Goal: Information Seeking & Learning: Learn about a topic

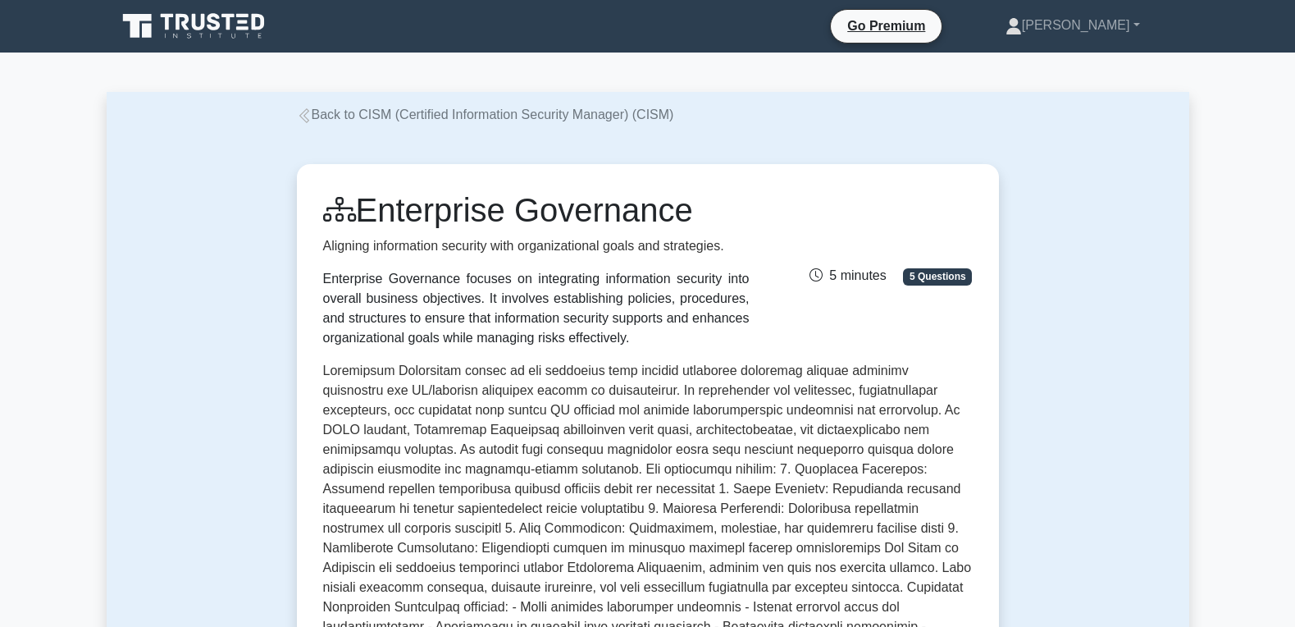
scroll to position [1142, 0]
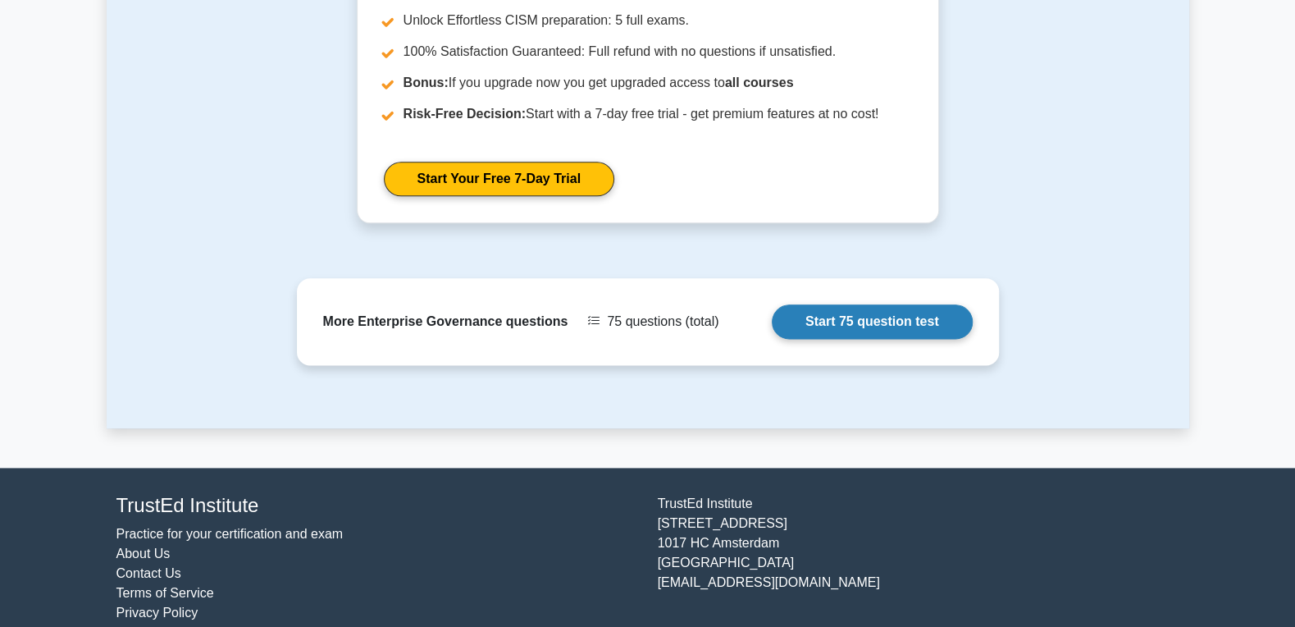
click at [900, 312] on link "Start 75 question test" at bounding box center [872, 321] width 201 height 34
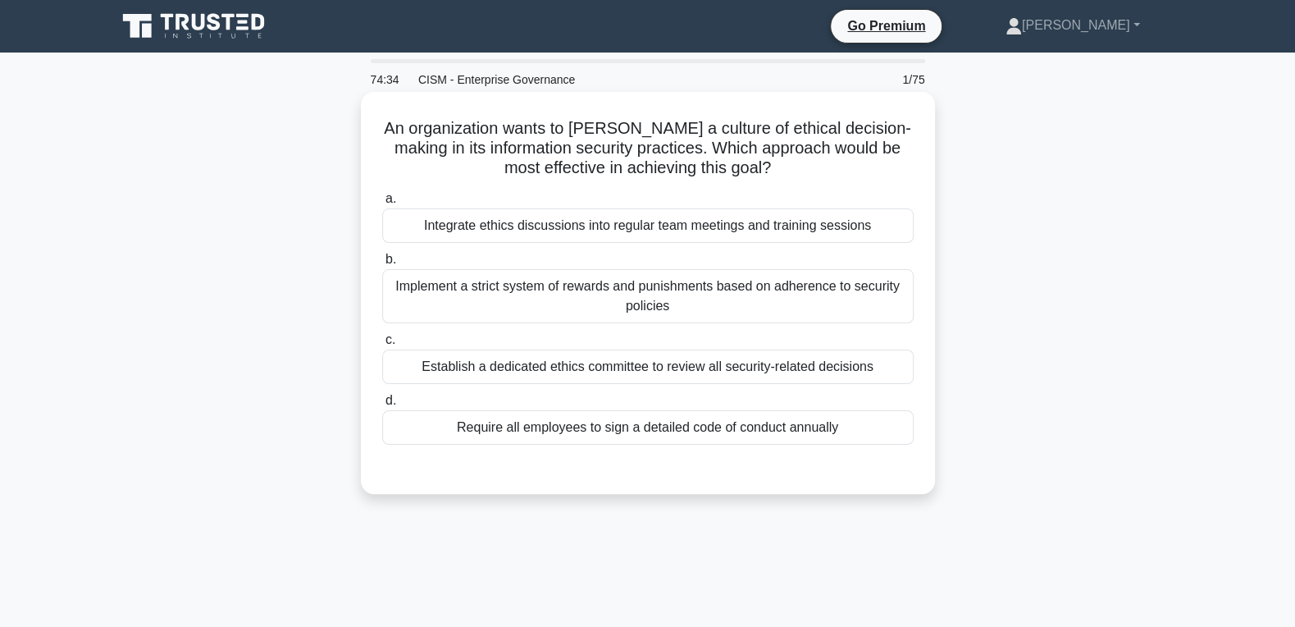
click at [678, 235] on div "Integrate ethics discussions into regular team meetings and training sessions" at bounding box center [647, 225] width 531 height 34
click at [382, 204] on input "a. Integrate ethics discussions into regular team meetings and training sessions" at bounding box center [382, 199] width 0 height 11
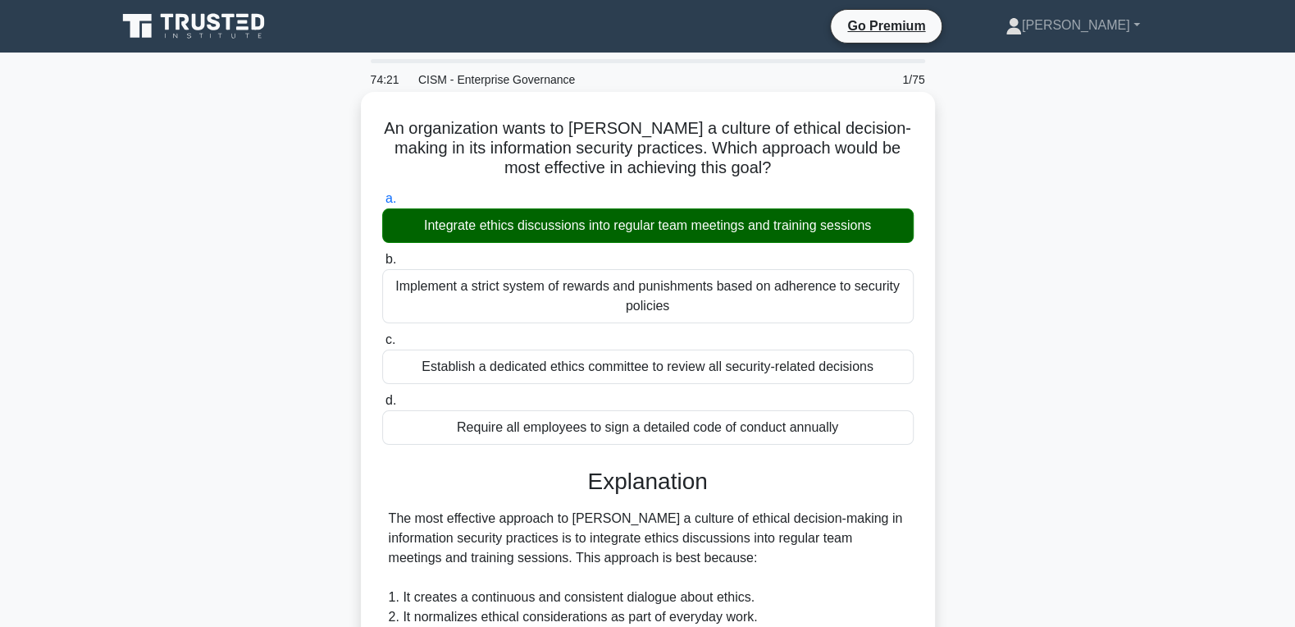
scroll to position [520, 0]
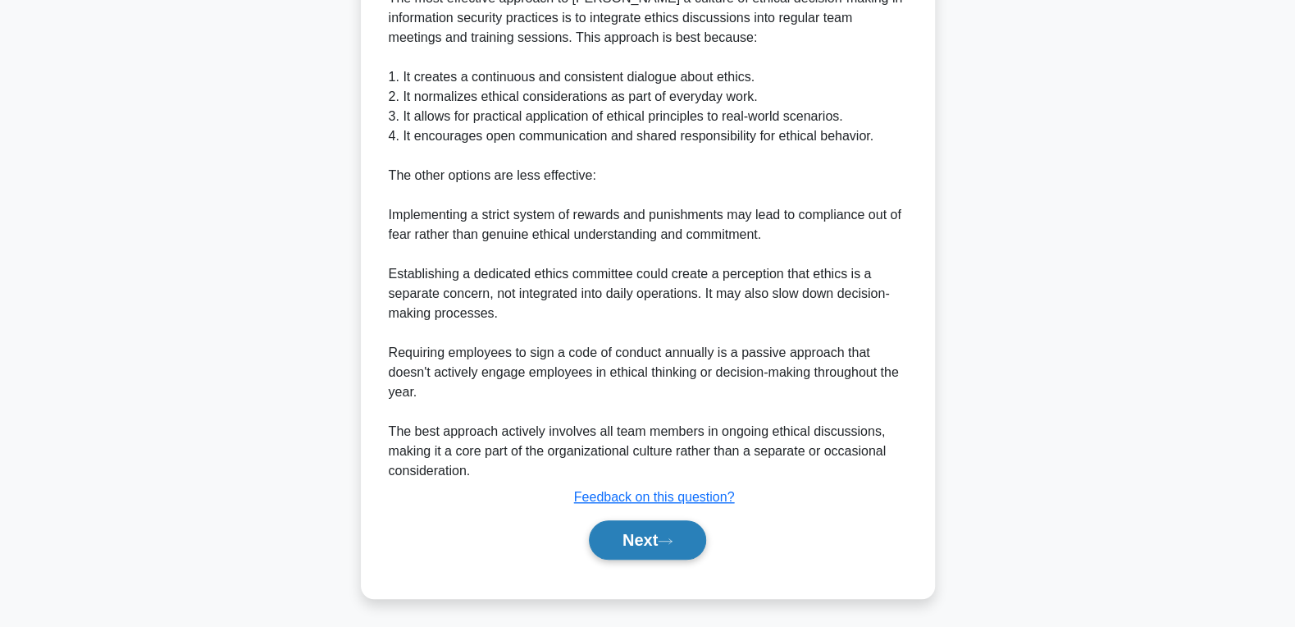
click at [616, 549] on button "Next" at bounding box center [647, 539] width 117 height 39
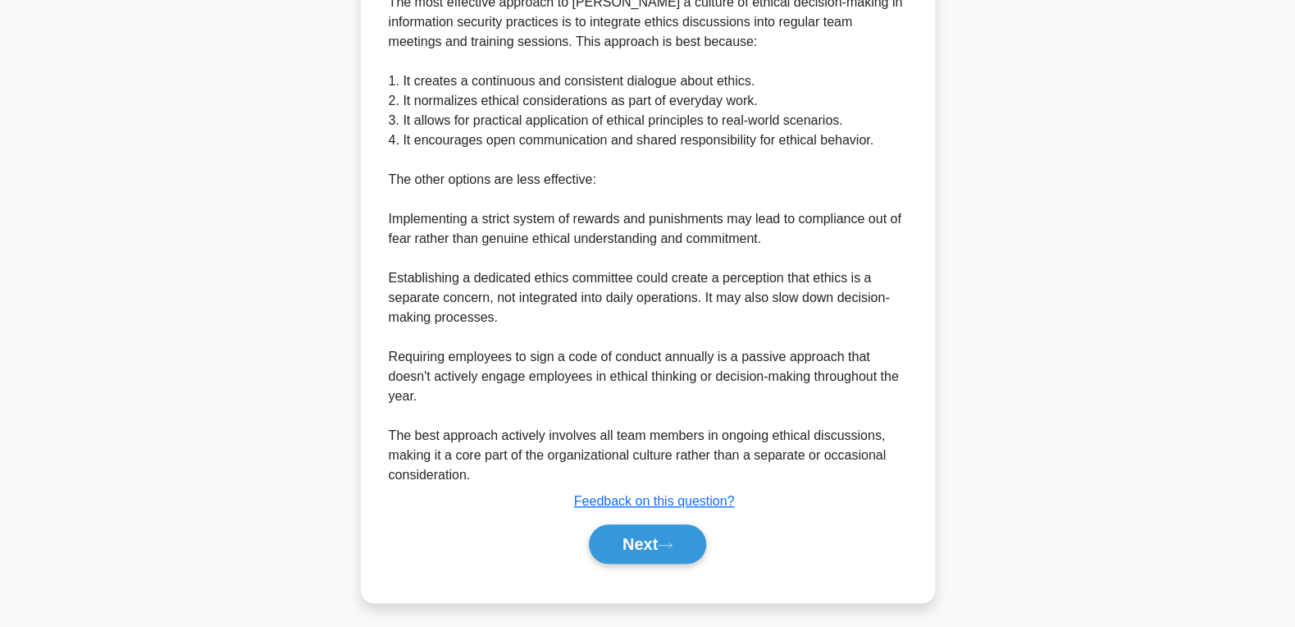
scroll to position [0, 0]
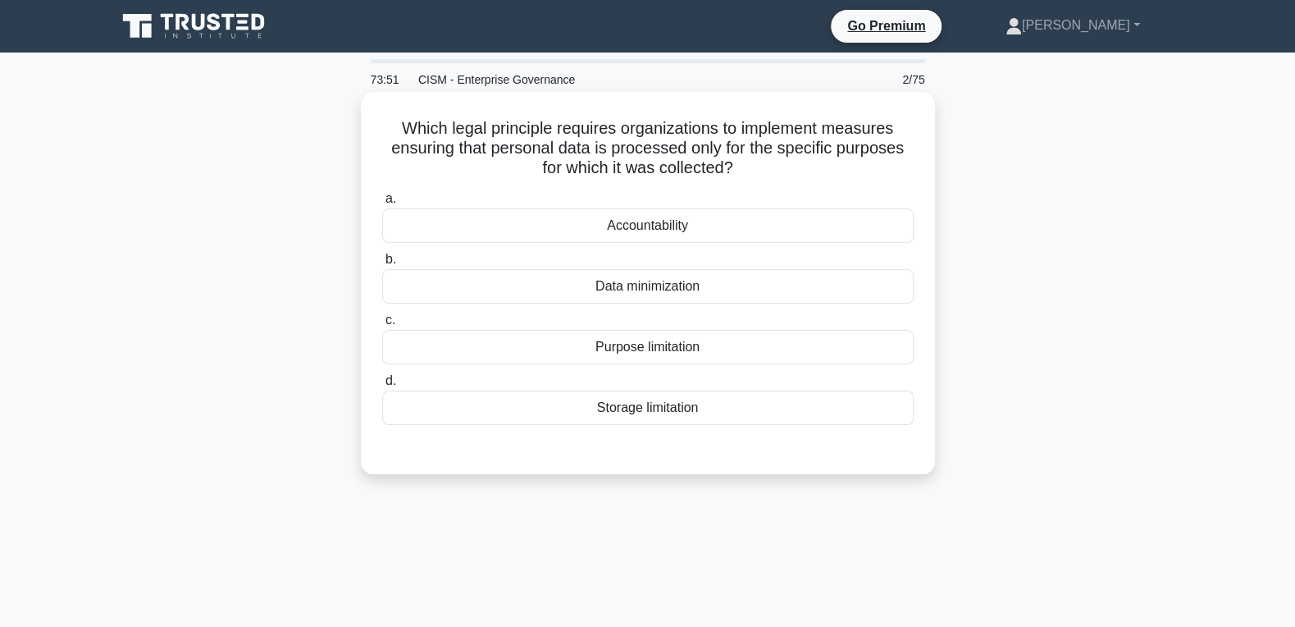
drag, startPoint x: 645, startPoint y: 270, endPoint x: 649, endPoint y: 289, distance: 19.3
click at [645, 271] on div "Data minimization" at bounding box center [647, 286] width 531 height 34
click at [382, 265] on input "b. Data minimization" at bounding box center [382, 259] width 0 height 11
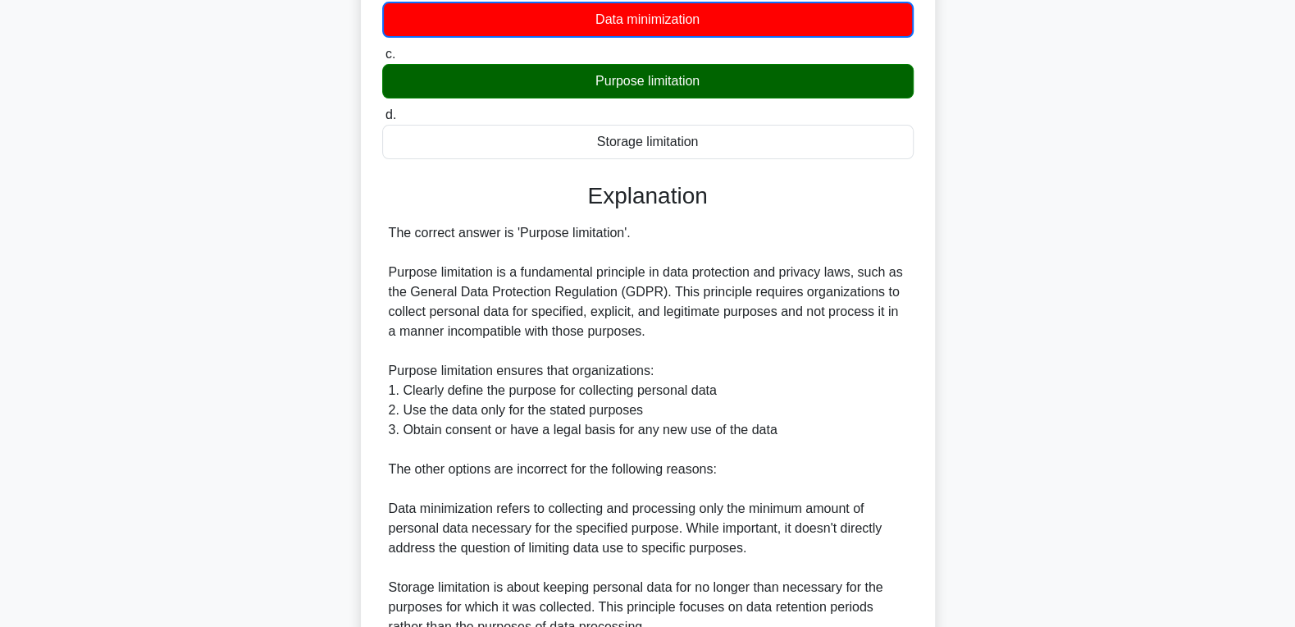
scroll to position [440, 0]
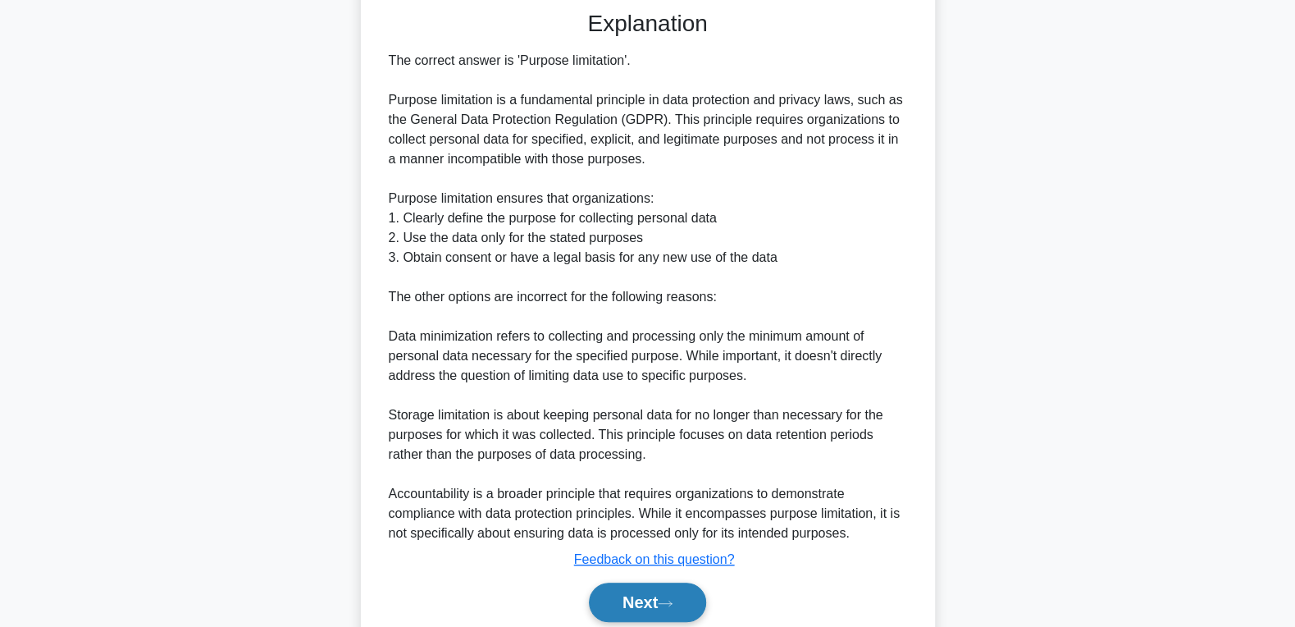
click at [645, 588] on button "Next" at bounding box center [647, 601] width 117 height 39
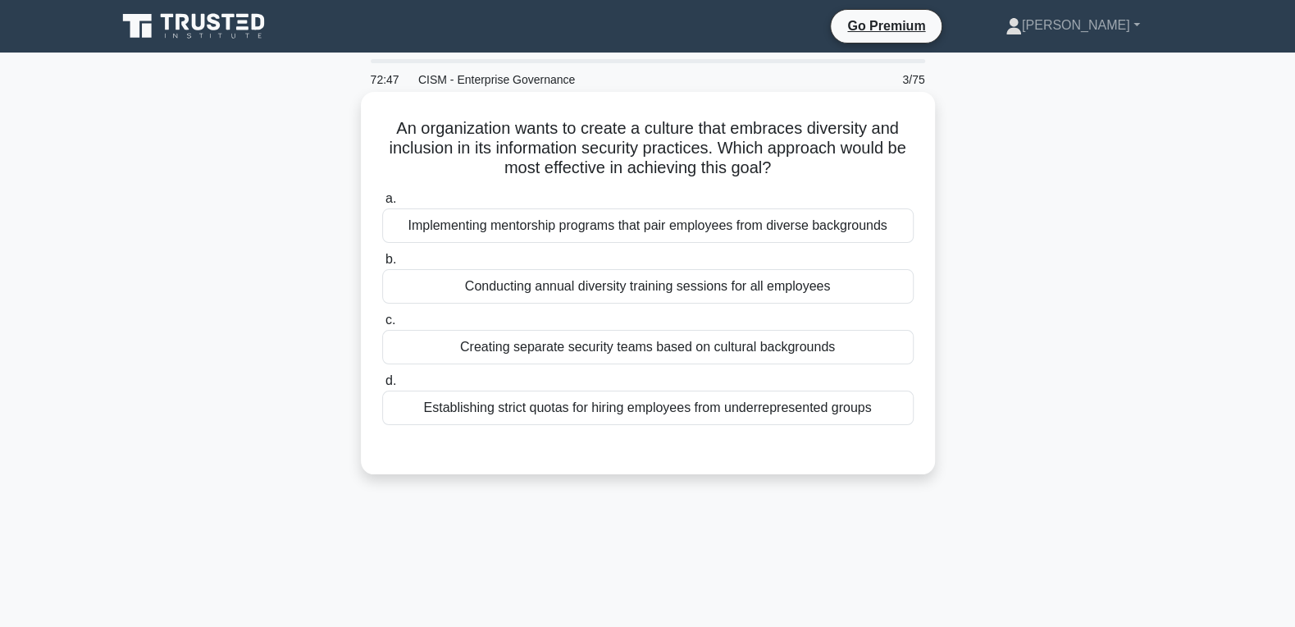
click at [592, 230] on div "Implementing mentorship programs that pair employees from diverse backgrounds" at bounding box center [647, 225] width 531 height 34
click at [382, 204] on input "a. Implementing mentorship programs that pair employees from diverse backgrounds" at bounding box center [382, 199] width 0 height 11
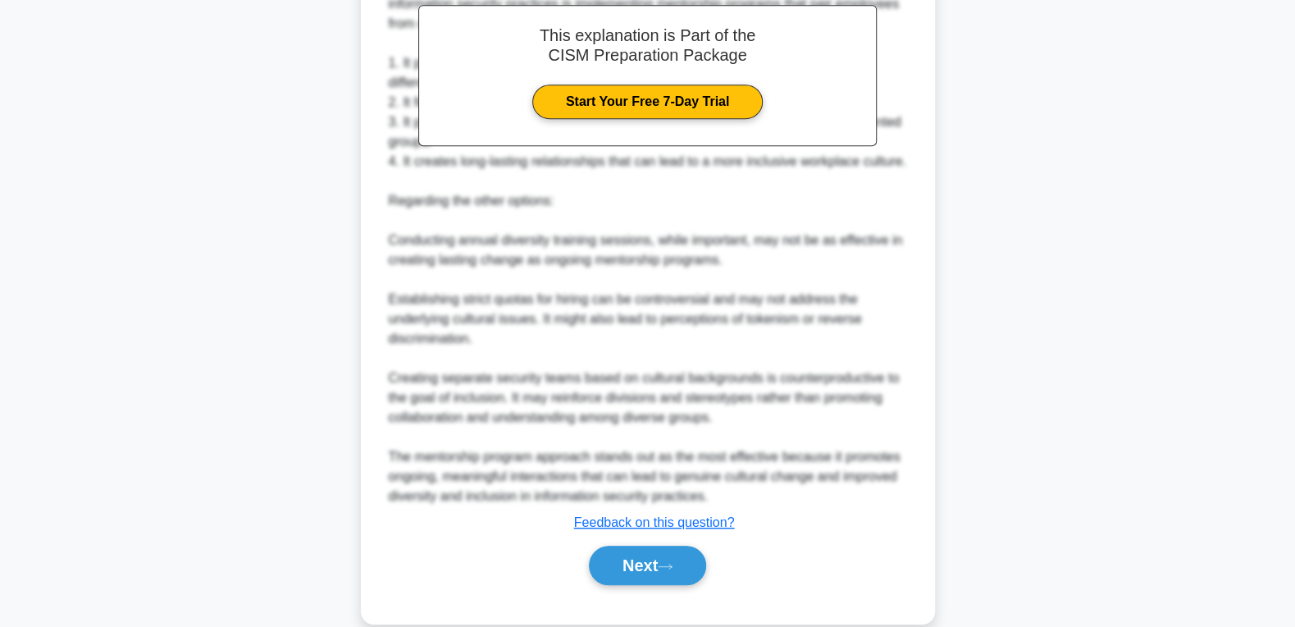
scroll to position [540, 0]
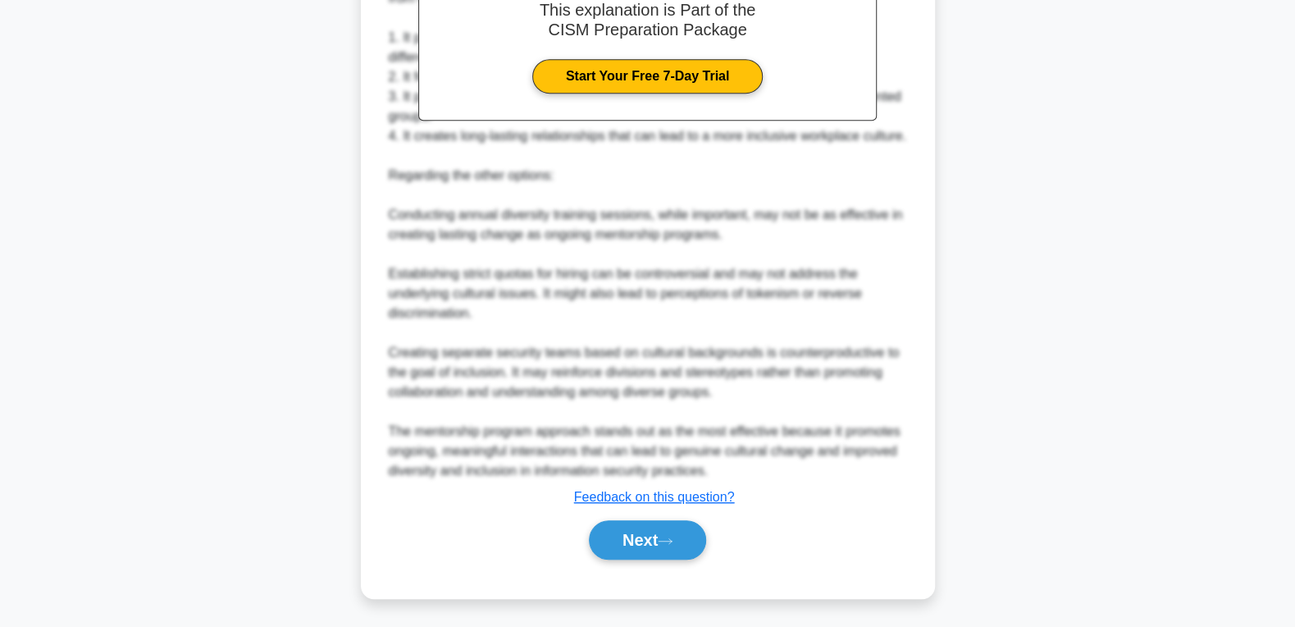
click at [636, 558] on div "Next" at bounding box center [647, 539] width 531 height 52
click at [640, 544] on button "Next" at bounding box center [647, 539] width 117 height 39
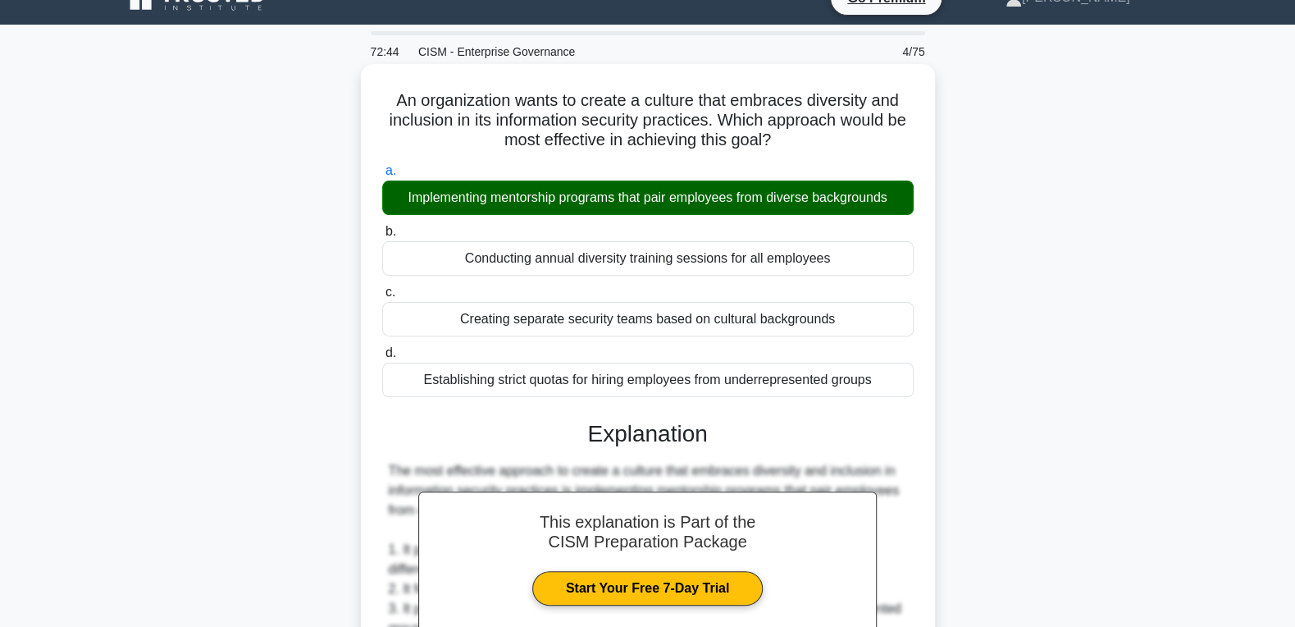
scroll to position [0, 0]
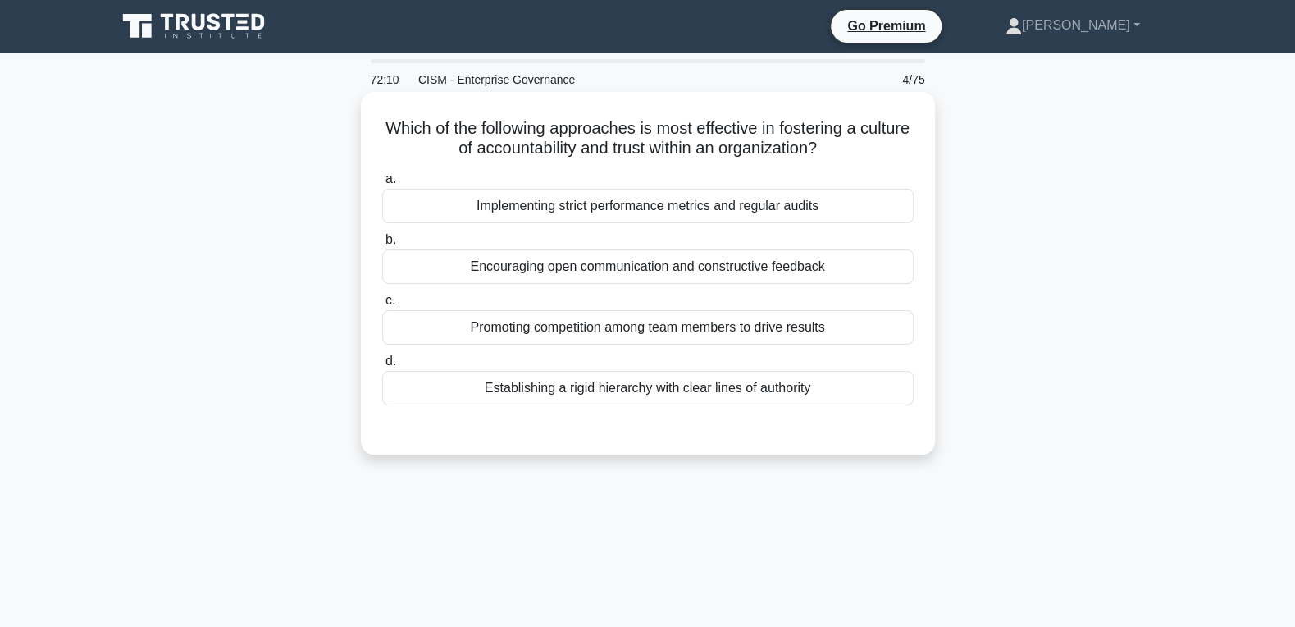
click at [686, 255] on div "Encouraging open communication and constructive feedback" at bounding box center [647, 266] width 531 height 34
click at [382, 245] on input "b. Encouraging open communication and constructive feedback" at bounding box center [382, 240] width 0 height 11
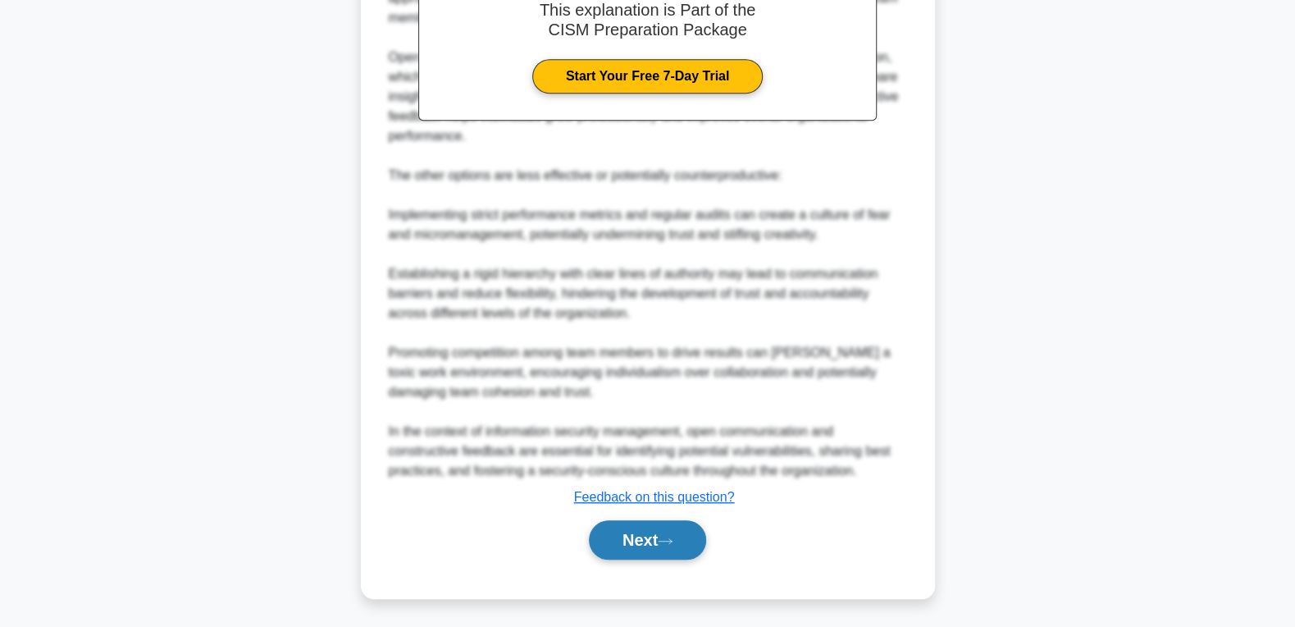
click at [636, 528] on button "Next" at bounding box center [647, 539] width 117 height 39
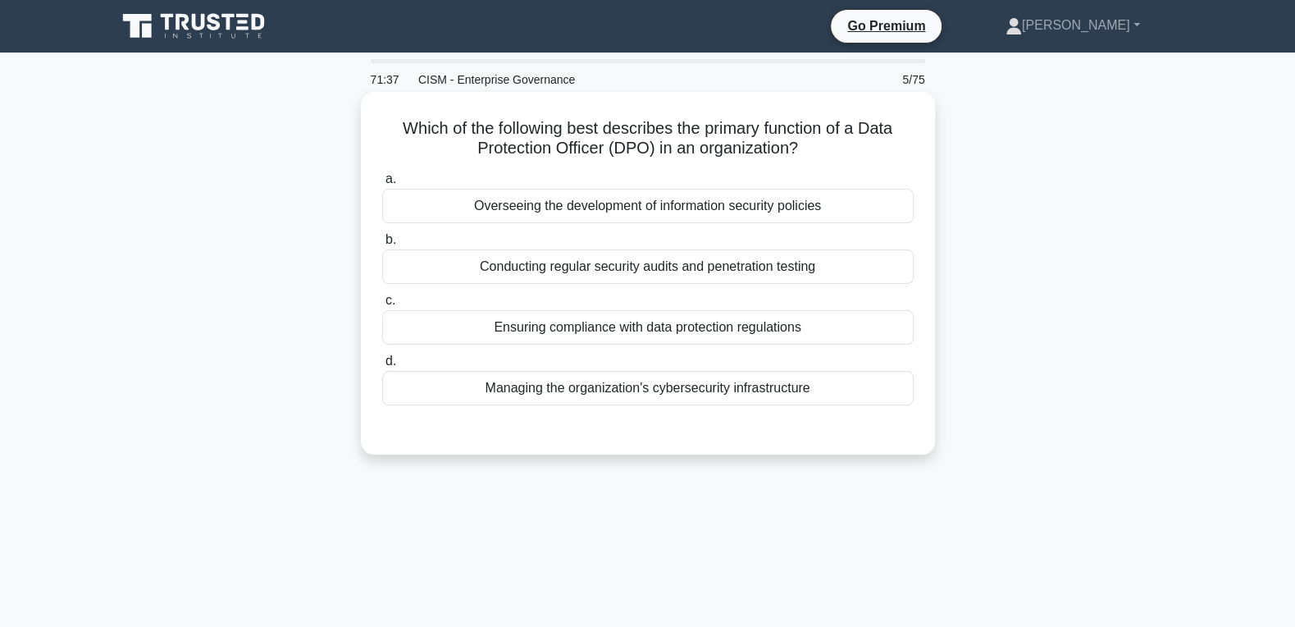
click at [628, 320] on div "Ensuring compliance with data protection regulations" at bounding box center [647, 327] width 531 height 34
click at [382, 306] on input "c. Ensuring compliance with data protection regulations" at bounding box center [382, 300] width 0 height 11
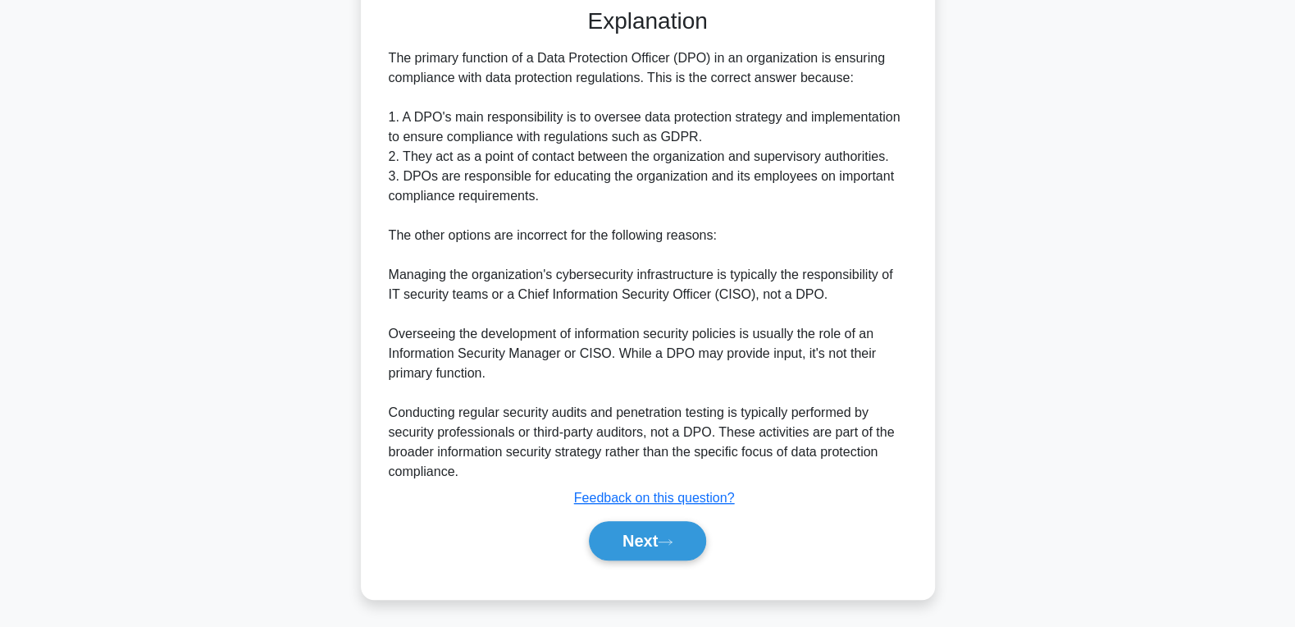
scroll to position [422, 0]
click at [661, 535] on button "Next" at bounding box center [647, 539] width 117 height 39
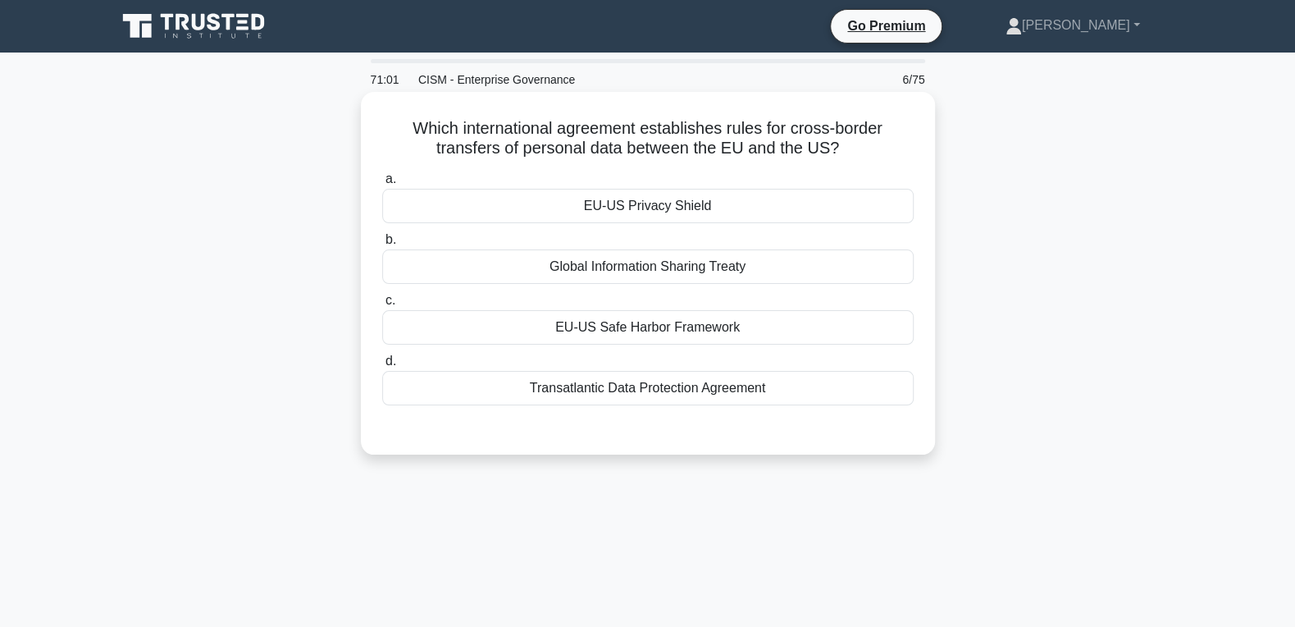
drag, startPoint x: 407, startPoint y: 130, endPoint x: 808, endPoint y: 383, distance: 474.4
click at [812, 409] on div "Which international agreement establishes rules for cross-border transfers of p…" at bounding box center [647, 272] width 561 height 349
copy div "a. EU-US Privacy Shield b. Global Information Sharing Treaty c. EU-US Safe Harb…"
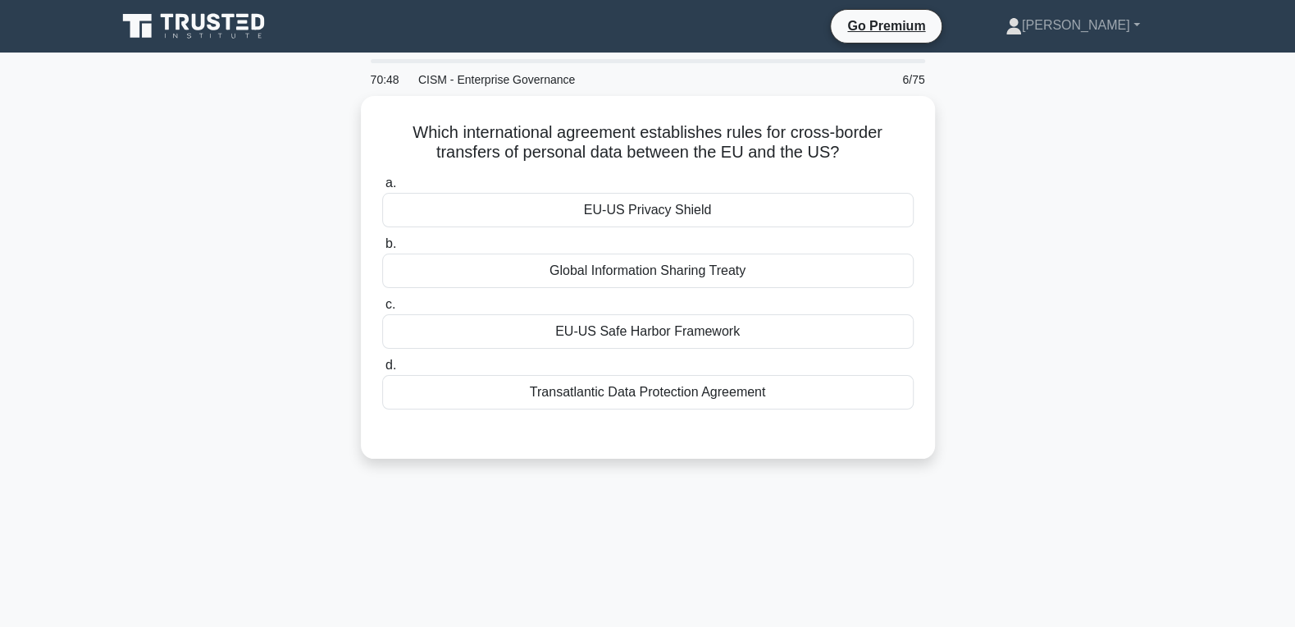
click at [1074, 262] on div "Which international agreement establishes rules for cross-border transfers of p…" at bounding box center [648, 287] width 1082 height 382
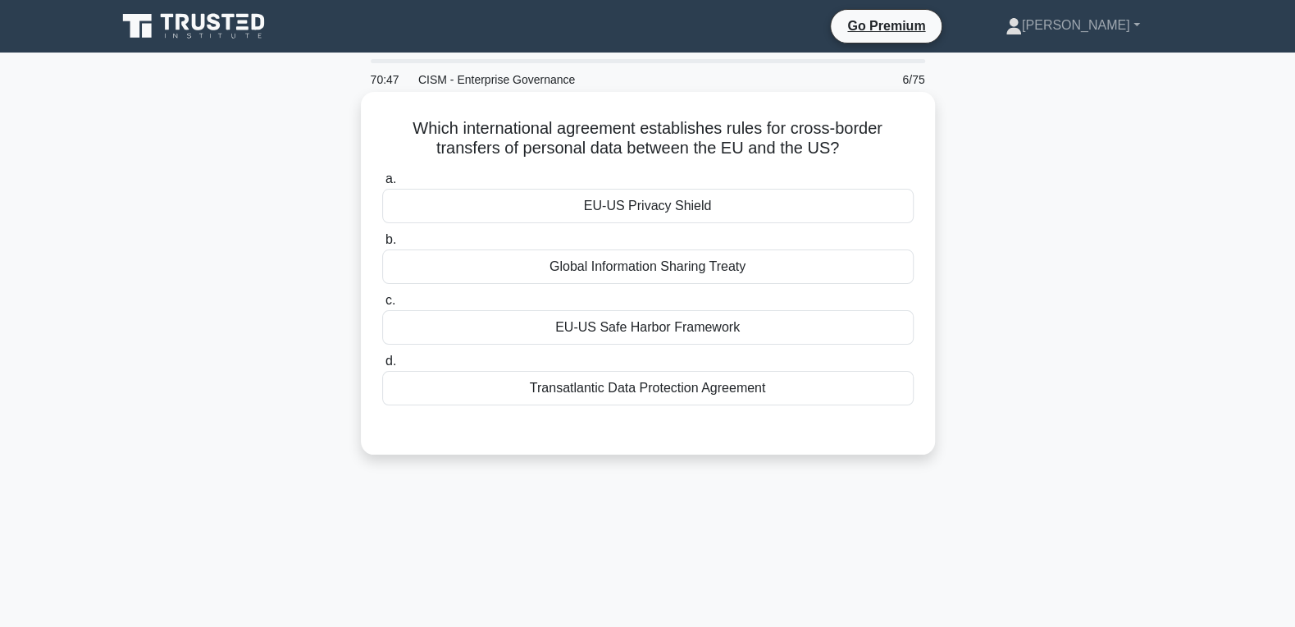
click at [653, 215] on div "EU-US Privacy Shield" at bounding box center [647, 206] width 531 height 34
click at [382, 185] on input "a. EU-US Privacy Shield" at bounding box center [382, 179] width 0 height 11
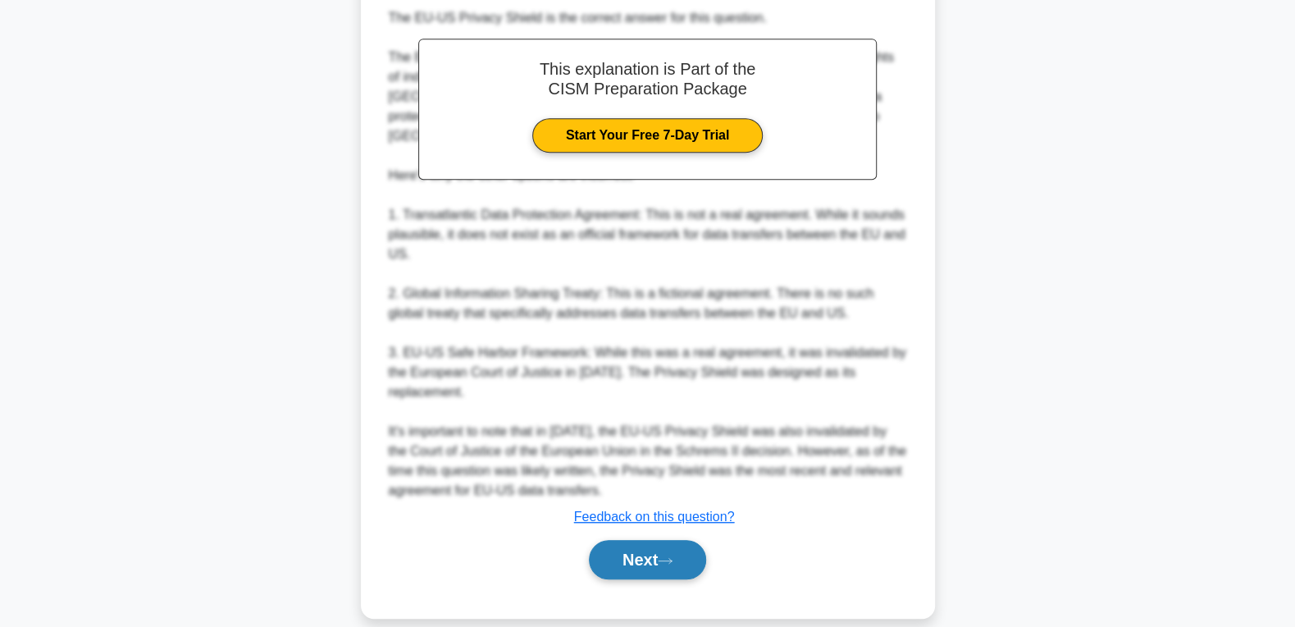
click at [631, 540] on button "Next" at bounding box center [647, 559] width 117 height 39
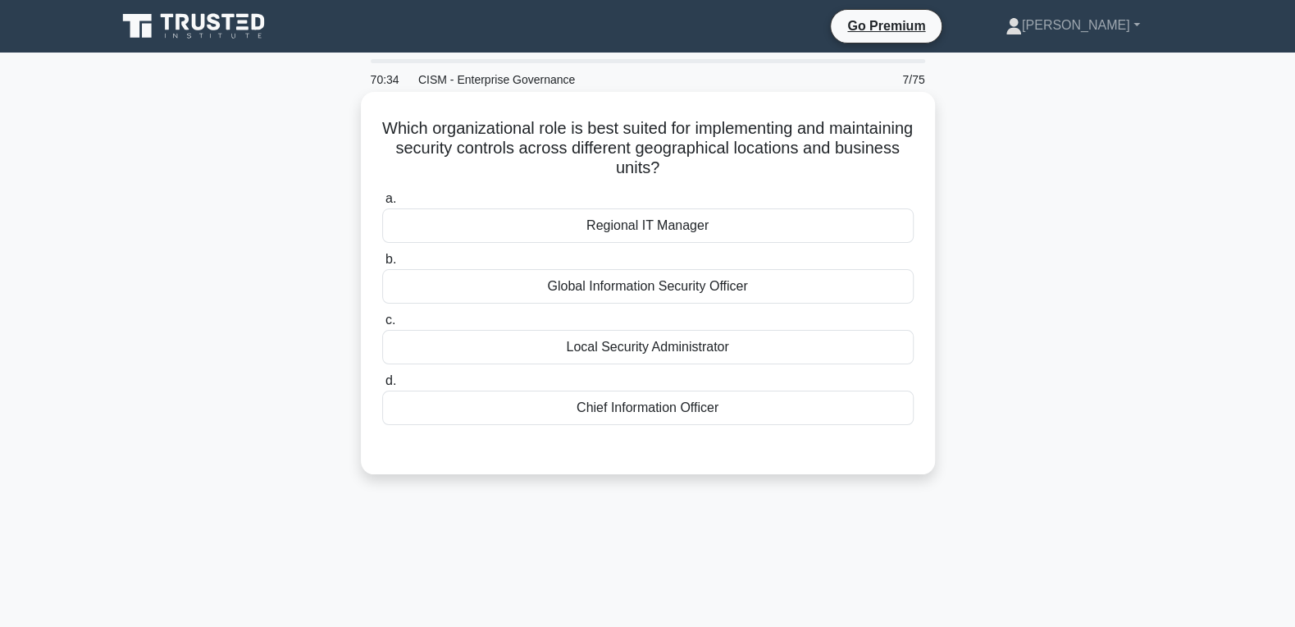
click at [640, 296] on div "Global Information Security Officer" at bounding box center [647, 286] width 531 height 34
click at [382, 265] on input "b. Global Information Security Officer" at bounding box center [382, 259] width 0 height 11
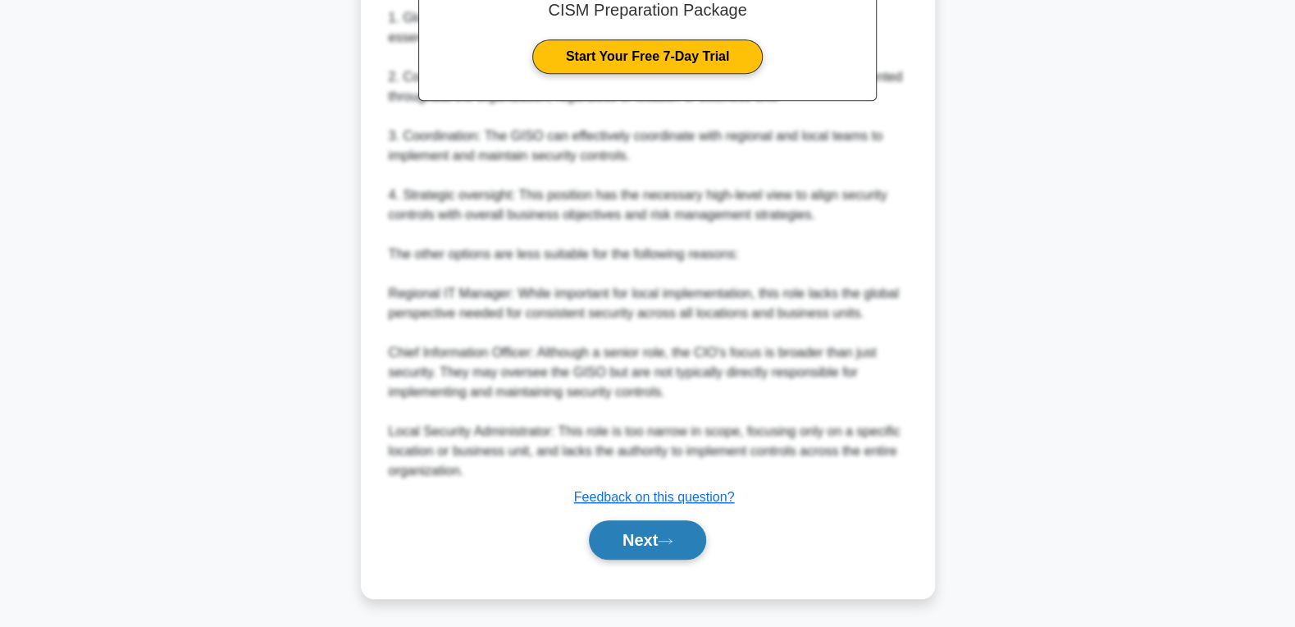
click at [636, 523] on button "Next" at bounding box center [647, 539] width 117 height 39
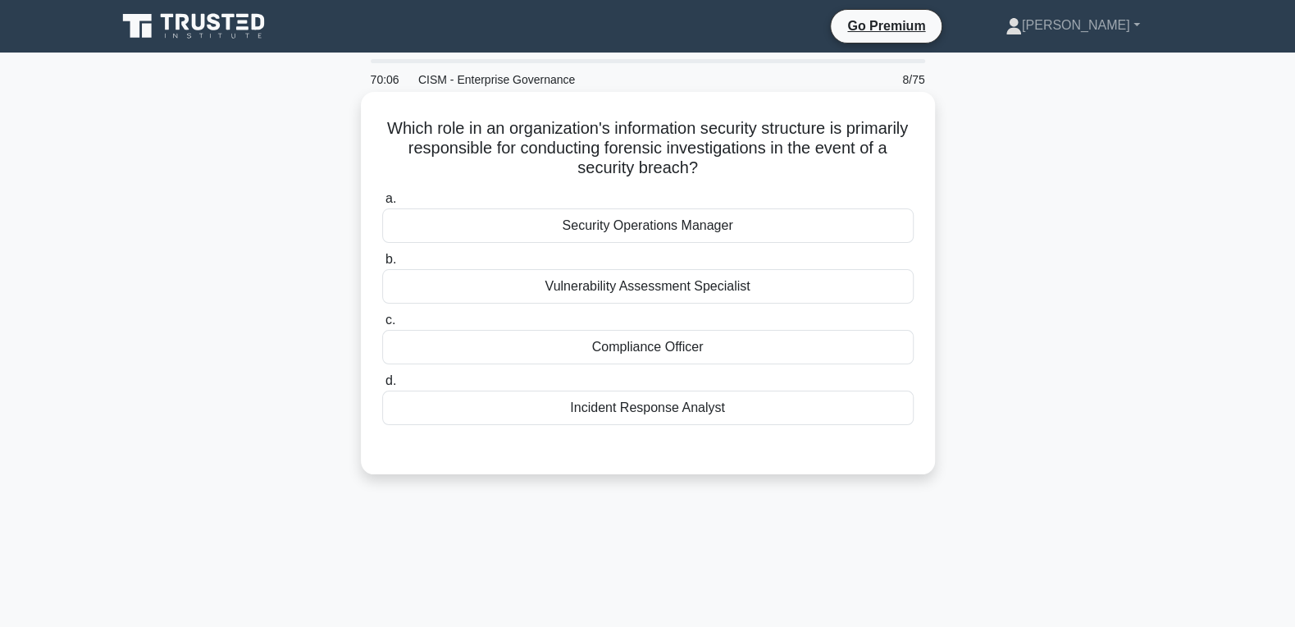
click at [617, 409] on div "Incident Response Analyst" at bounding box center [647, 407] width 531 height 34
click at [382, 386] on input "d. Incident Response Analyst" at bounding box center [382, 381] width 0 height 11
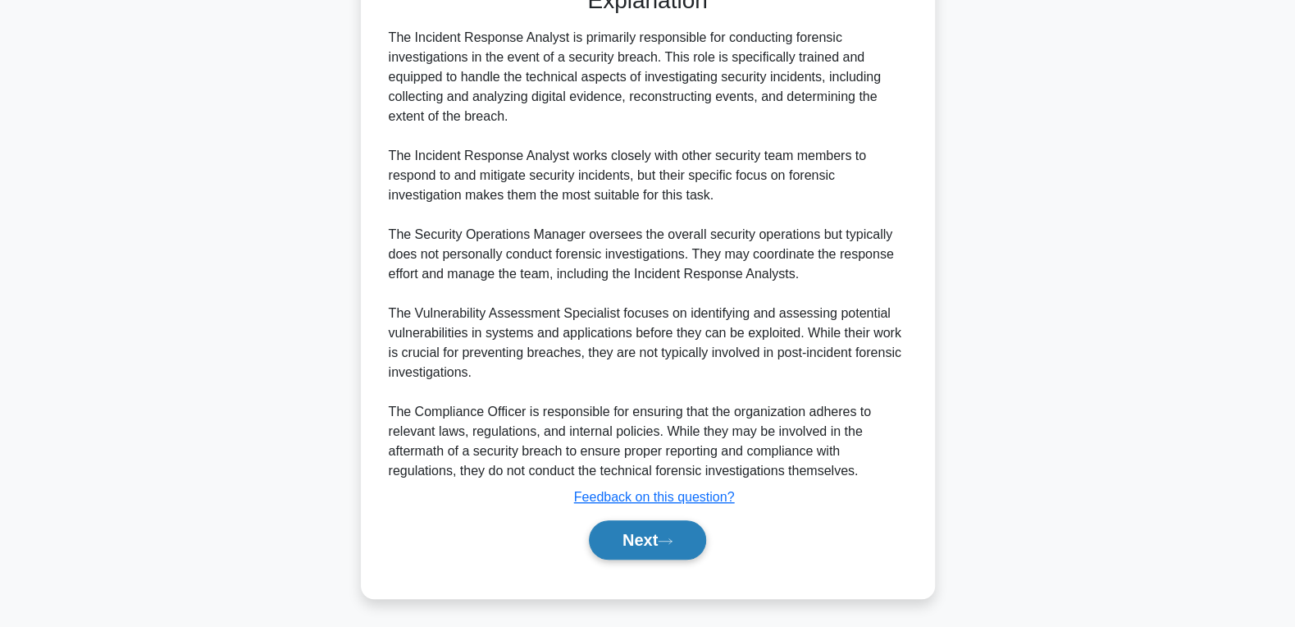
click at [608, 532] on button "Next" at bounding box center [647, 539] width 117 height 39
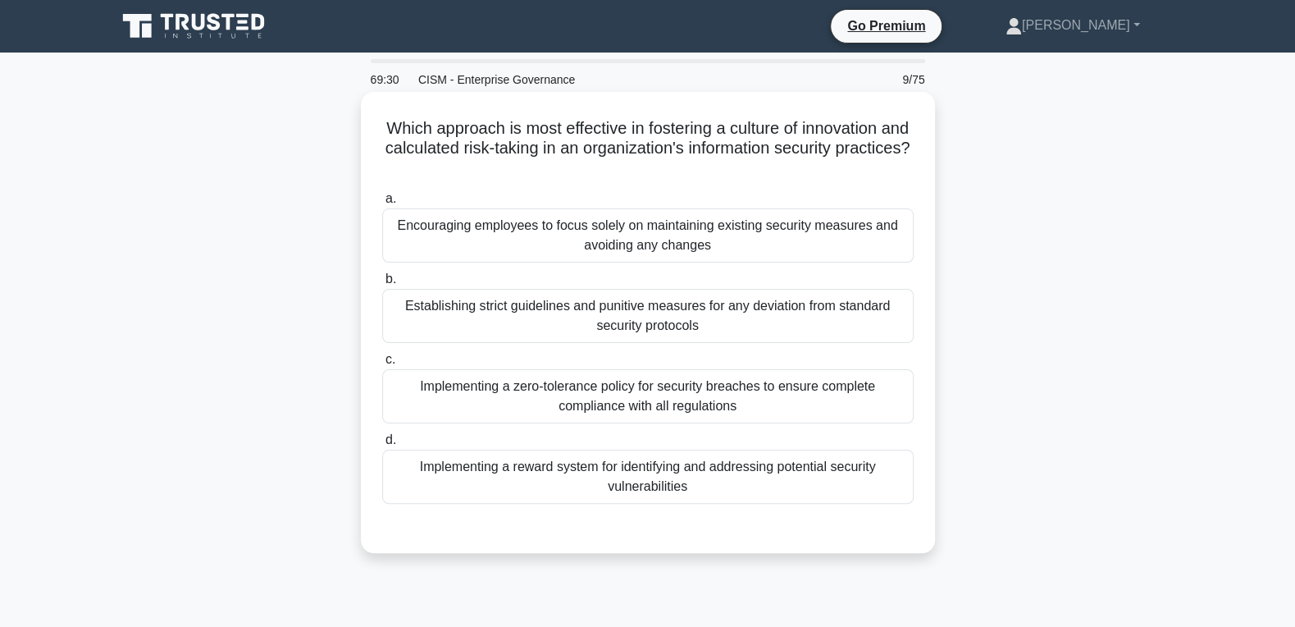
click at [663, 485] on div "Implementing a reward system for identifying and addressing potential security …" at bounding box center [647, 476] width 531 height 54
click at [382, 445] on input "d. Implementing a reward system for identifying and addressing potential securi…" at bounding box center [382, 440] width 0 height 11
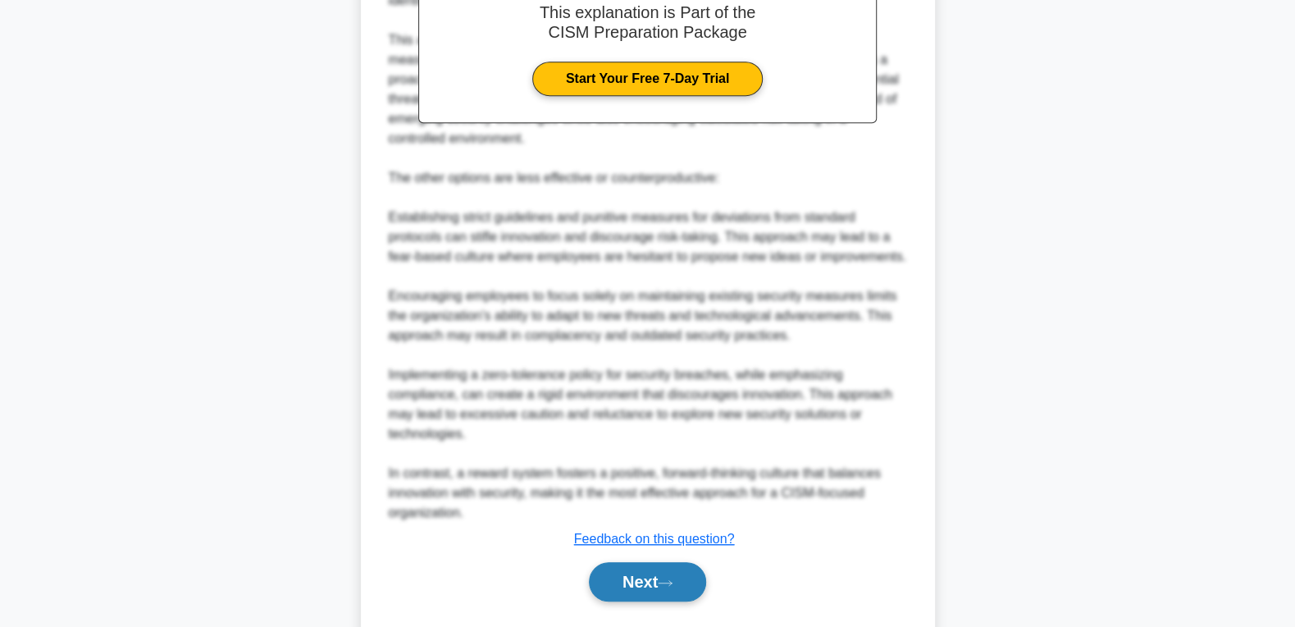
click at [636, 578] on button "Next" at bounding box center [647, 581] width 117 height 39
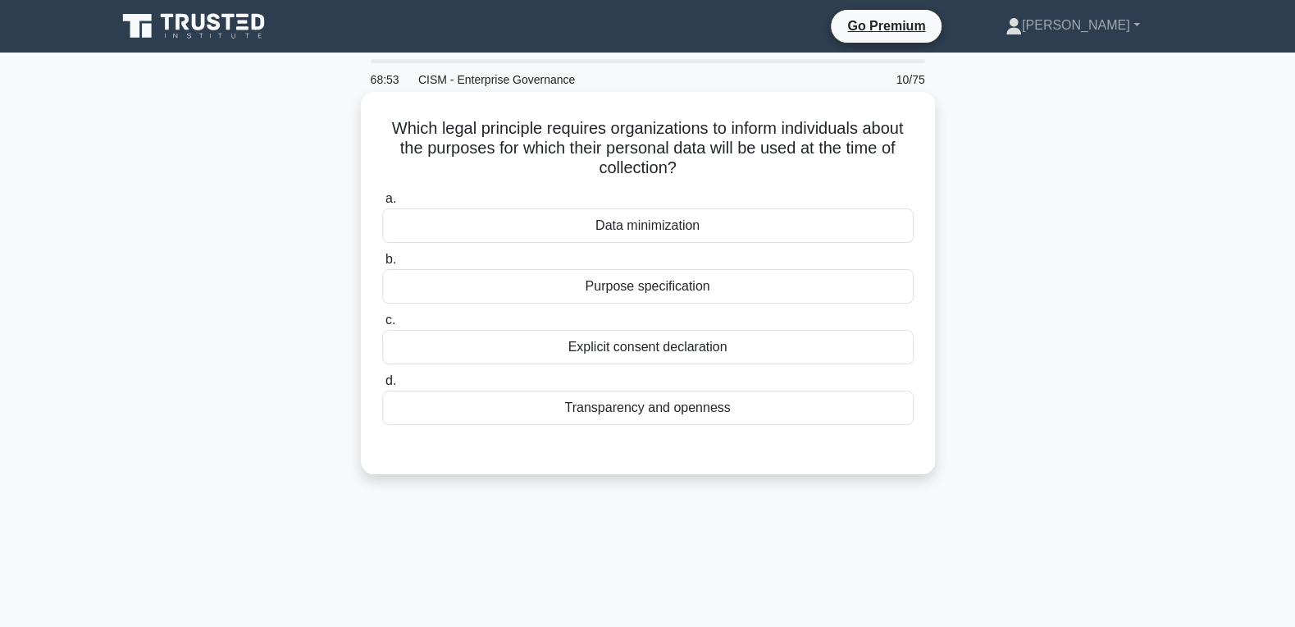
drag, startPoint x: 385, startPoint y: 130, endPoint x: 830, endPoint y: 397, distance: 518.7
click at [830, 397] on div "Which legal principle requires organizations to inform individuals about the pu…" at bounding box center [647, 282] width 561 height 369
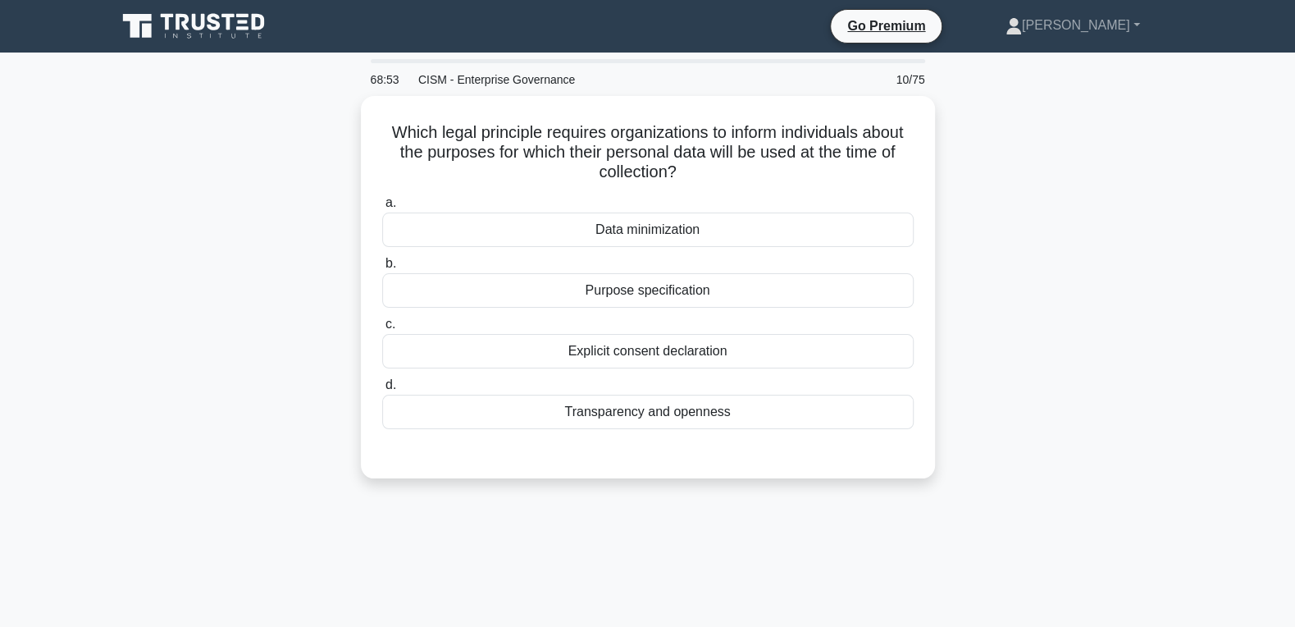
copy div "a. Data minimization b. Purpose specification c. Explicit consent declaration d…"
click at [1204, 196] on main "68:41 CISM - Enterprise Governance 10/75 Which legal principle requires organiz…" at bounding box center [647, 468] width 1295 height 833
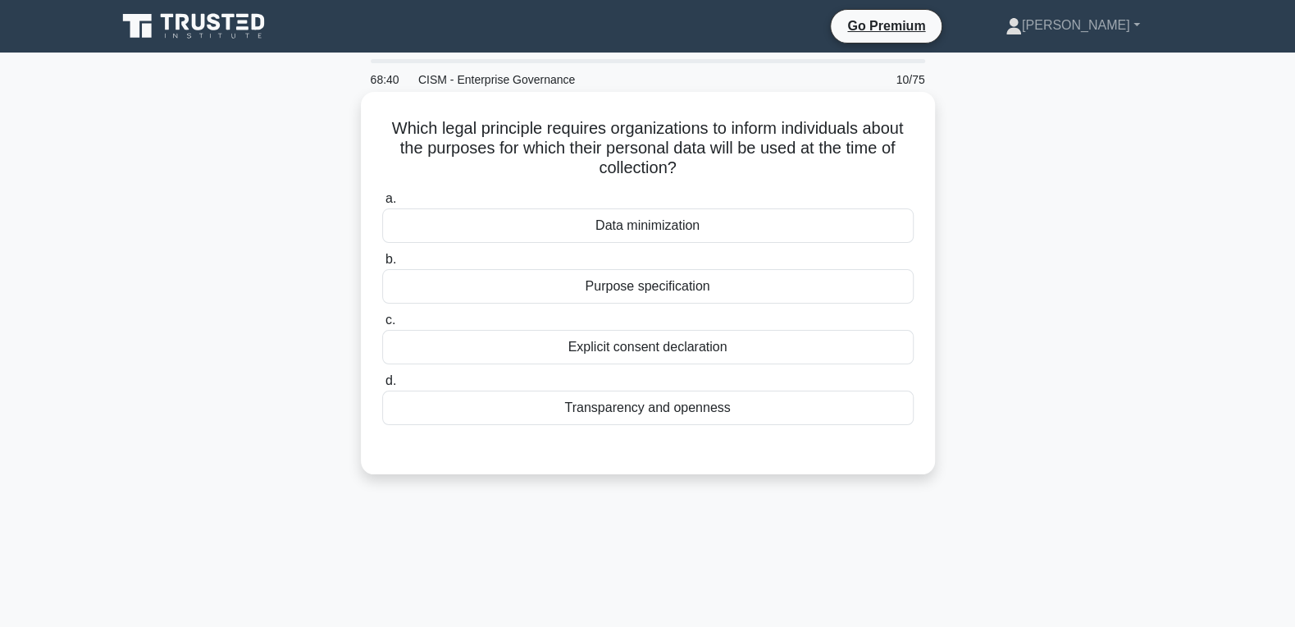
click at [653, 289] on div "Purpose specification" at bounding box center [647, 286] width 531 height 34
click at [382, 265] on input "b. Purpose specification" at bounding box center [382, 259] width 0 height 11
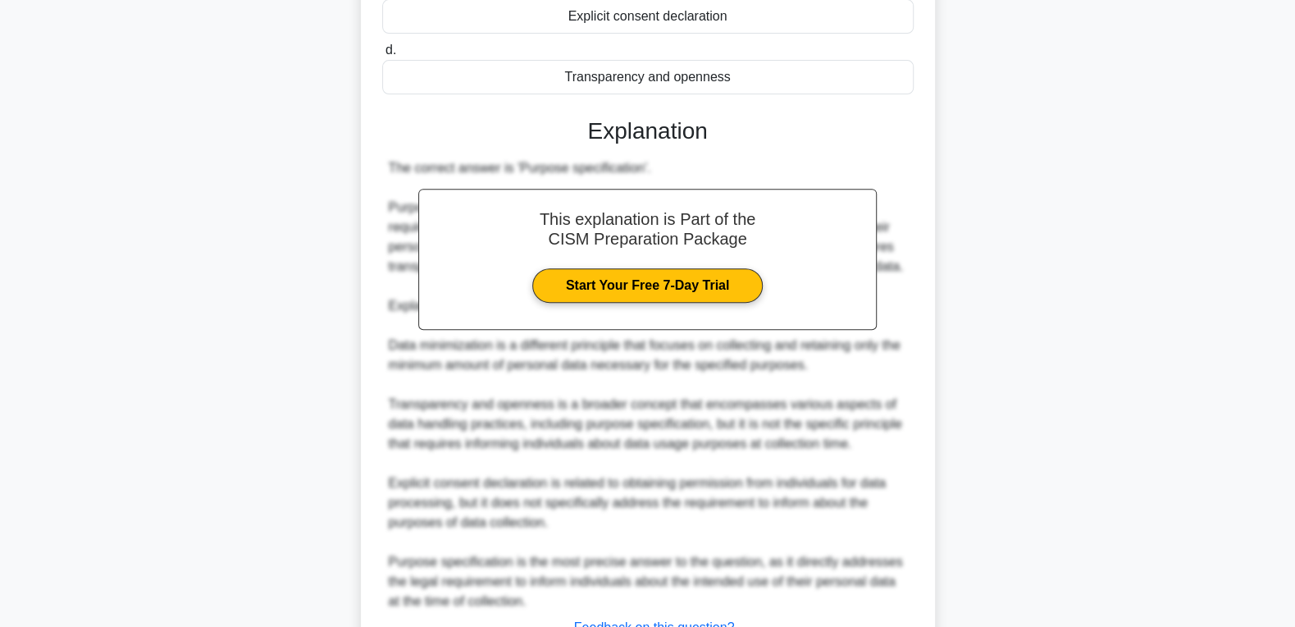
scroll to position [461, 0]
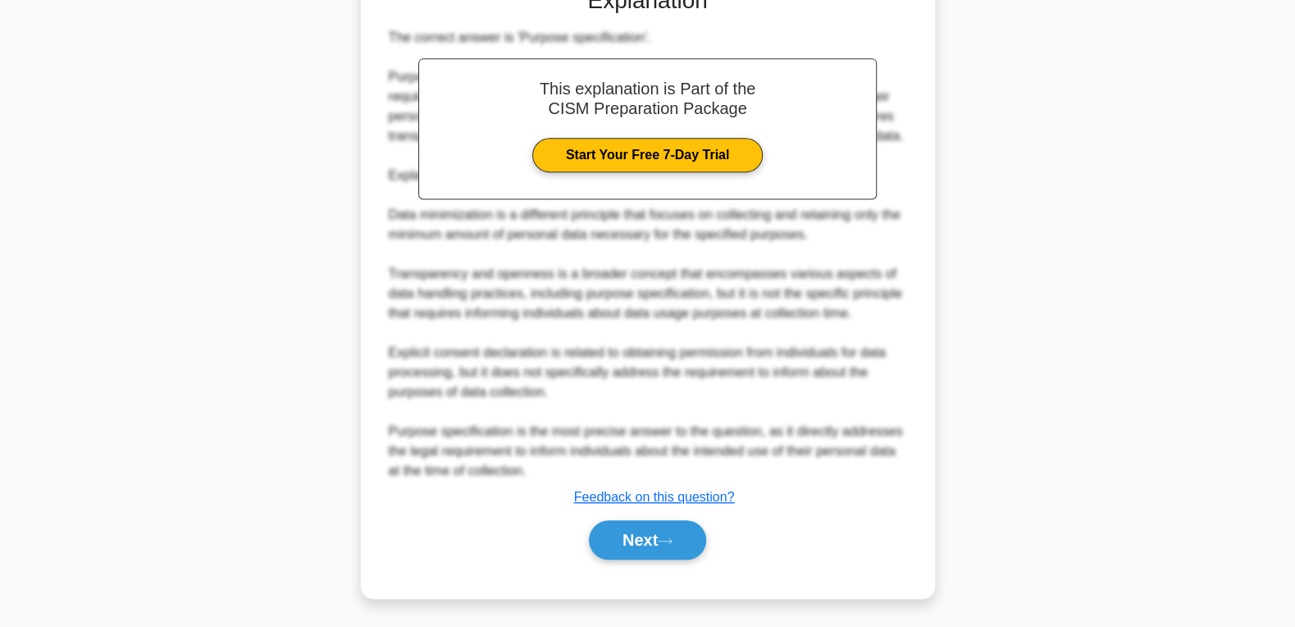
click at [581, 548] on div "Next" at bounding box center [648, 539] width 538 height 39
click at [590, 549] on button "Next" at bounding box center [647, 539] width 117 height 39
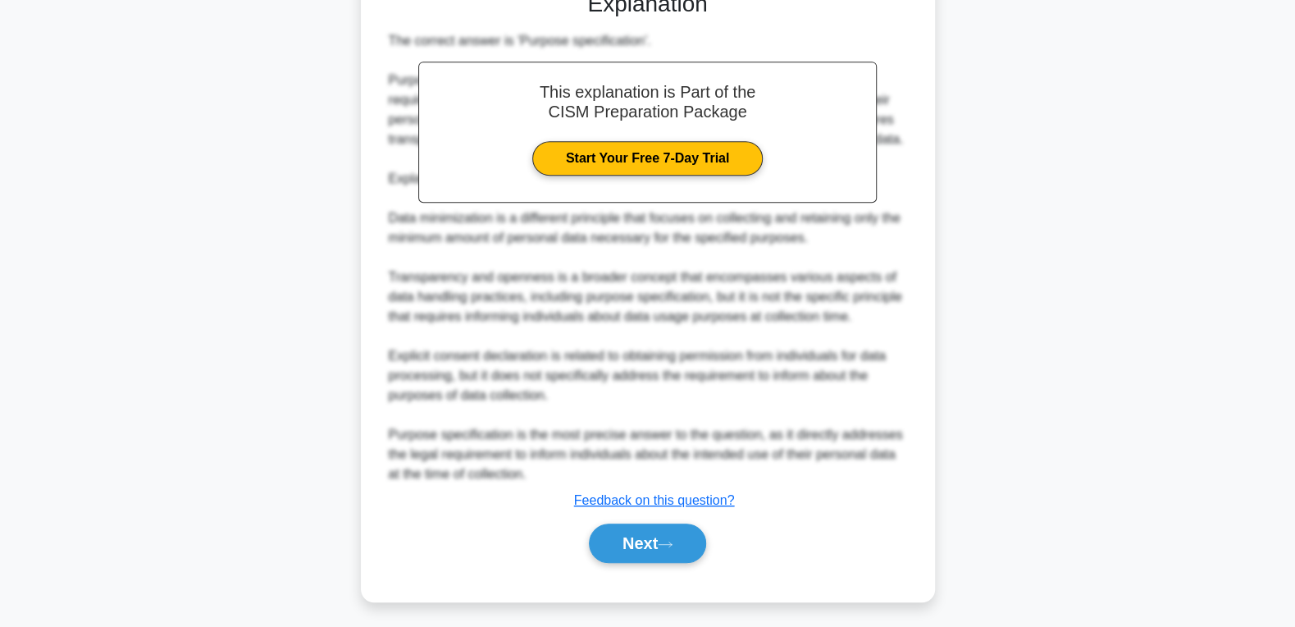
scroll to position [0, 0]
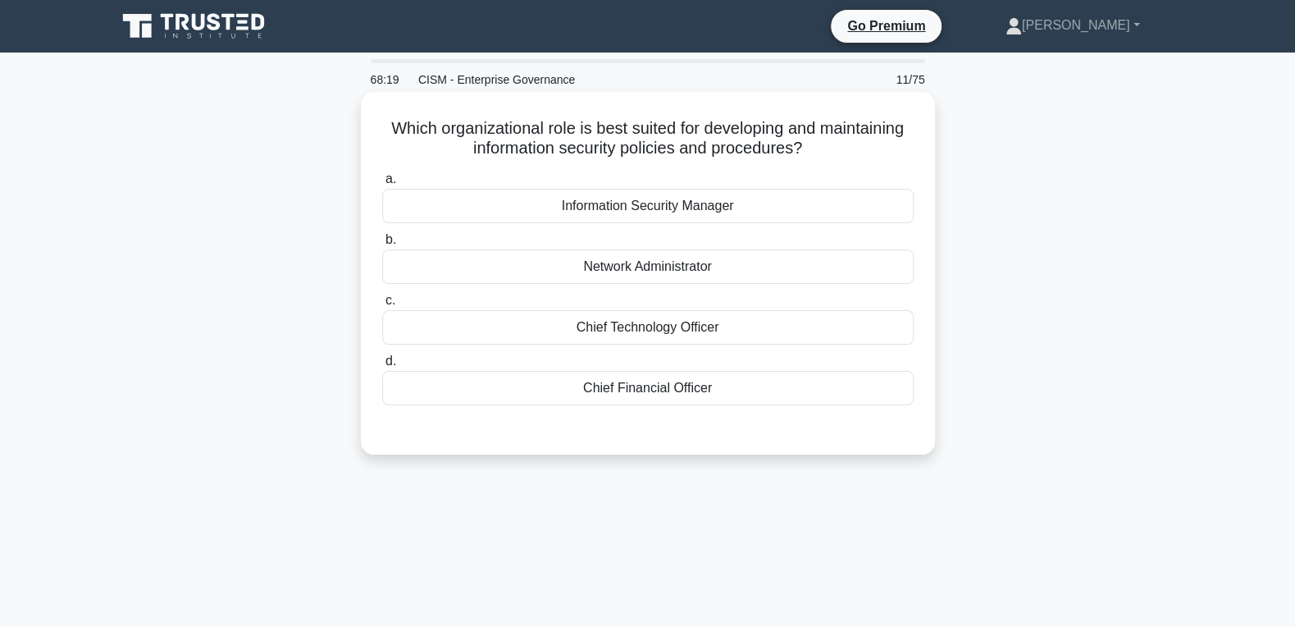
click at [668, 325] on div "Chief Technology Officer" at bounding box center [647, 327] width 531 height 34
click at [382, 306] on input "c. Chief Technology Officer" at bounding box center [382, 300] width 0 height 11
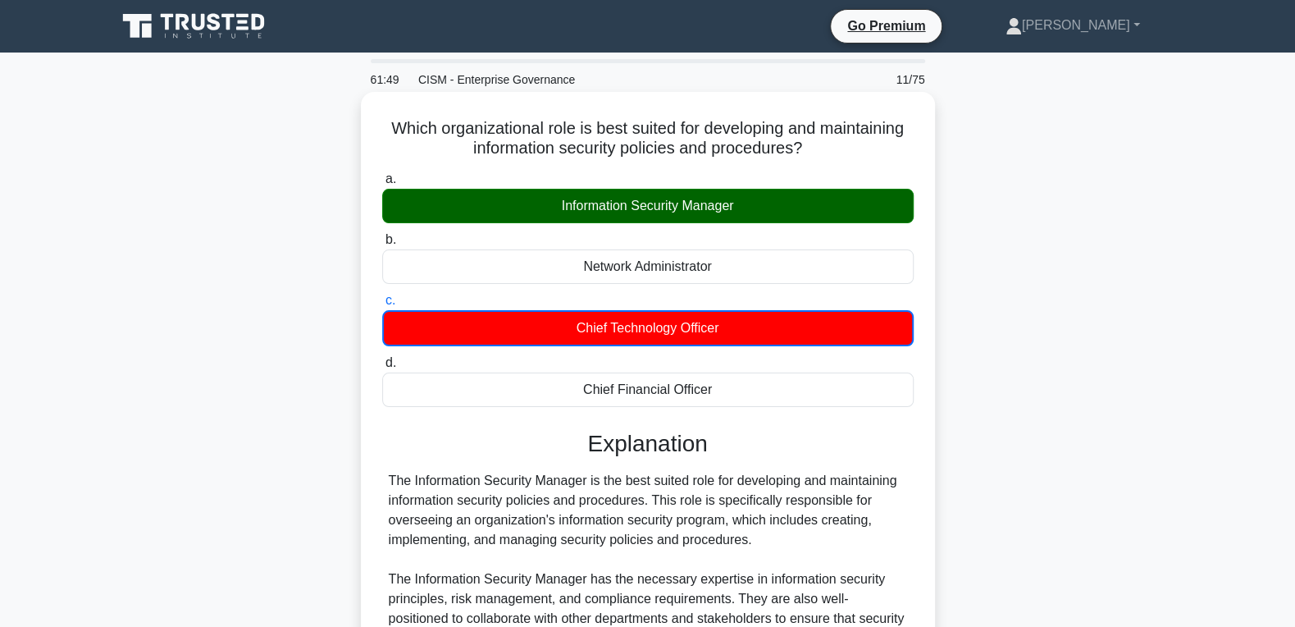
scroll to position [385, 0]
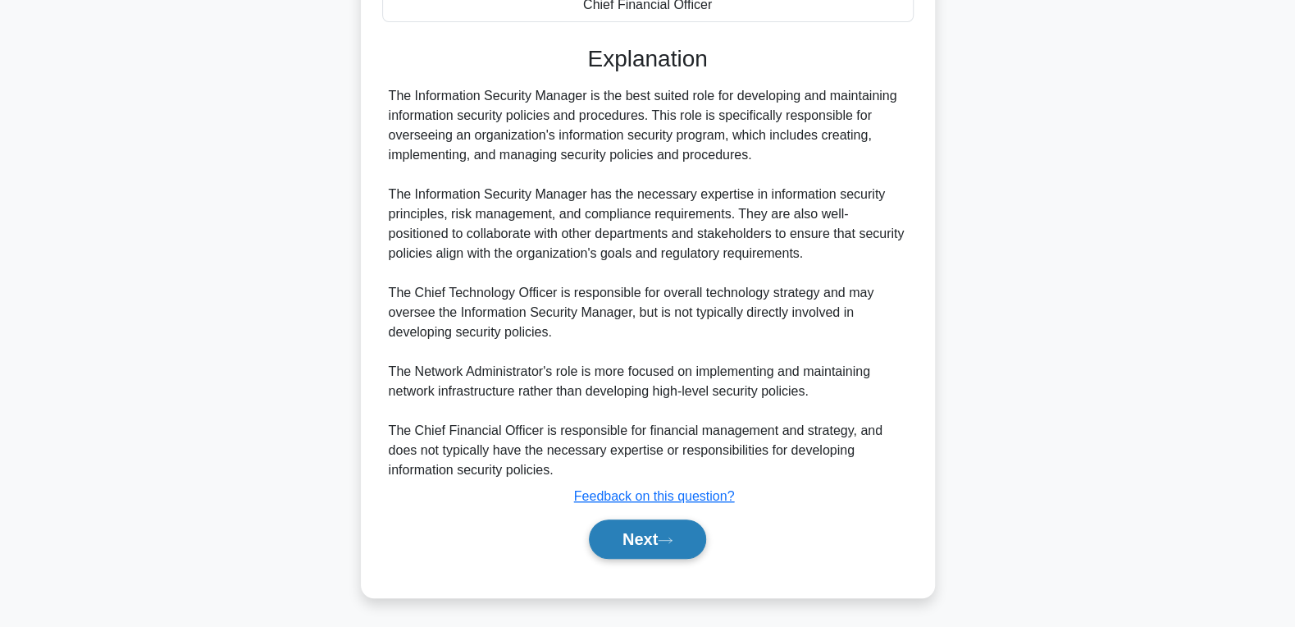
click at [663, 536] on button "Next" at bounding box center [647, 538] width 117 height 39
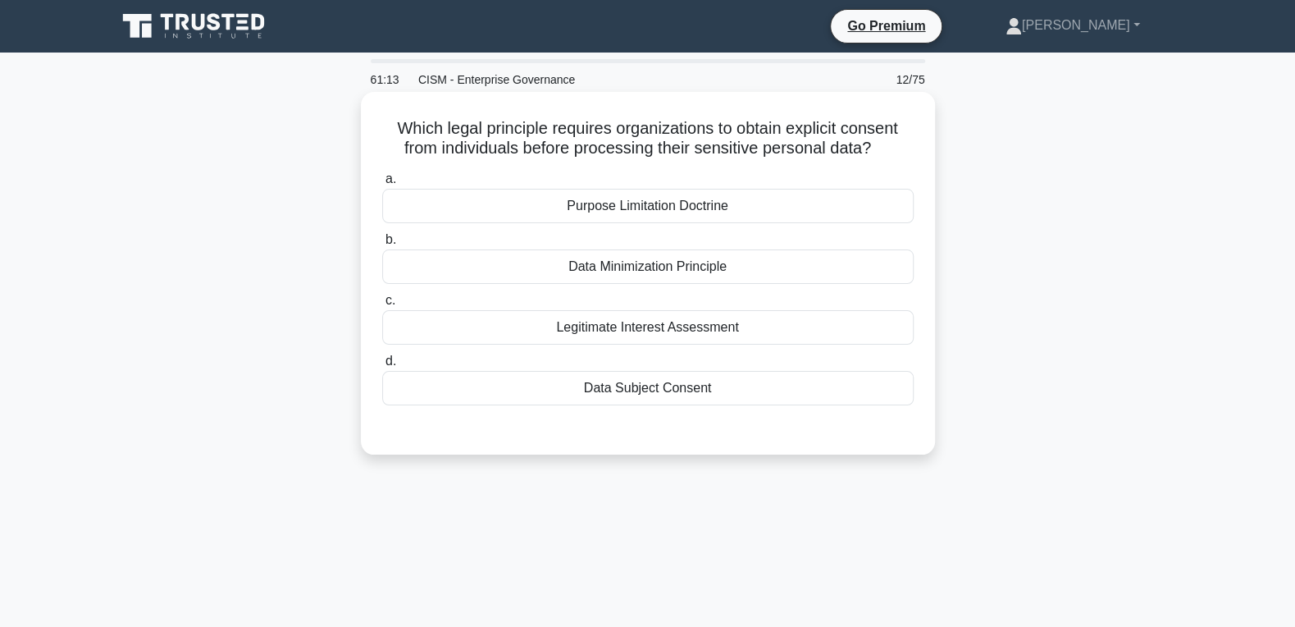
click at [731, 388] on div "Data Subject Consent" at bounding box center [647, 388] width 531 height 34
click at [382, 367] on input "d. Data Subject Consent" at bounding box center [382, 361] width 0 height 11
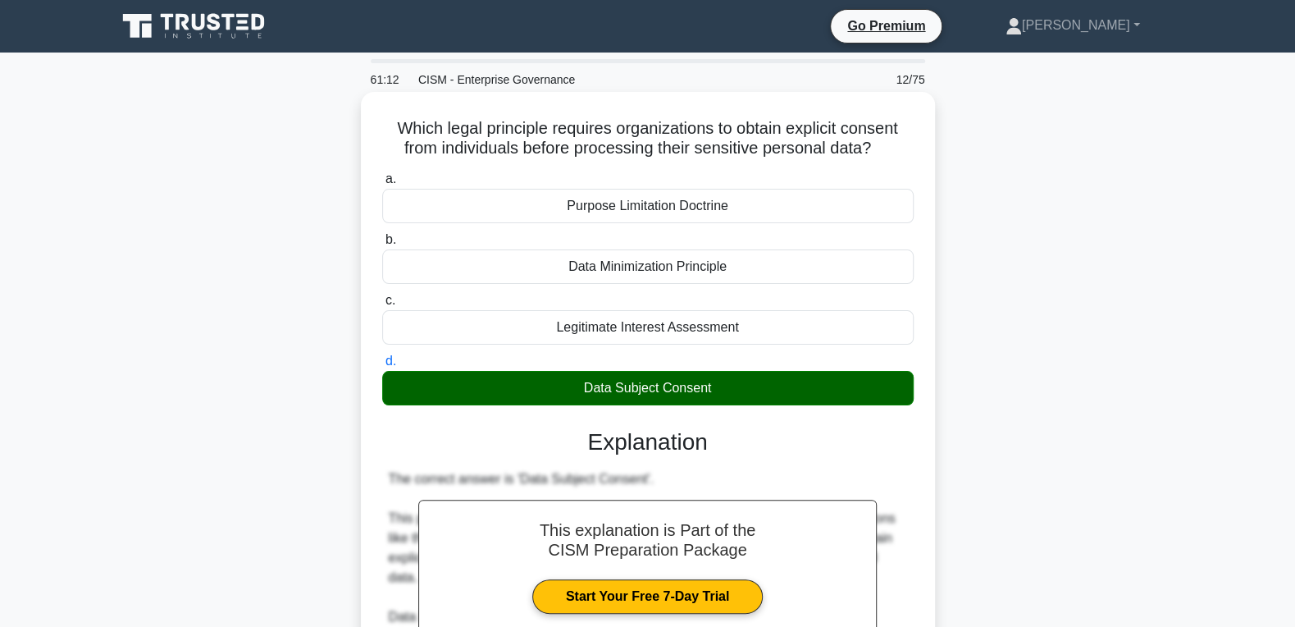
scroll to position [481, 0]
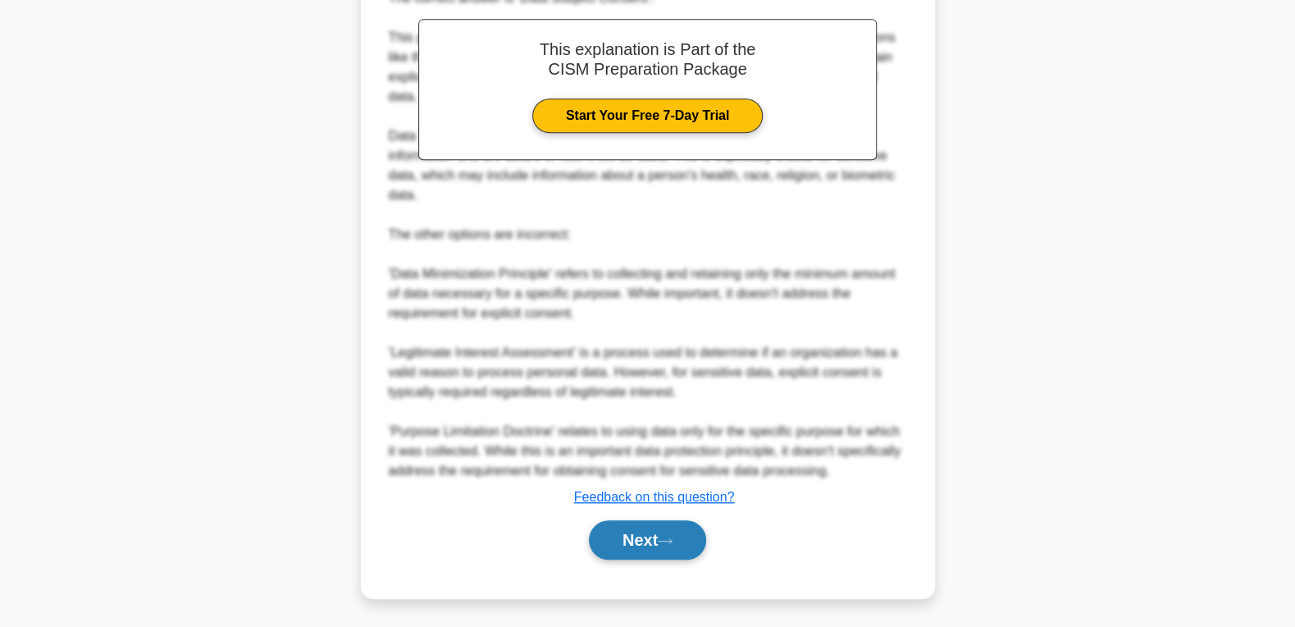
click at [656, 539] on button "Next" at bounding box center [647, 539] width 117 height 39
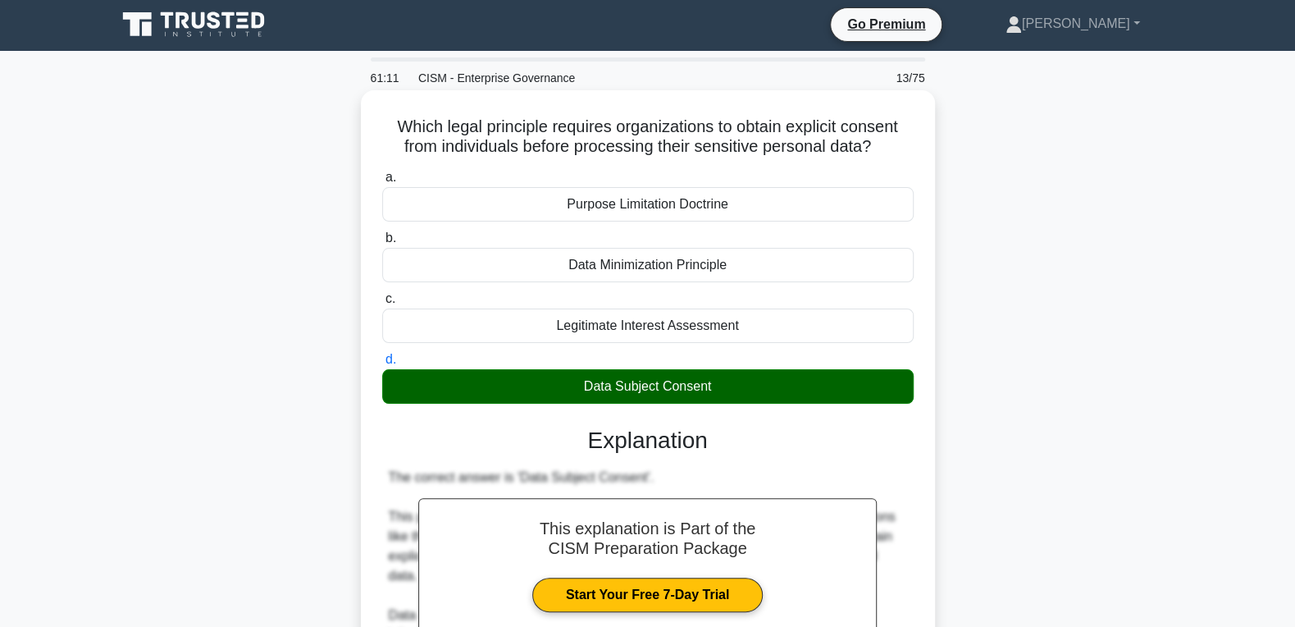
scroll to position [0, 0]
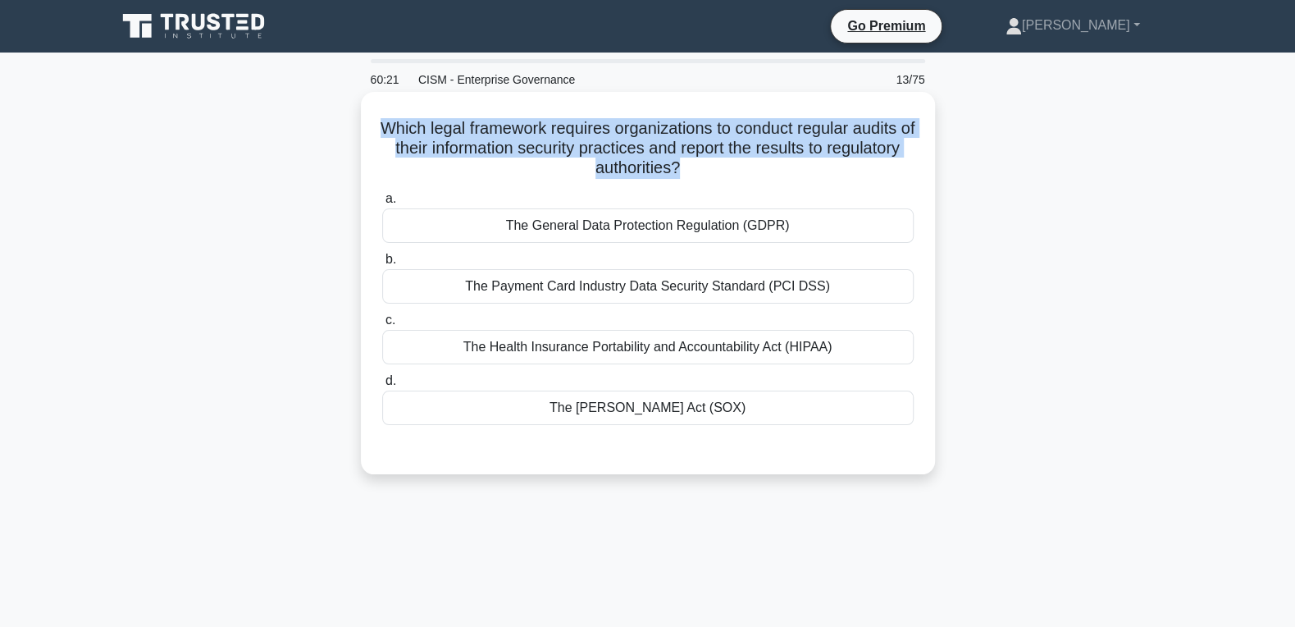
drag, startPoint x: 622, startPoint y: 339, endPoint x: 361, endPoint y: 122, distance: 340.1
click at [361, 122] on div "Which legal framework requires organizations to conduct regular audits of their…" at bounding box center [648, 283] width 574 height 382
copy h5 "Which legal framework requires organizations to conduct regular audits of their…"
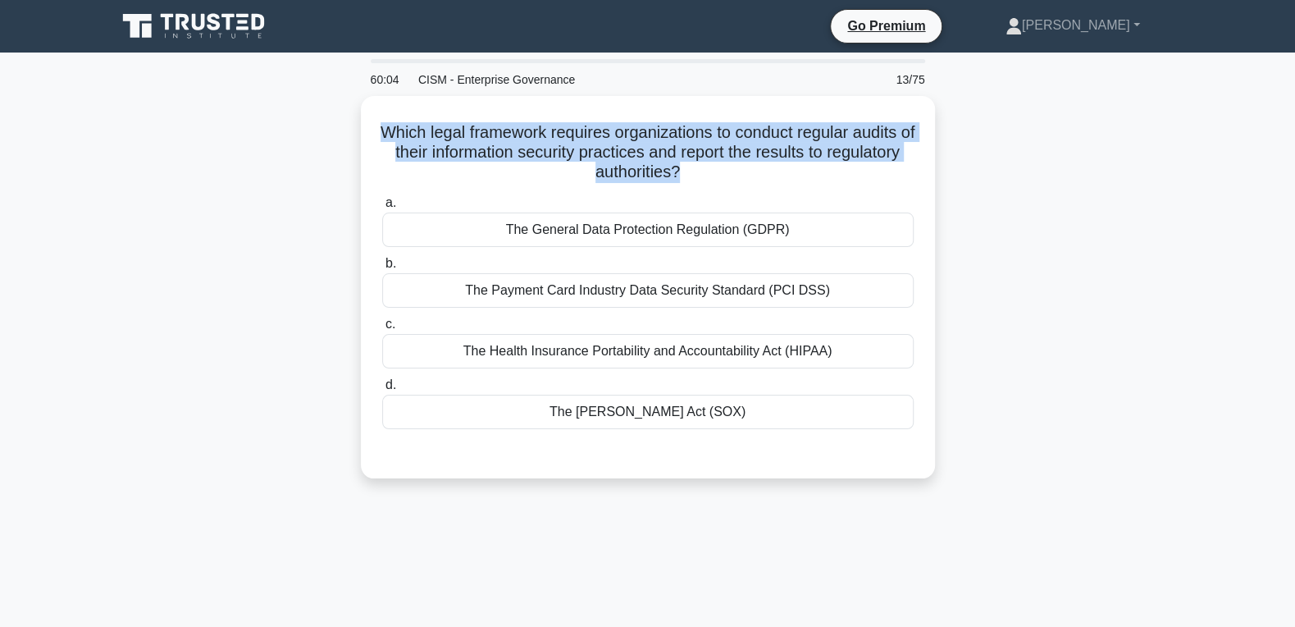
drag, startPoint x: 62, startPoint y: 235, endPoint x: 133, endPoint y: 232, distance: 71.4
click at [62, 235] on main "60:04 CISM - Enterprise Governance 13/75 Which legal framework requires organiz…" at bounding box center [647, 468] width 1295 height 833
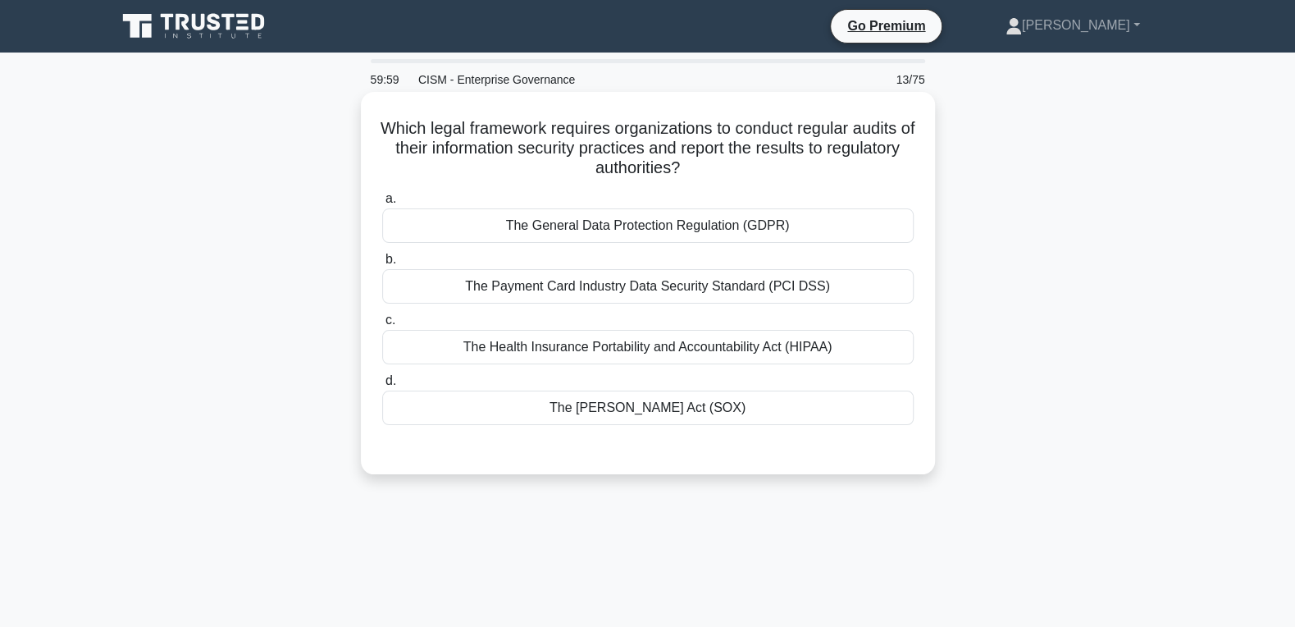
click at [644, 412] on div "The Sarbanes-Oxley Act (SOX)" at bounding box center [647, 407] width 531 height 34
click at [382, 386] on input "d. The Sarbanes-Oxley Act (SOX)" at bounding box center [382, 381] width 0 height 11
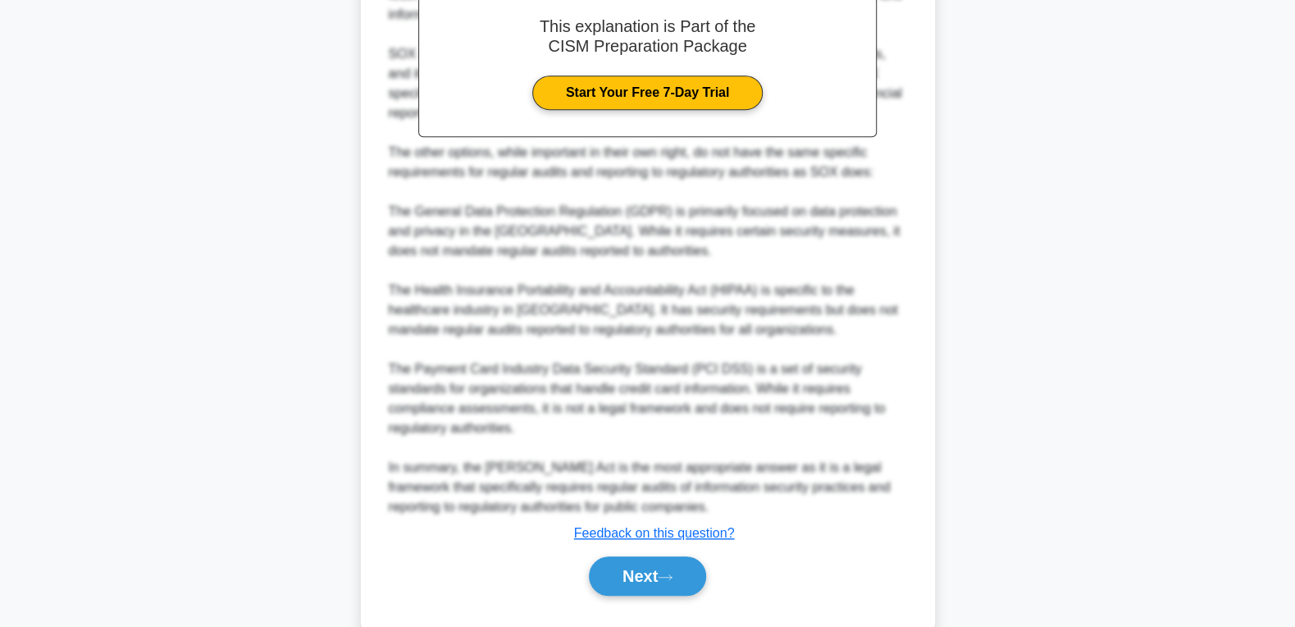
scroll to position [559, 0]
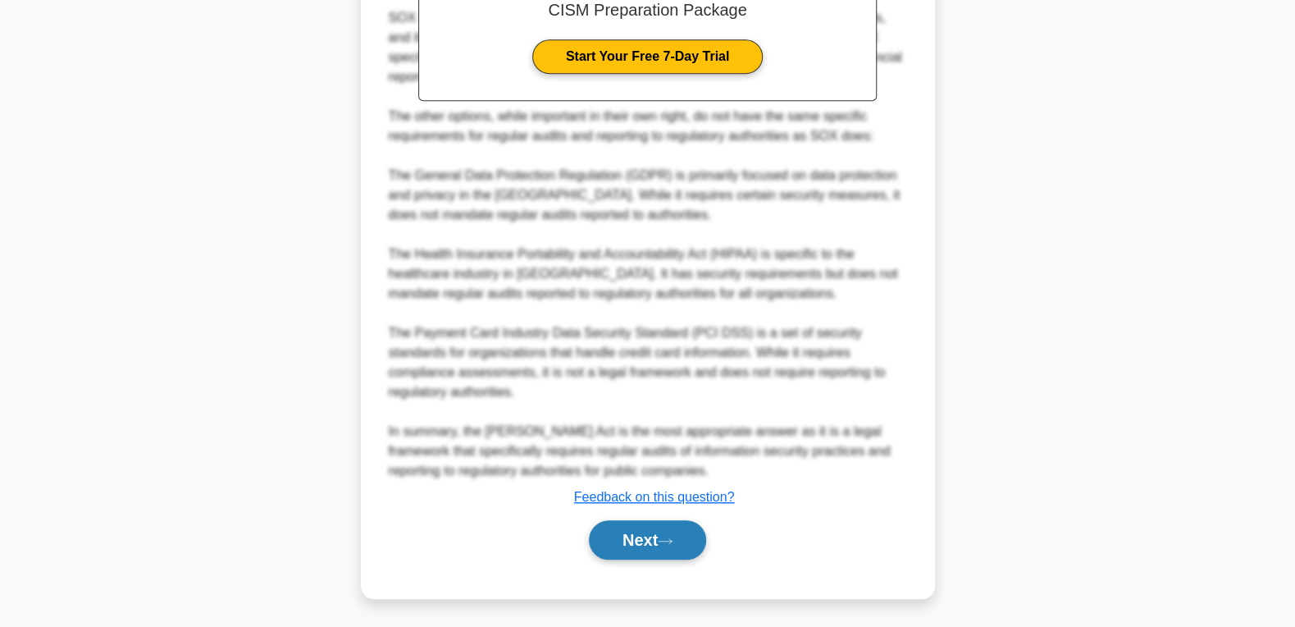
click at [647, 541] on button "Next" at bounding box center [647, 539] width 117 height 39
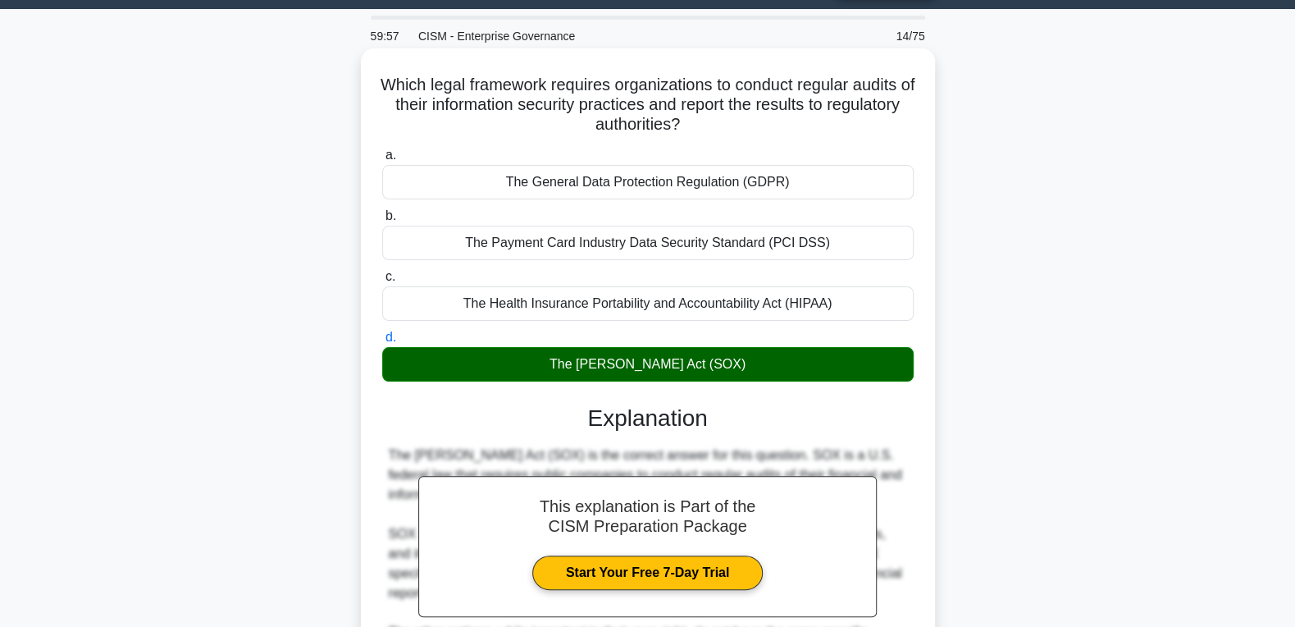
scroll to position [0, 0]
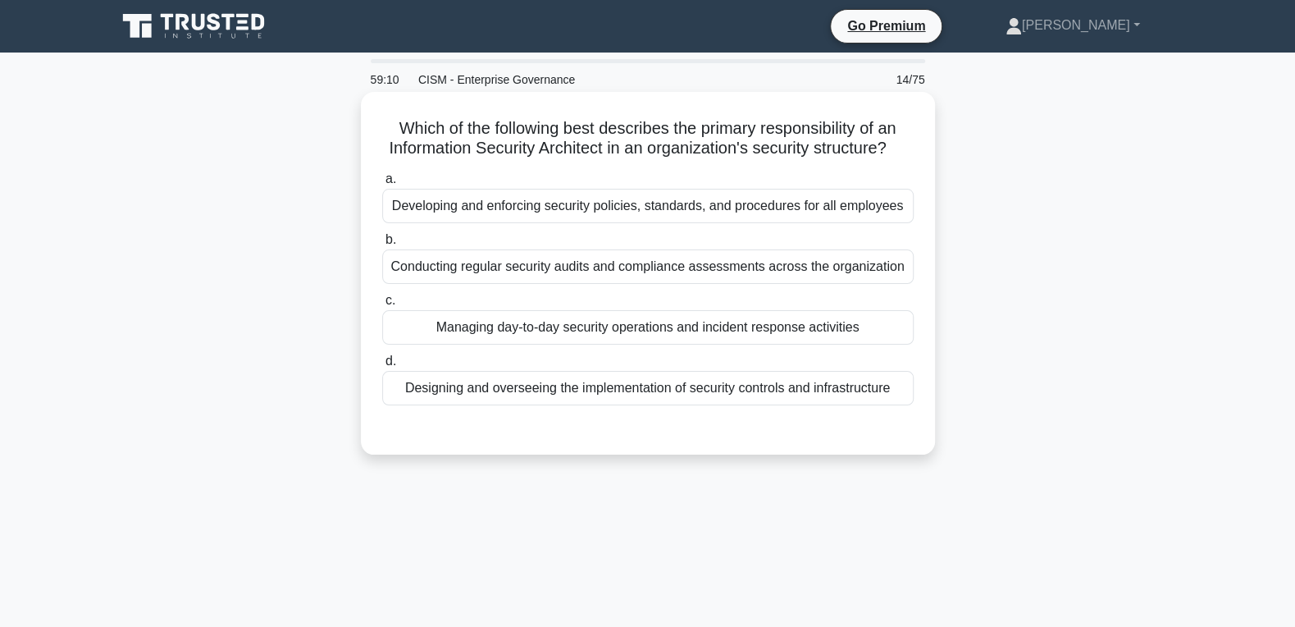
click at [491, 383] on div "Designing and overseeing the implementation of security controls and infrastruc…" at bounding box center [647, 388] width 531 height 34
click at [382, 367] on input "d. Designing and overseeing the implementation of security controls and infrast…" at bounding box center [382, 361] width 0 height 11
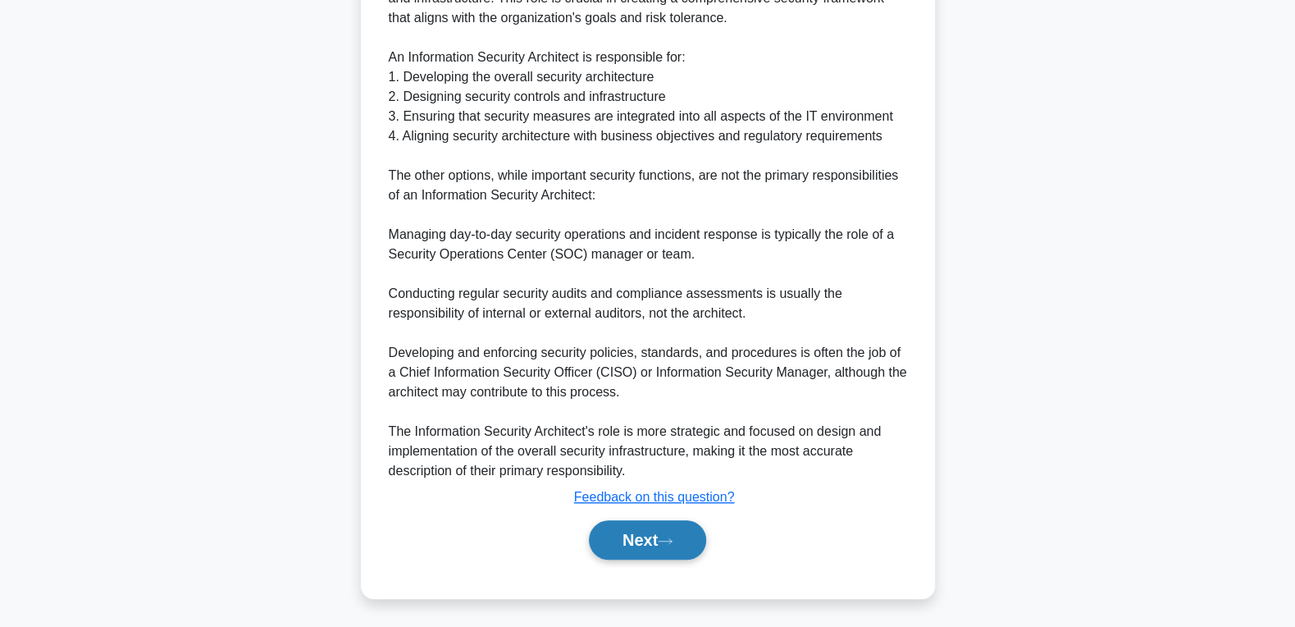
click at [625, 545] on button "Next" at bounding box center [647, 539] width 117 height 39
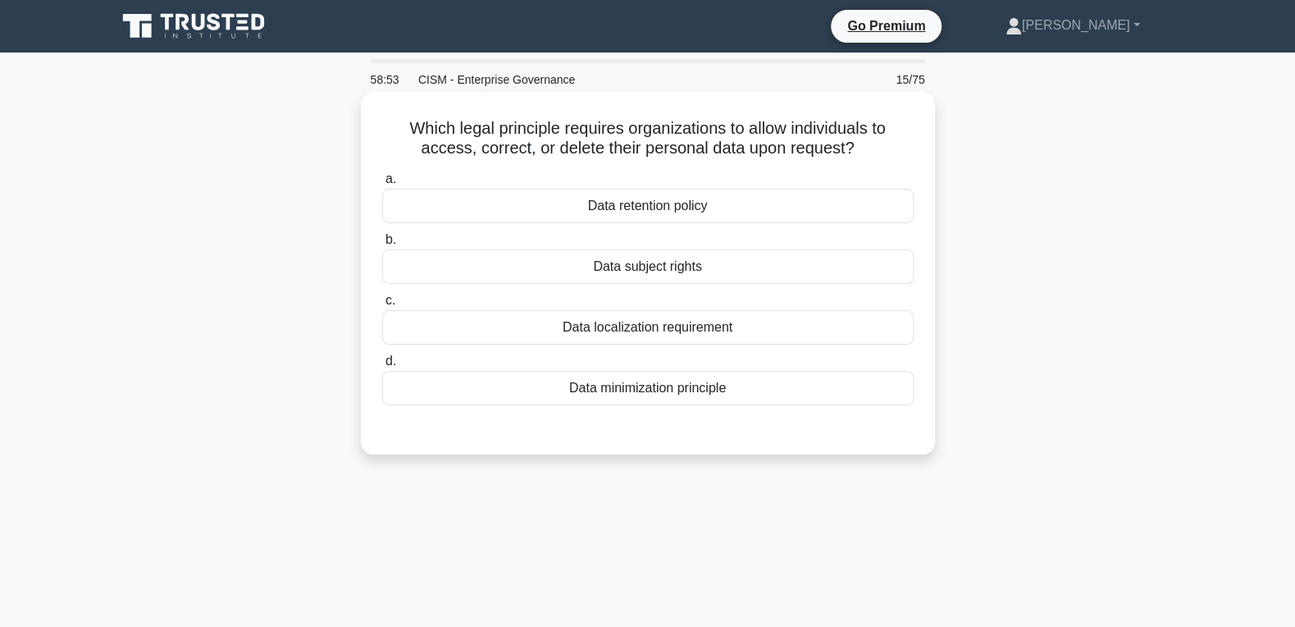
click at [710, 268] on div "Data subject rights" at bounding box center [647, 266] width 531 height 34
click at [382, 245] on input "b. Data subject rights" at bounding box center [382, 240] width 0 height 11
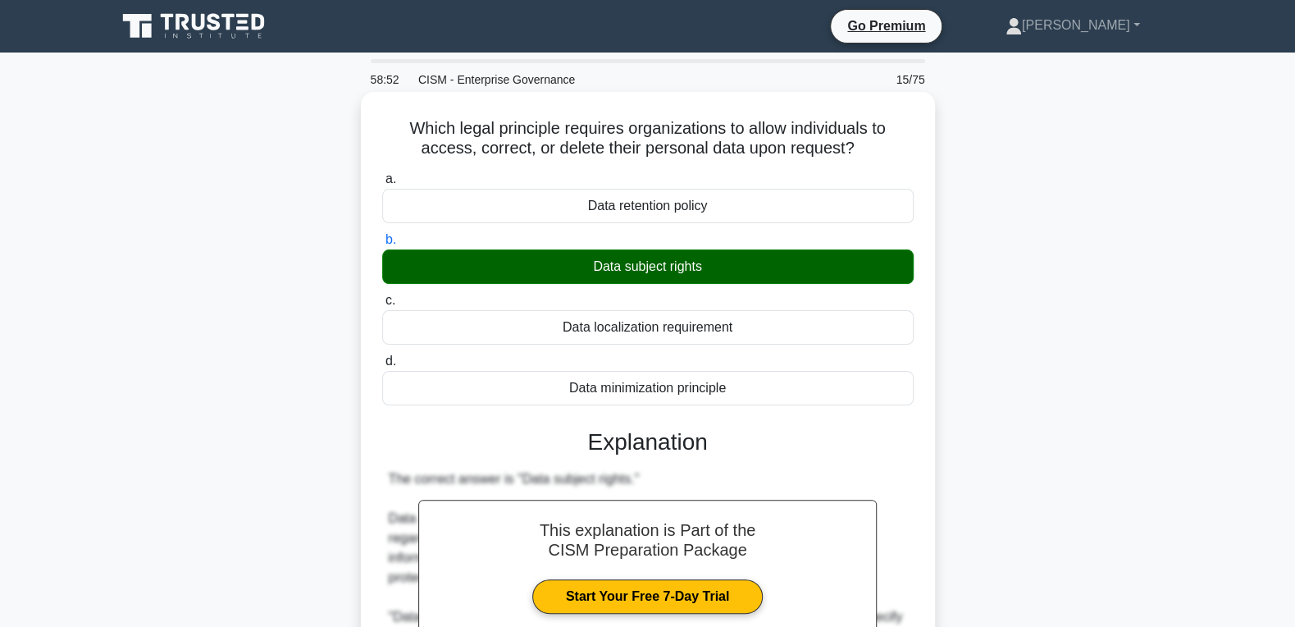
scroll to position [343, 0]
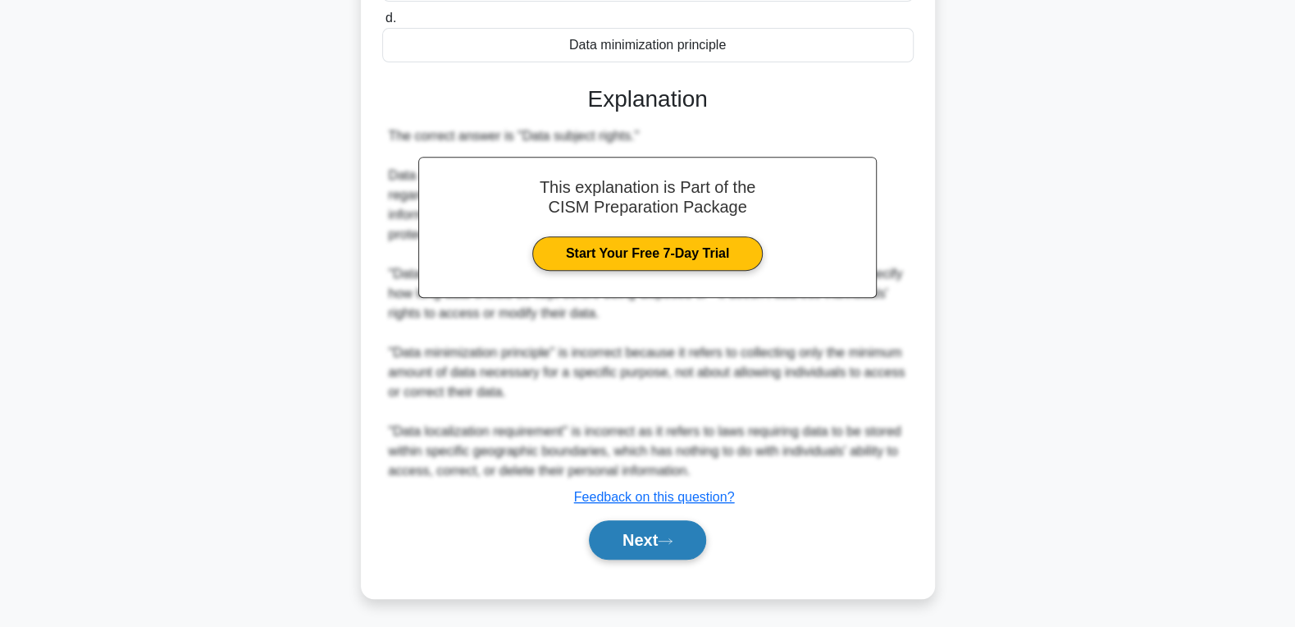
click at [634, 534] on button "Next" at bounding box center [647, 539] width 117 height 39
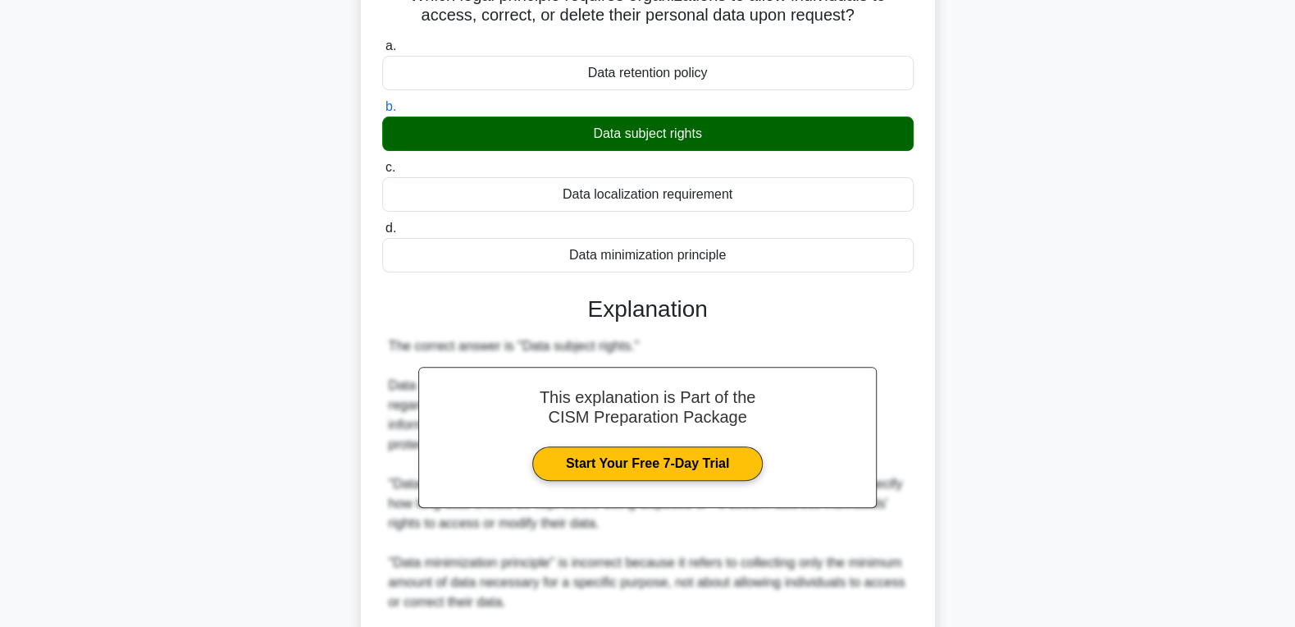
scroll to position [0, 0]
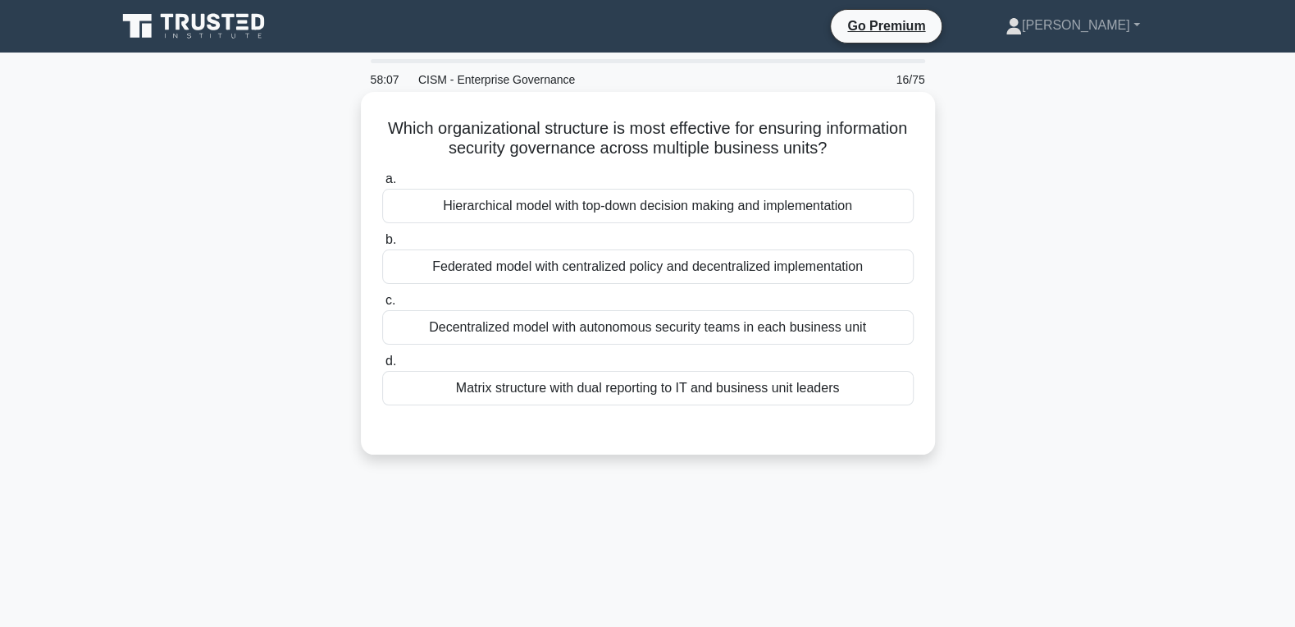
click at [654, 205] on div "Hierarchical model with top-down decision making and implementation" at bounding box center [647, 206] width 531 height 34
click at [382, 185] on input "a. Hierarchical model with top-down decision making and implementation" at bounding box center [382, 179] width 0 height 11
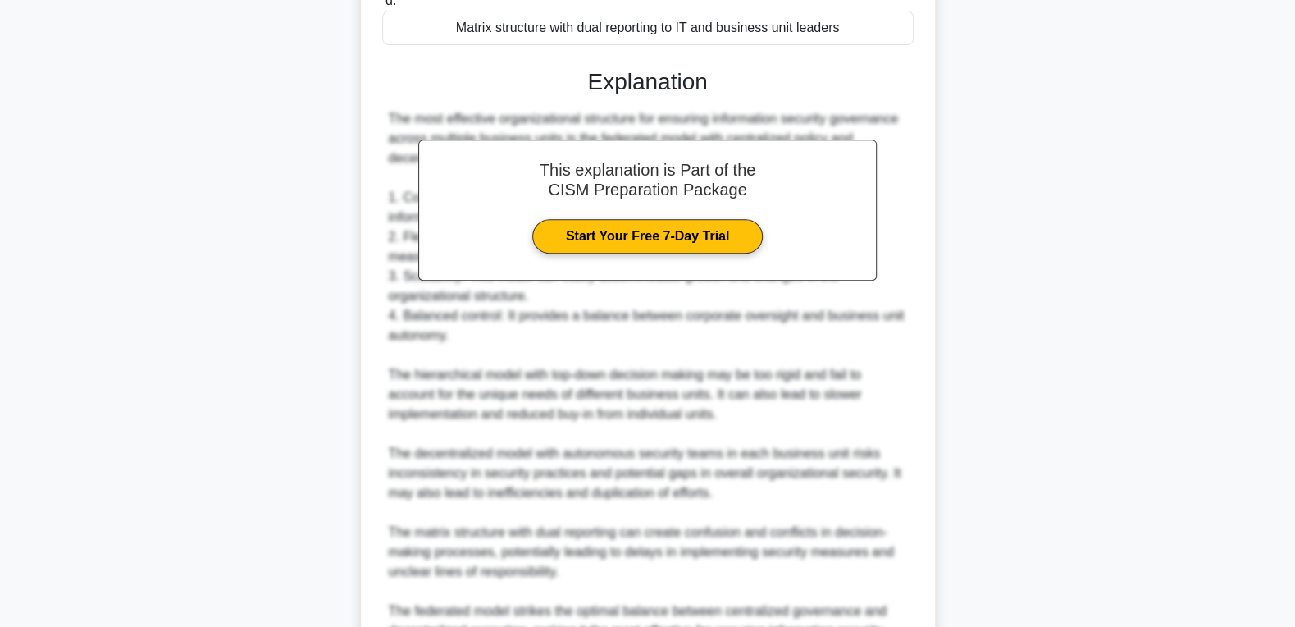
scroll to position [542, 0]
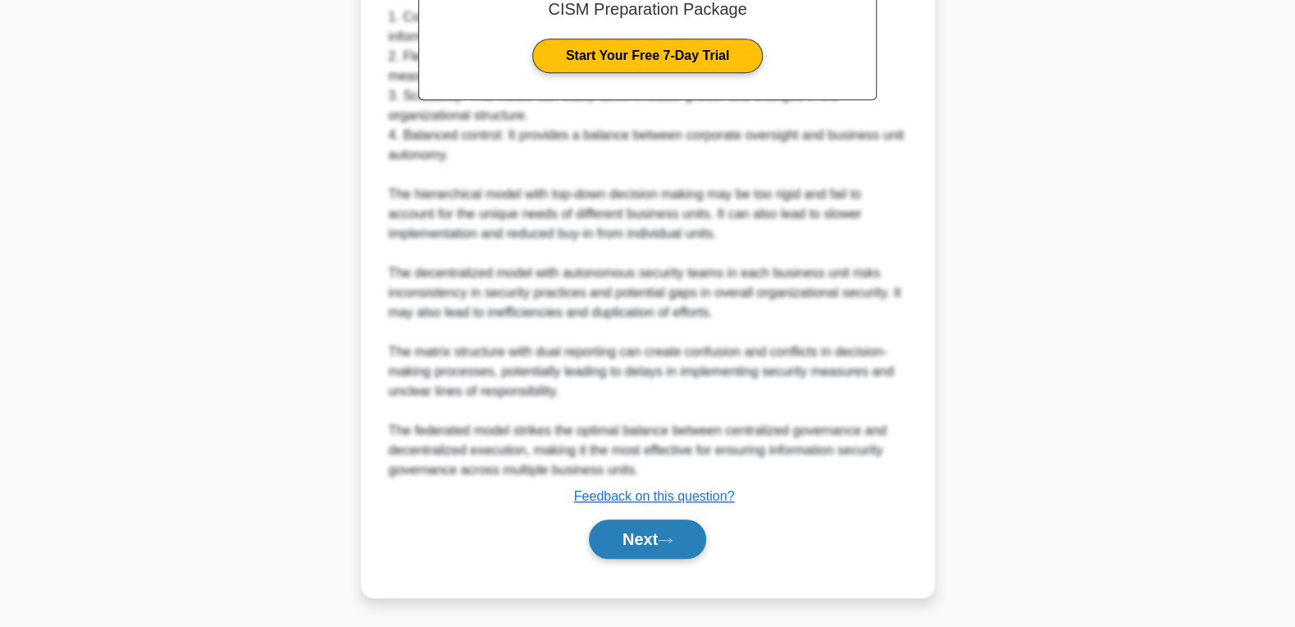
click at [612, 536] on button "Next" at bounding box center [647, 538] width 117 height 39
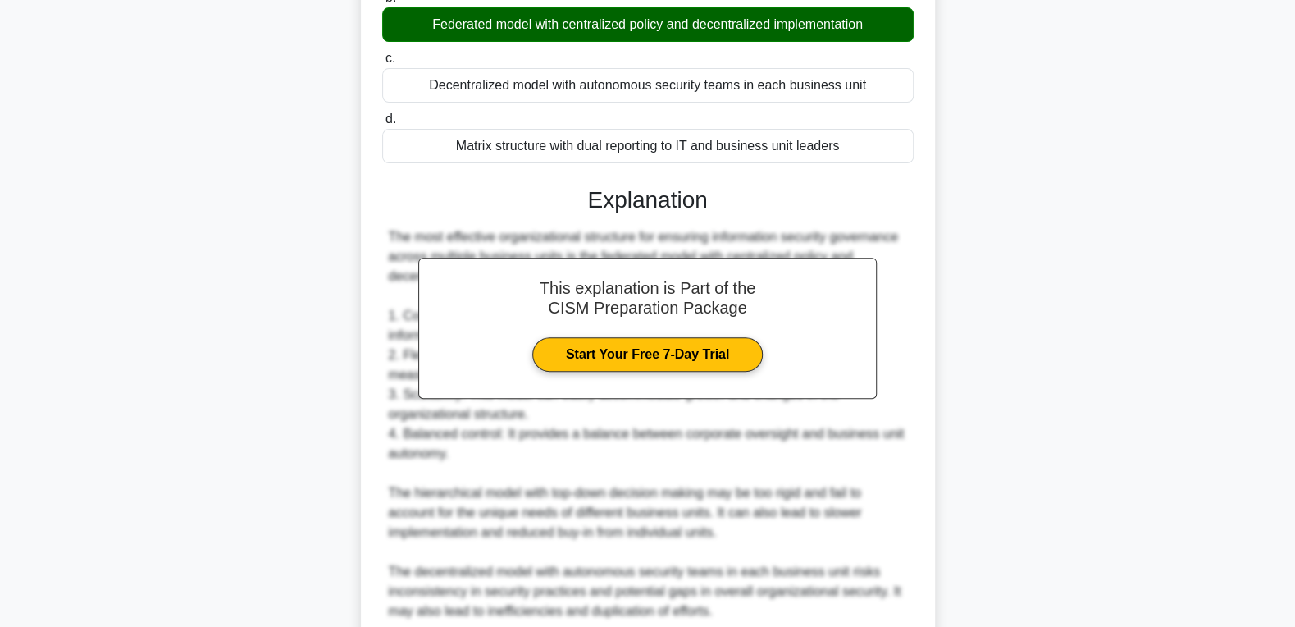
scroll to position [0, 0]
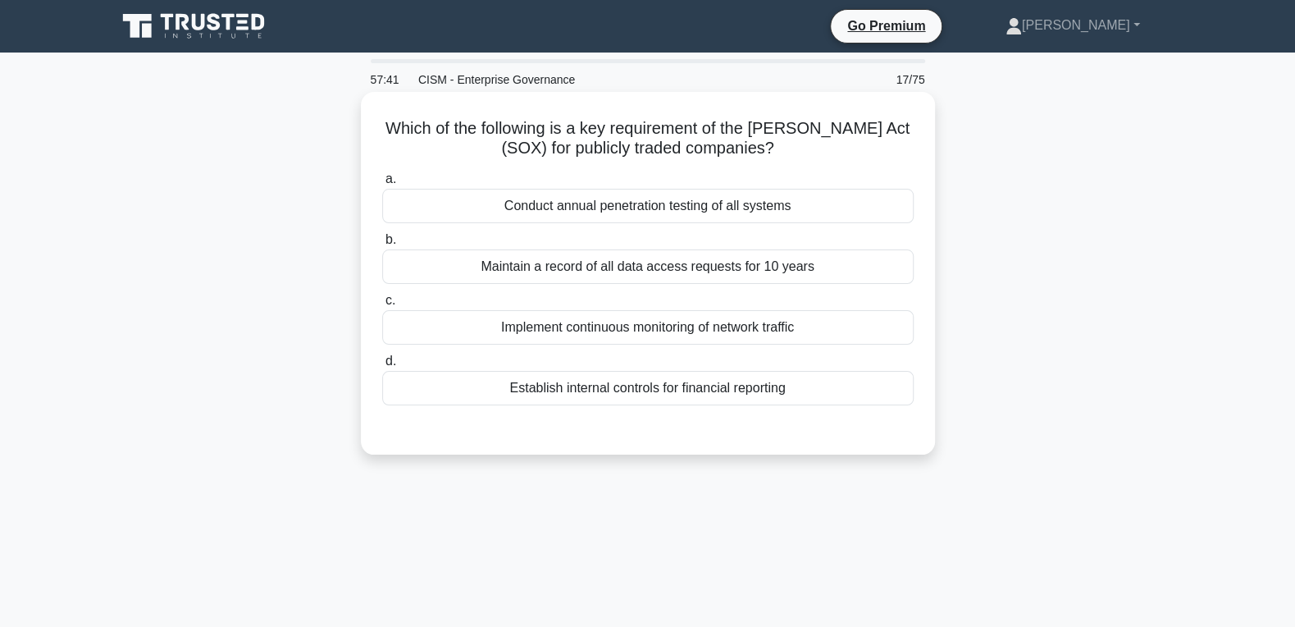
click at [649, 397] on div "Establish internal controls for financial reporting" at bounding box center [647, 388] width 531 height 34
click at [382, 367] on input "d. Establish internal controls for financial reporting" at bounding box center [382, 361] width 0 height 11
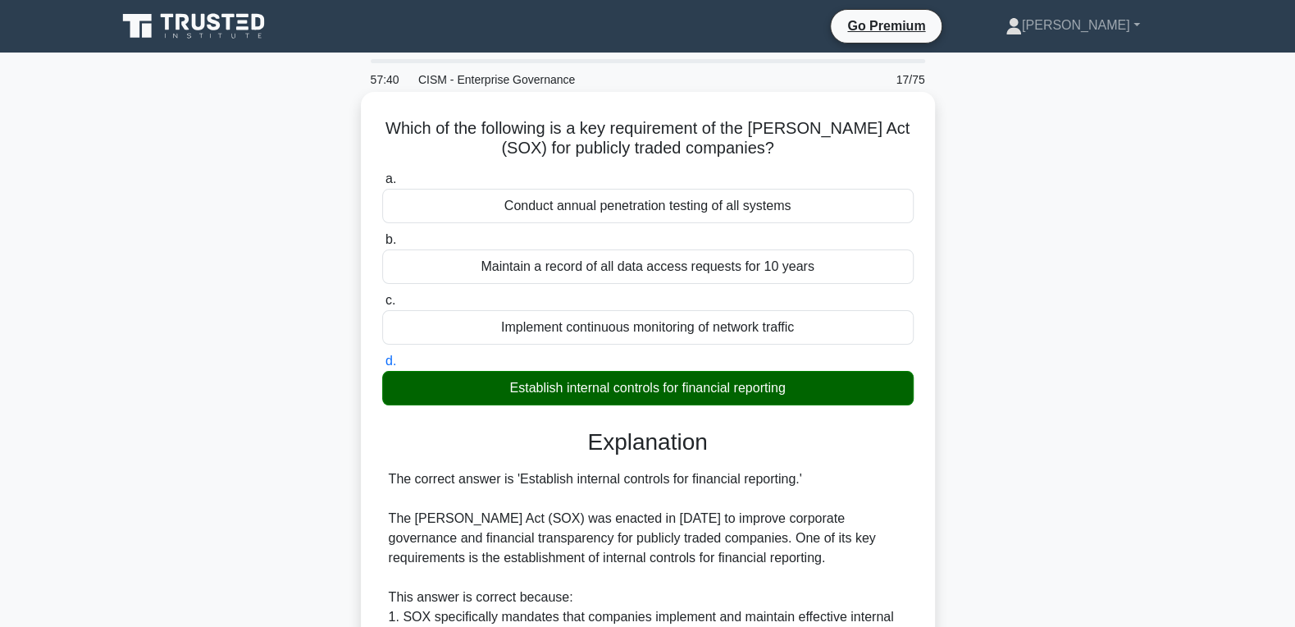
scroll to position [527, 0]
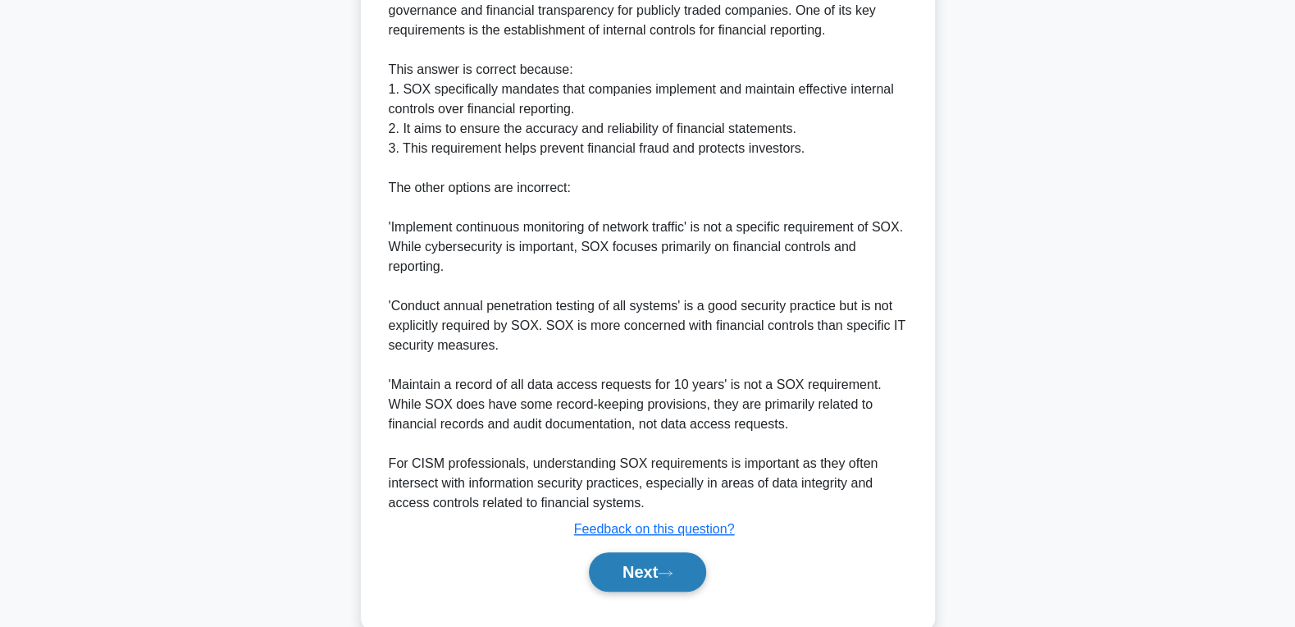
click at [619, 571] on button "Next" at bounding box center [647, 571] width 117 height 39
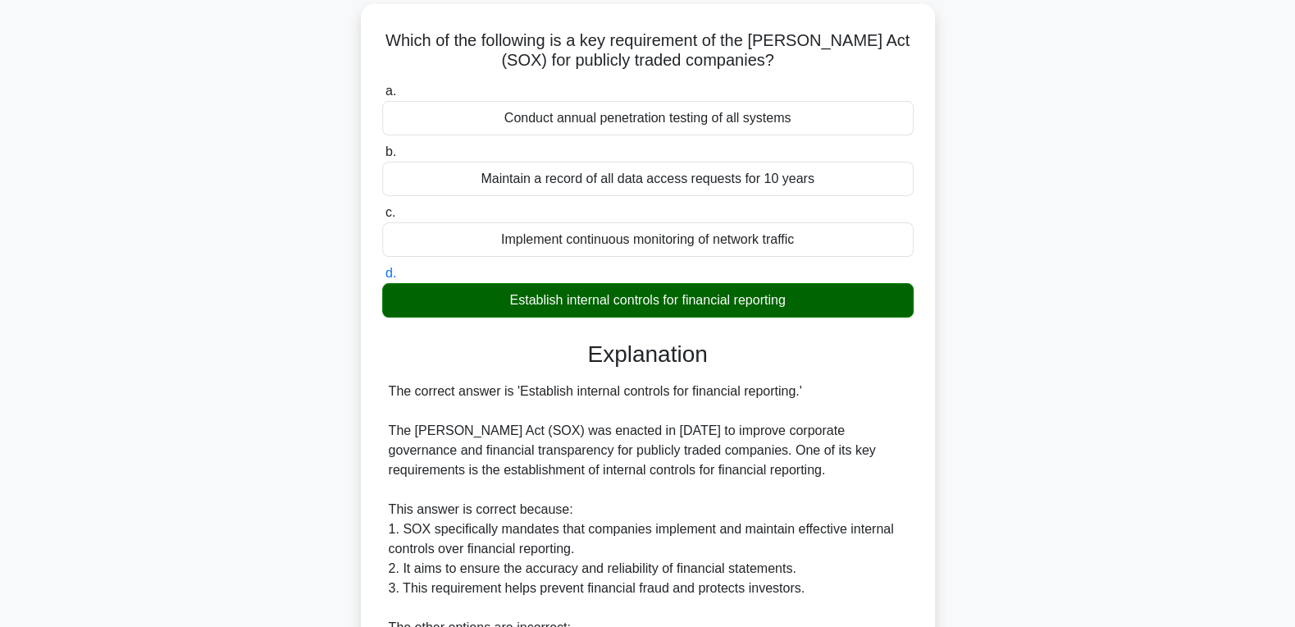
scroll to position [88, 0]
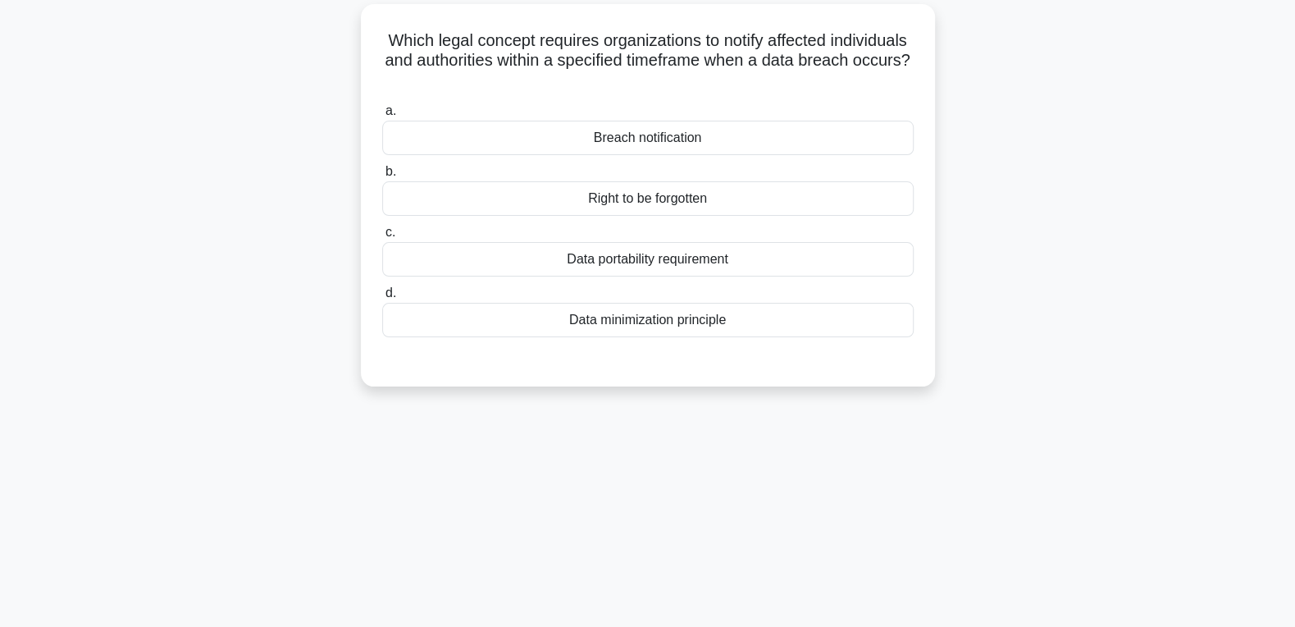
click at [707, 131] on div "Breach notification" at bounding box center [647, 138] width 531 height 34
click at [382, 116] on input "a. Breach notification" at bounding box center [382, 111] width 0 height 11
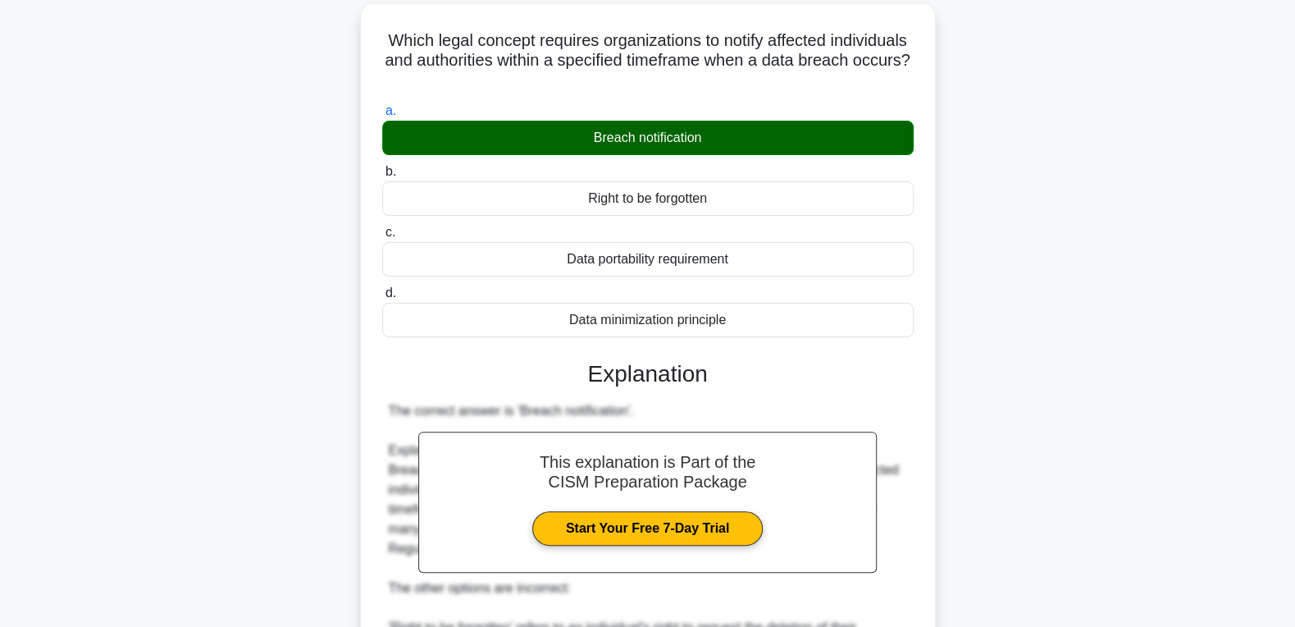
scroll to position [520, 0]
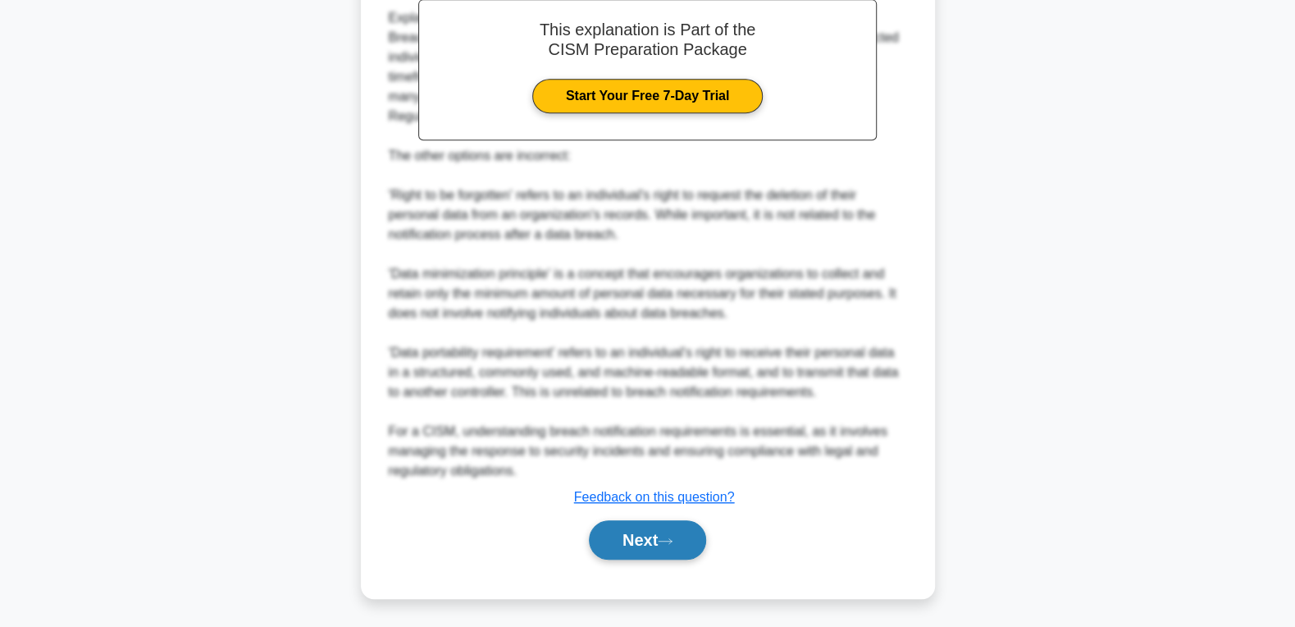
click at [635, 536] on button "Next" at bounding box center [647, 539] width 117 height 39
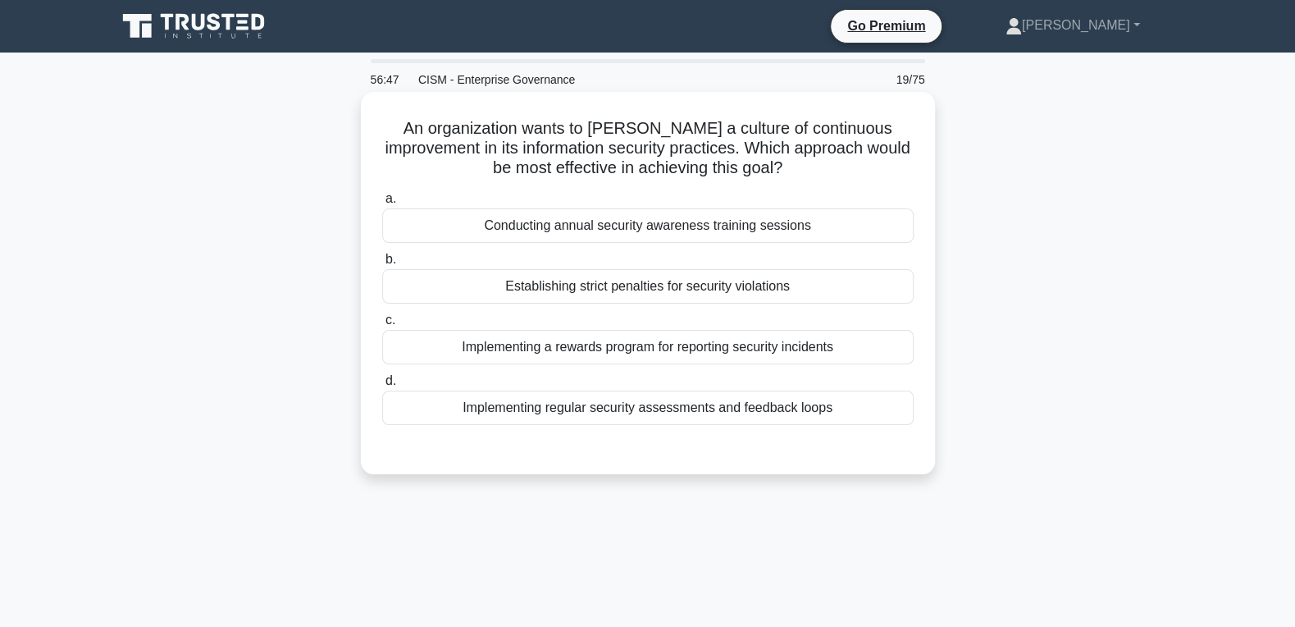
click at [627, 353] on div "Implementing a rewards program for reporting security incidents" at bounding box center [647, 347] width 531 height 34
click at [382, 326] on input "c. Implementing a rewards program for reporting security incidents" at bounding box center [382, 320] width 0 height 11
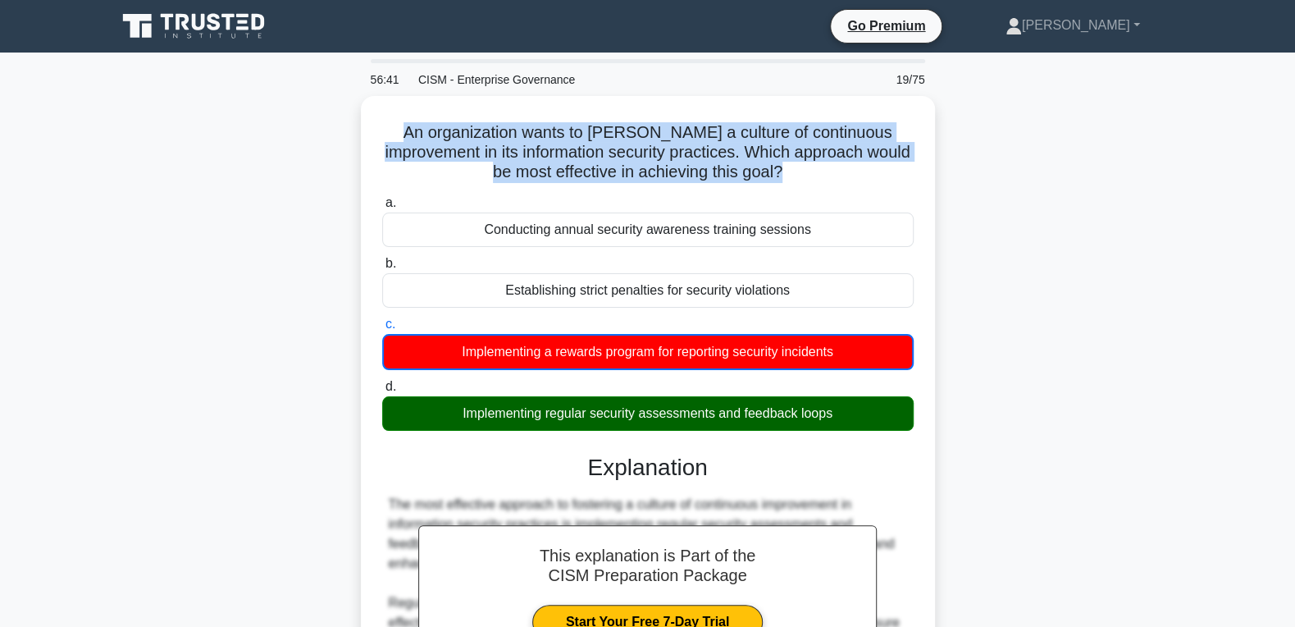
drag, startPoint x: 849, startPoint y: 423, endPoint x: 358, endPoint y: 116, distance: 579.5
click at [358, 116] on div "An organization wants to foster a culture of continuous improvement in its info…" at bounding box center [648, 600] width 1082 height 1008
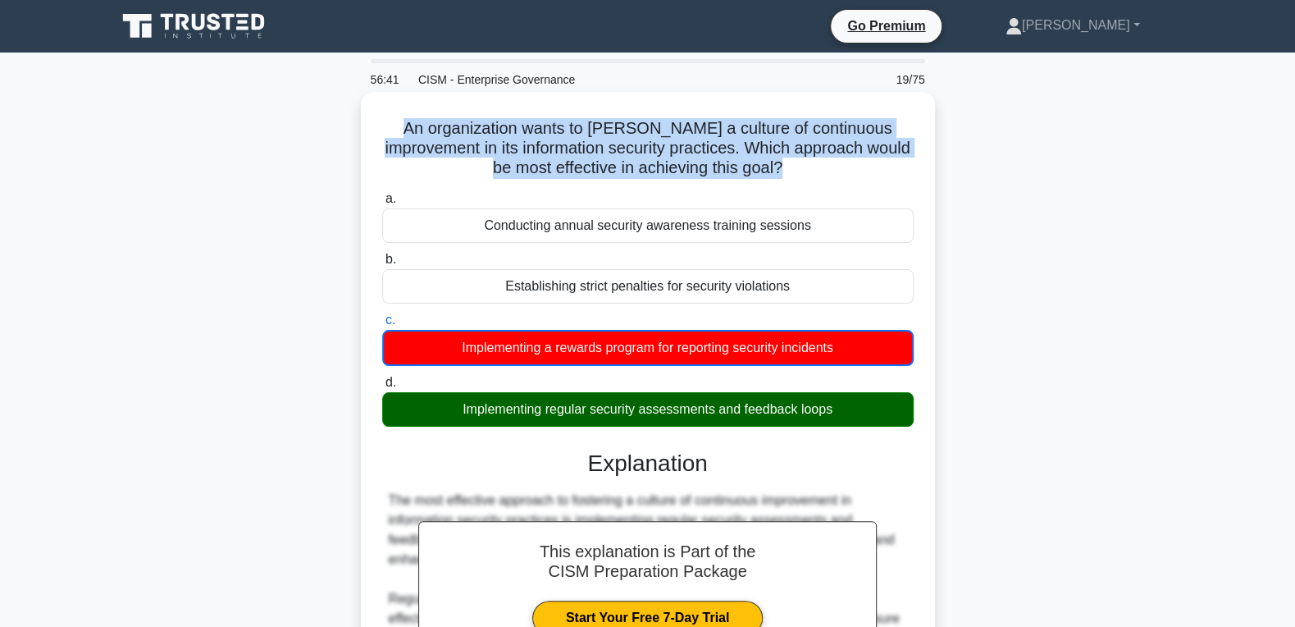
copy h5 "An organization wants to foster a culture of continuous improvement in its info…"
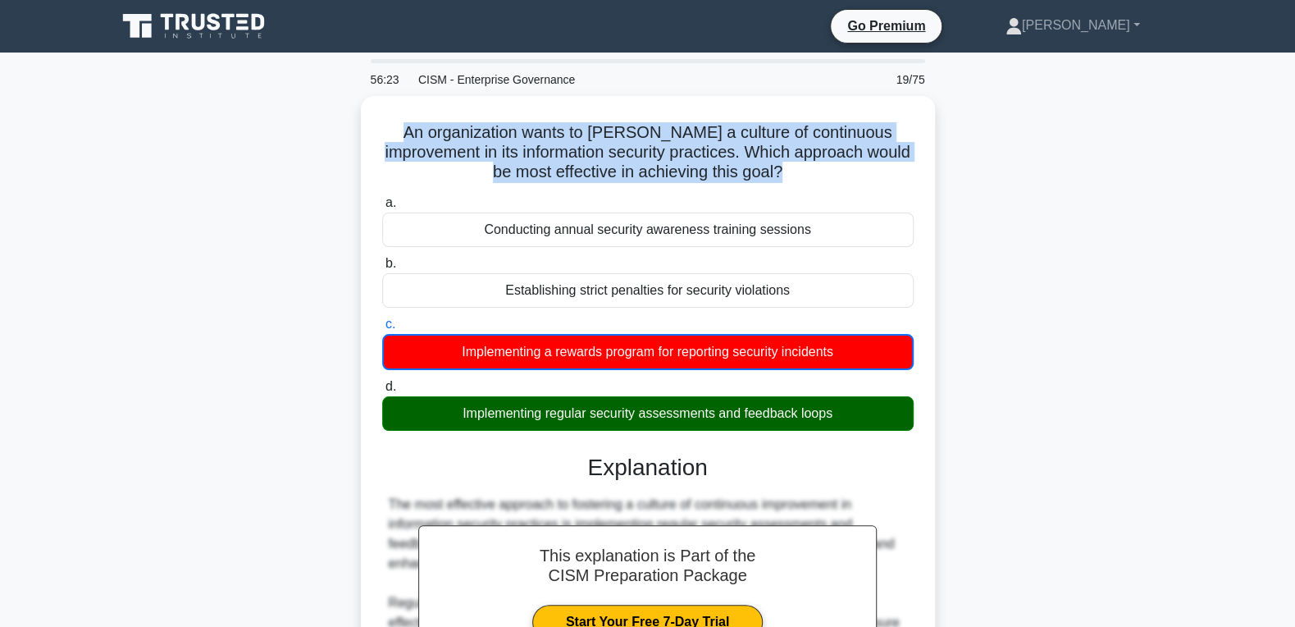
click at [1117, 281] on div "An organization wants to foster a culture of continuous improvement in its info…" at bounding box center [648, 600] width 1082 height 1008
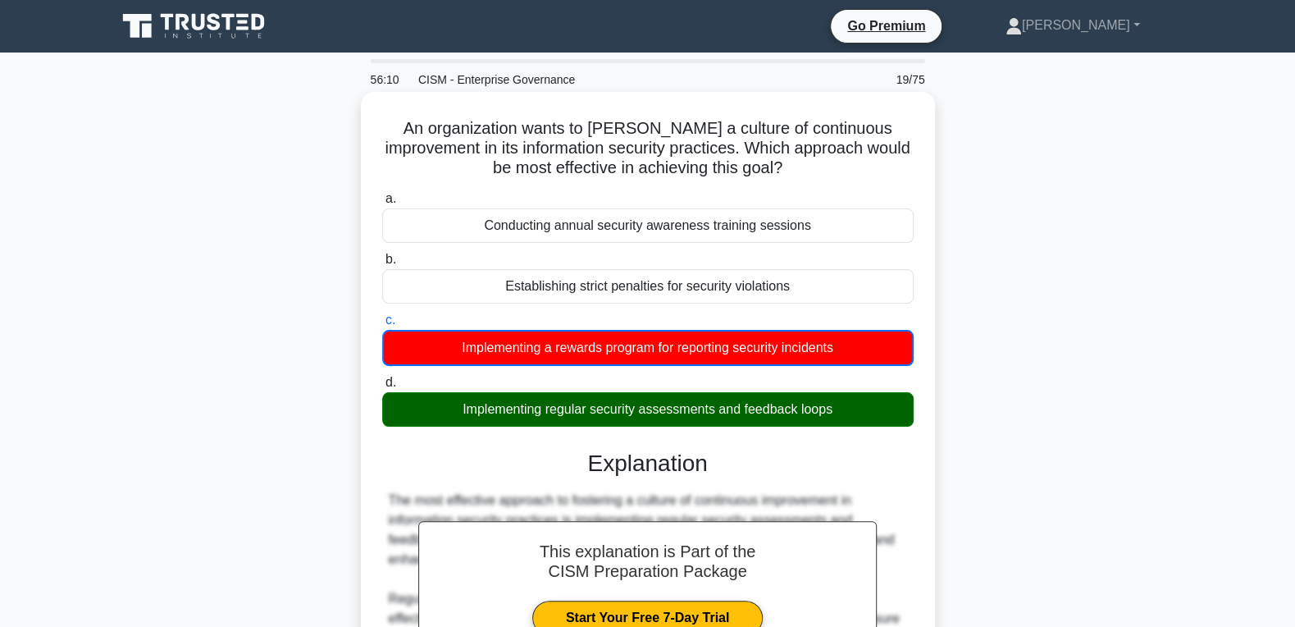
scroll to position [482, 0]
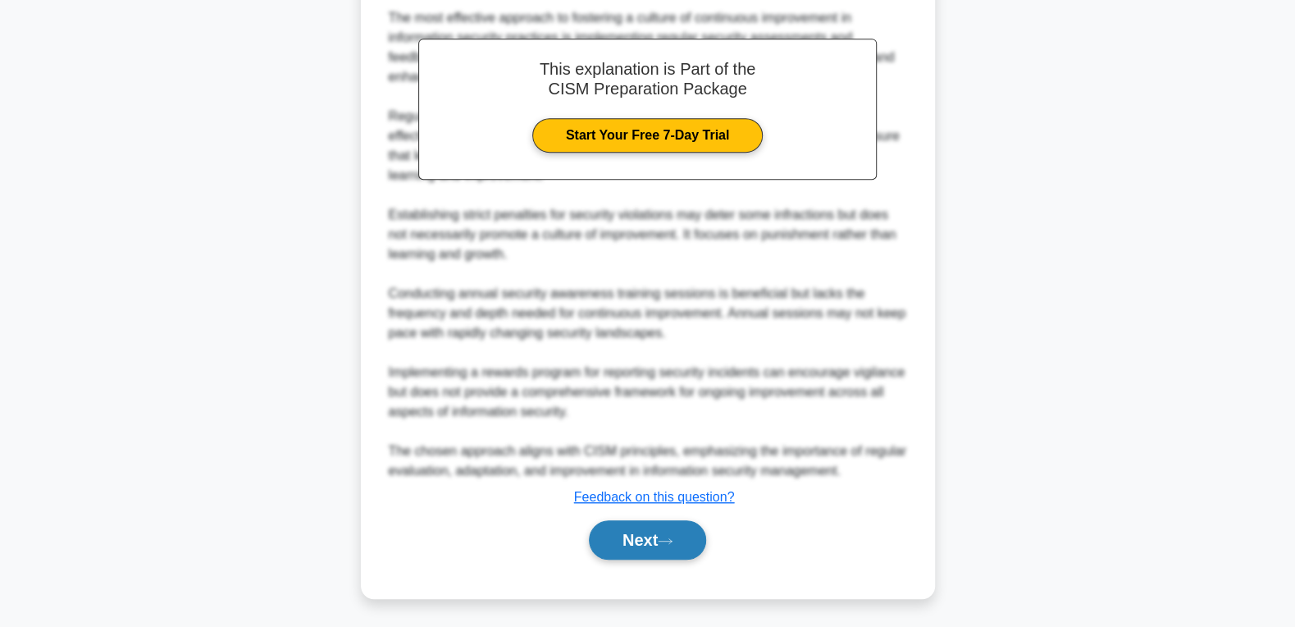
click at [640, 531] on button "Next" at bounding box center [647, 539] width 117 height 39
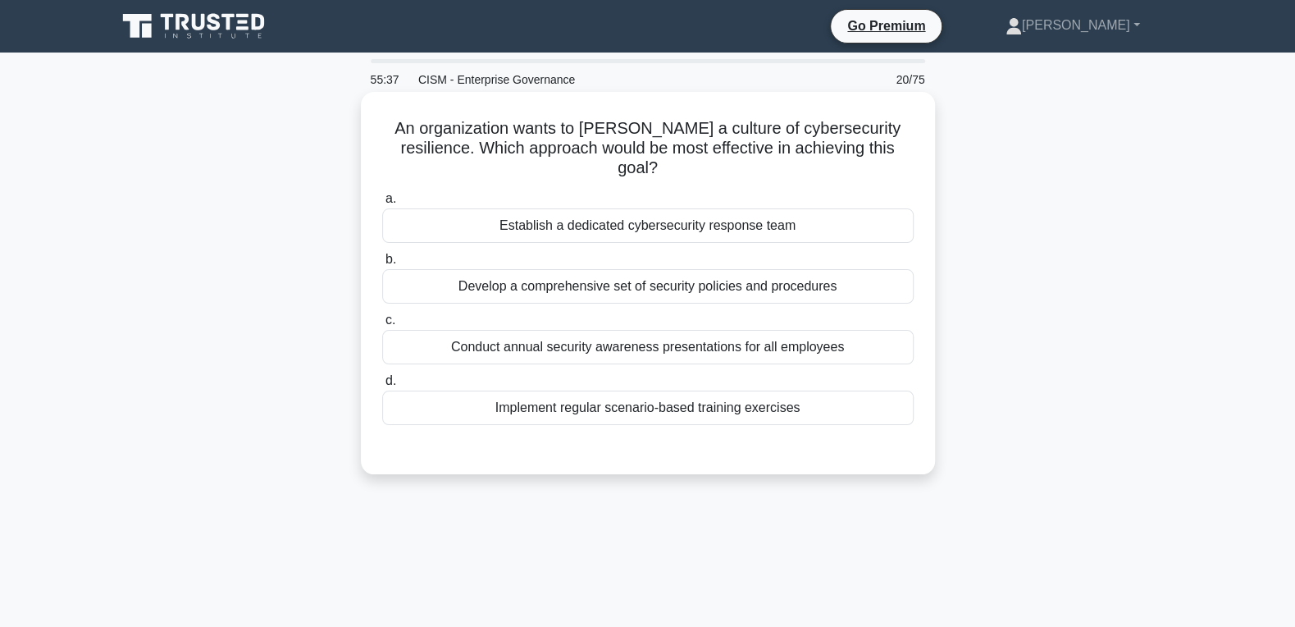
click at [630, 390] on div "Implement regular scenario-based training exercises" at bounding box center [647, 407] width 531 height 34
click at [382, 386] on input "d. Implement regular scenario-based training exercises" at bounding box center [382, 381] width 0 height 11
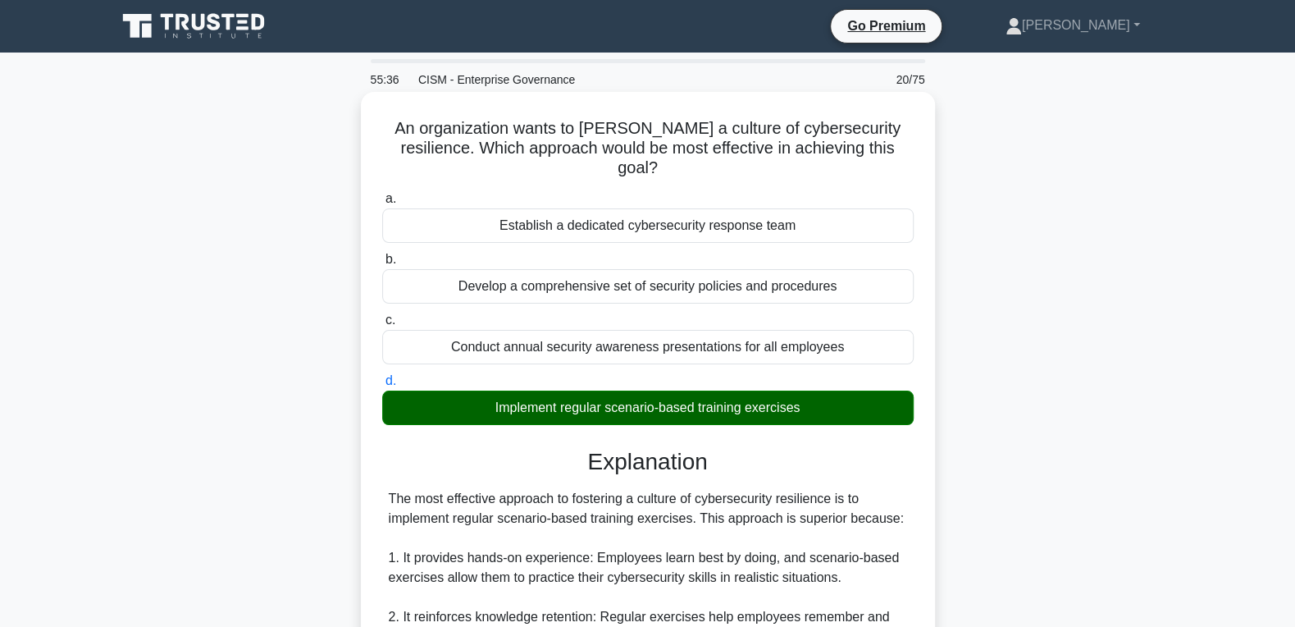
scroll to position [616, 0]
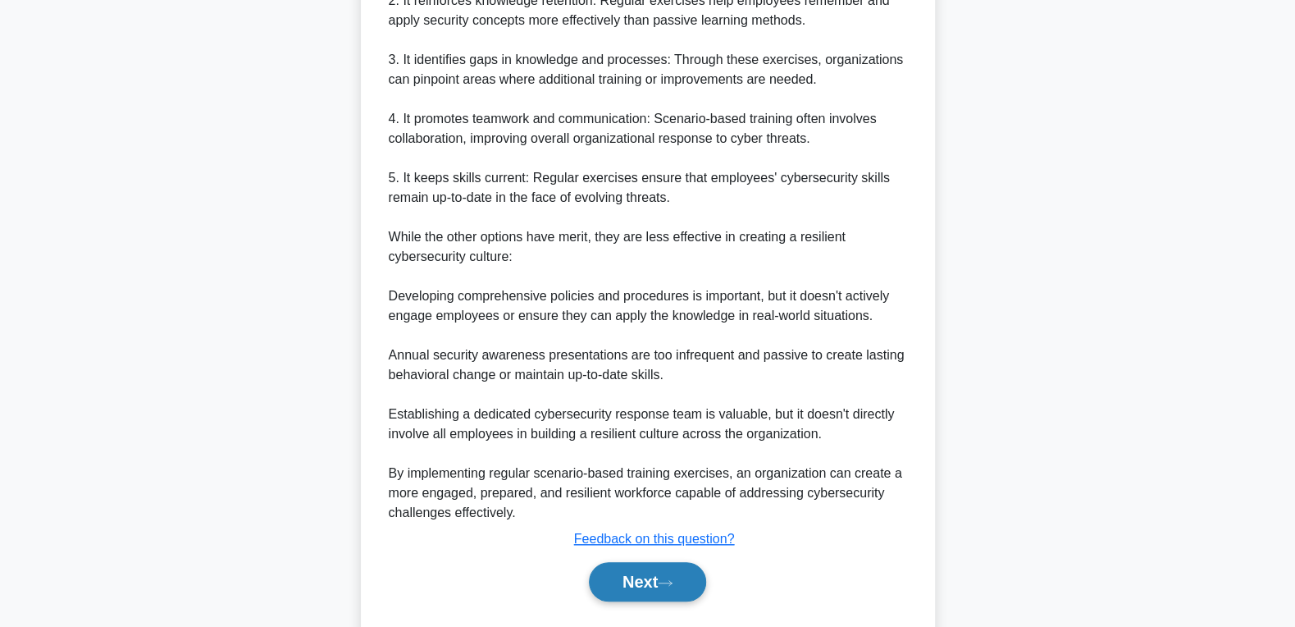
click at [615, 562] on button "Next" at bounding box center [647, 581] width 117 height 39
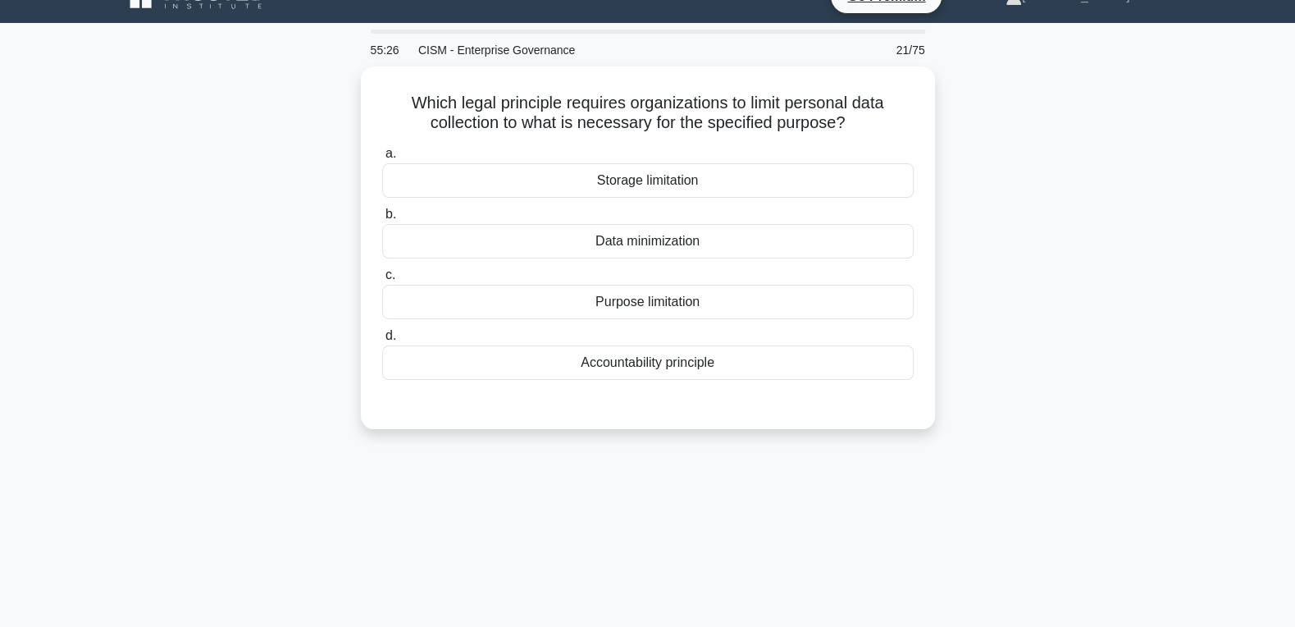
scroll to position [0, 0]
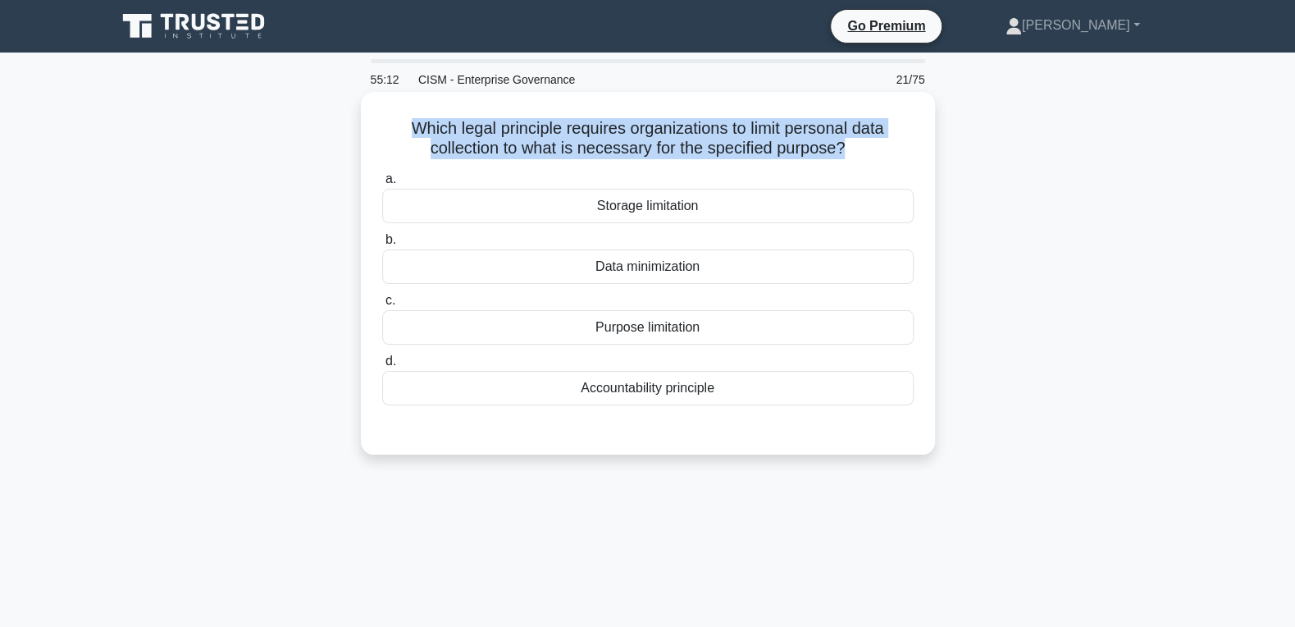
drag, startPoint x: 747, startPoint y: 390, endPoint x: 396, endPoint y: 134, distance: 434.3
click at [396, 134] on div "Which legal principle requires organizations to limit personal data collection …" at bounding box center [647, 272] width 561 height 349
copy h5 "Which legal principle requires organizations to limit personal data collection …"
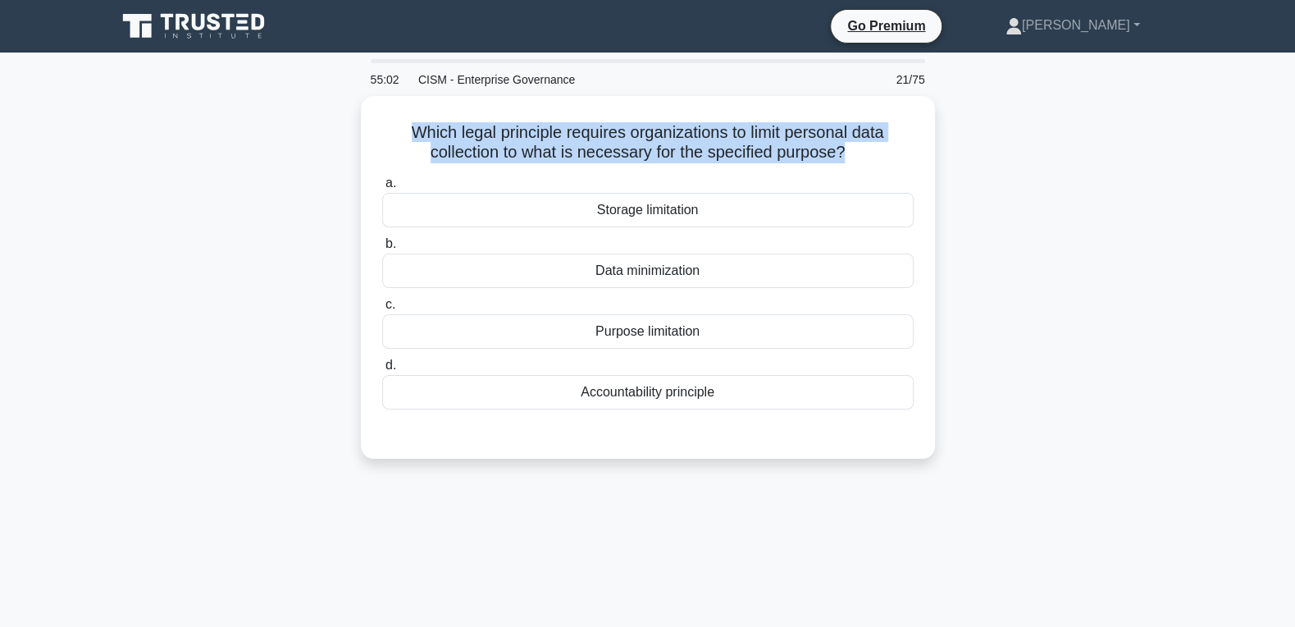
click at [1050, 220] on div "Which legal principle requires organizations to limit personal data collection …" at bounding box center [648, 287] width 1082 height 382
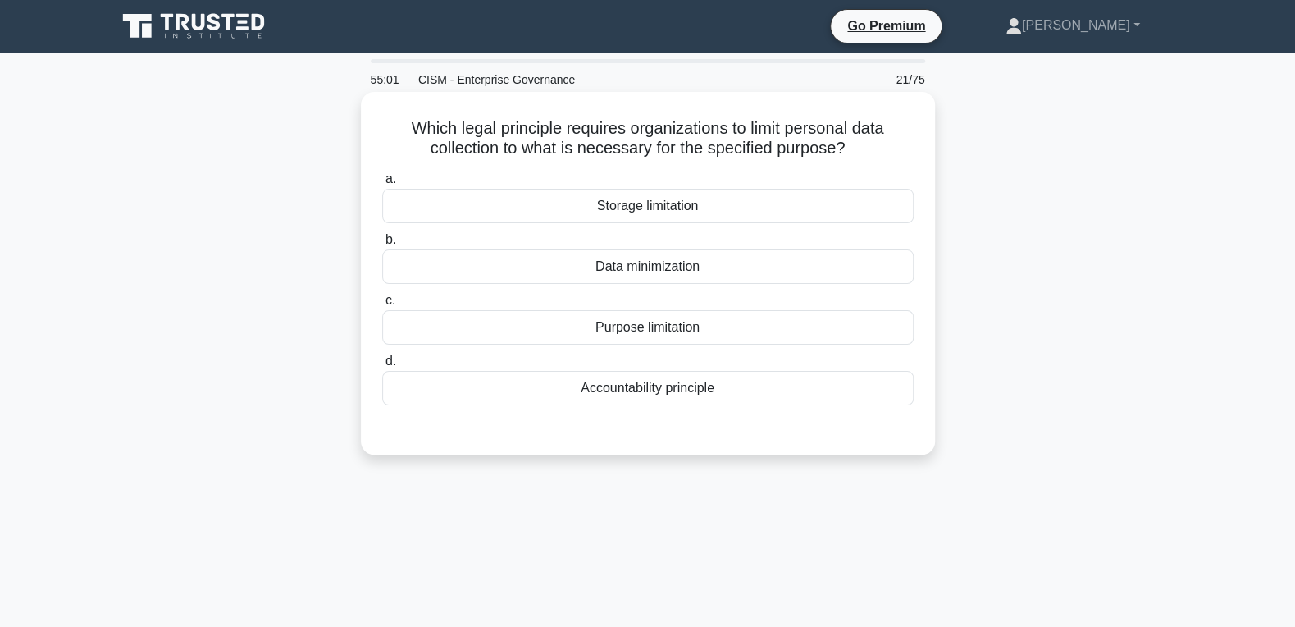
click at [694, 271] on div "Data minimization" at bounding box center [647, 266] width 531 height 34
click at [382, 245] on input "b. Data minimization" at bounding box center [382, 240] width 0 height 11
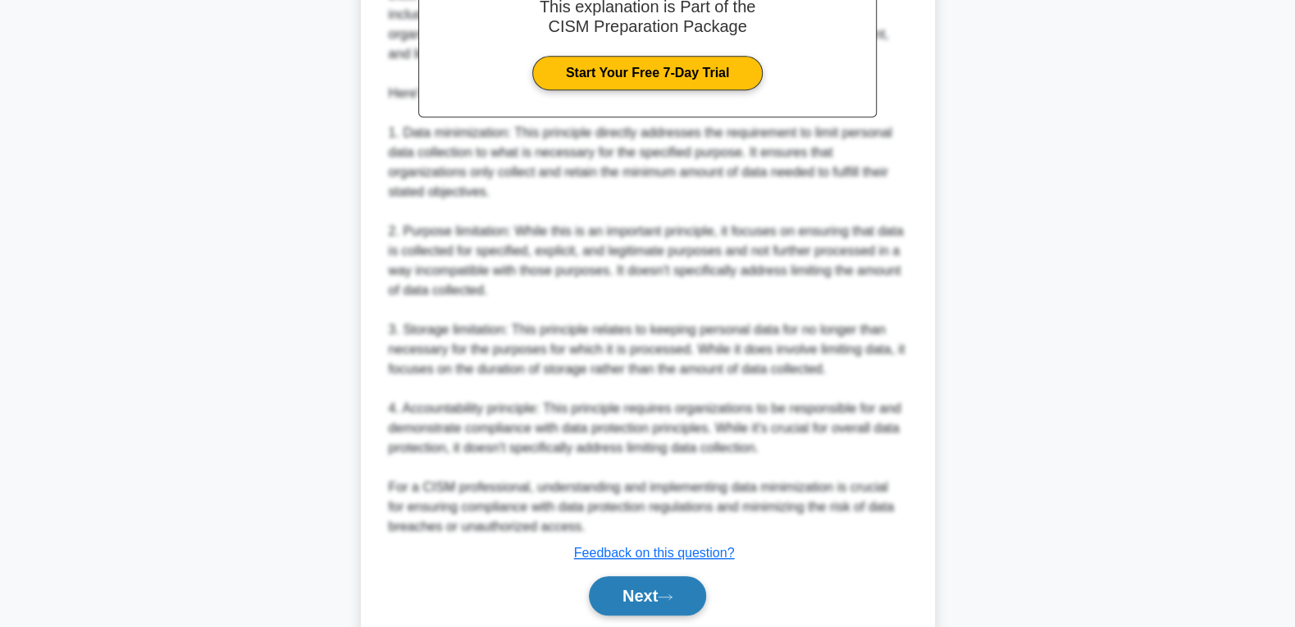
scroll to position [579, 0]
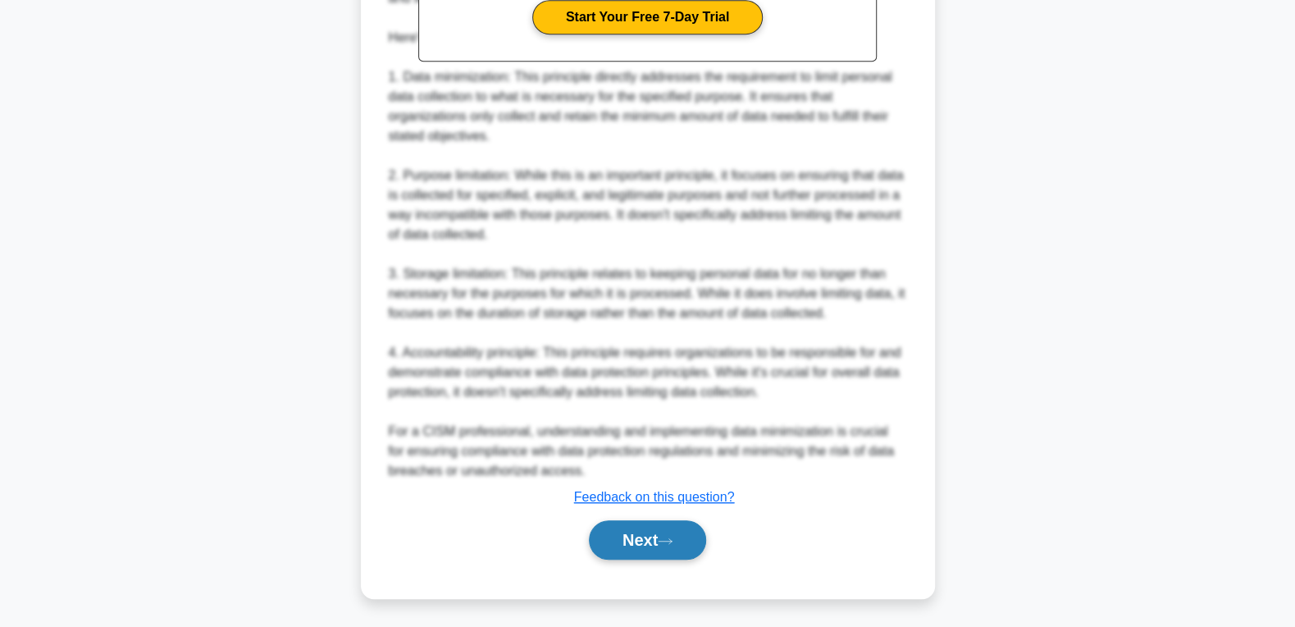
click at [625, 544] on button "Next" at bounding box center [647, 539] width 117 height 39
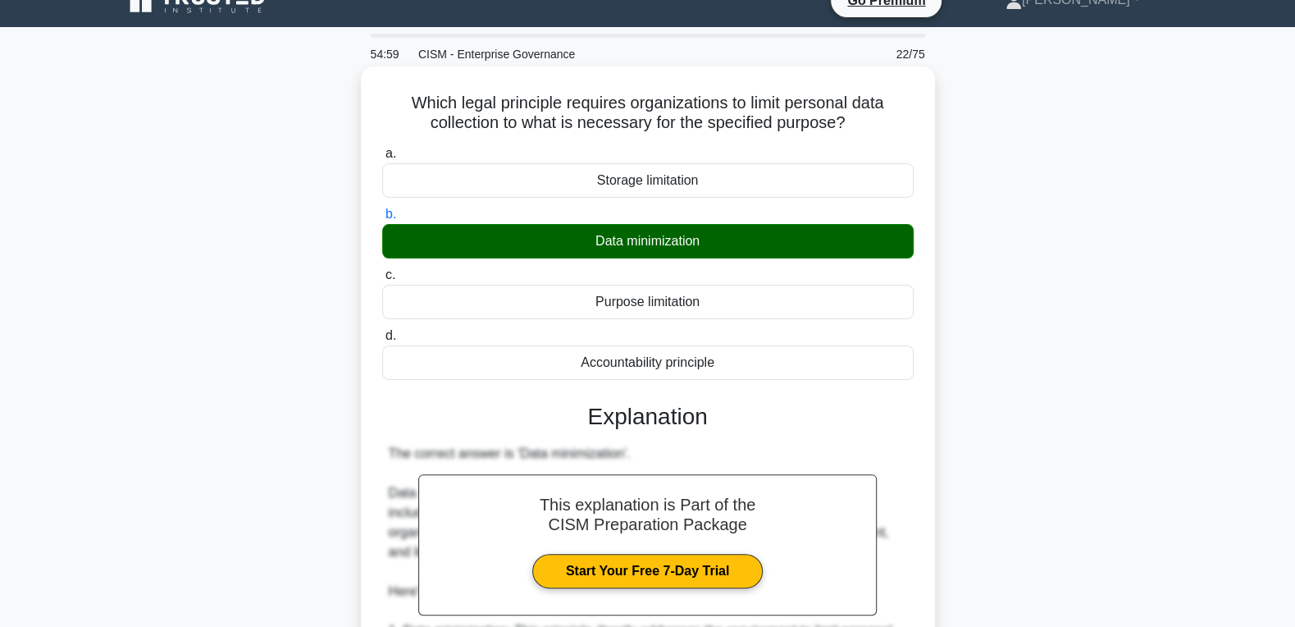
scroll to position [0, 0]
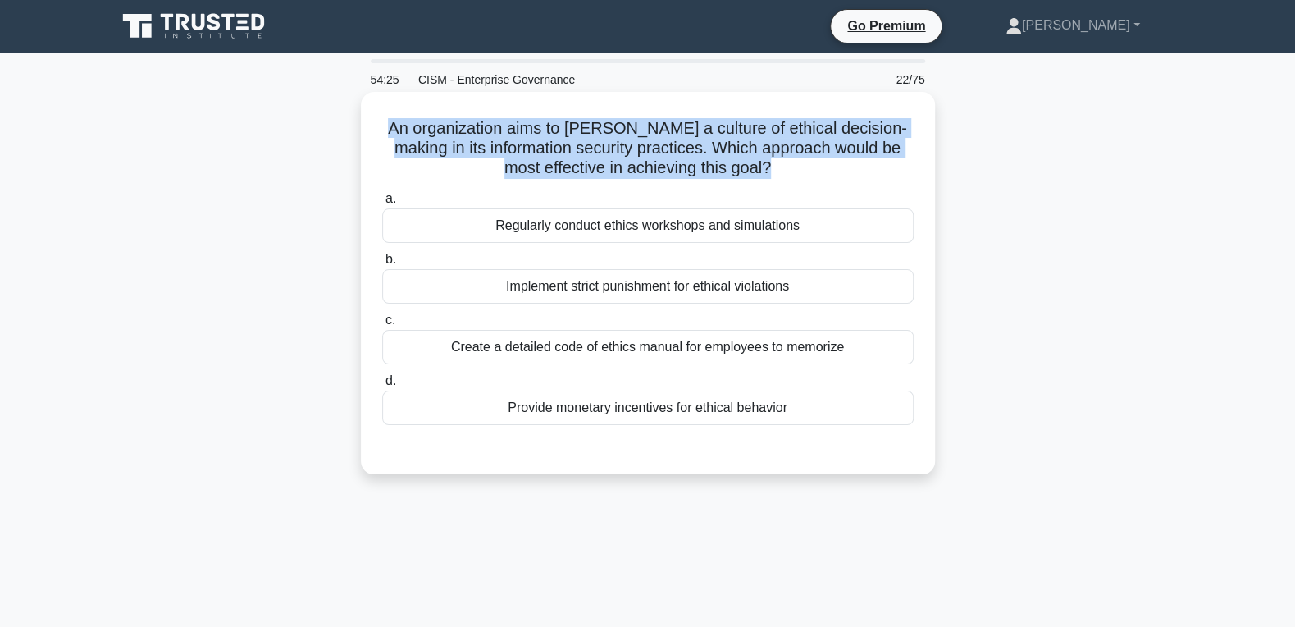
drag, startPoint x: 815, startPoint y: 412, endPoint x: 385, endPoint y: 122, distance: 518.8
click at [385, 122] on div "An organization aims to foster a culture of ethical decision-making in its info…" at bounding box center [647, 282] width 561 height 369
copy h5 "An organization aims to foster a culture of ethical decision-making in its info…"
click at [662, 226] on div "Regularly conduct ethics workshops and simulations" at bounding box center [647, 225] width 531 height 34
click at [382, 204] on input "a. Regularly conduct ethics workshops and simulations" at bounding box center [382, 199] width 0 height 11
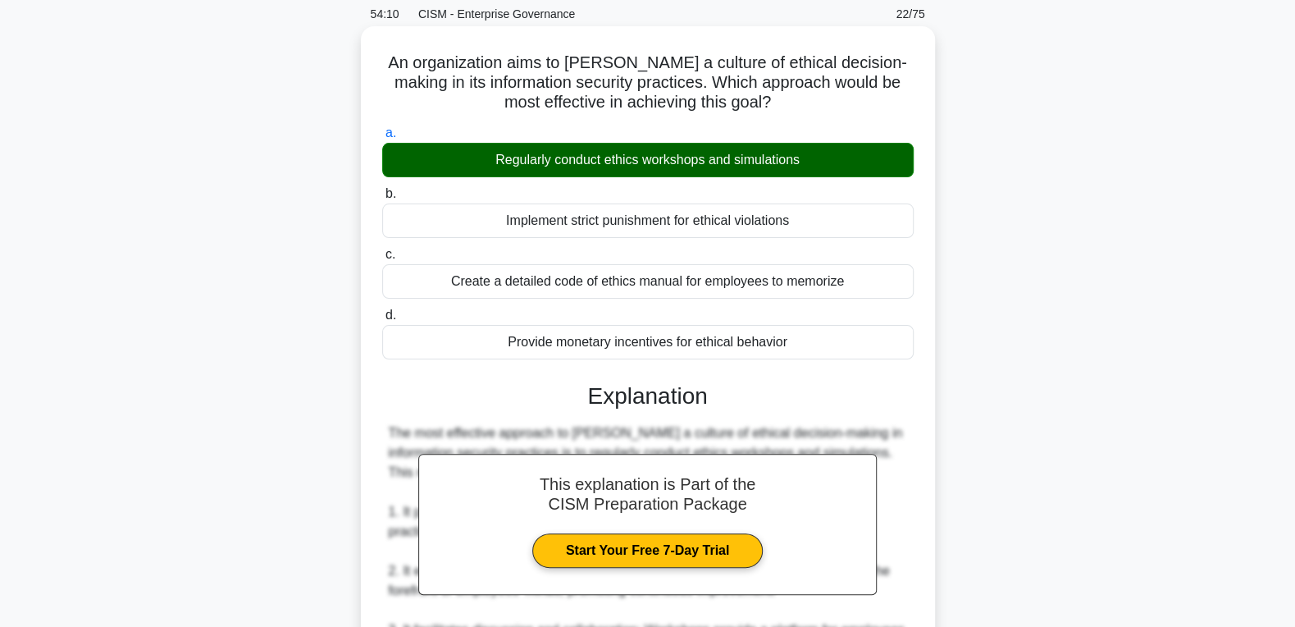
scroll to position [579, 0]
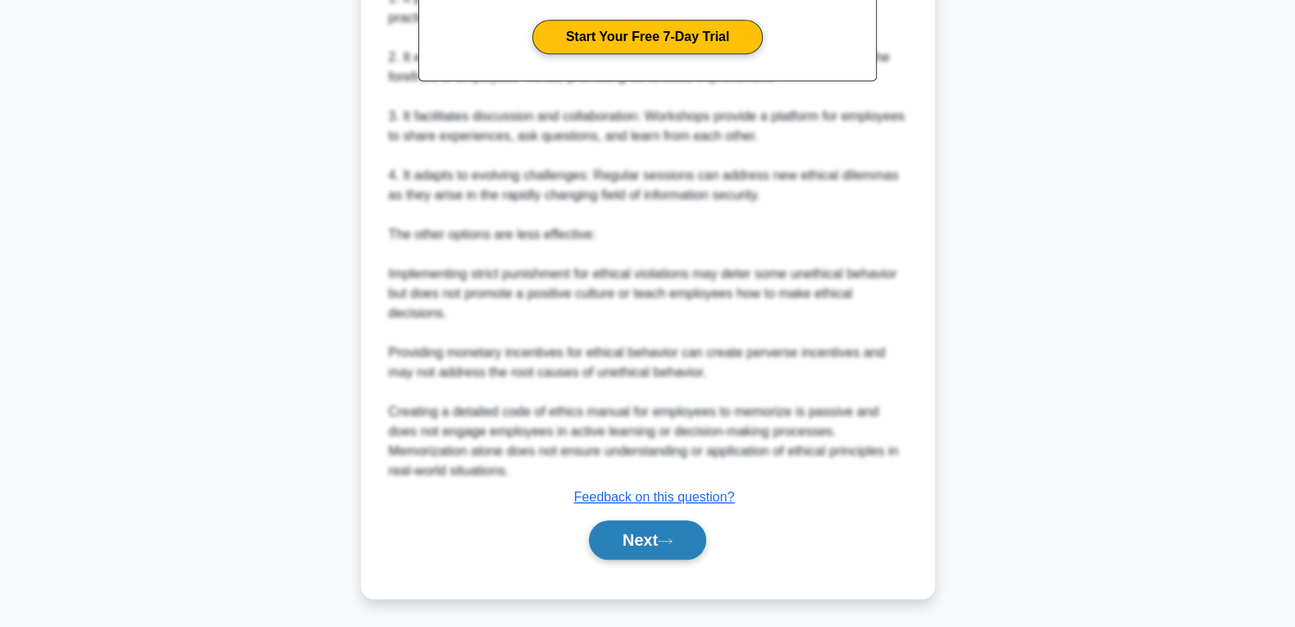
click at [617, 535] on button "Next" at bounding box center [647, 539] width 117 height 39
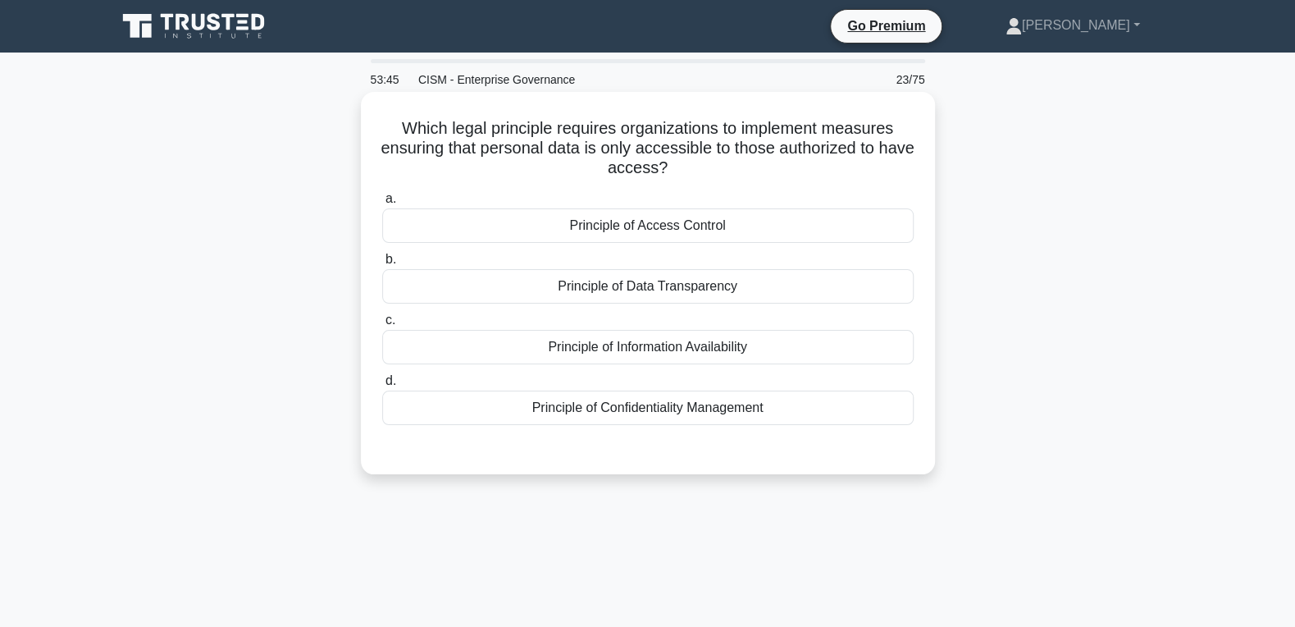
click at [748, 228] on div "Principle of Access Control" at bounding box center [647, 225] width 531 height 34
click at [382, 204] on input "a. Principle of Access Control" at bounding box center [382, 199] width 0 height 11
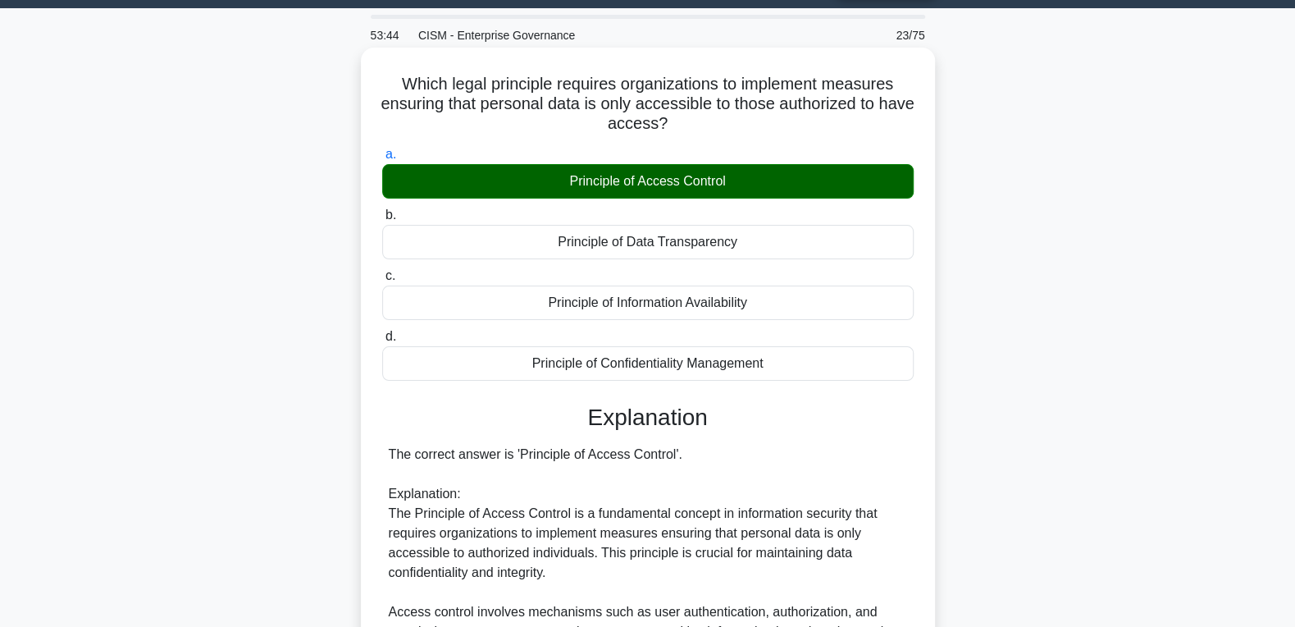
scroll to position [500, 0]
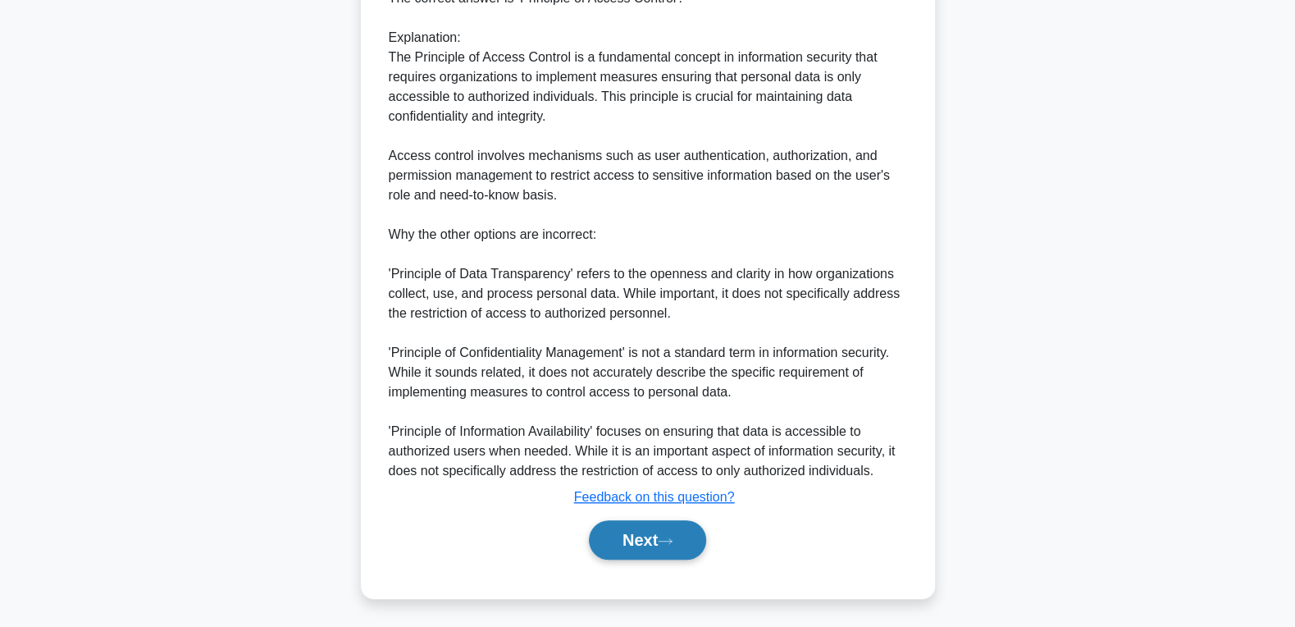
click at [655, 526] on button "Next" at bounding box center [647, 539] width 117 height 39
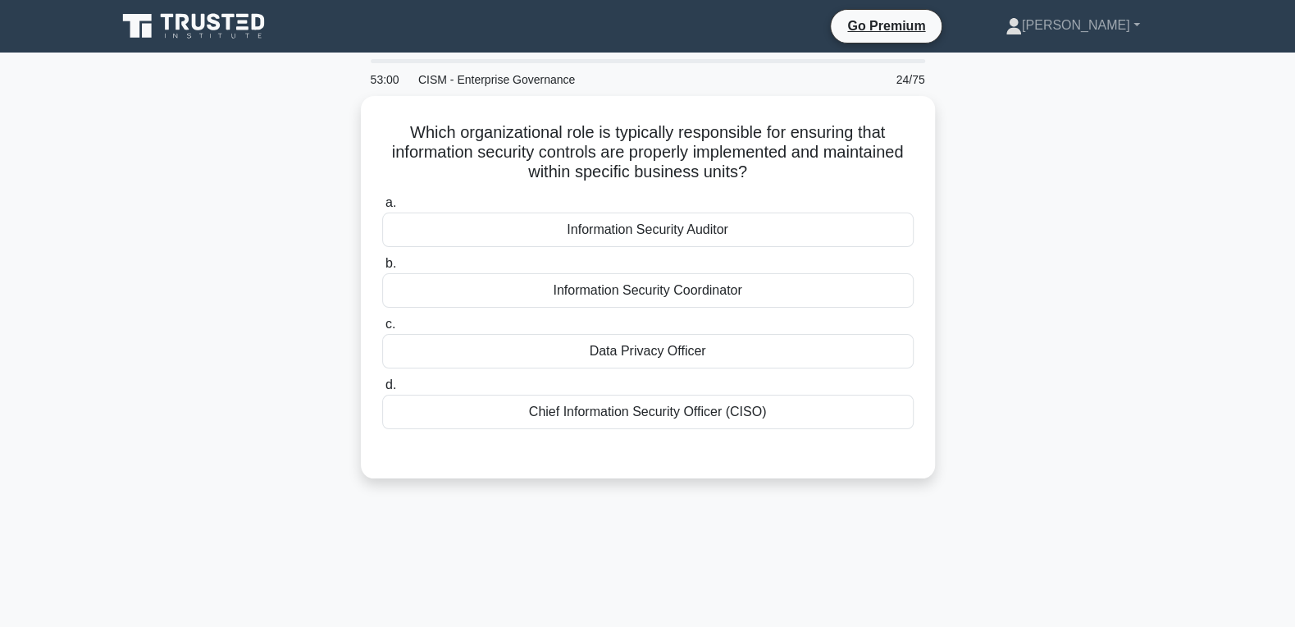
click at [656, 230] on div "Information Security Auditor" at bounding box center [647, 229] width 531 height 34
click at [382, 208] on input "a. Information Security Auditor" at bounding box center [382, 203] width 0 height 11
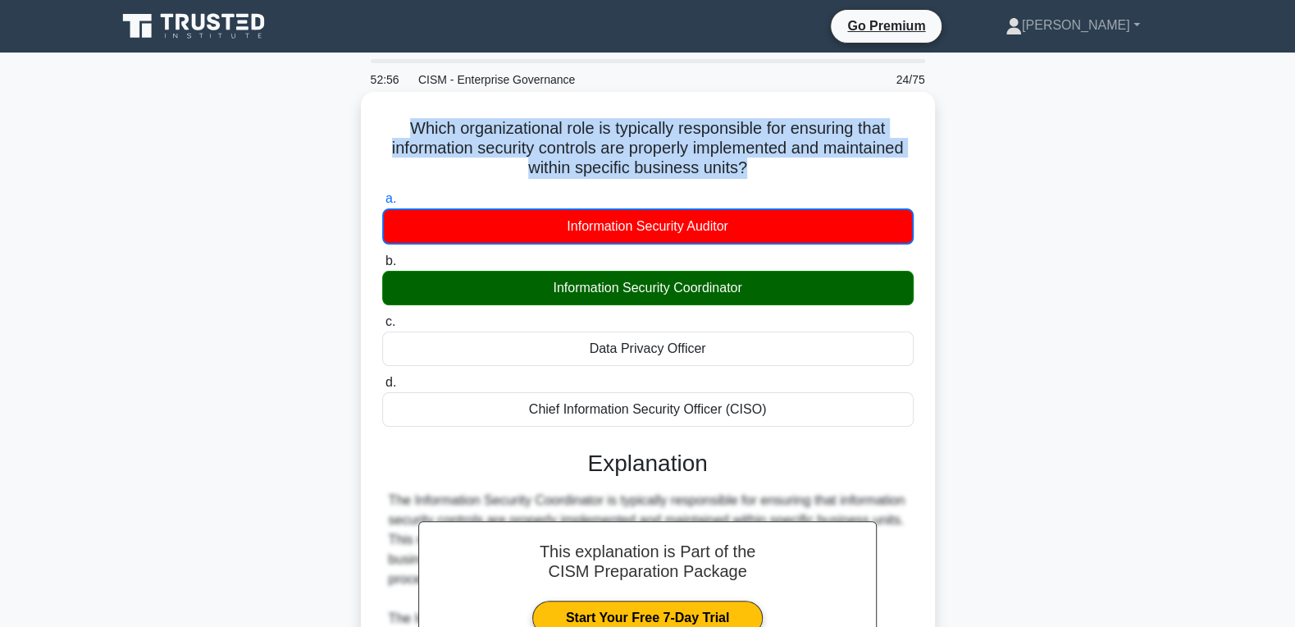
drag, startPoint x: 783, startPoint y: 418, endPoint x: 394, endPoint y: 135, distance: 480.8
click at [394, 135] on div "Which organizational role is typically responsible for ensuring that informatio…" at bounding box center [647, 575] width 561 height 955
copy h5 "Which organizational role is typically responsible for ensuring that informatio…"
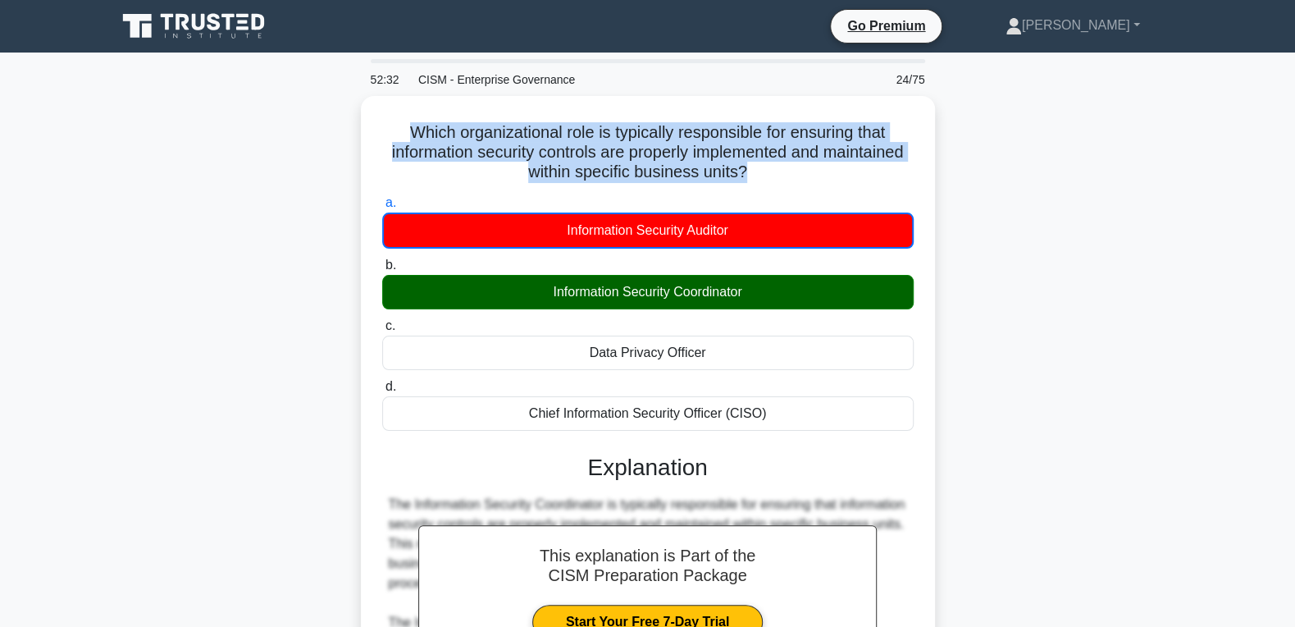
click at [1184, 292] on div "Which organizational role is typically responsible for ensuring that informatio…" at bounding box center [648, 590] width 1082 height 988
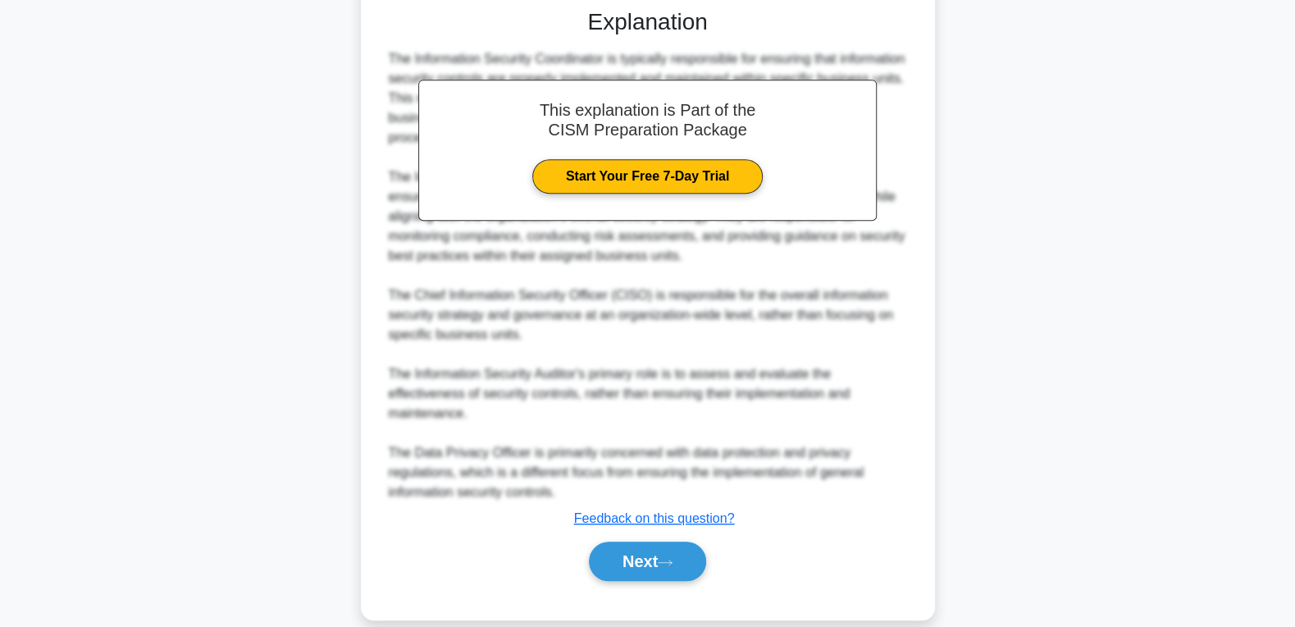
scroll to position [443, 0]
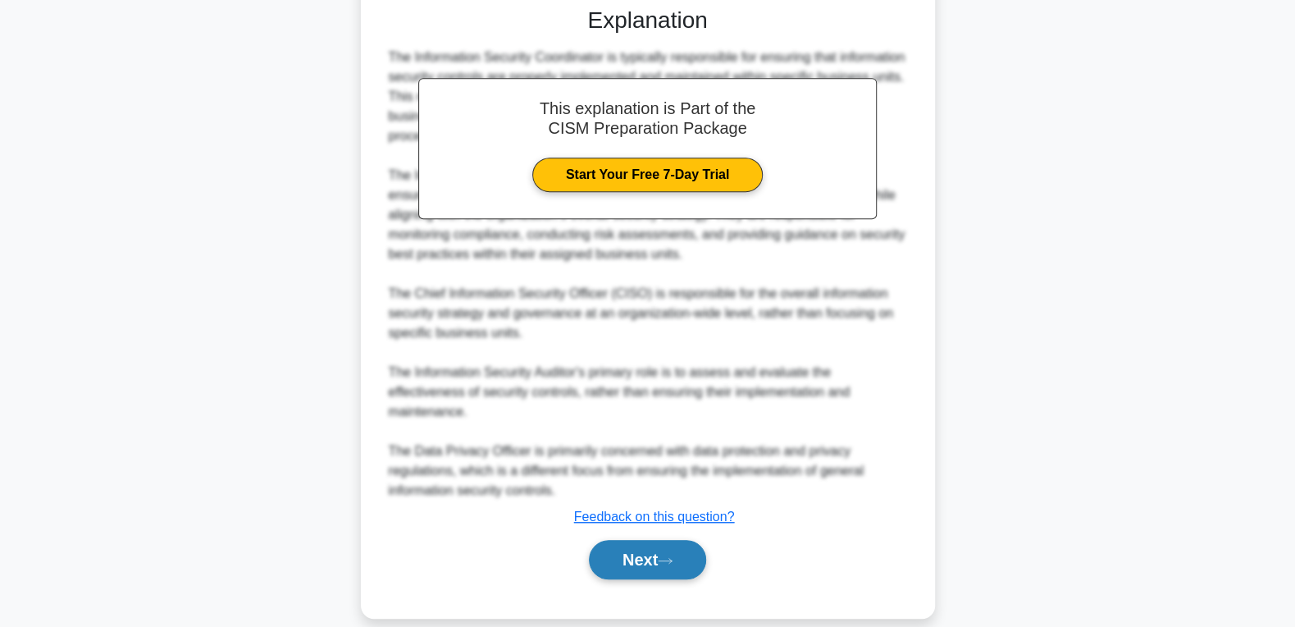
click at [621, 540] on button "Next" at bounding box center [647, 559] width 117 height 39
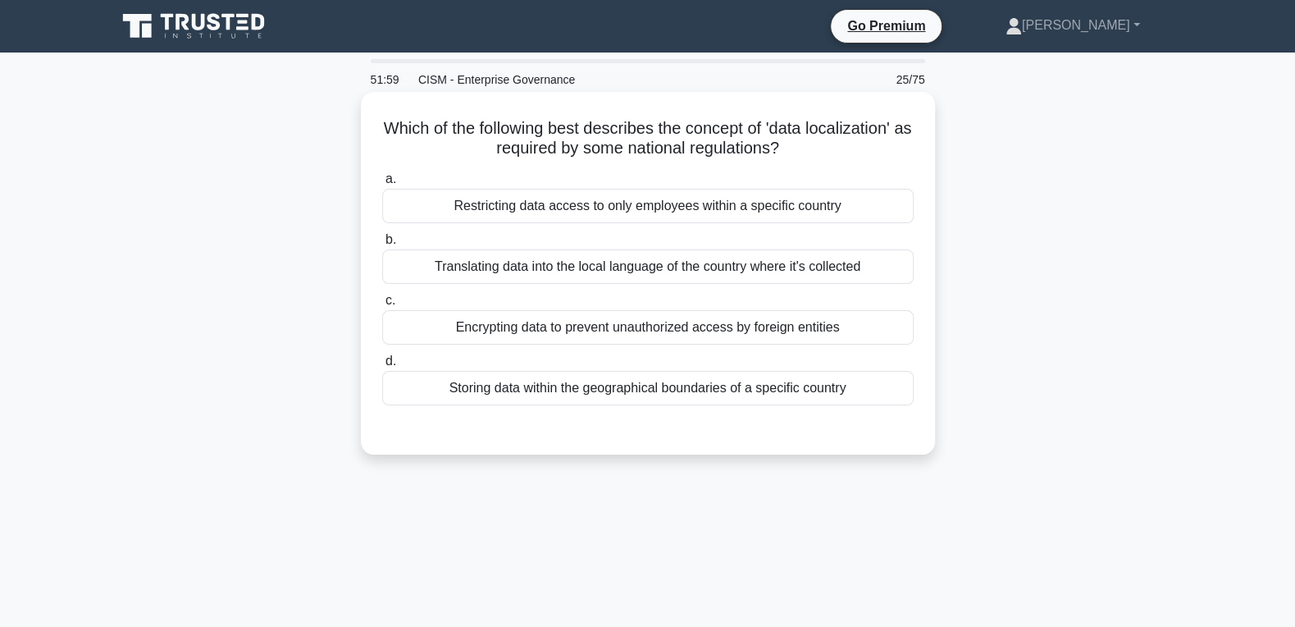
click at [718, 380] on div "Storing data within the geographical boundaries of a specific country" at bounding box center [647, 388] width 531 height 34
click at [382, 367] on input "d. Storing data within the geographical boundaries of a specific country" at bounding box center [382, 361] width 0 height 11
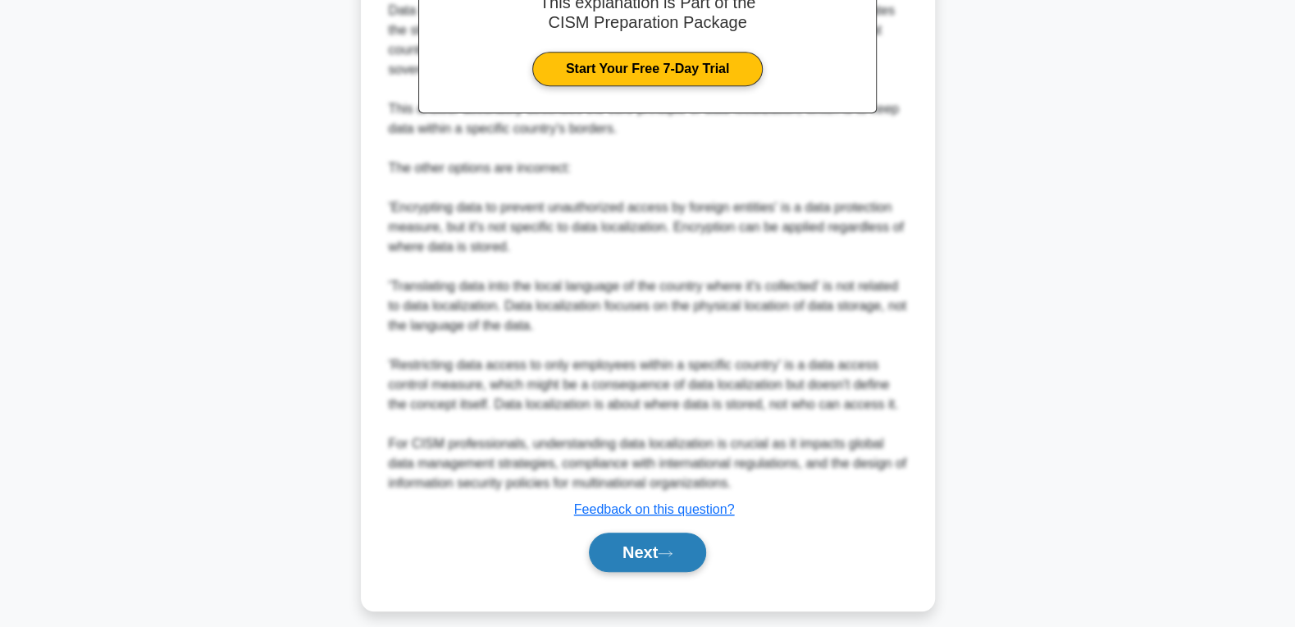
click at [668, 543] on button "Next" at bounding box center [647, 551] width 117 height 39
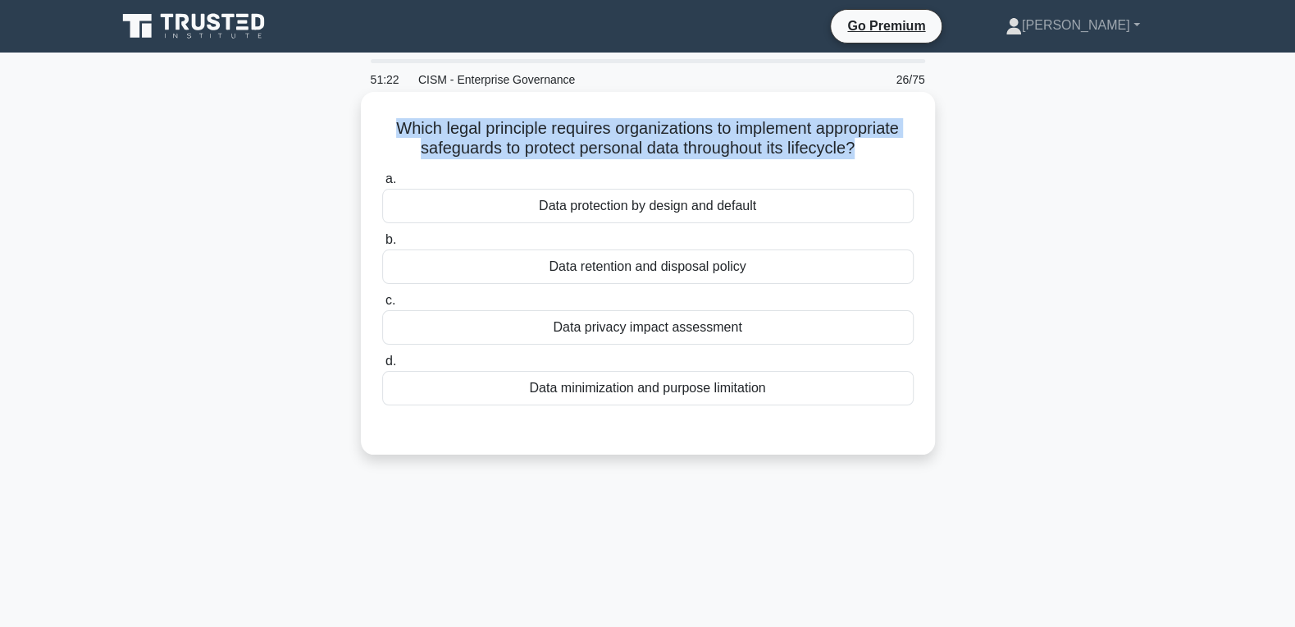
drag, startPoint x: 787, startPoint y: 385, endPoint x: 374, endPoint y: 103, distance: 499.9
click at [374, 103] on div "Which legal principle requires organizations to implement appropriate safeguard…" at bounding box center [647, 272] width 561 height 349
copy h5 "Which legal principle requires organizations to implement appropriate safeguard…"
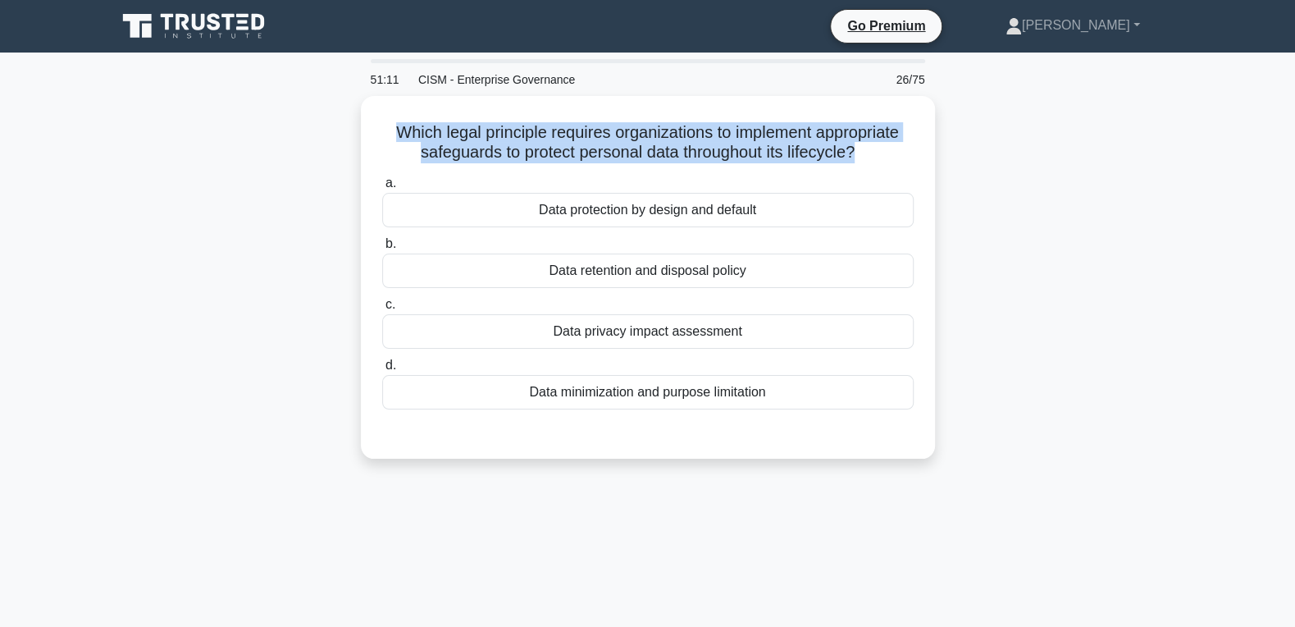
click at [1044, 308] on div "Which legal principle requires organizations to implement appropriate safeguard…" at bounding box center [648, 287] width 1082 height 382
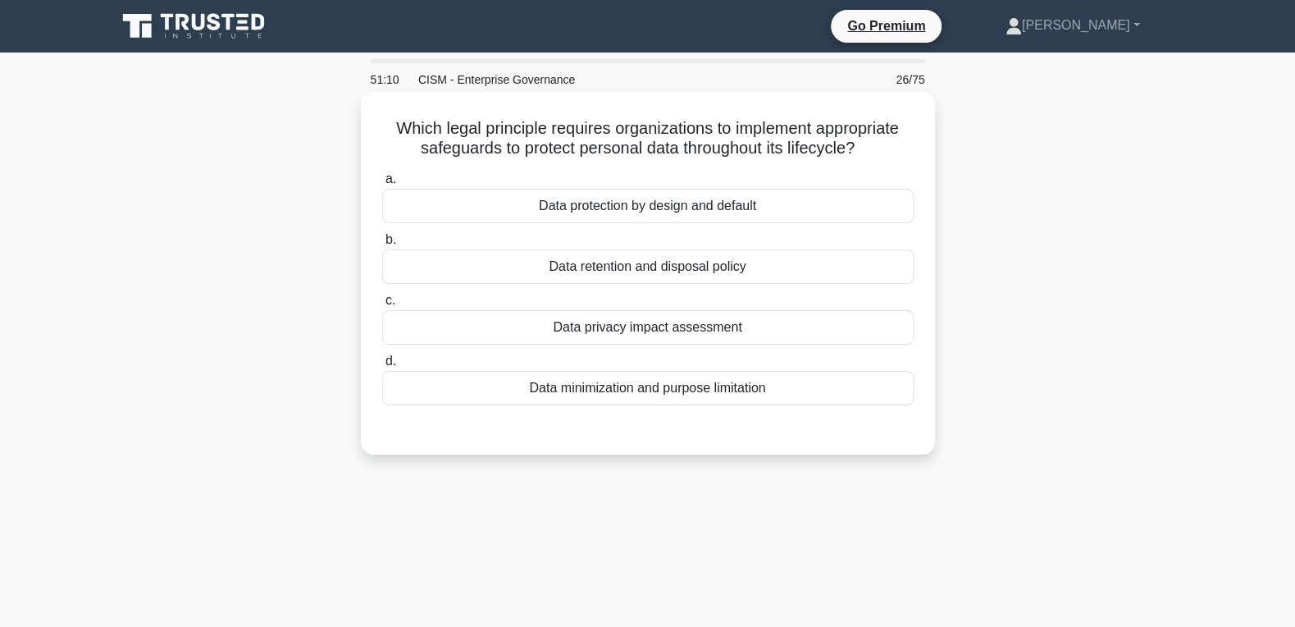
click at [655, 205] on div "Data protection by design and default" at bounding box center [647, 206] width 531 height 34
click at [382, 185] on input "a. Data protection by design and default" at bounding box center [382, 179] width 0 height 11
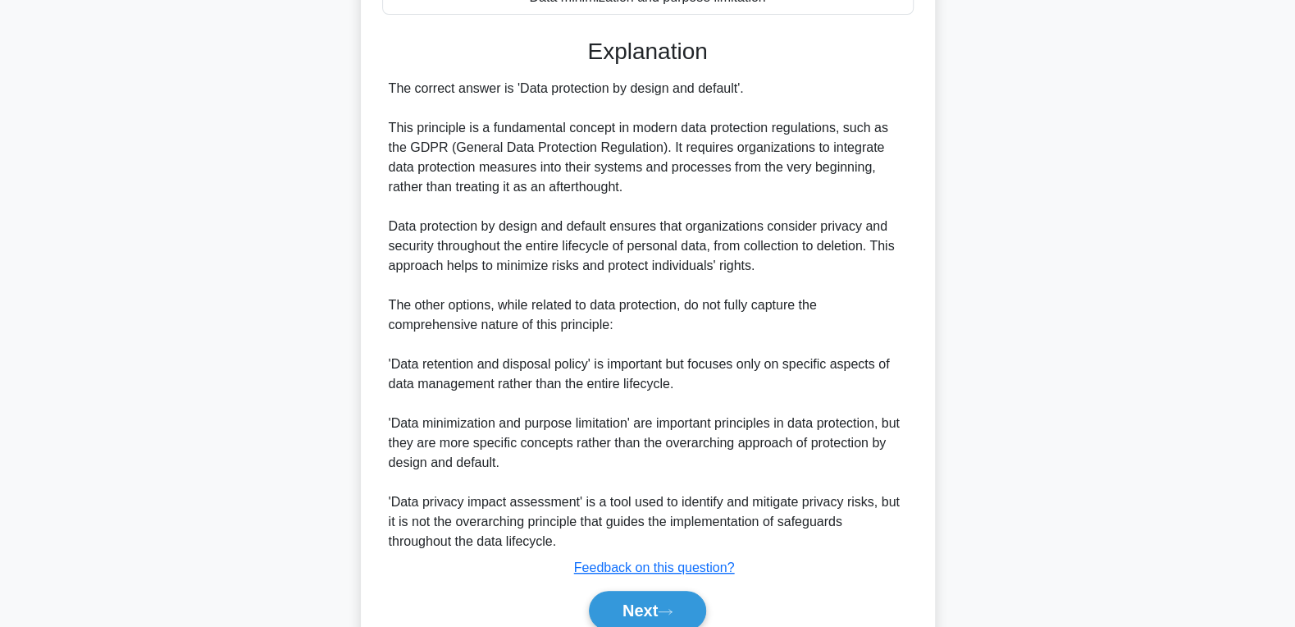
scroll to position [461, 0]
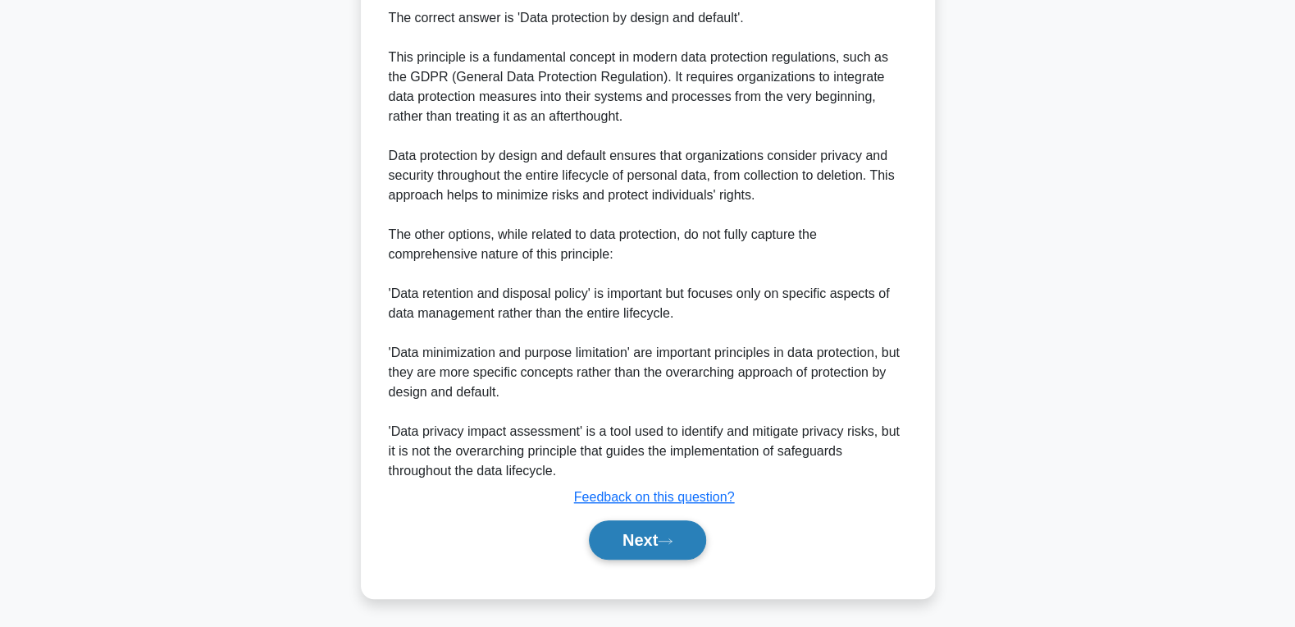
click at [629, 545] on button "Next" at bounding box center [647, 539] width 117 height 39
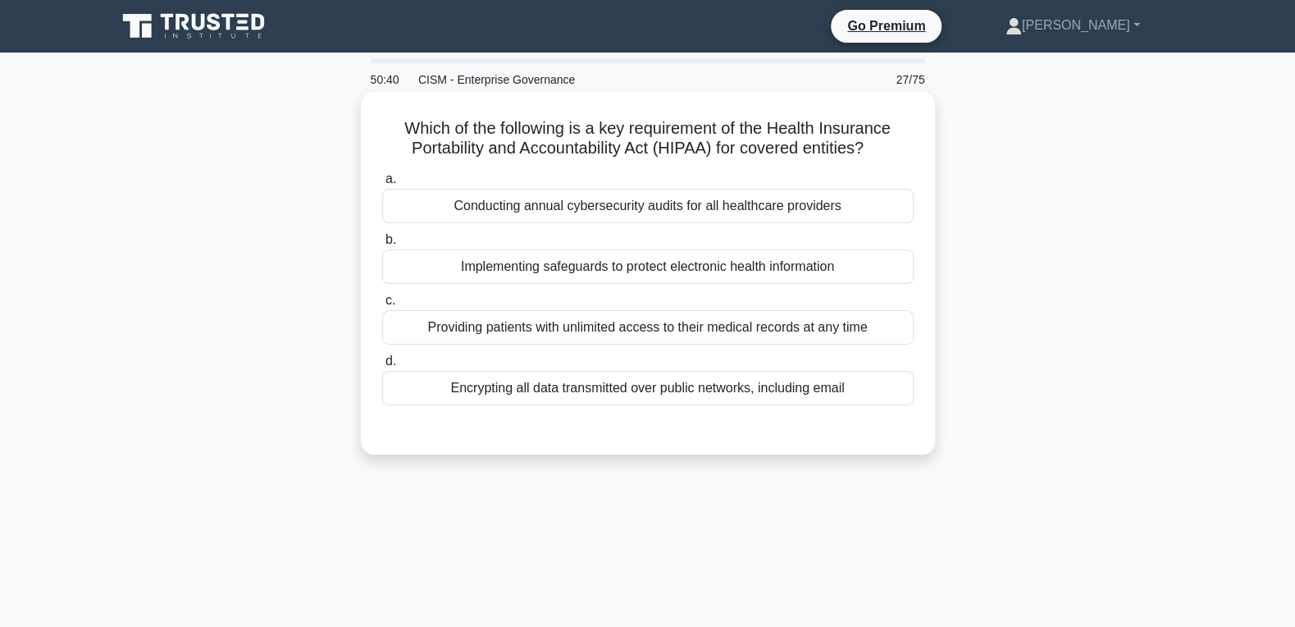
click at [626, 315] on div "Providing patients with unlimited access to their medical records at any time" at bounding box center [647, 327] width 531 height 34
click at [382, 306] on input "c. Providing patients with unlimited access to their medical records at any time" at bounding box center [382, 300] width 0 height 11
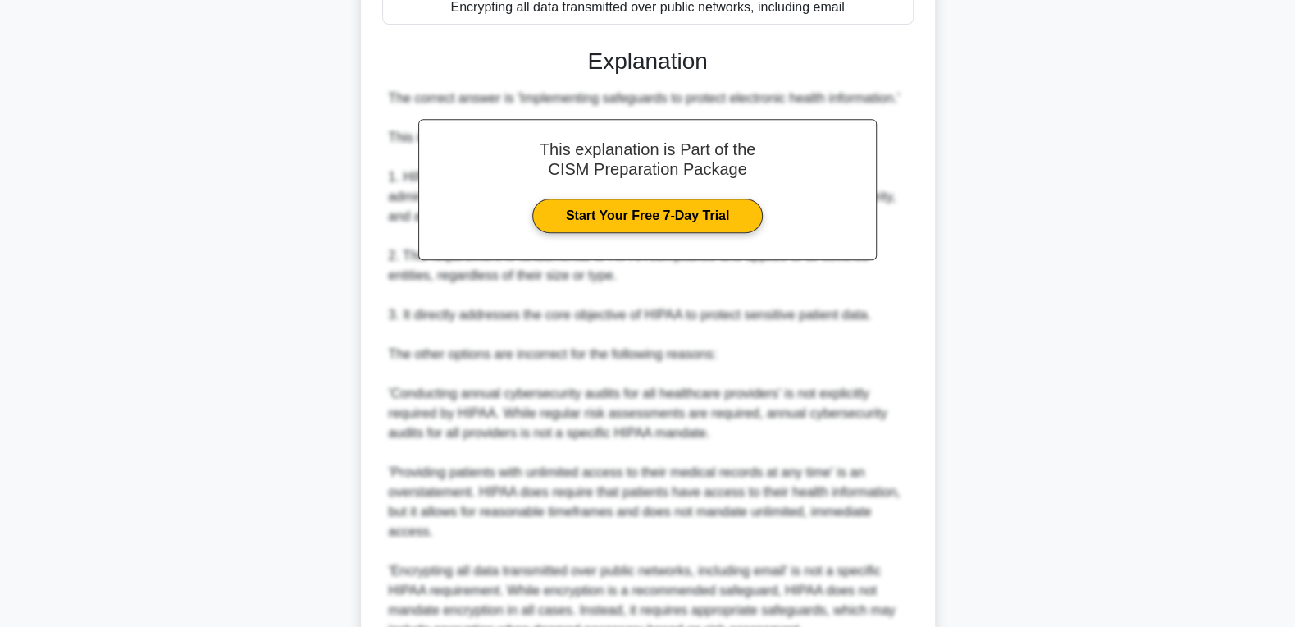
scroll to position [542, 0]
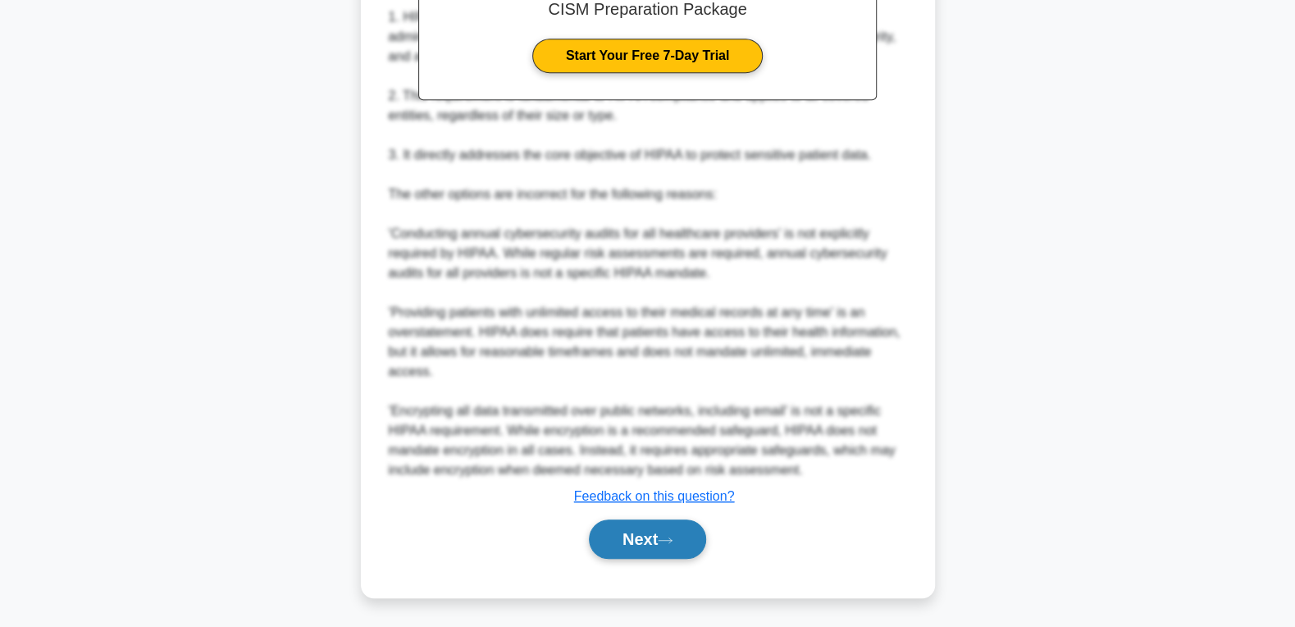
click at [622, 546] on button "Next" at bounding box center [647, 538] width 117 height 39
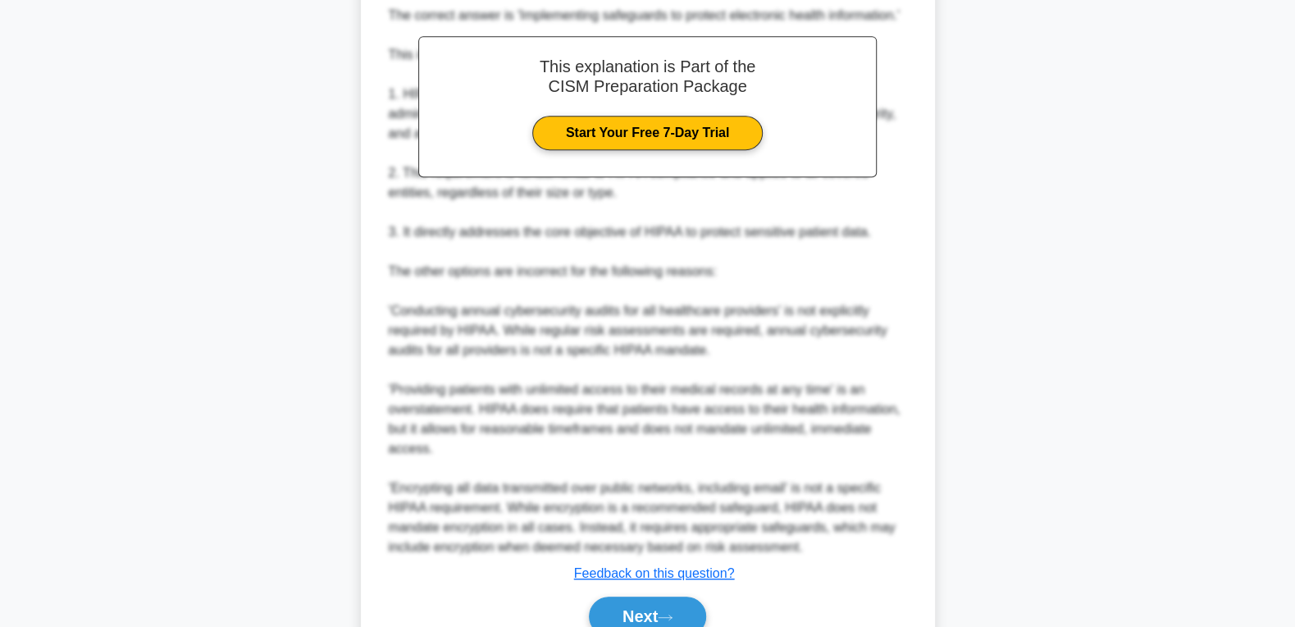
scroll to position [0, 0]
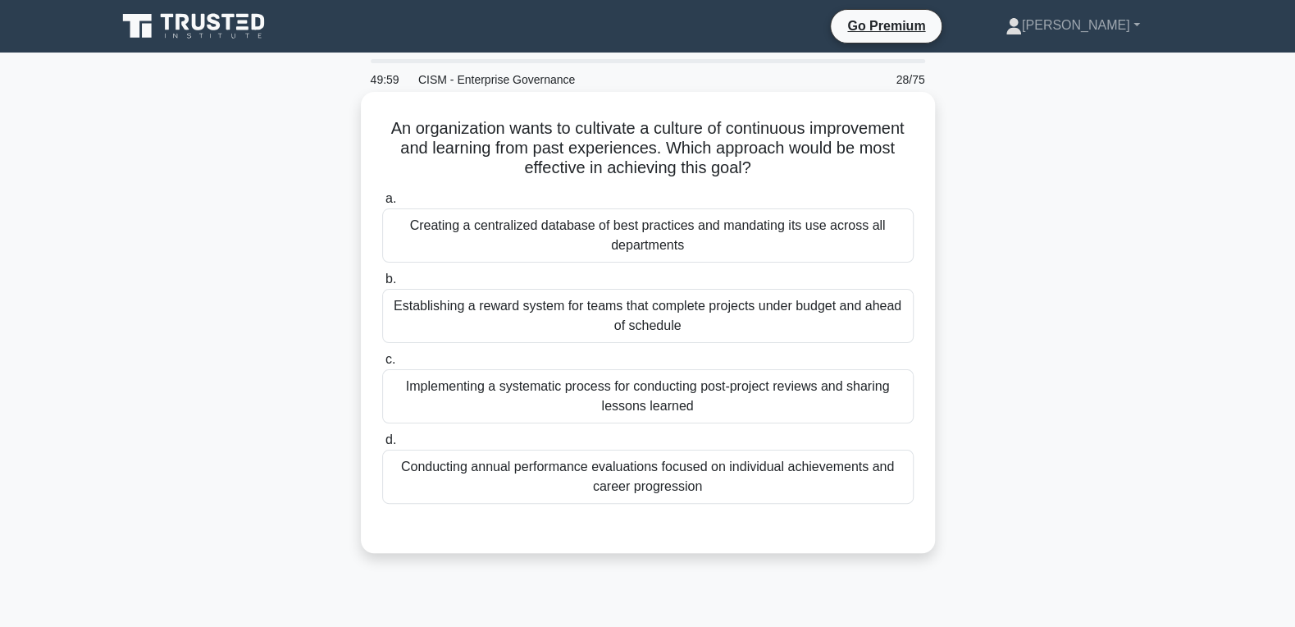
click at [627, 405] on div "Implementing a systematic process for conducting post-project reviews and shari…" at bounding box center [647, 396] width 531 height 54
click at [382, 365] on input "c. Implementing a systematic process for conducting post-project reviews and sh…" at bounding box center [382, 359] width 0 height 11
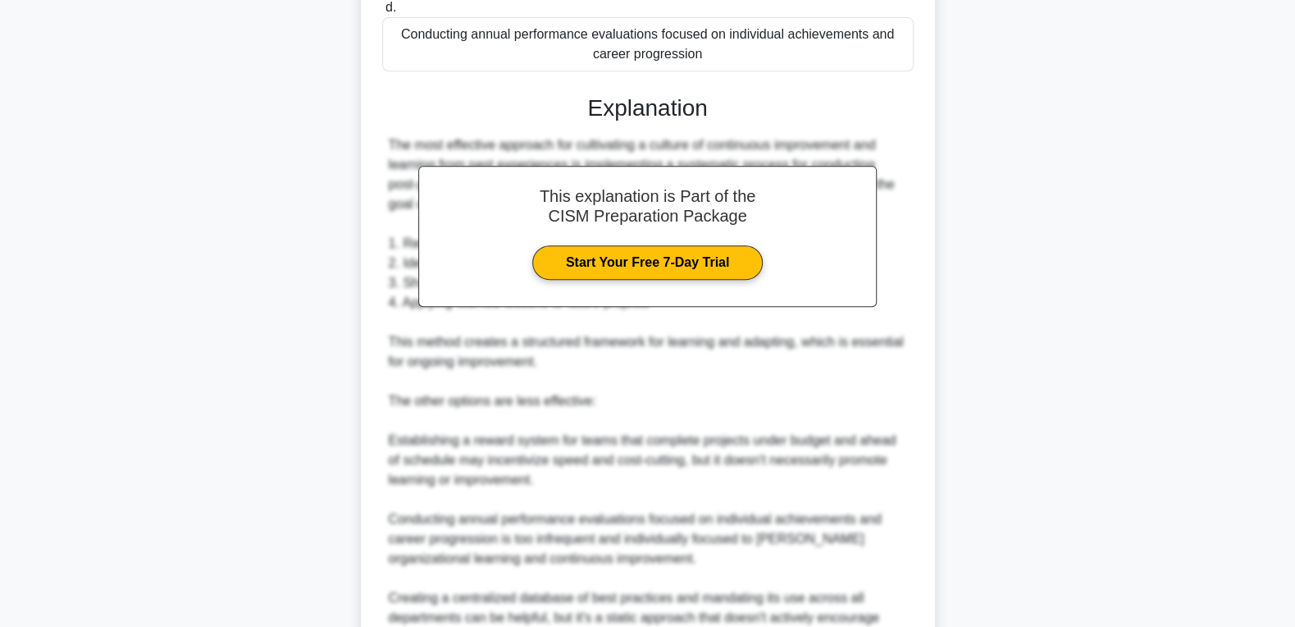
scroll to position [599, 0]
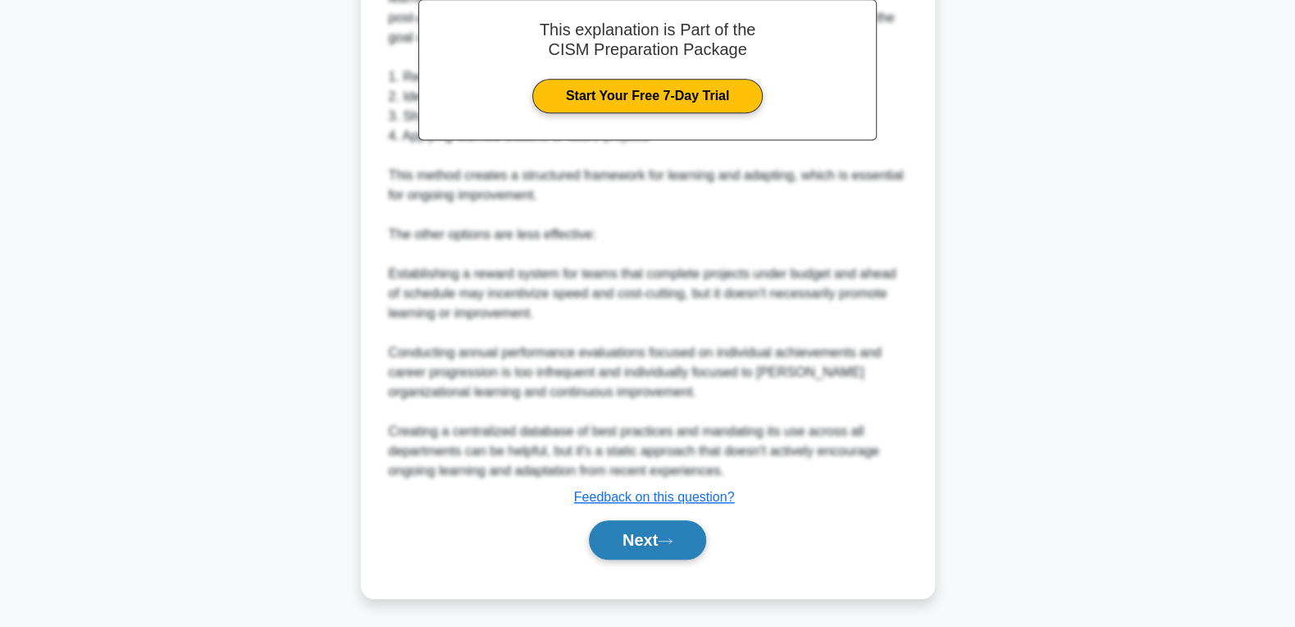
click at [634, 550] on button "Next" at bounding box center [647, 539] width 117 height 39
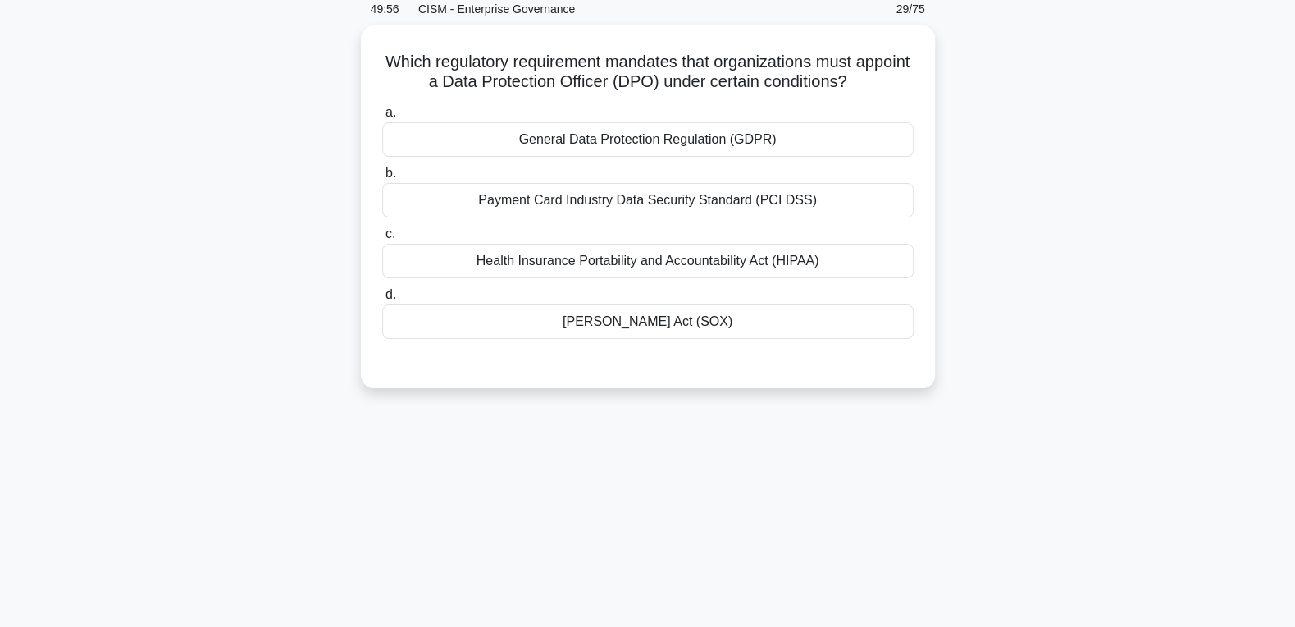
scroll to position [0, 0]
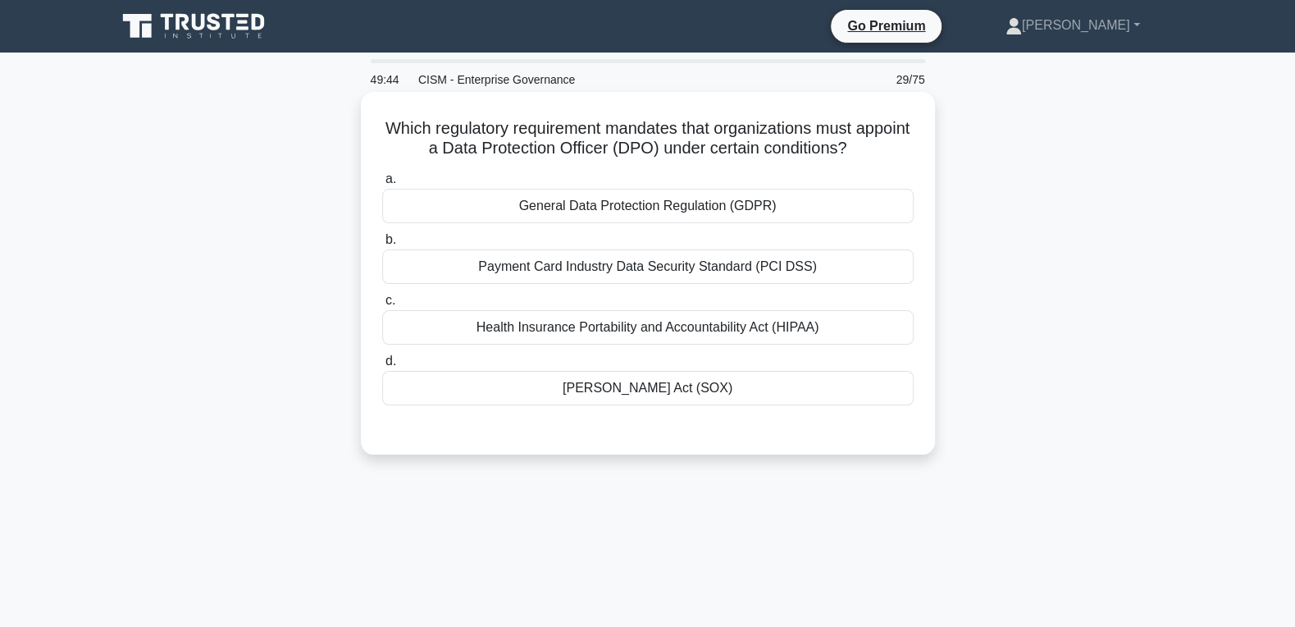
click at [794, 194] on div "General Data Protection Regulation (GDPR)" at bounding box center [647, 206] width 531 height 34
click at [382, 185] on input "a. General Data Protection Regulation (GDPR)" at bounding box center [382, 179] width 0 height 11
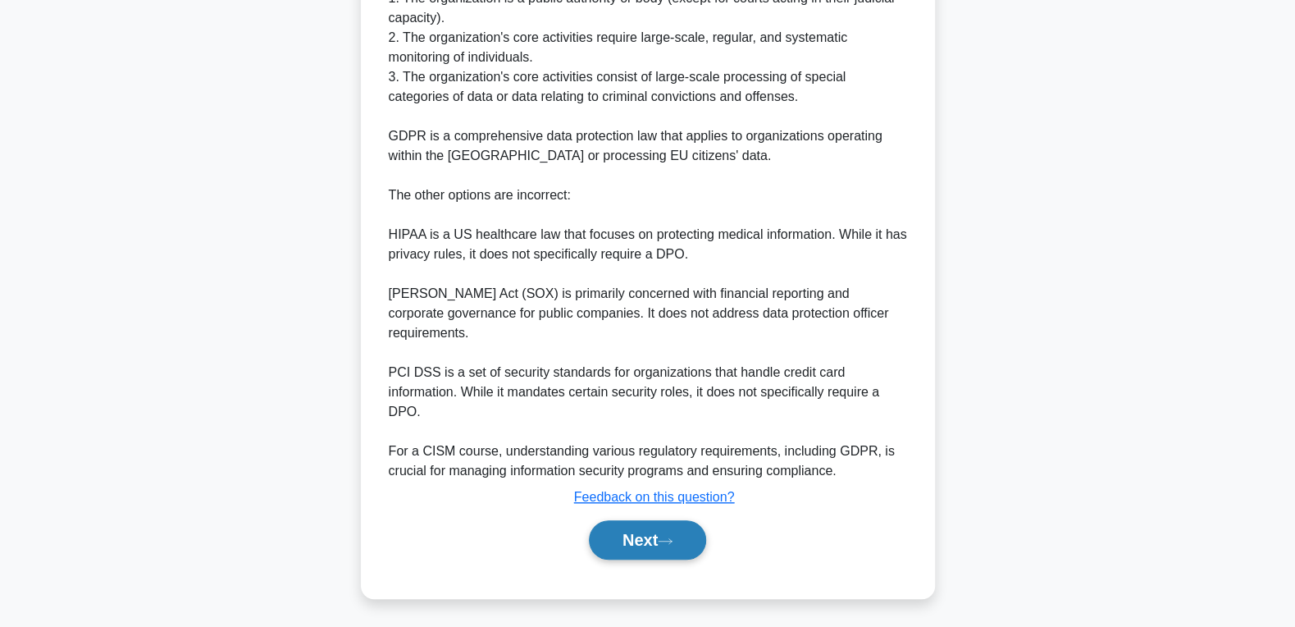
click at [636, 535] on button "Next" at bounding box center [647, 539] width 117 height 39
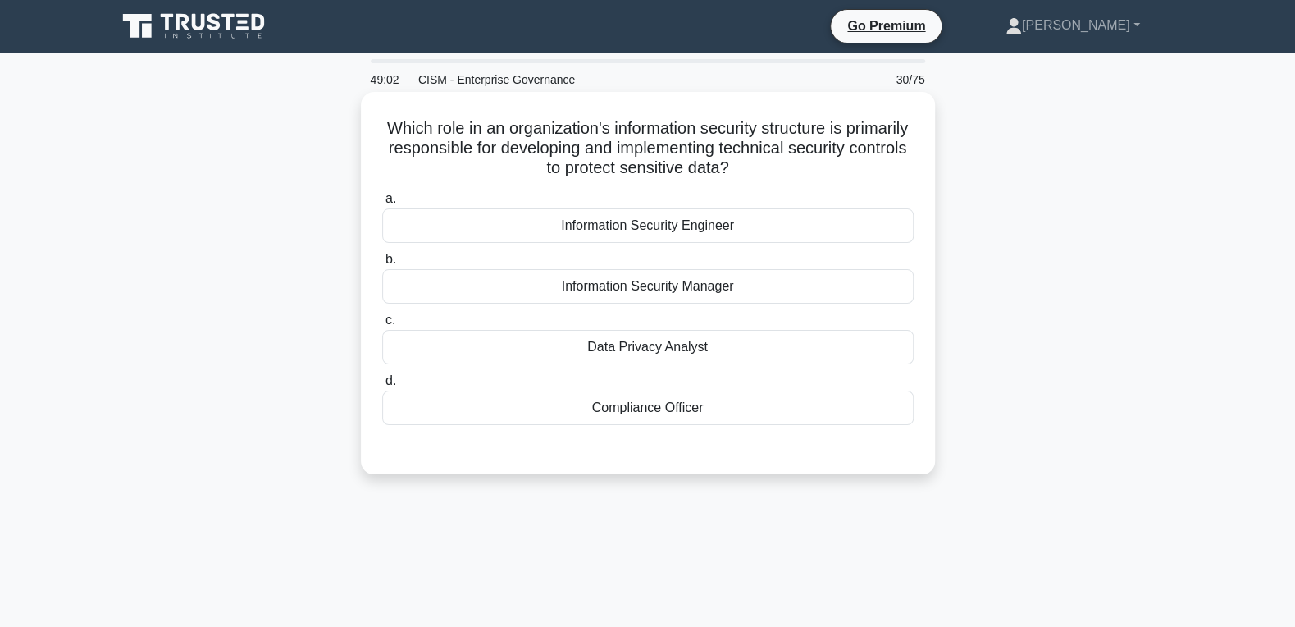
click at [721, 285] on div "Information Security Manager" at bounding box center [647, 286] width 531 height 34
click at [382, 265] on input "b. Information Security Manager" at bounding box center [382, 259] width 0 height 11
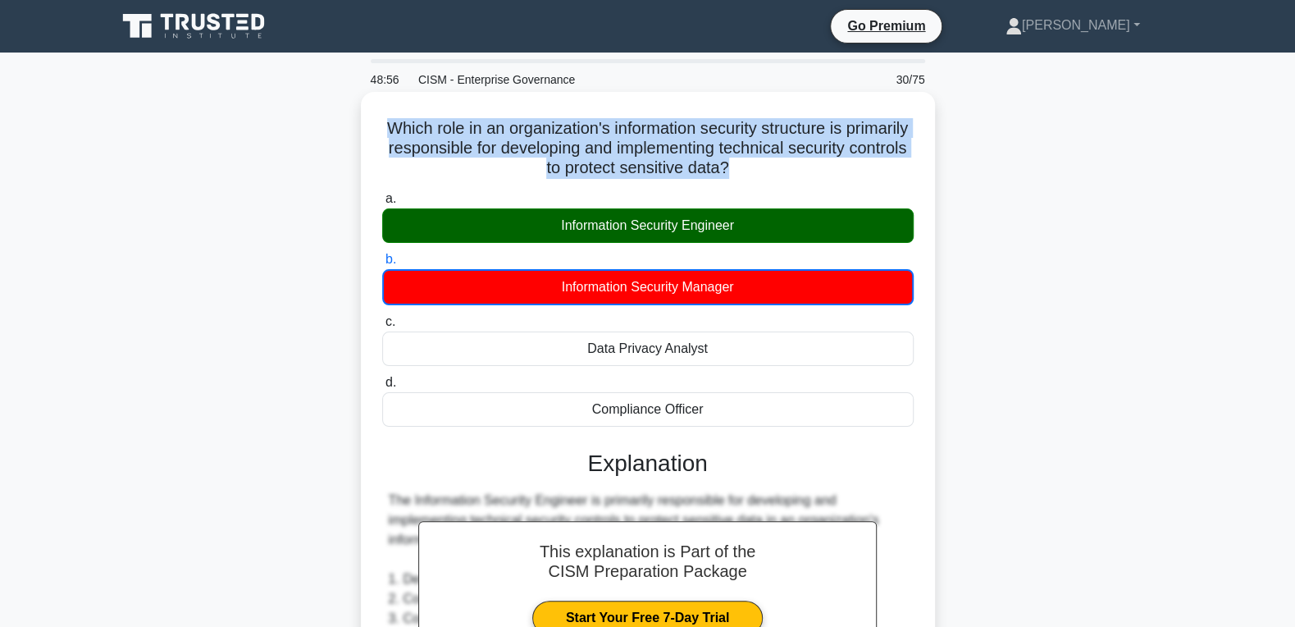
drag, startPoint x: 718, startPoint y: 408, endPoint x: 381, endPoint y: 131, distance: 436.4
click at [381, 131] on div "Which role in an organization's information security structure is primarily res…" at bounding box center [647, 605] width 561 height 1014
copy h5 "Which role in an organization's information security structure is primarily res…"
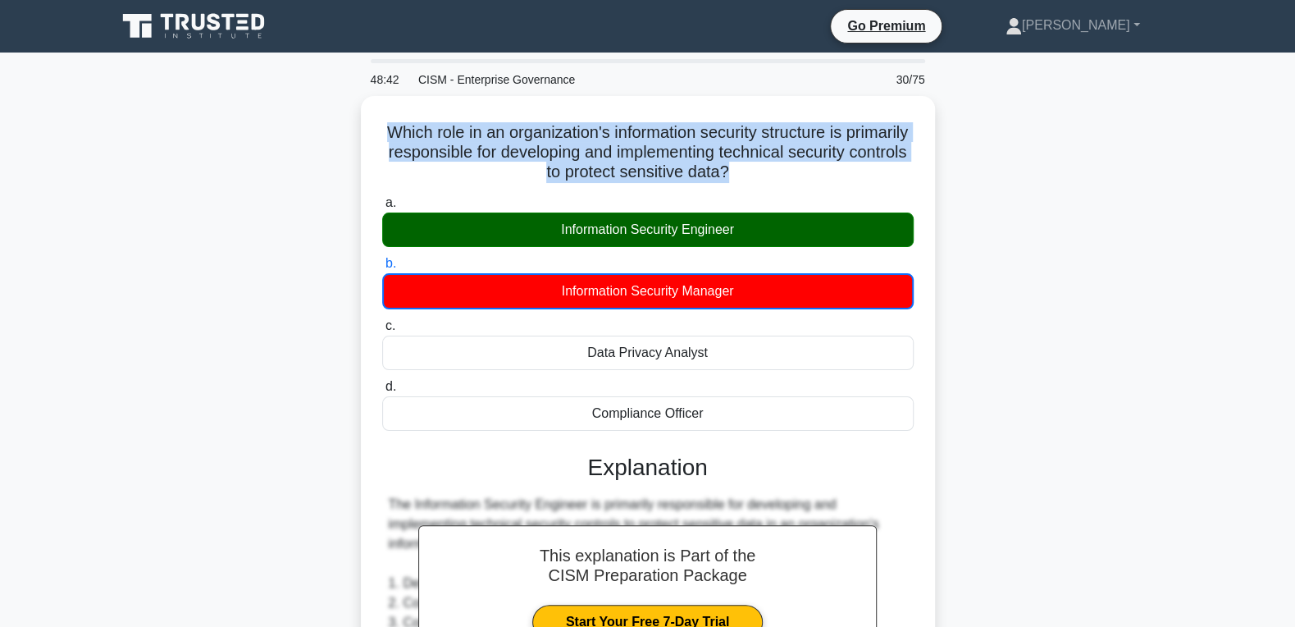
click at [1169, 333] on div "Which role in an organization's information security structure is primarily res…" at bounding box center [648, 619] width 1082 height 1047
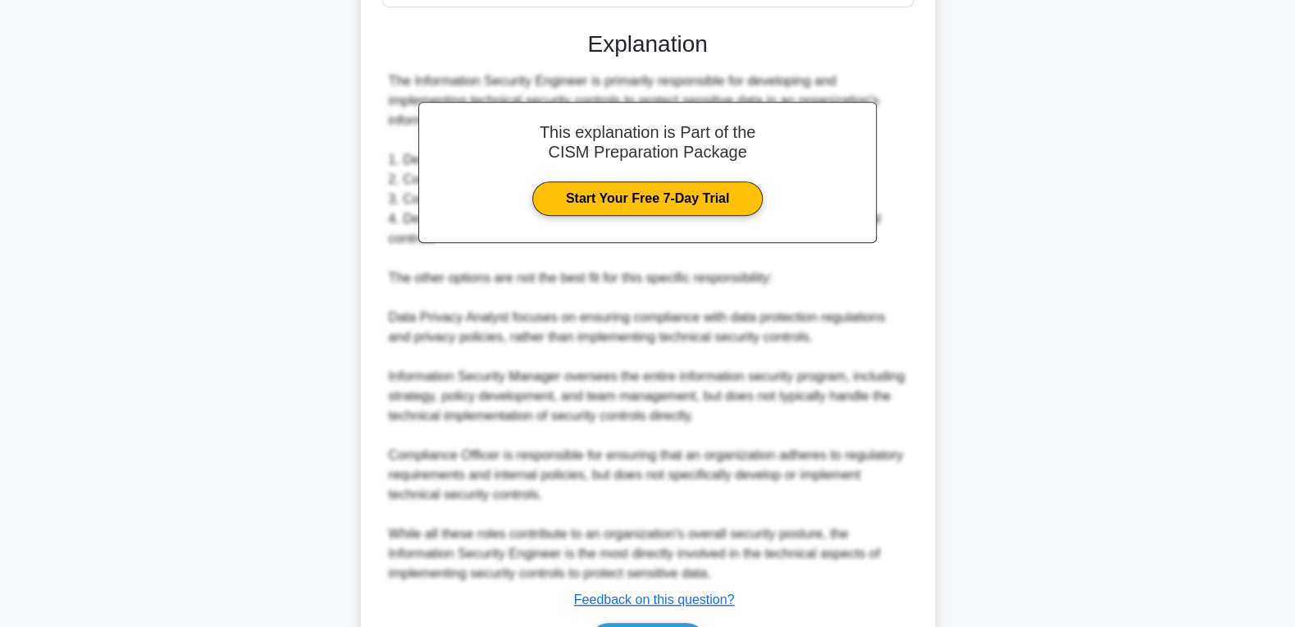
scroll to position [440, 0]
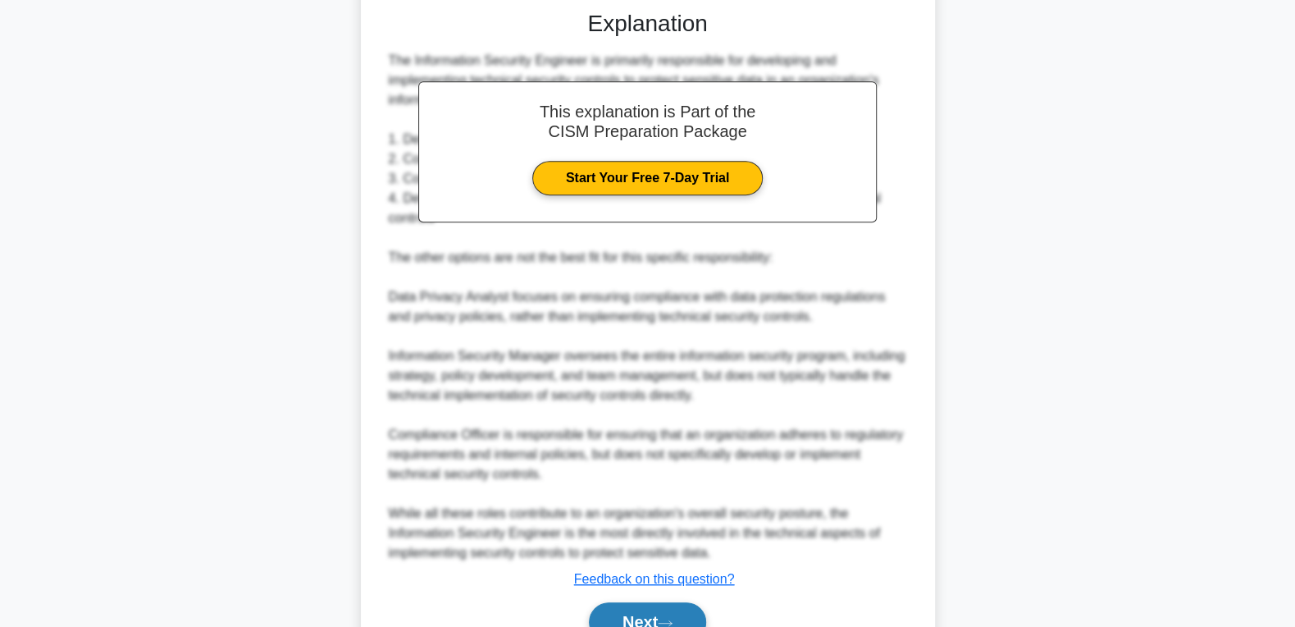
click at [639, 617] on button "Next" at bounding box center [647, 621] width 117 height 39
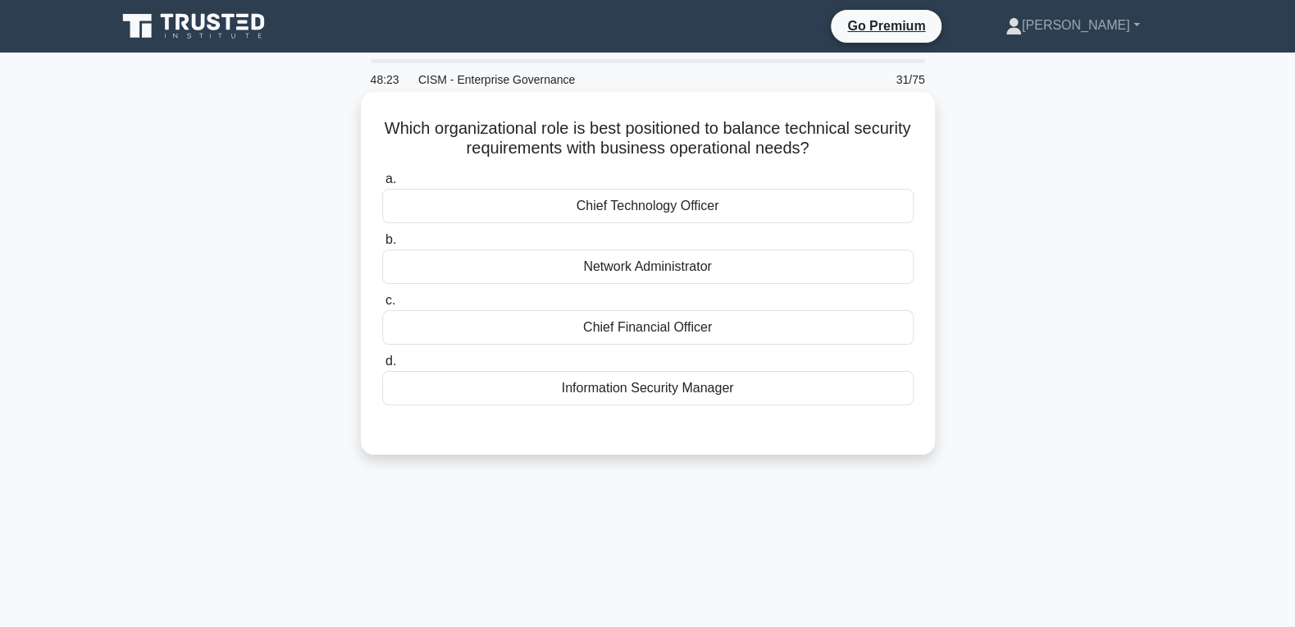
click at [721, 207] on div "Chief Technology Officer" at bounding box center [647, 206] width 531 height 34
click at [382, 185] on input "a. Chief Technology Officer" at bounding box center [382, 179] width 0 height 11
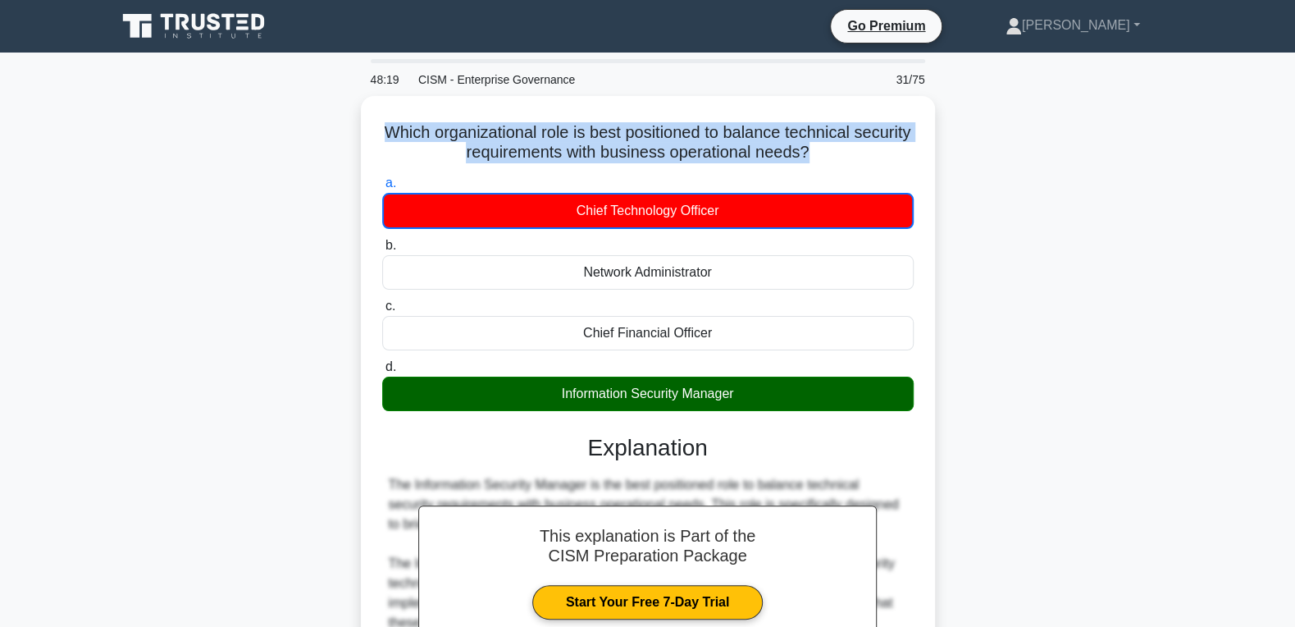
drag, startPoint x: 753, startPoint y: 392, endPoint x: 328, endPoint y: 107, distance: 511.7
click at [328, 107] on div "Which organizational role is best positioned to balance technical security requ…" at bounding box center [648, 600] width 1082 height 1008
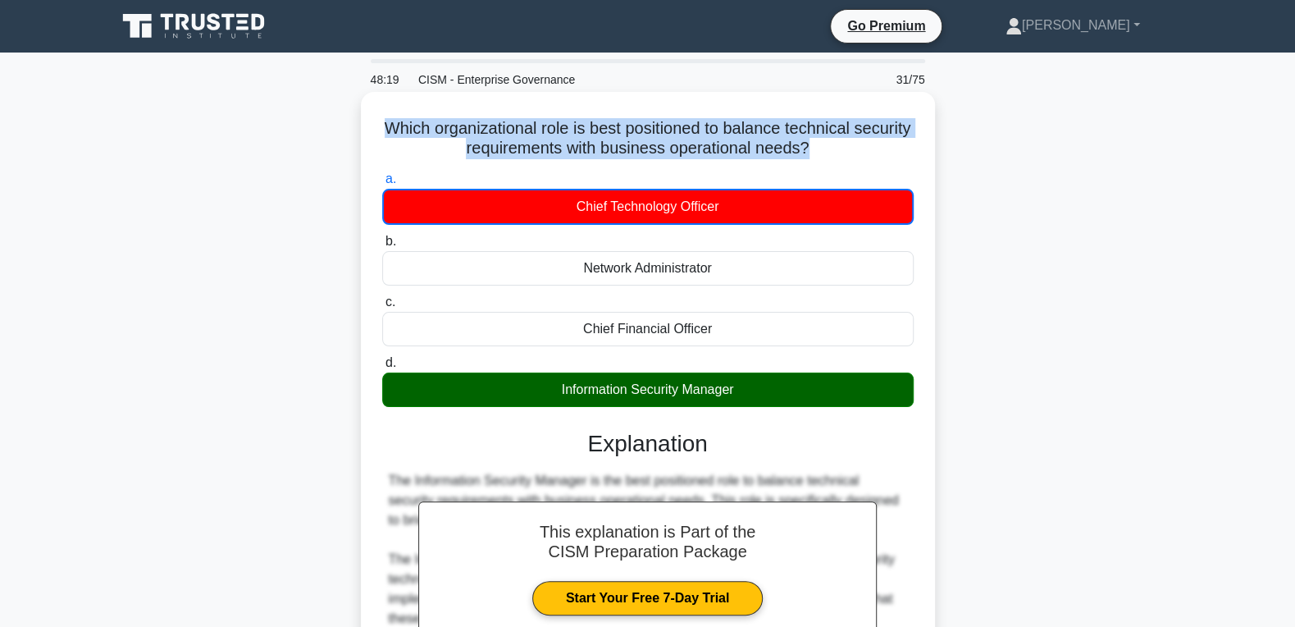
copy h5 "Which organizational role is best positioned to balance technical security requ…"
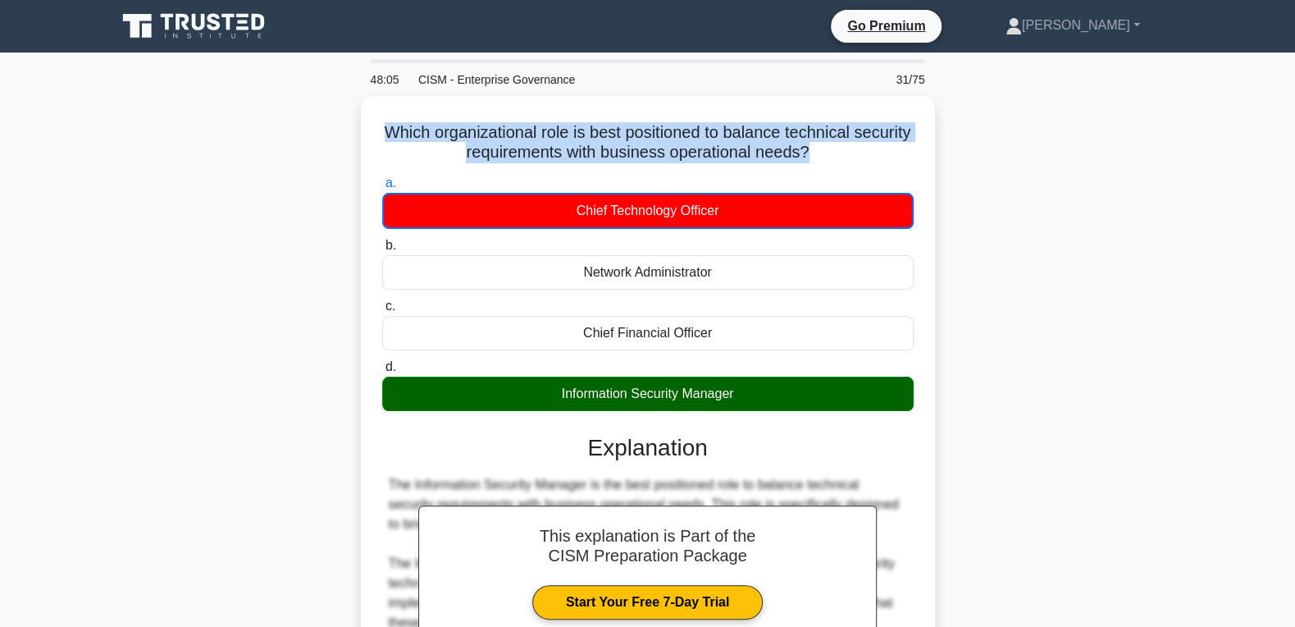
click at [1028, 280] on div "Which organizational role is best positioned to balance technical security requ…" at bounding box center [648, 600] width 1082 height 1008
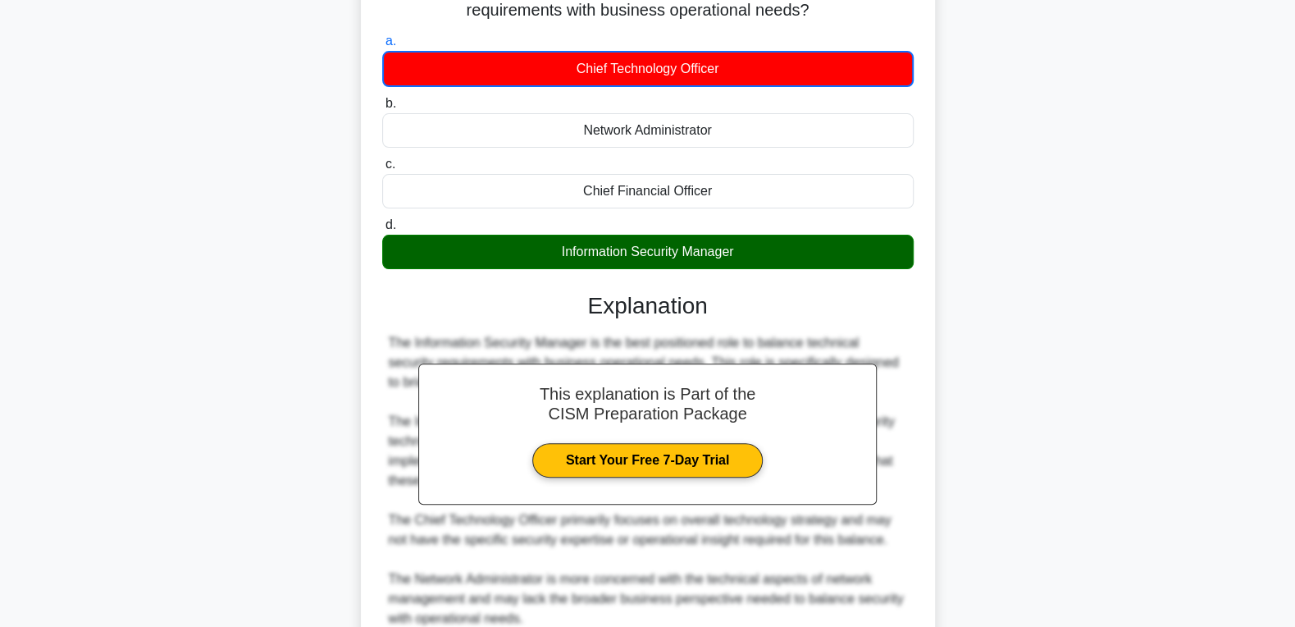
scroll to position [482, 0]
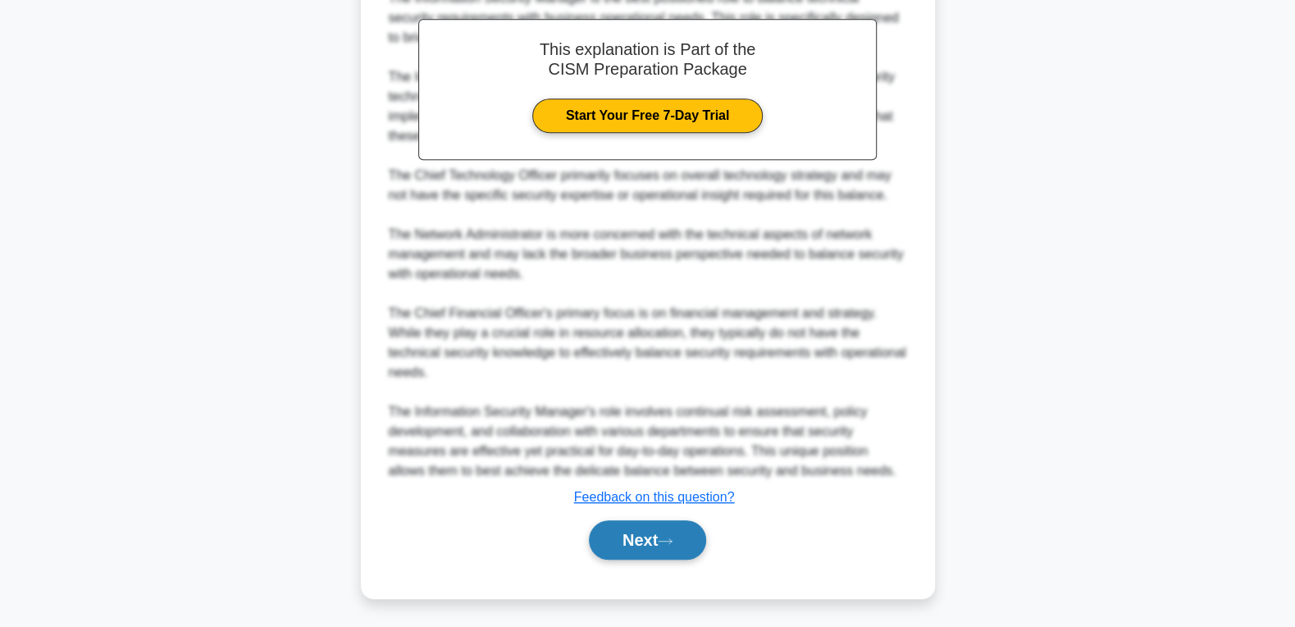
click at [613, 542] on button "Next" at bounding box center [647, 539] width 117 height 39
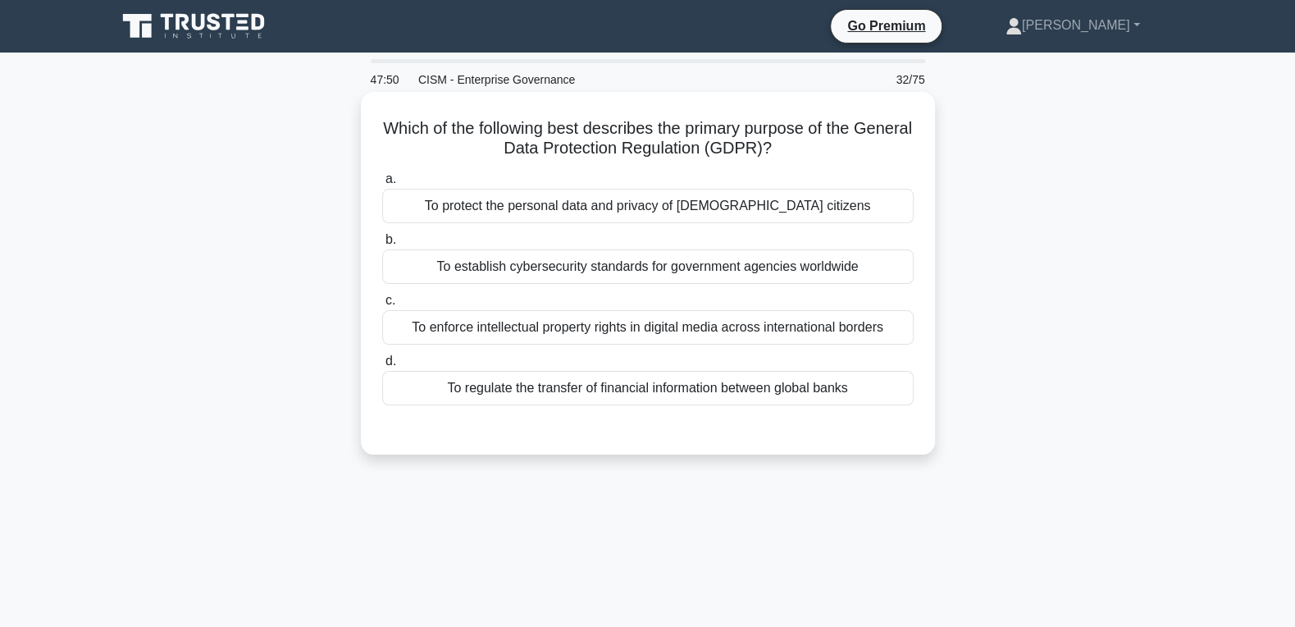
click at [649, 190] on div "To protect the personal data and privacy of EU citizens" at bounding box center [647, 206] width 531 height 34
click at [382, 185] on input "a. To protect the personal data and privacy of EU citizens" at bounding box center [382, 179] width 0 height 11
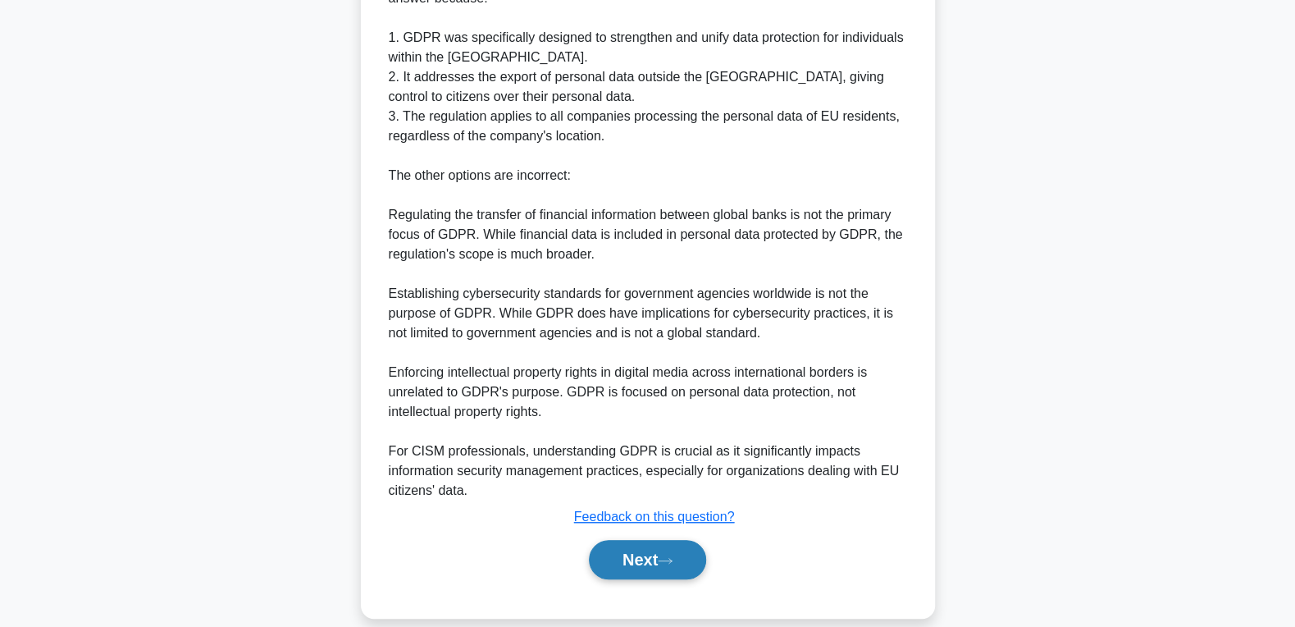
click at [640, 540] on button "Next" at bounding box center [647, 559] width 117 height 39
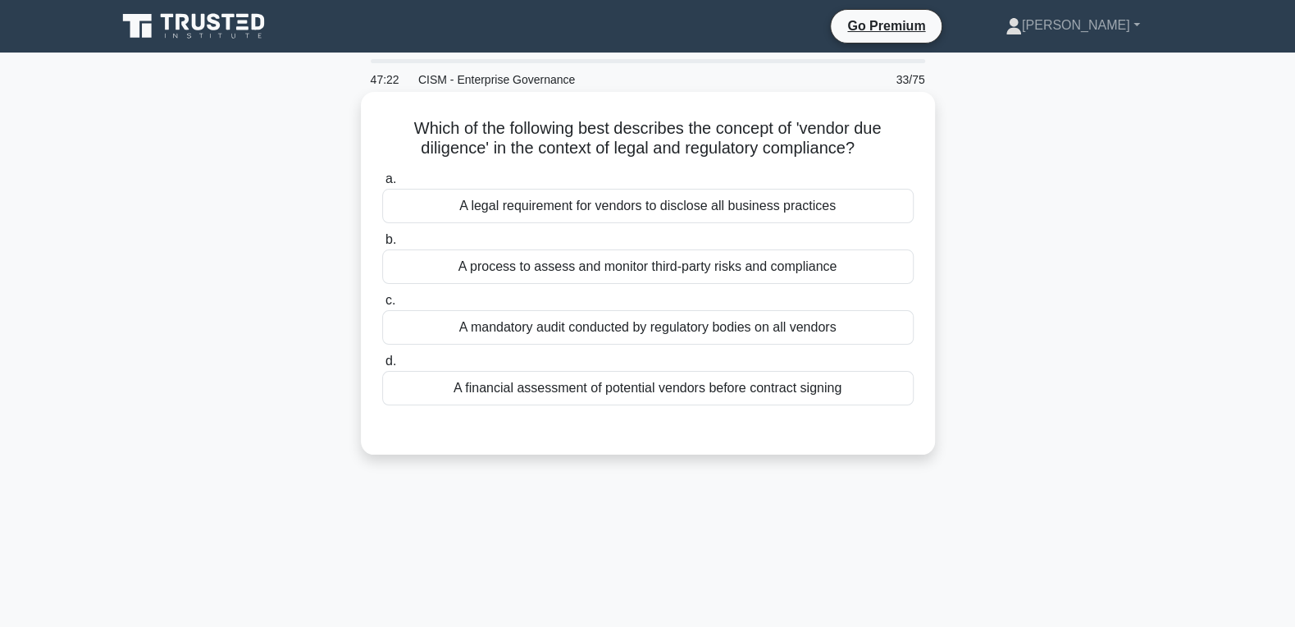
click at [653, 207] on div "A legal requirement for vendors to disclose all business practices" at bounding box center [647, 206] width 531 height 34
click at [382, 185] on input "a. A legal requirement for vendors to disclose all business practices" at bounding box center [382, 179] width 0 height 11
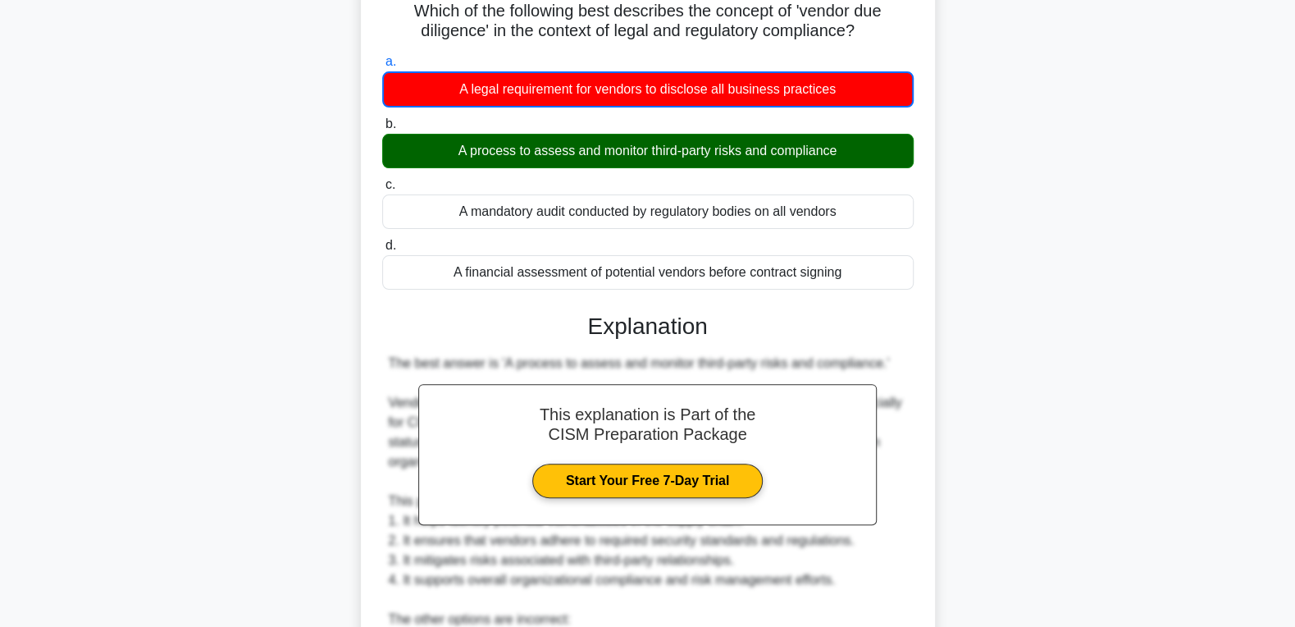
scroll to position [502, 0]
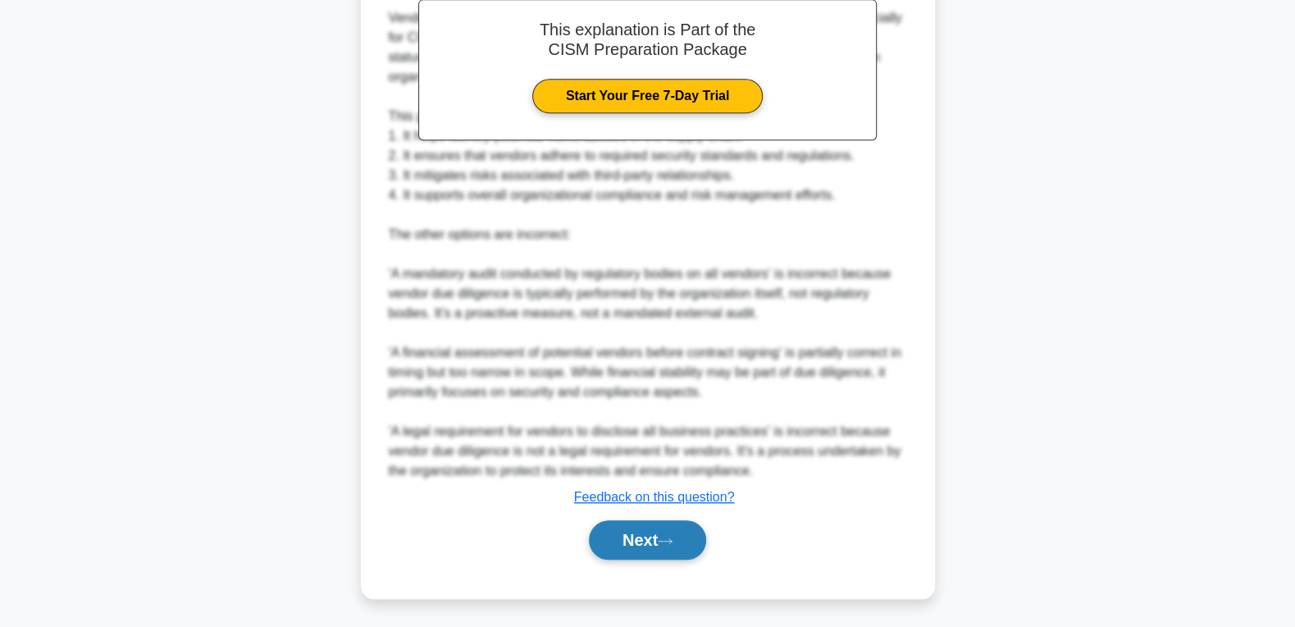
click at [630, 532] on button "Next" at bounding box center [647, 539] width 117 height 39
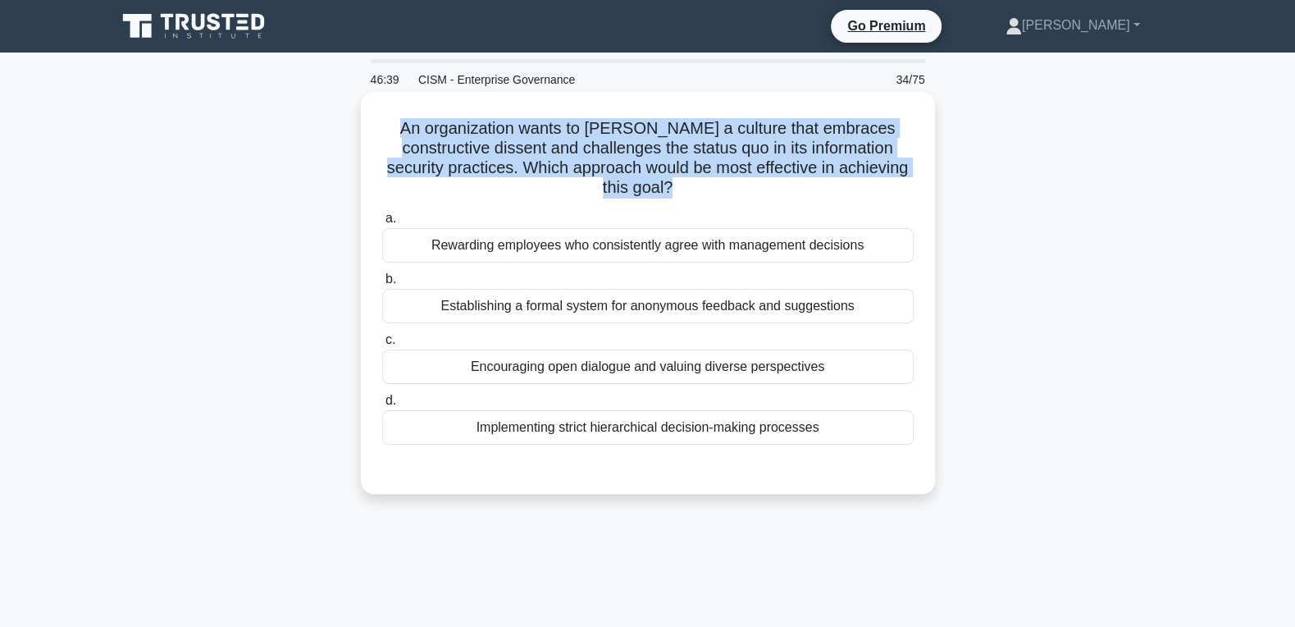
drag, startPoint x: 825, startPoint y: 410, endPoint x: 400, endPoint y: 120, distance: 514.5
click at [400, 120] on div "An organization wants to foster a culture that embraces constructive dissent an…" at bounding box center [647, 292] width 561 height 389
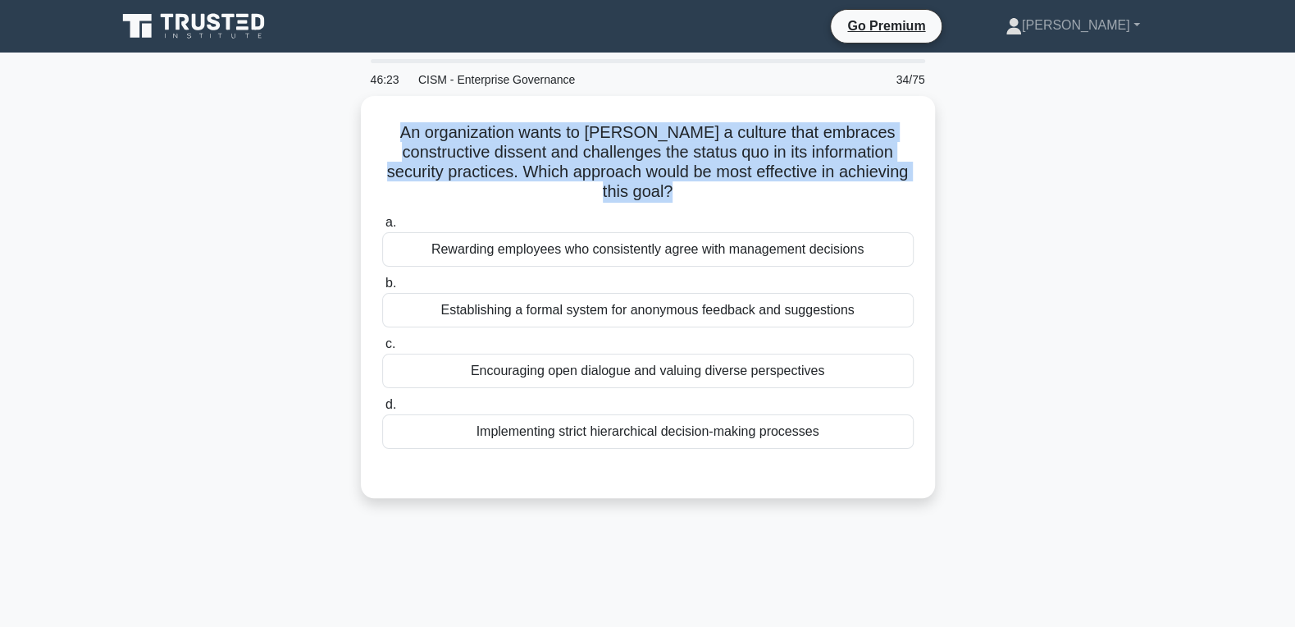
click at [1078, 207] on div "An organization wants to foster a culture that embraces constructive dissent an…" at bounding box center [648, 307] width 1082 height 422
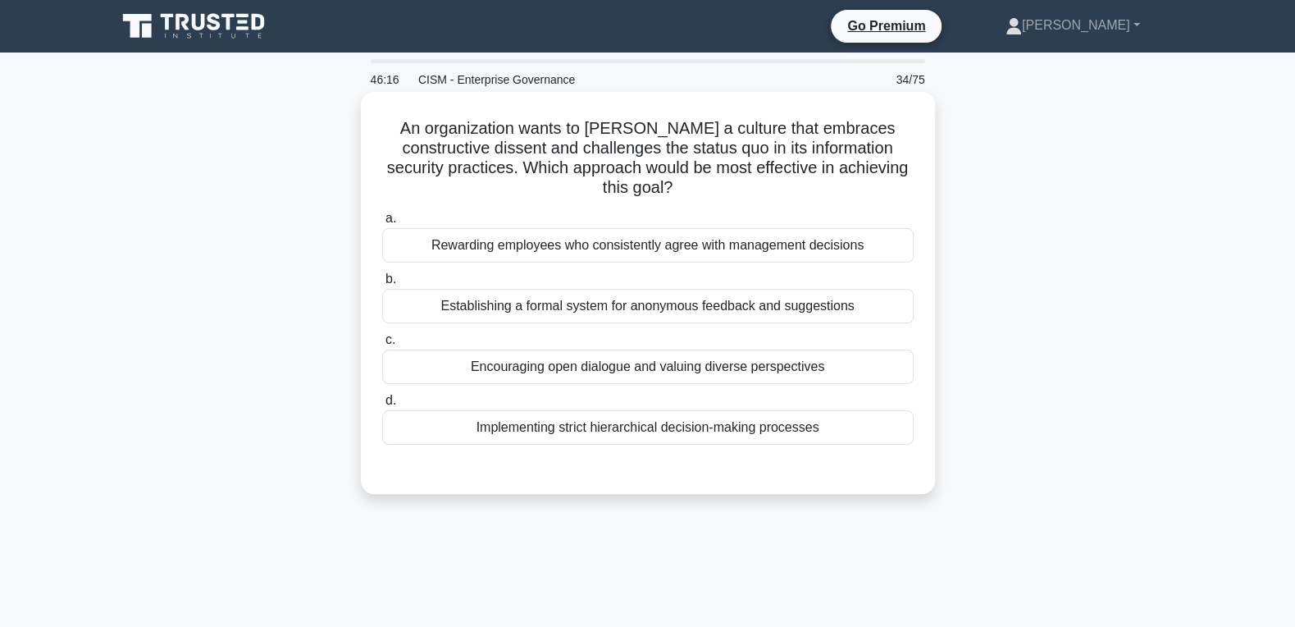
click at [552, 353] on div "Encouraging open dialogue and valuing diverse perspectives" at bounding box center [647, 366] width 531 height 34
click at [382, 345] on input "c. Encouraging open dialogue and valuing diverse perspectives" at bounding box center [382, 340] width 0 height 11
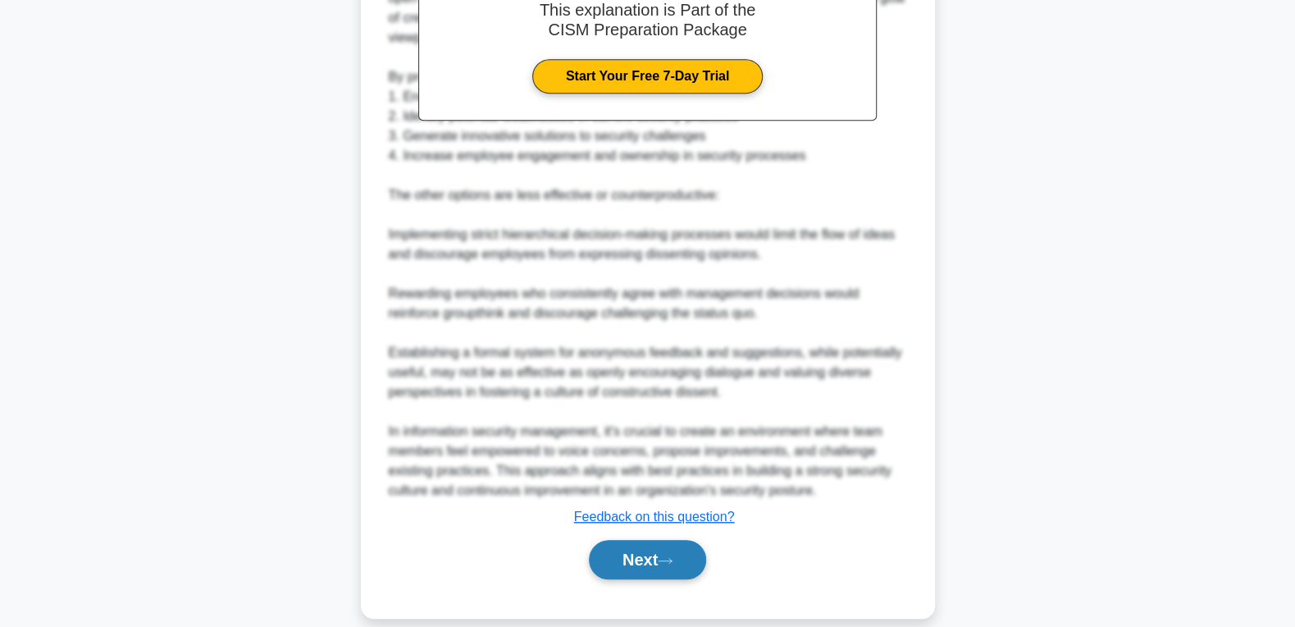
click at [645, 540] on button "Next" at bounding box center [647, 559] width 117 height 39
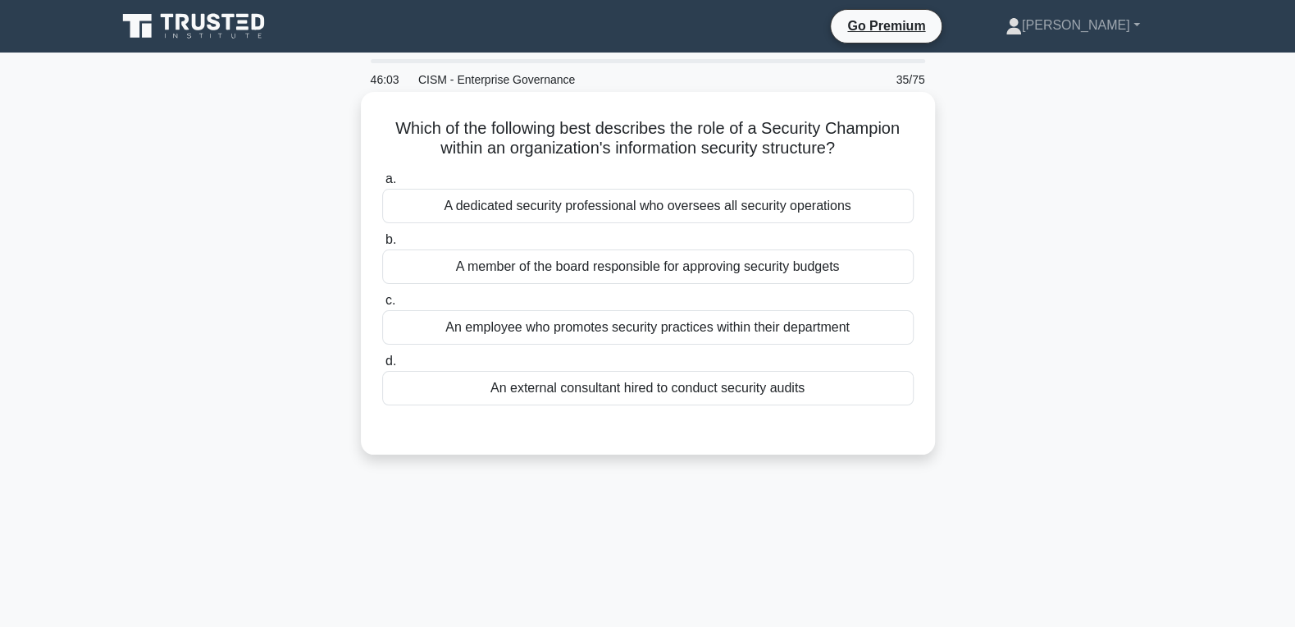
click at [693, 330] on div "An employee who promotes security practices within their department" at bounding box center [647, 327] width 531 height 34
click at [382, 306] on input "c. An employee who promotes security practices within their department" at bounding box center [382, 300] width 0 height 11
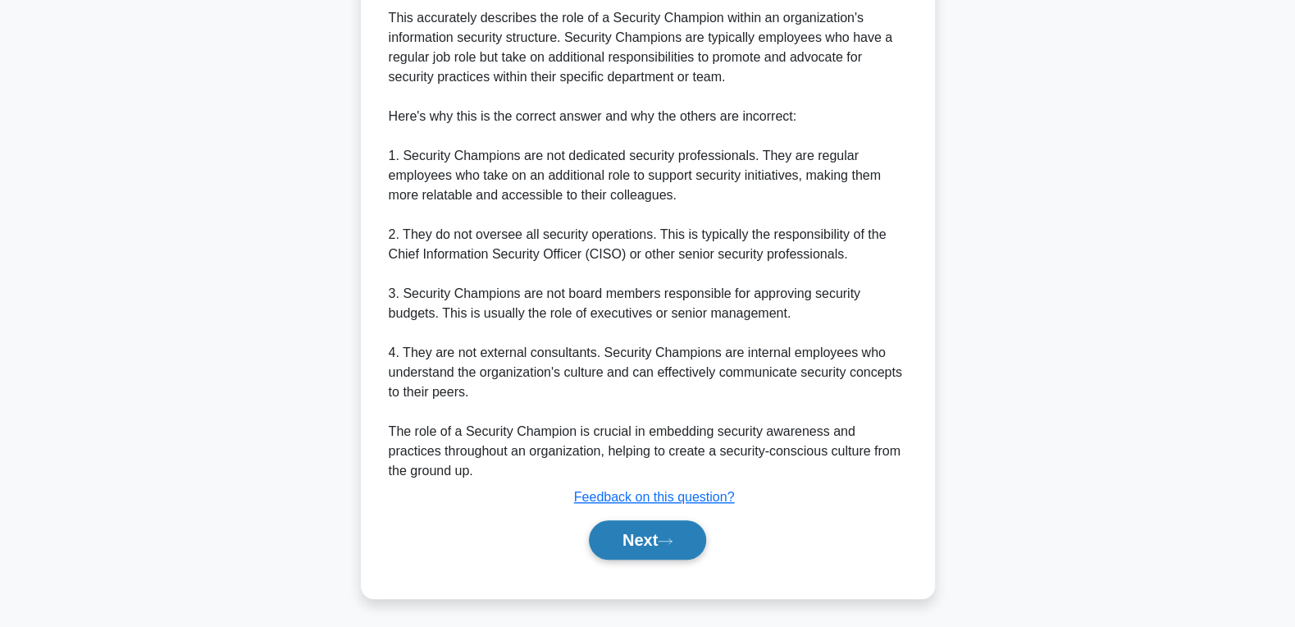
click at [651, 522] on button "Next" at bounding box center [647, 539] width 117 height 39
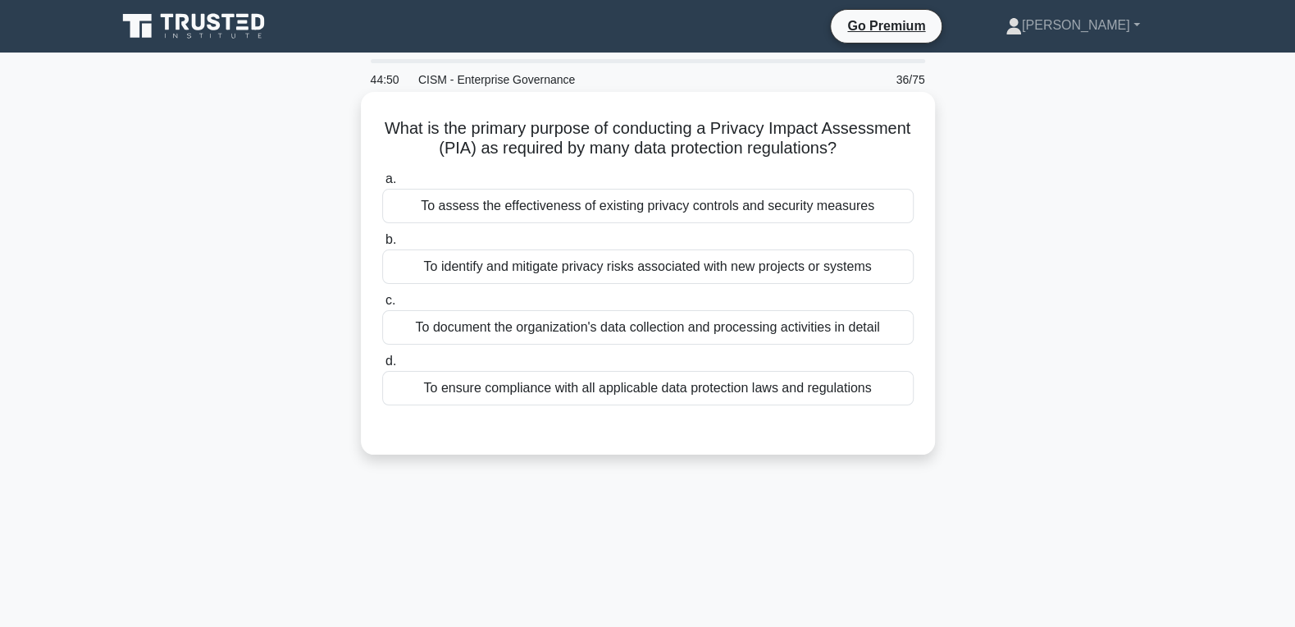
click at [679, 214] on div "To assess the effectiveness of existing privacy controls and security measures" at bounding box center [647, 206] width 531 height 34
click at [382, 185] on input "a. To assess the effectiveness of existing privacy controls and security measur…" at bounding box center [382, 179] width 0 height 11
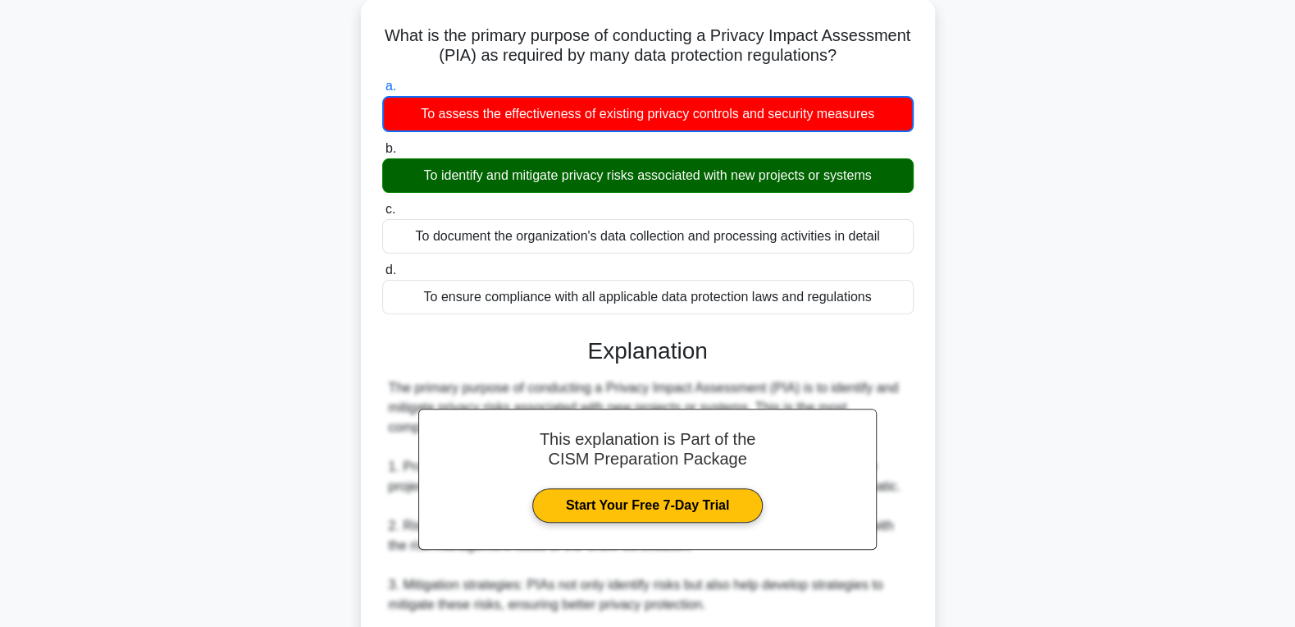
scroll to position [522, 0]
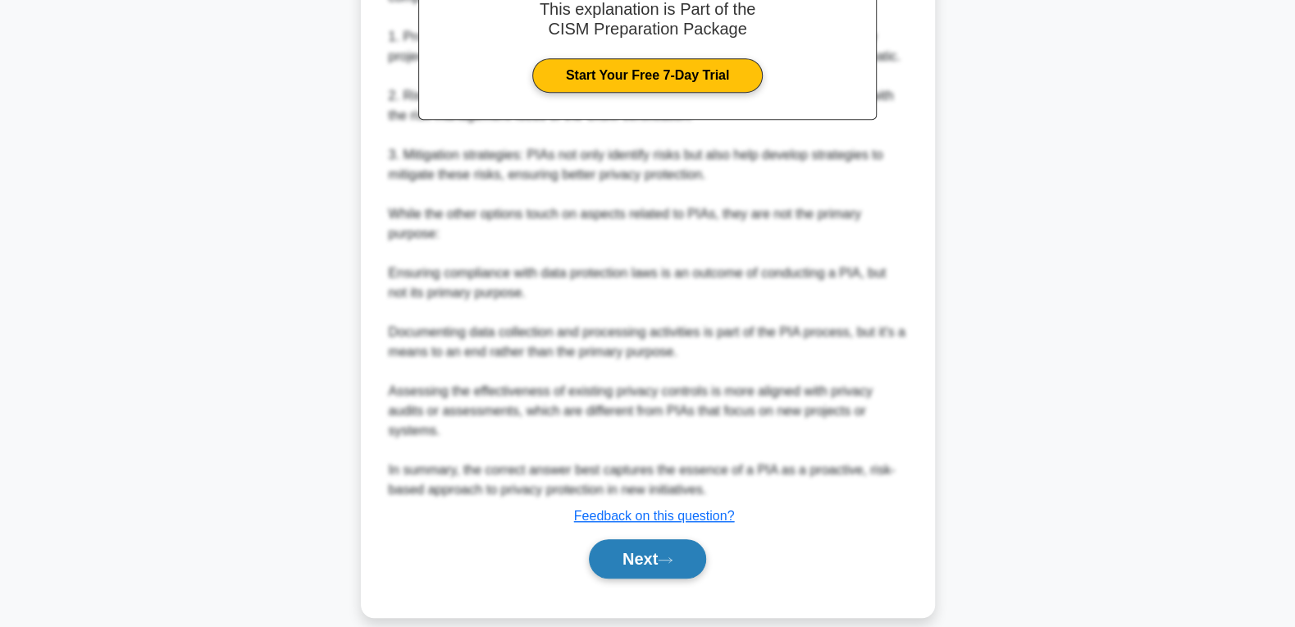
click at [622, 541] on button "Next" at bounding box center [647, 558] width 117 height 39
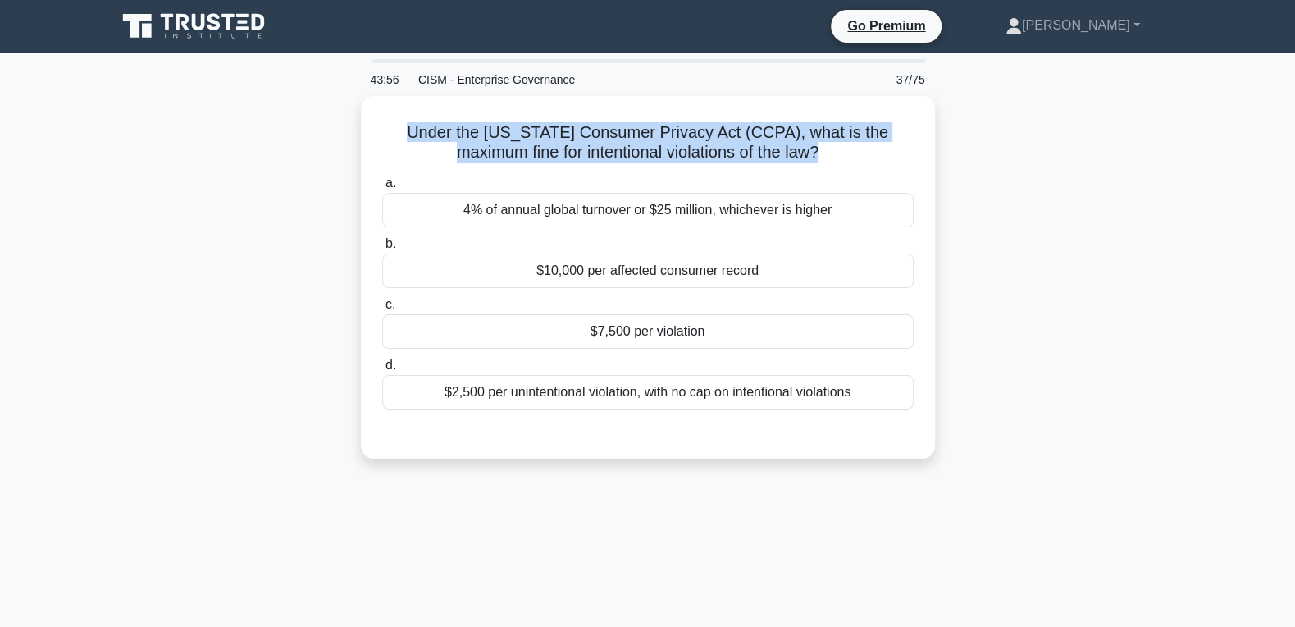
drag, startPoint x: 859, startPoint y: 396, endPoint x: 341, endPoint y: 136, distance: 579.1
click at [341, 136] on div "Under the California Consumer Privacy Act (CCPA), what is the maximum fine for …" at bounding box center [648, 287] width 1082 height 382
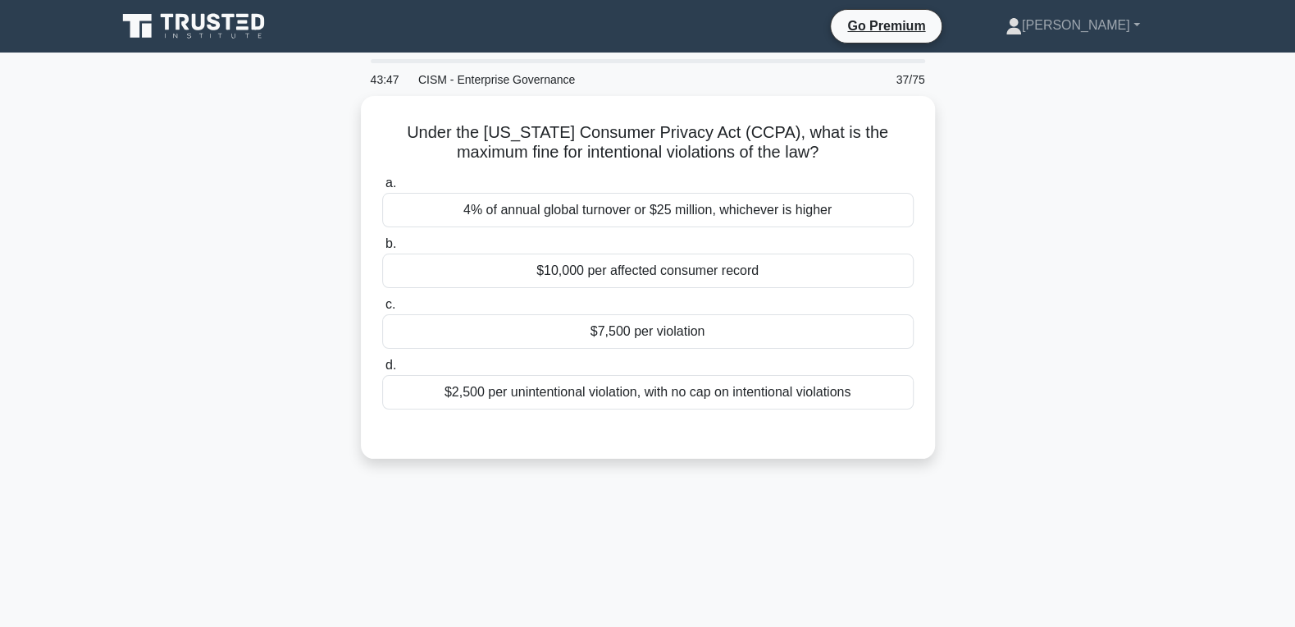
click at [1097, 287] on div "Under the California Consumer Privacy Act (CCPA), what is the maximum fine for …" at bounding box center [648, 287] width 1082 height 382
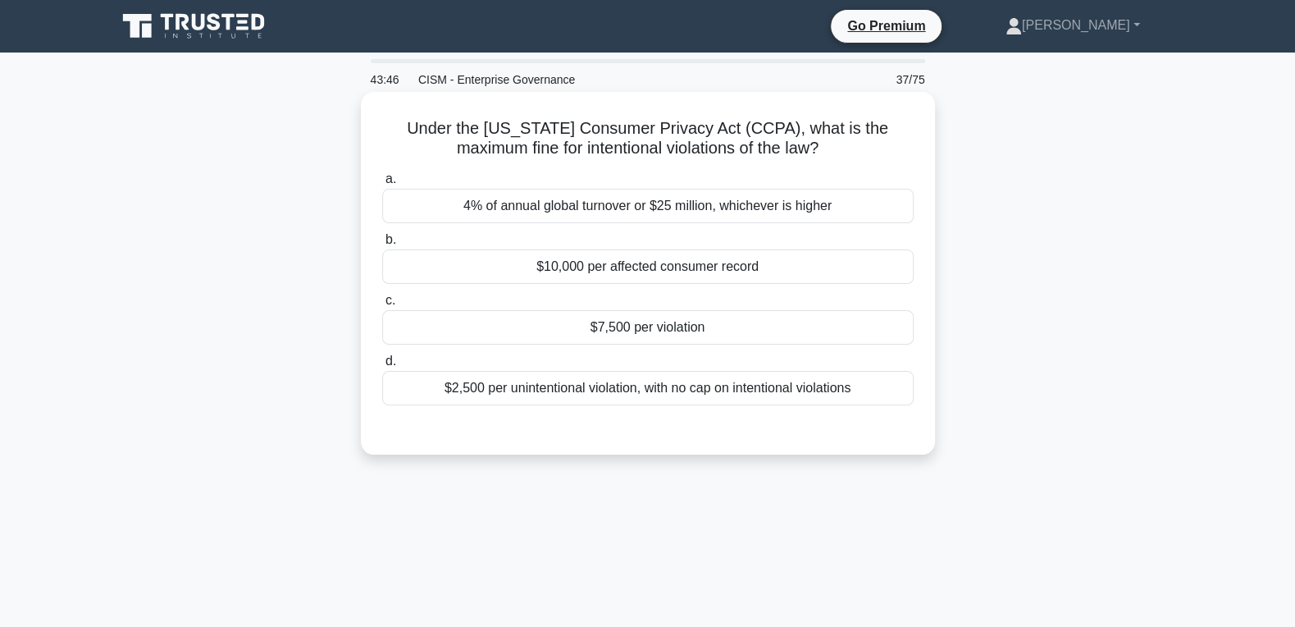
click at [672, 332] on div "$7,500 per violation" at bounding box center [647, 327] width 531 height 34
click at [382, 306] on input "c. $7,500 per violation" at bounding box center [382, 300] width 0 height 11
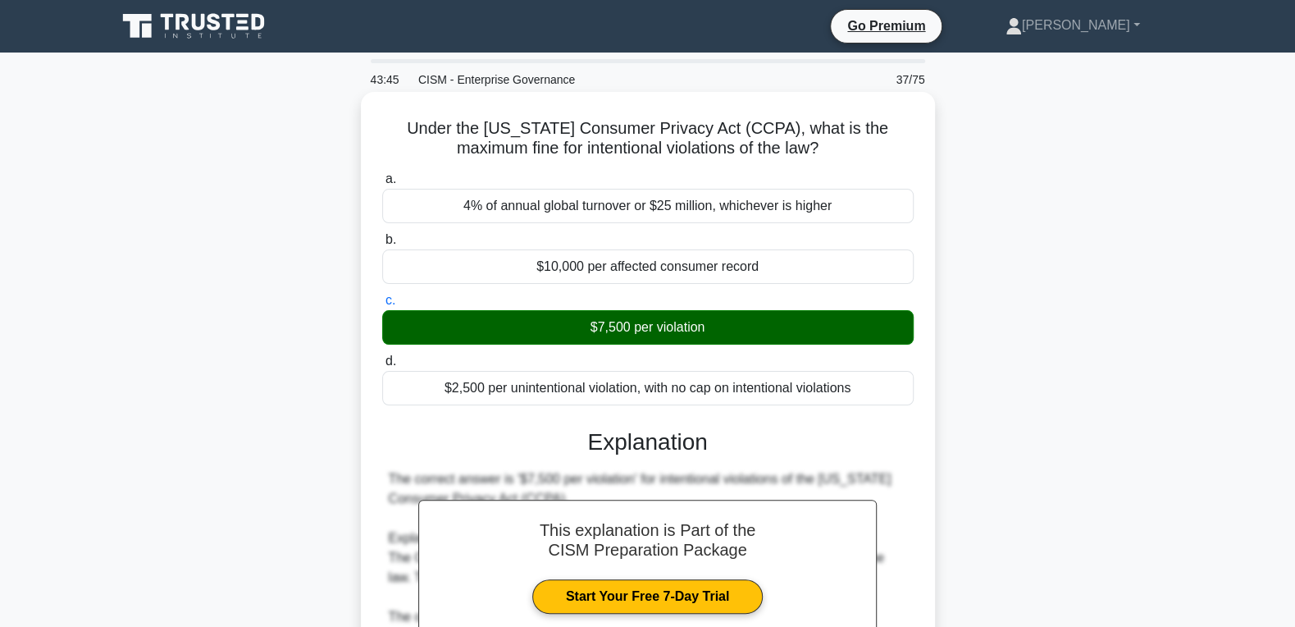
scroll to position [441, 0]
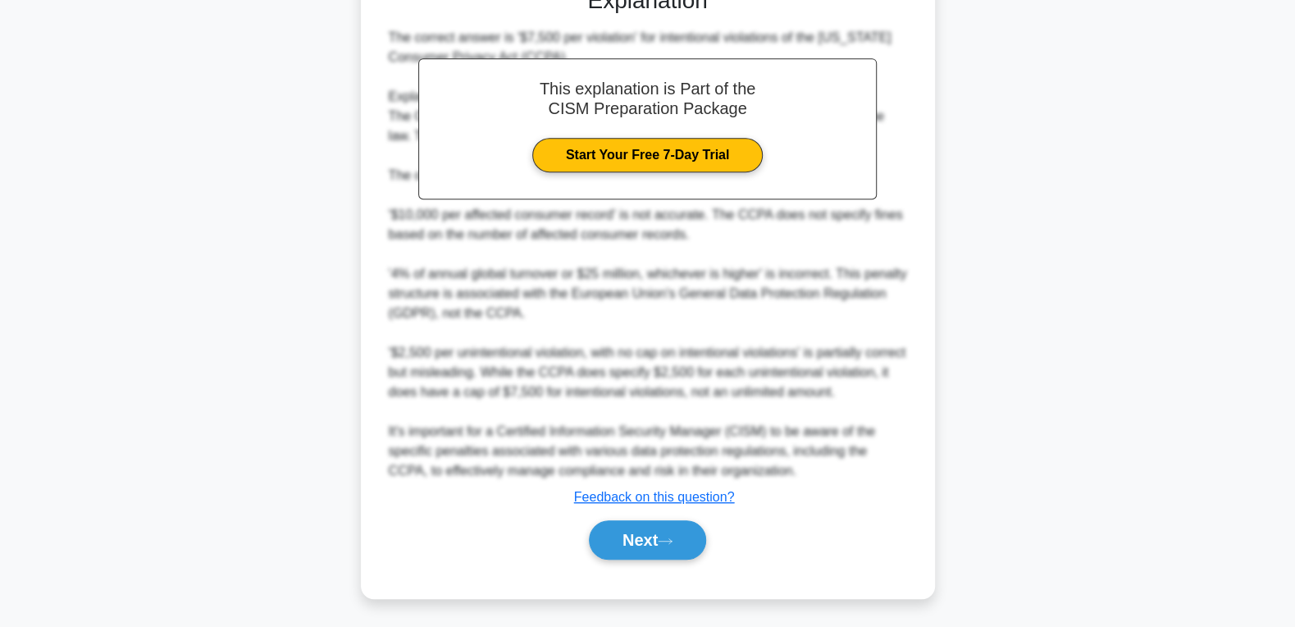
click at [645, 559] on div "Next" at bounding box center [647, 539] width 531 height 52
click at [645, 554] on button "Next" at bounding box center [647, 539] width 117 height 39
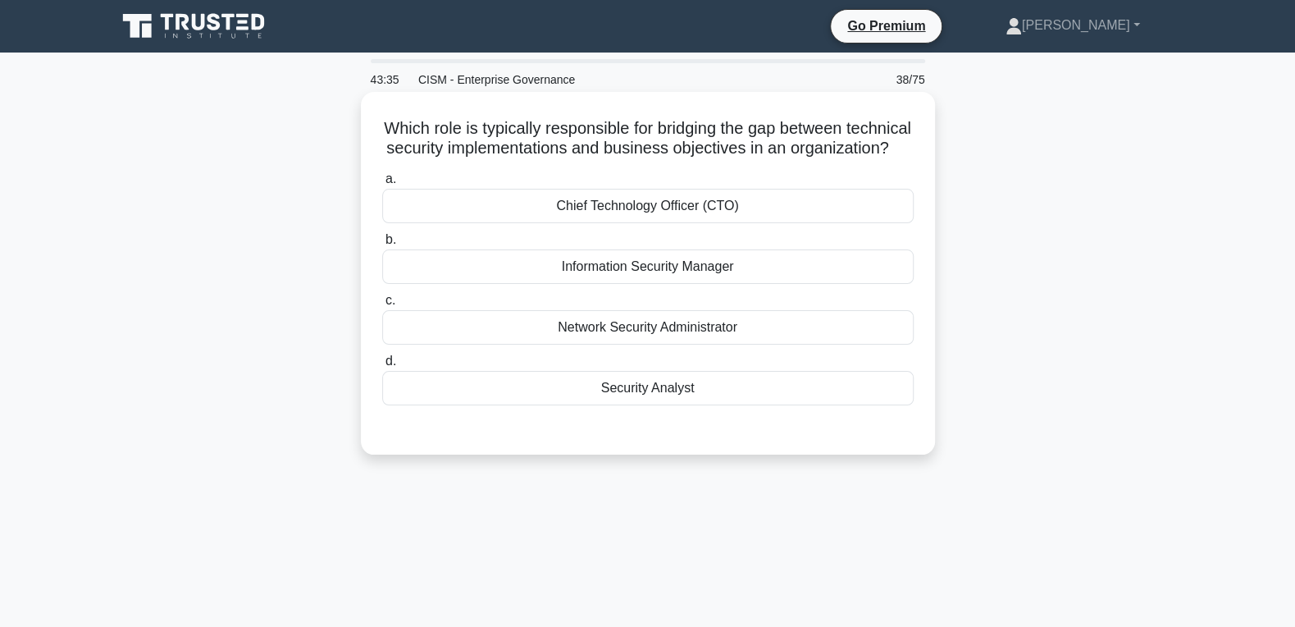
click at [710, 248] on label "b. Information Security Manager" at bounding box center [647, 257] width 531 height 54
click at [382, 245] on input "b. Information Security Manager" at bounding box center [382, 240] width 0 height 11
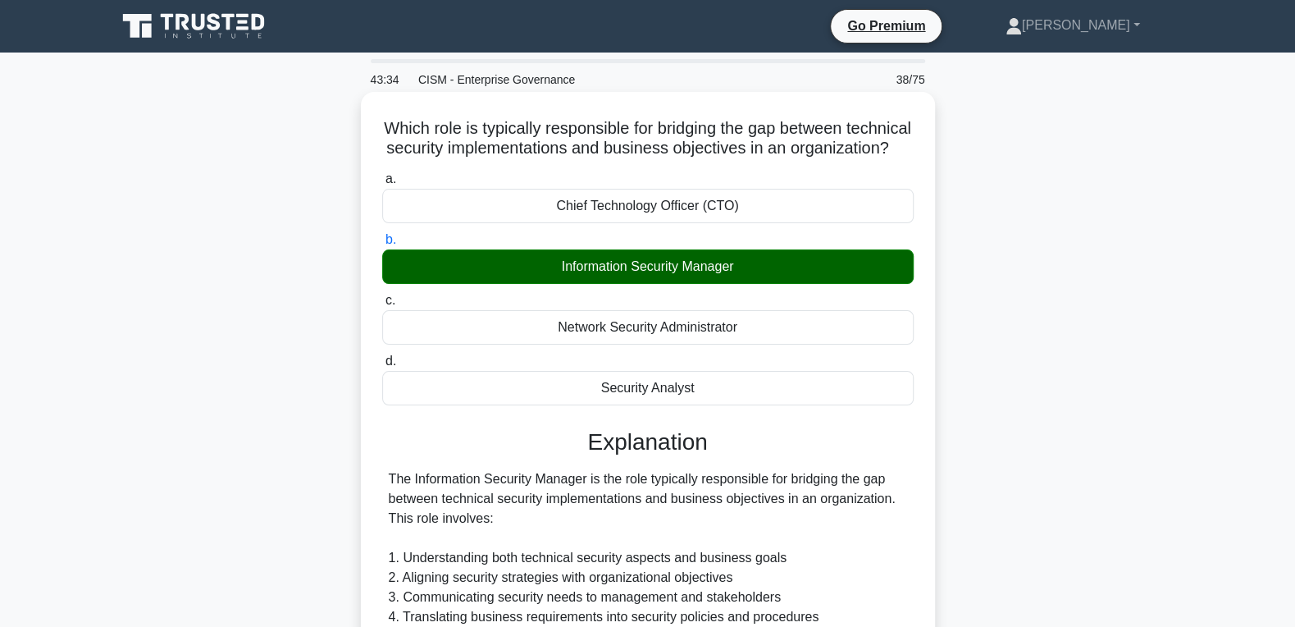
scroll to position [382, 0]
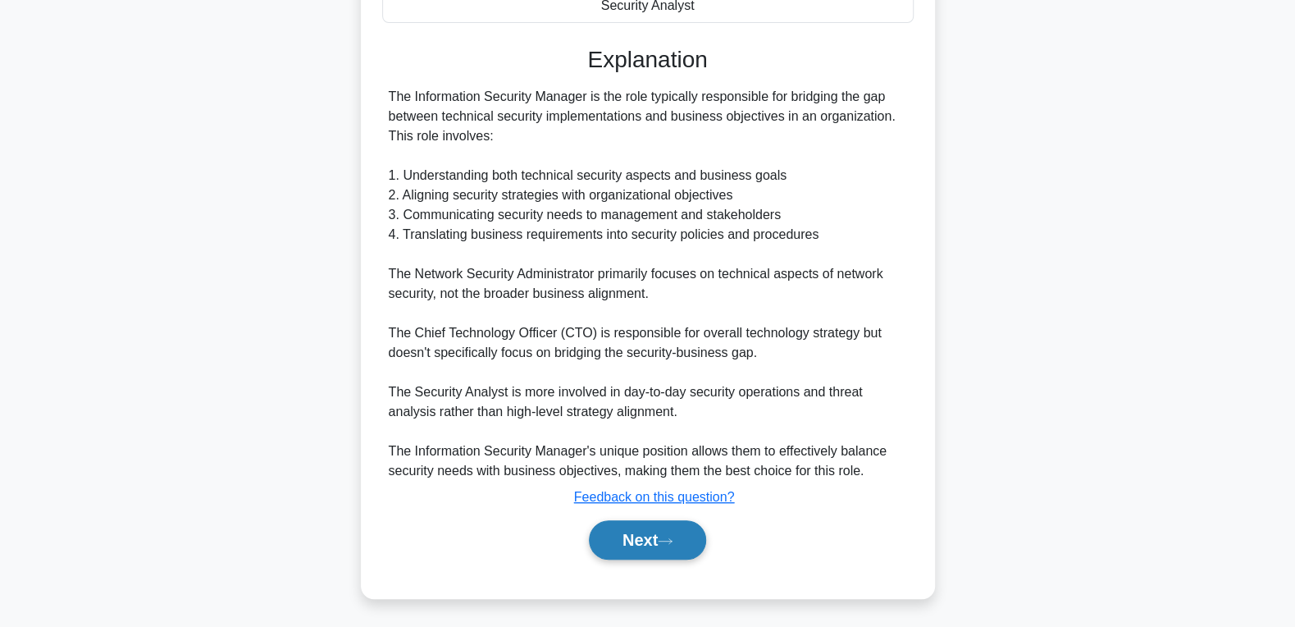
click at [621, 527] on button "Next" at bounding box center [647, 539] width 117 height 39
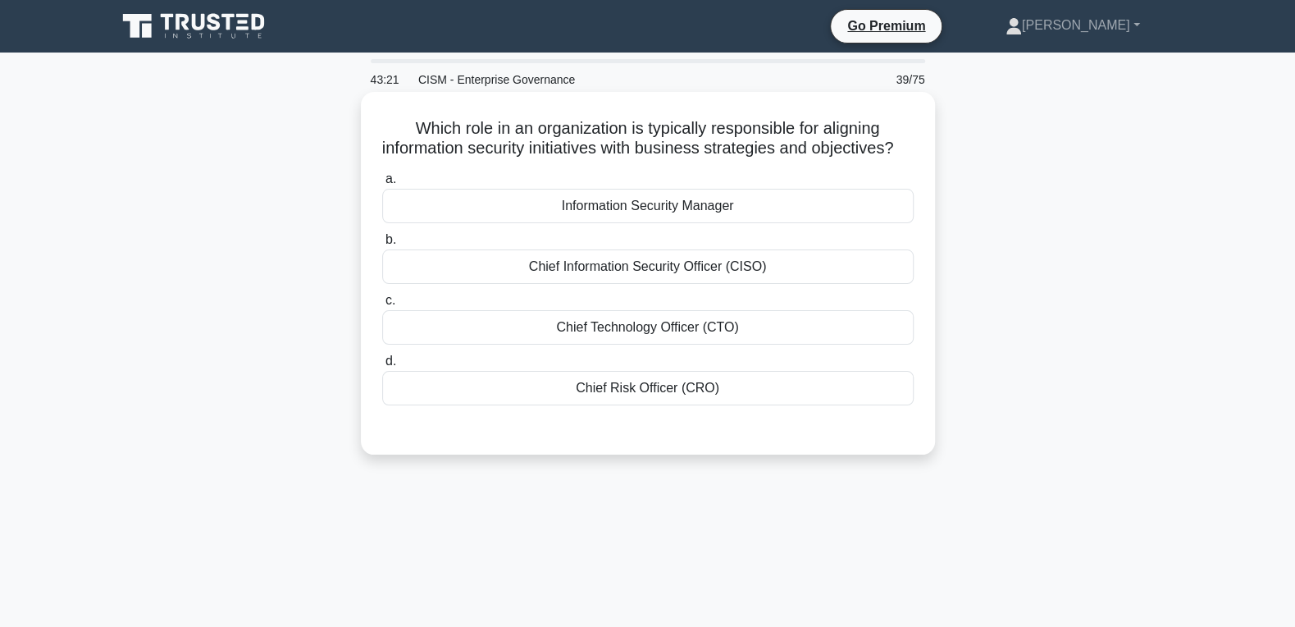
click at [732, 207] on div "Information Security Manager" at bounding box center [647, 206] width 531 height 34
click at [382, 185] on input "a. Information Security Manager" at bounding box center [382, 179] width 0 height 11
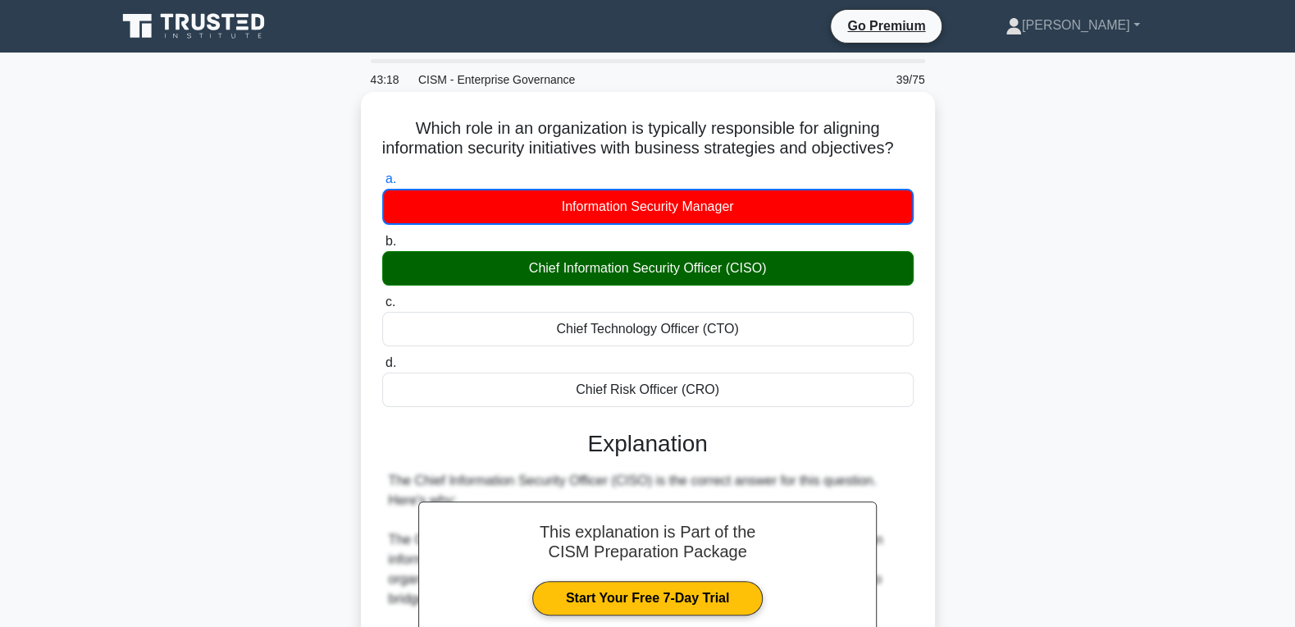
drag, startPoint x: 792, startPoint y: 280, endPoint x: 528, endPoint y: 267, distance: 264.4
click at [528, 267] on div "Chief Information Security Officer (CISO)" at bounding box center [647, 268] width 531 height 34
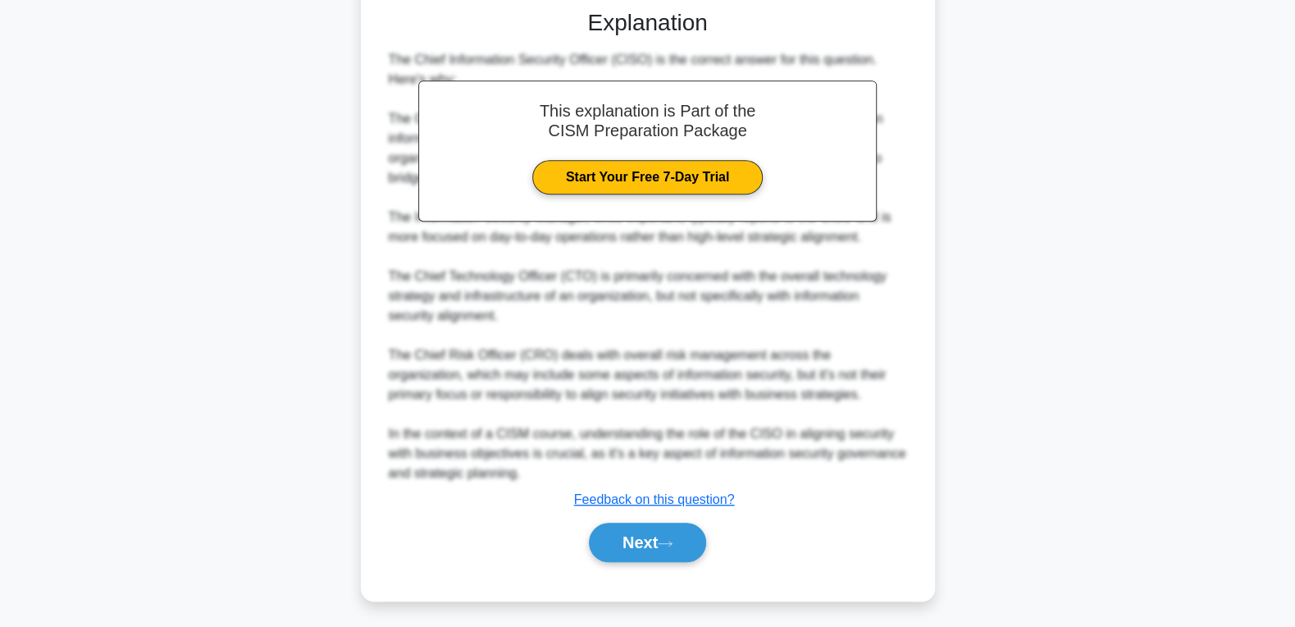
scroll to position [423, 0]
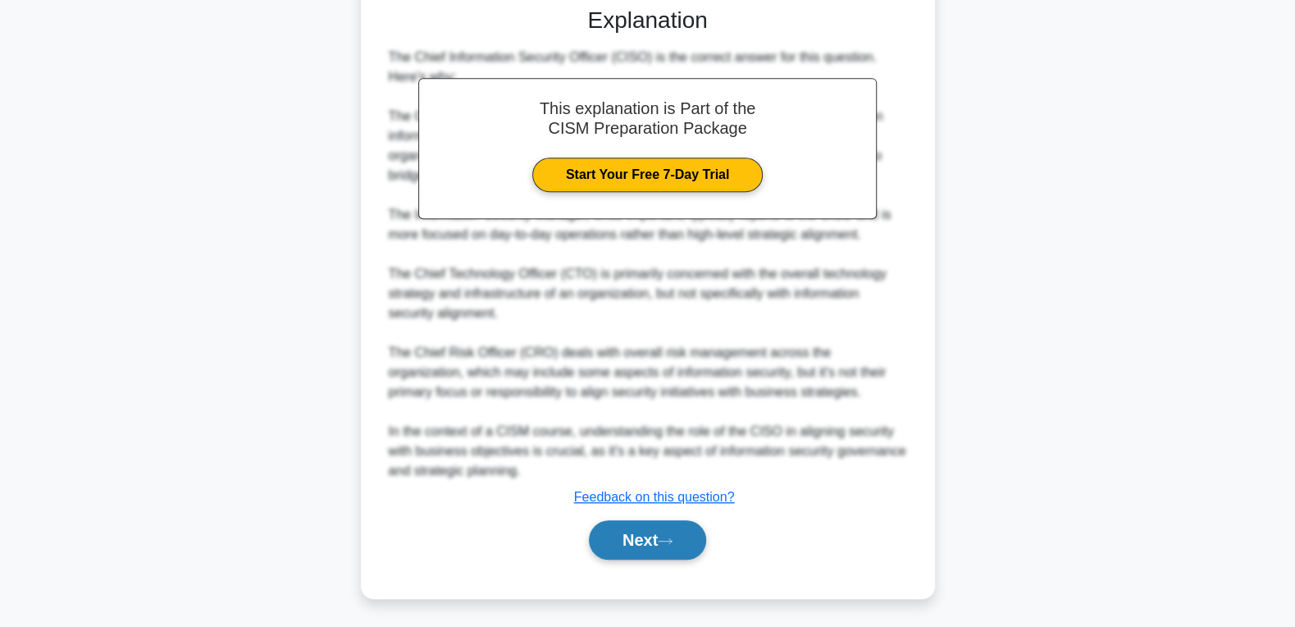
click at [636, 539] on button "Next" at bounding box center [647, 539] width 117 height 39
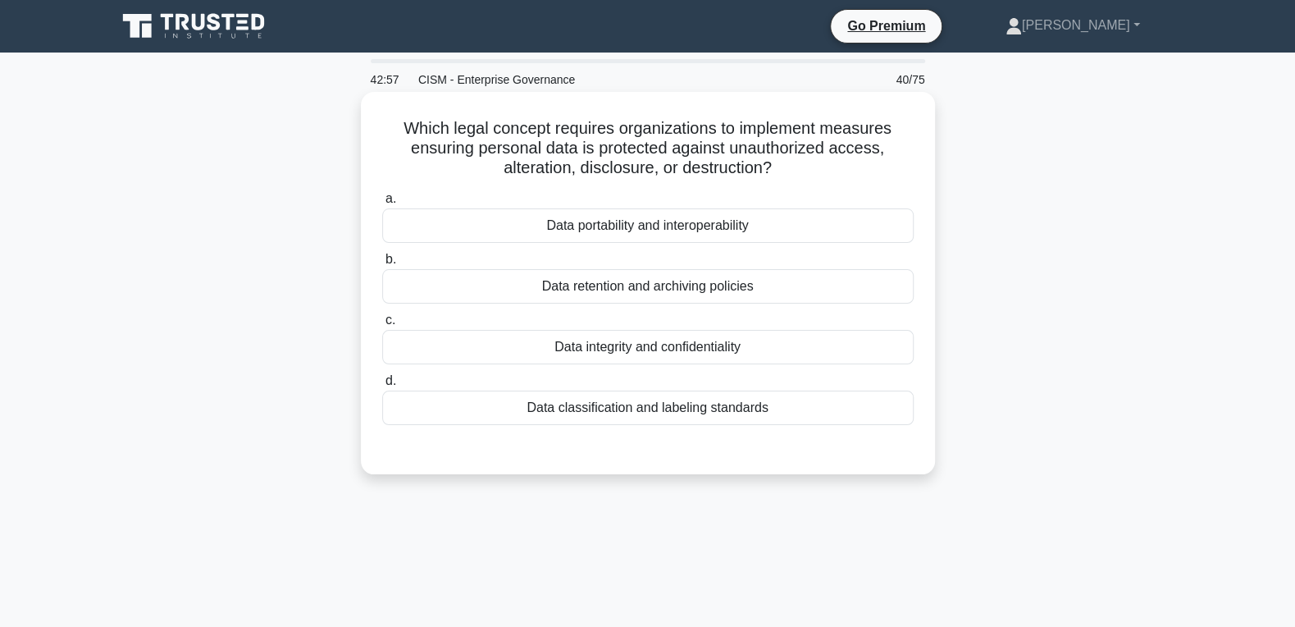
click at [642, 353] on div "Data integrity and confidentiality" at bounding box center [647, 347] width 531 height 34
click at [382, 326] on input "c. Data integrity and confidentiality" at bounding box center [382, 320] width 0 height 11
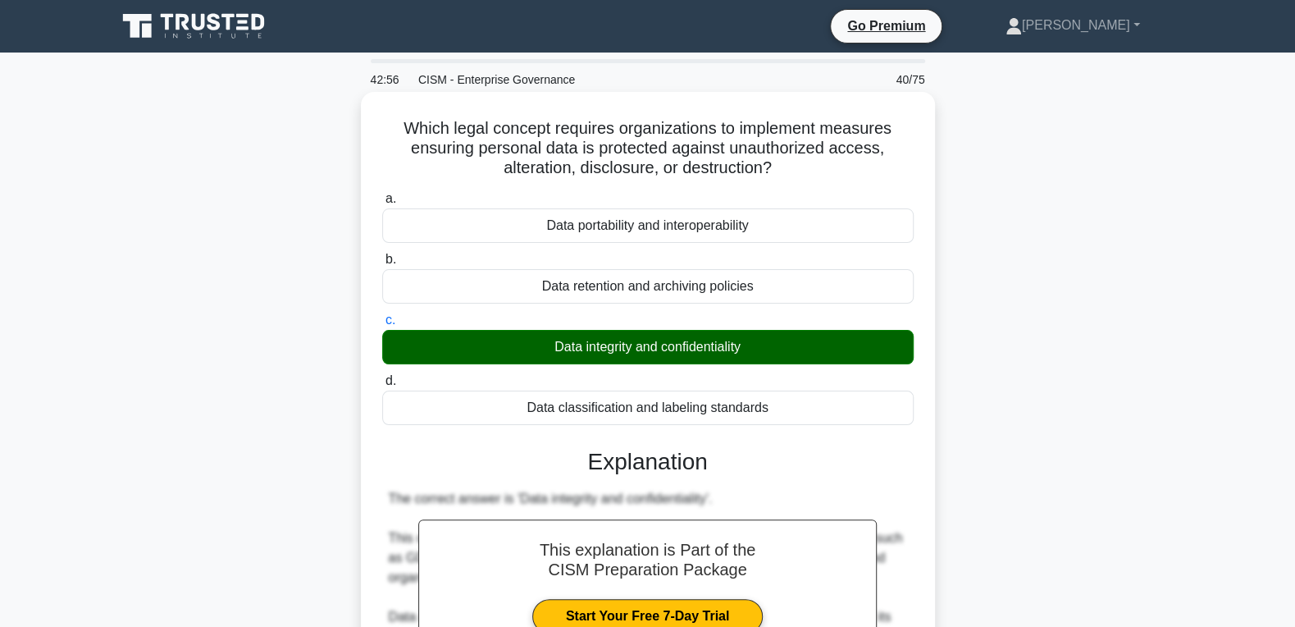
scroll to position [616, 0]
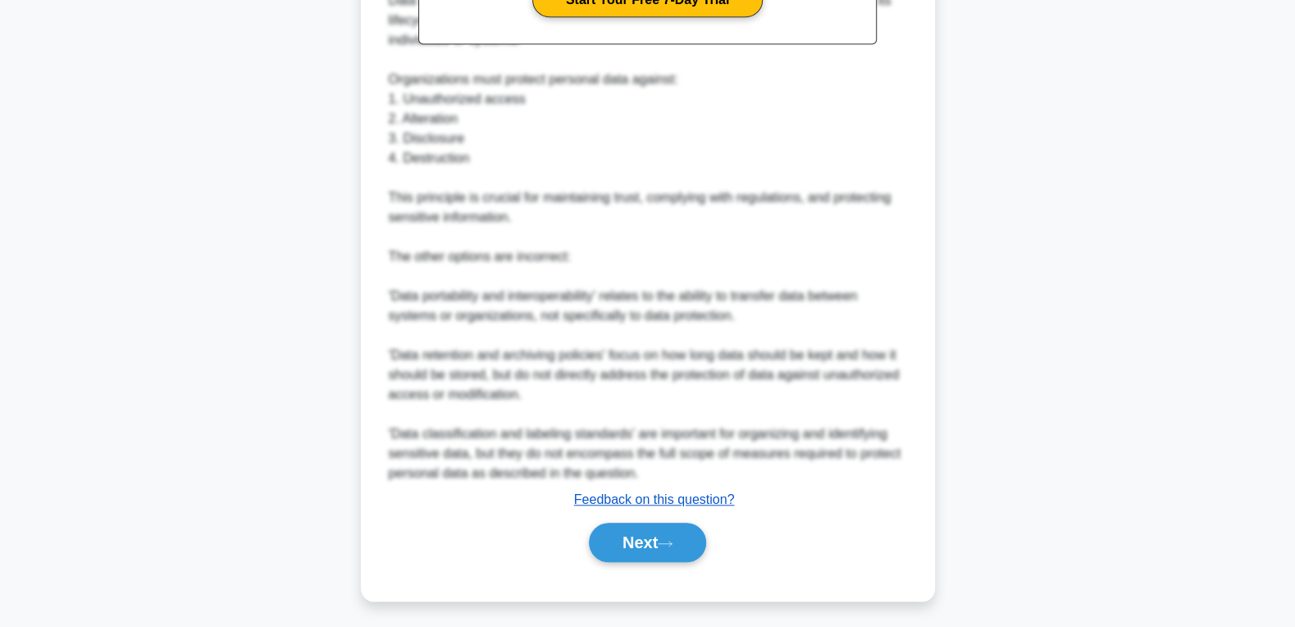
click at [640, 499] on u "Feedback on this question?" at bounding box center [654, 499] width 161 height 14
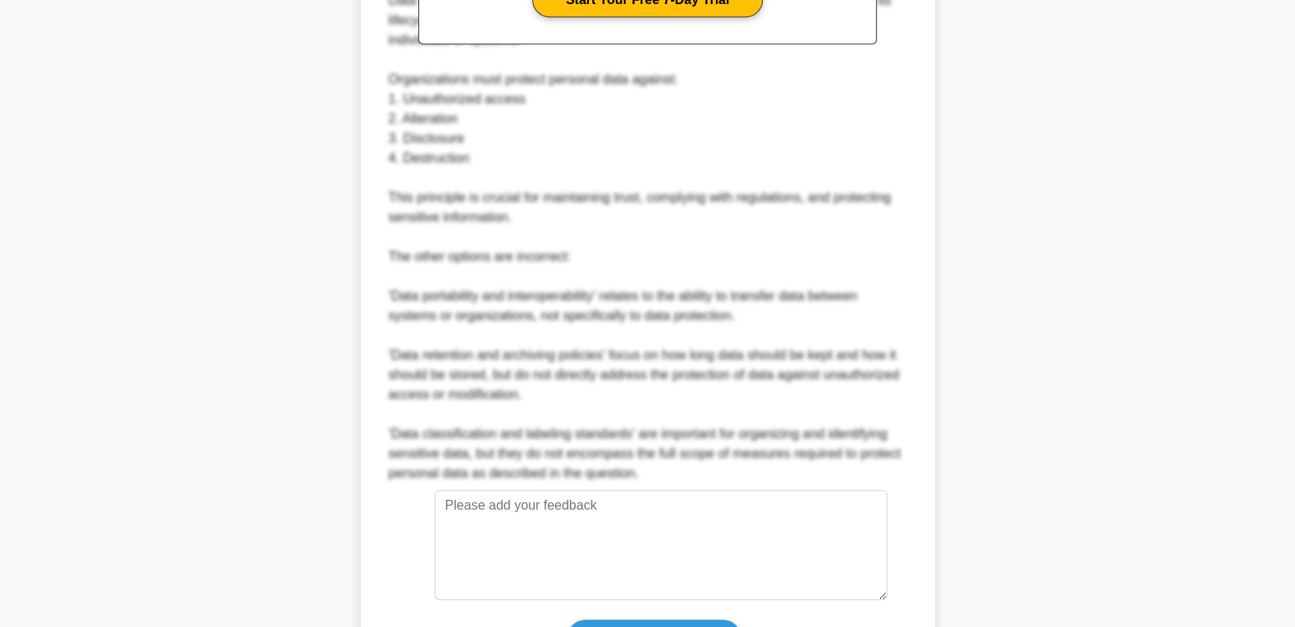
scroll to position [761, 0]
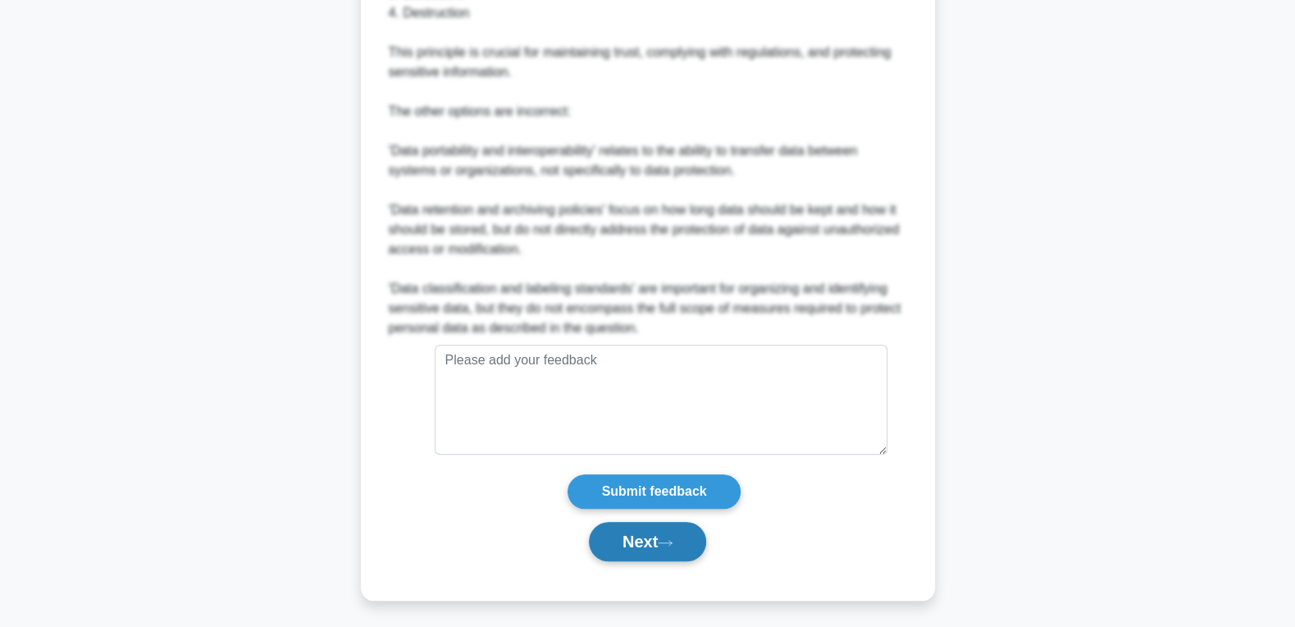
click at [636, 539] on button "Next" at bounding box center [647, 541] width 117 height 39
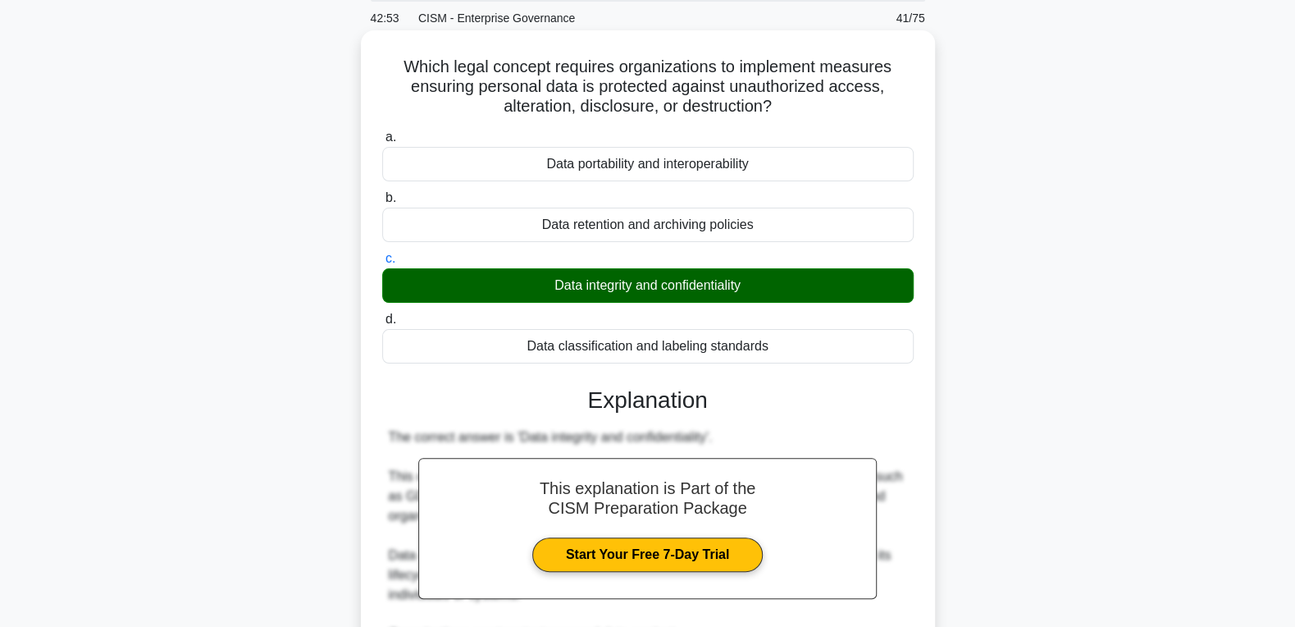
scroll to position [0, 0]
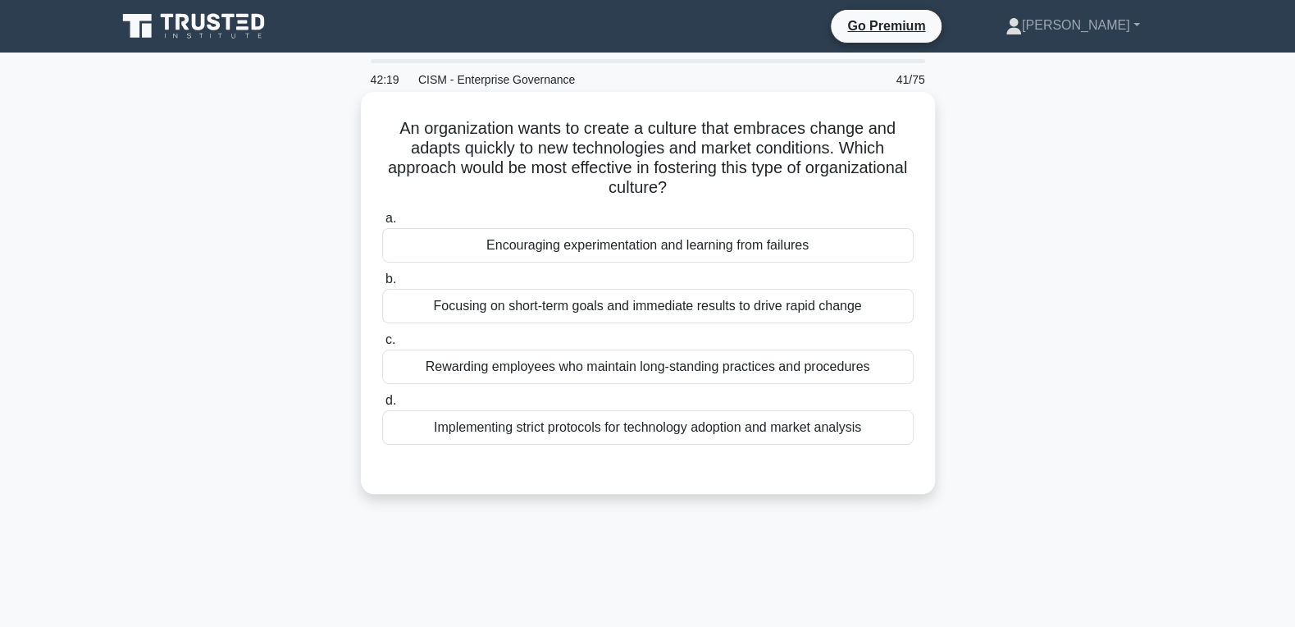
click at [631, 253] on div "Encouraging experimentation and learning from failures" at bounding box center [647, 245] width 531 height 34
click at [382, 224] on input "a. Encouraging experimentation and learning from failures" at bounding box center [382, 218] width 0 height 11
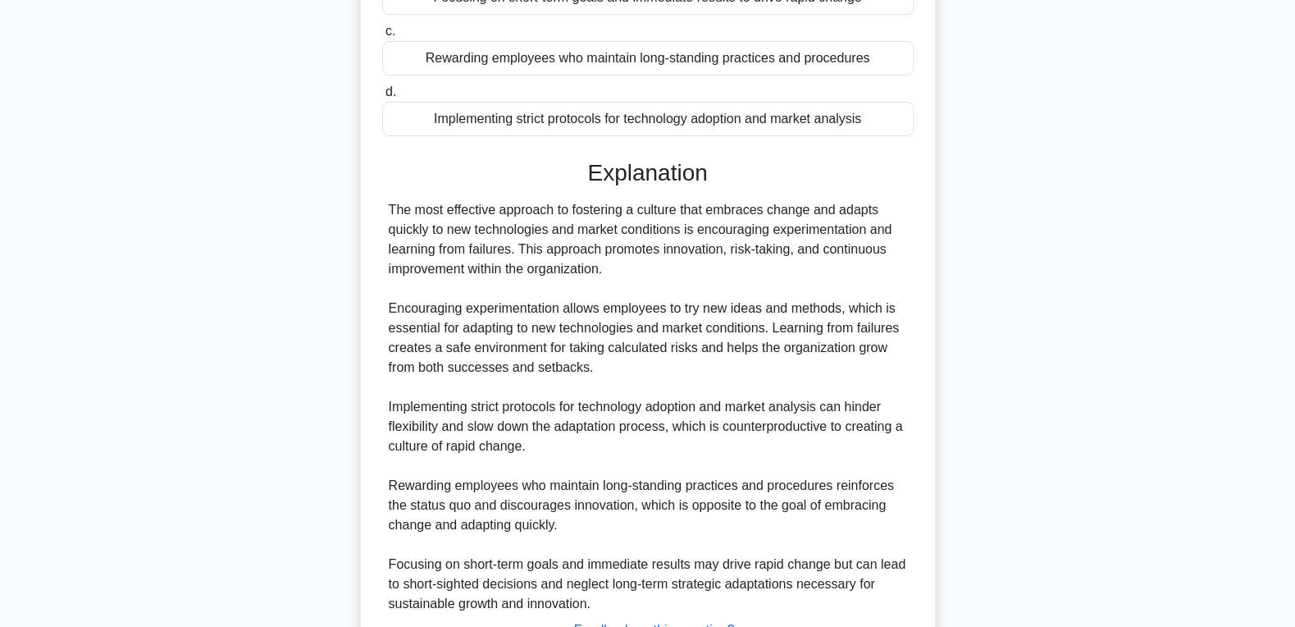
scroll to position [441, 0]
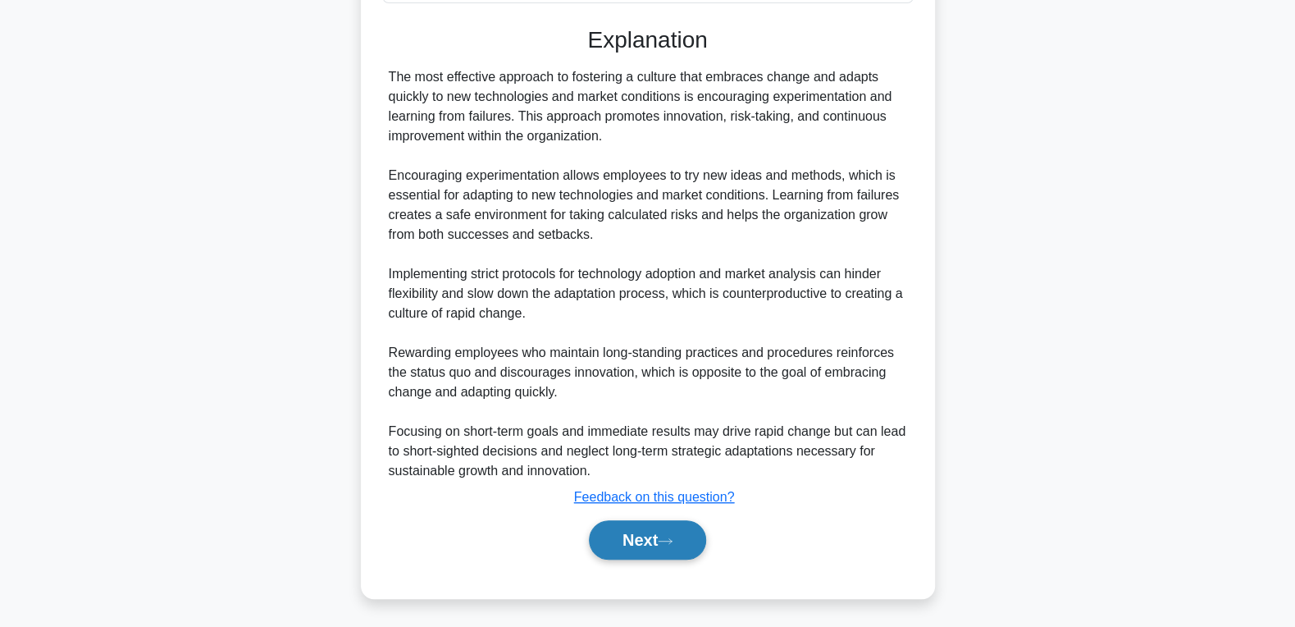
click at [619, 545] on button "Next" at bounding box center [647, 539] width 117 height 39
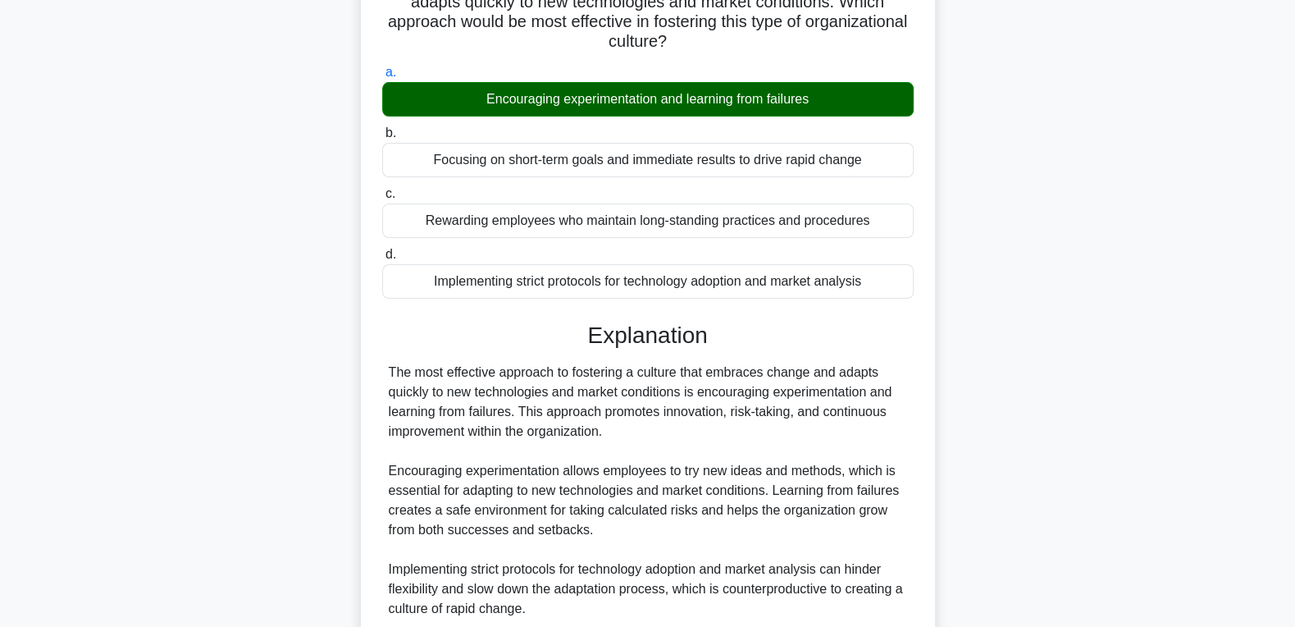
scroll to position [0, 0]
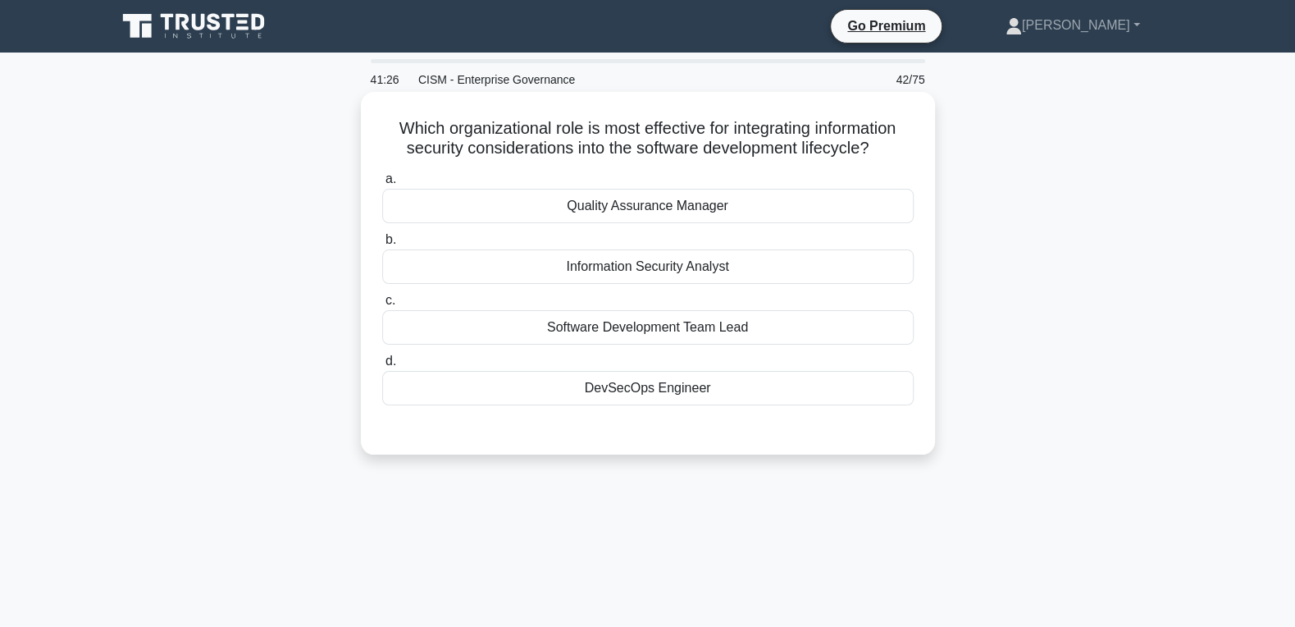
click at [644, 385] on div "DevSecOps Engineer" at bounding box center [647, 388] width 531 height 34
click at [382, 367] on input "d. DevSecOps Engineer" at bounding box center [382, 361] width 0 height 11
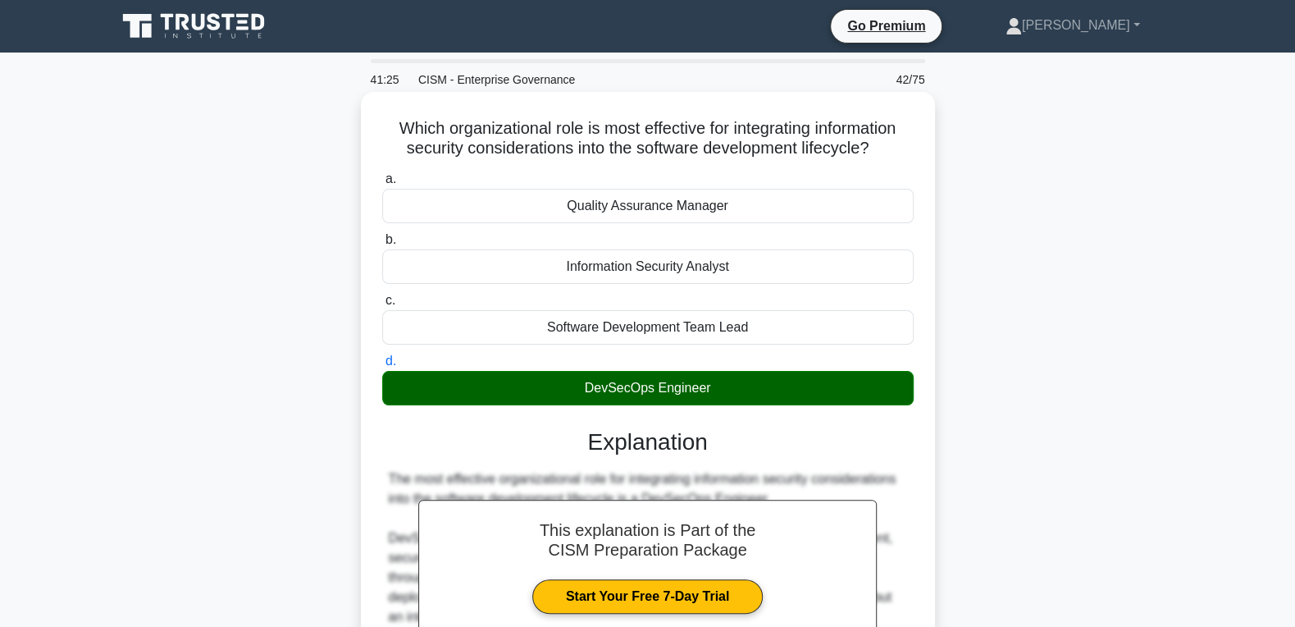
scroll to position [481, 0]
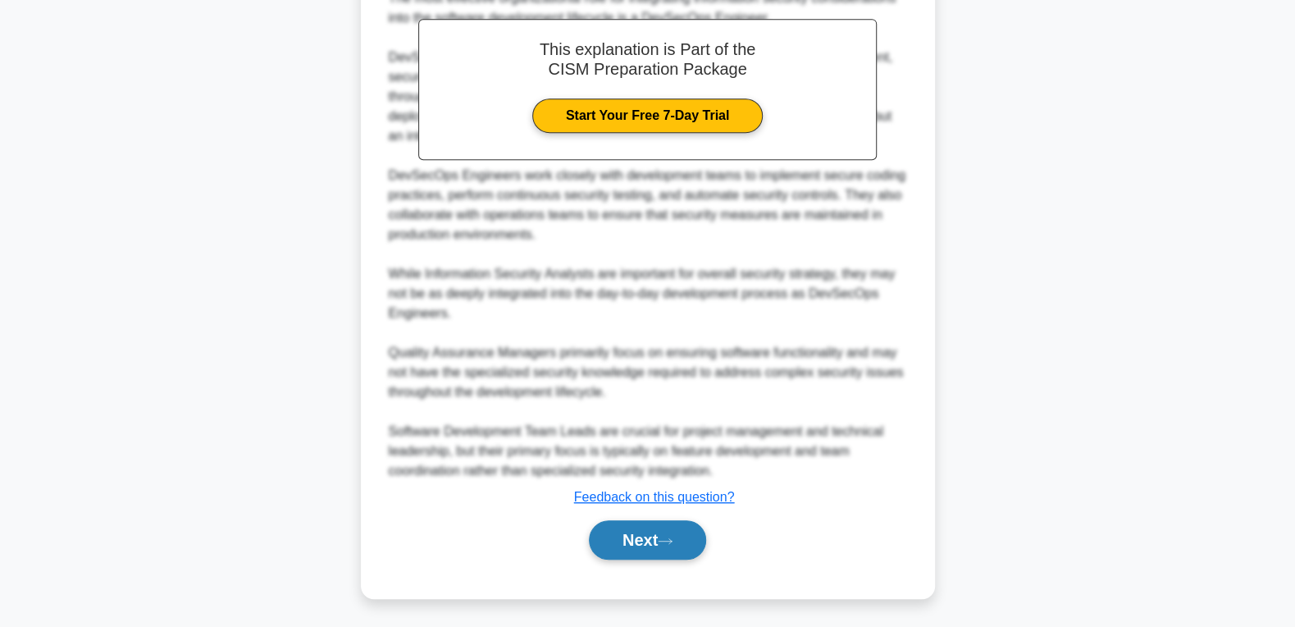
click at [627, 524] on button "Next" at bounding box center [647, 539] width 117 height 39
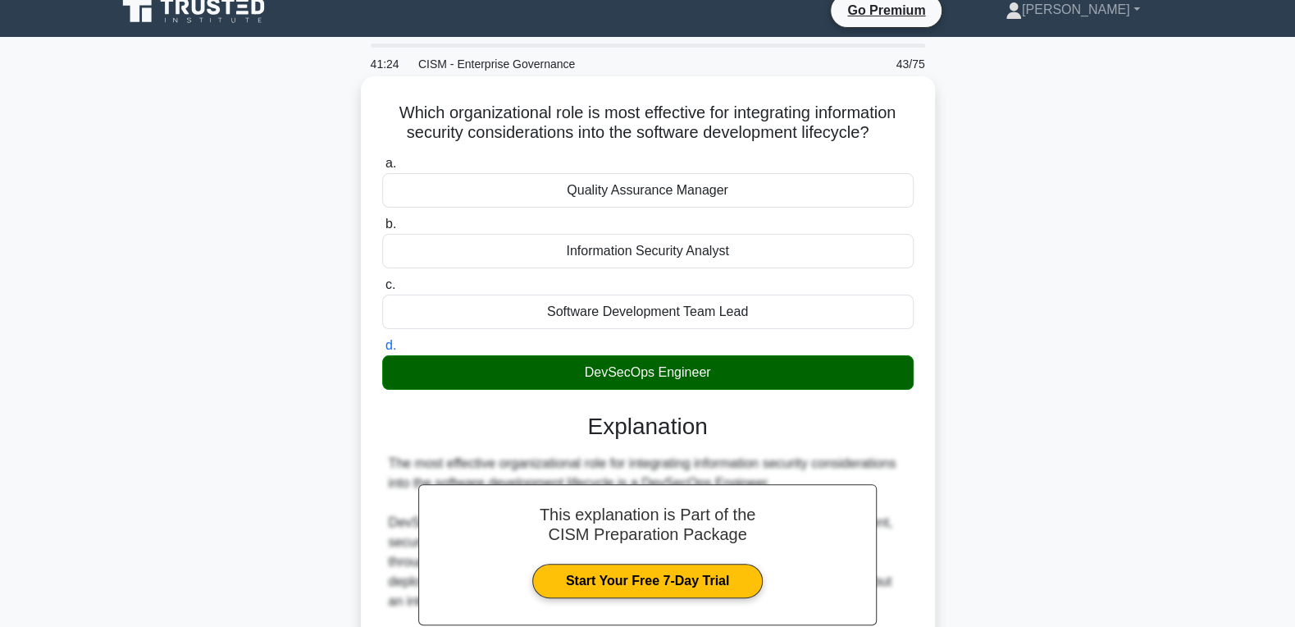
scroll to position [0, 0]
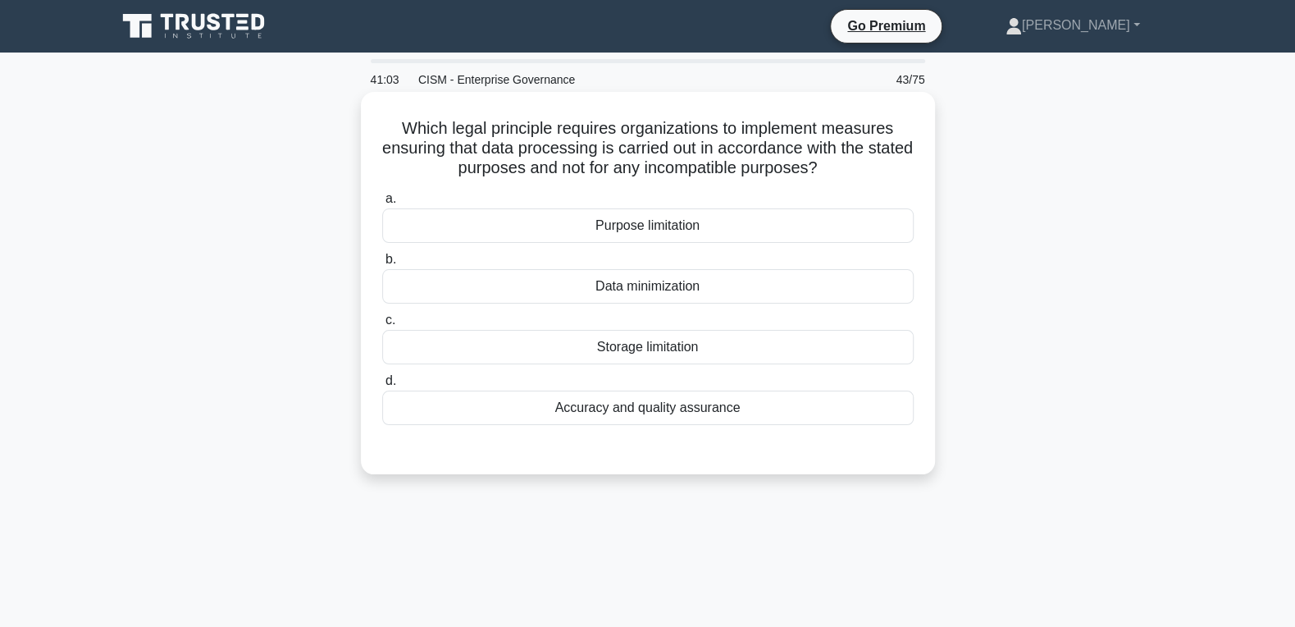
click at [653, 236] on div "Purpose limitation" at bounding box center [647, 225] width 531 height 34
click at [382, 204] on input "a. Purpose limitation" at bounding box center [382, 199] width 0 height 11
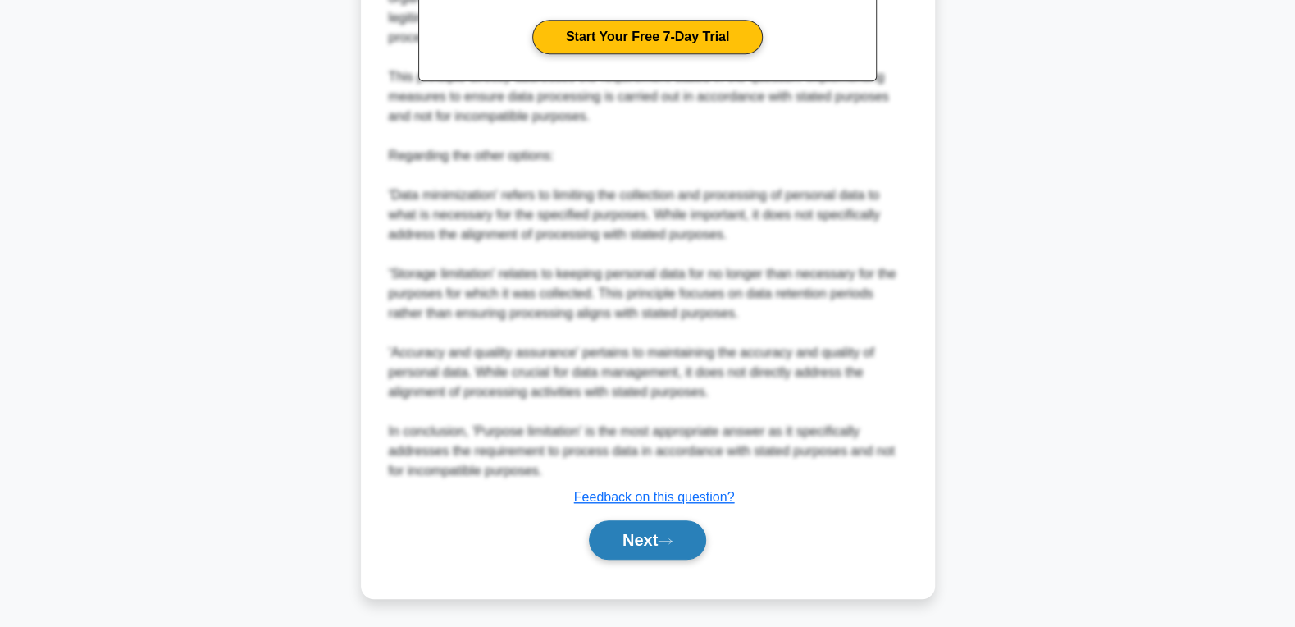
click at [614, 533] on button "Next" at bounding box center [647, 539] width 117 height 39
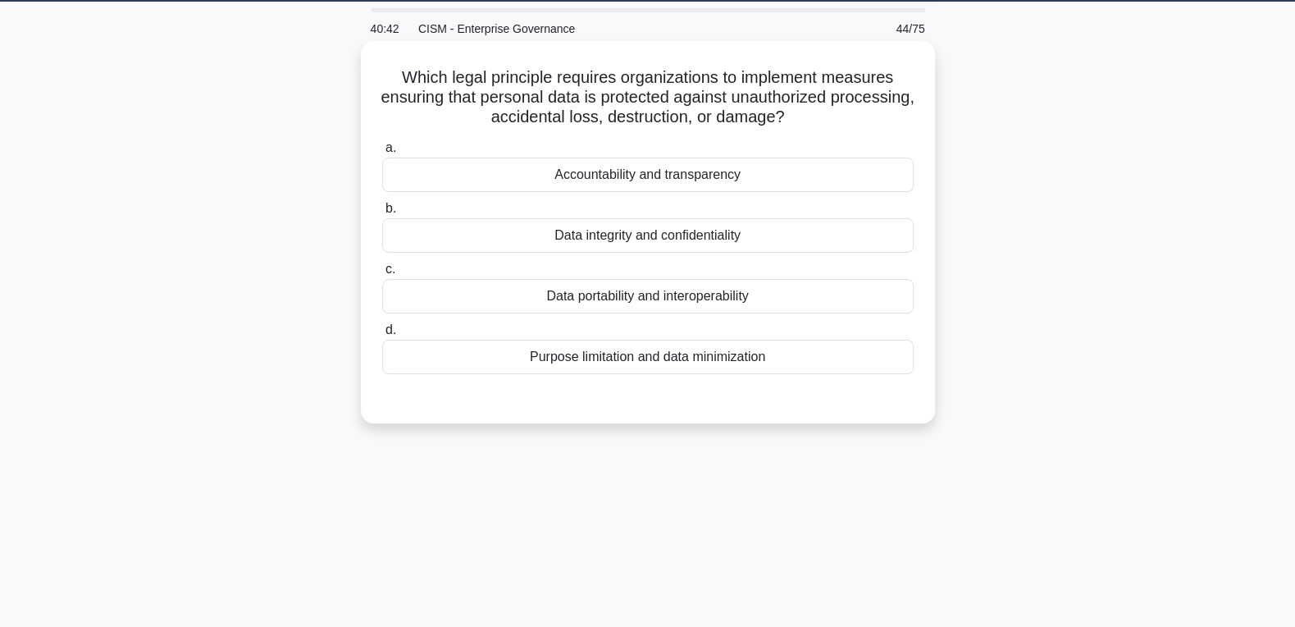
click at [650, 230] on div "Data integrity and confidentiality" at bounding box center [647, 235] width 531 height 34
click at [382, 214] on input "b. Data integrity and confidentiality" at bounding box center [382, 208] width 0 height 11
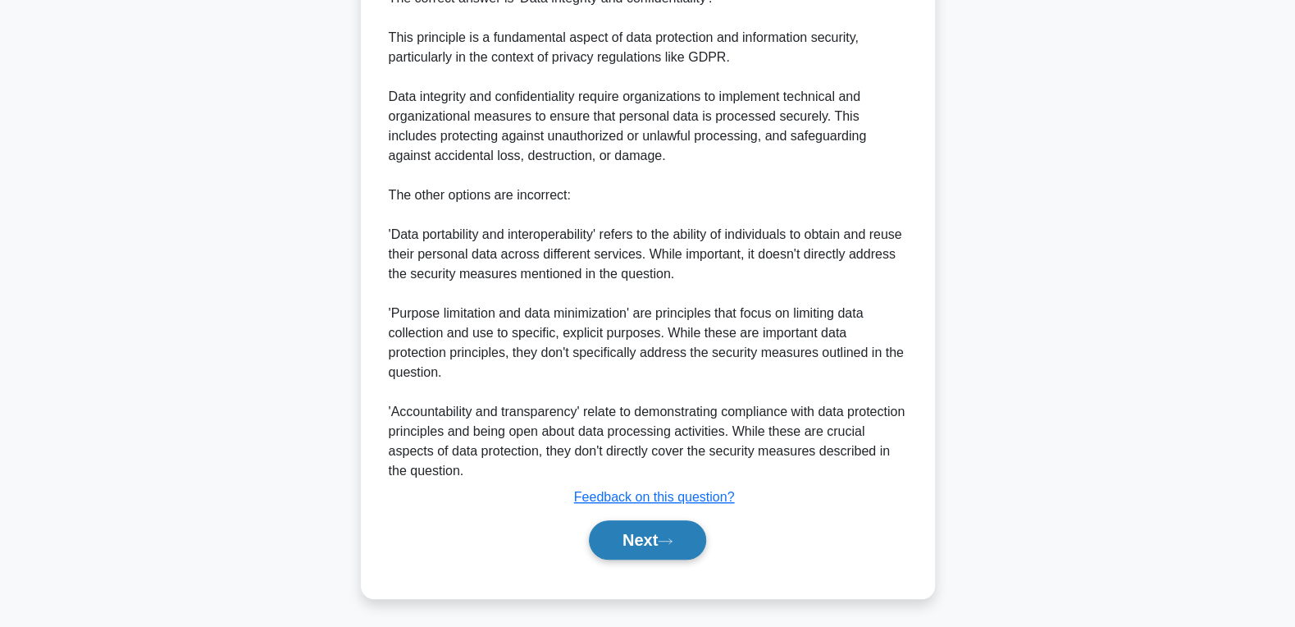
click at [637, 538] on button "Next" at bounding box center [647, 539] width 117 height 39
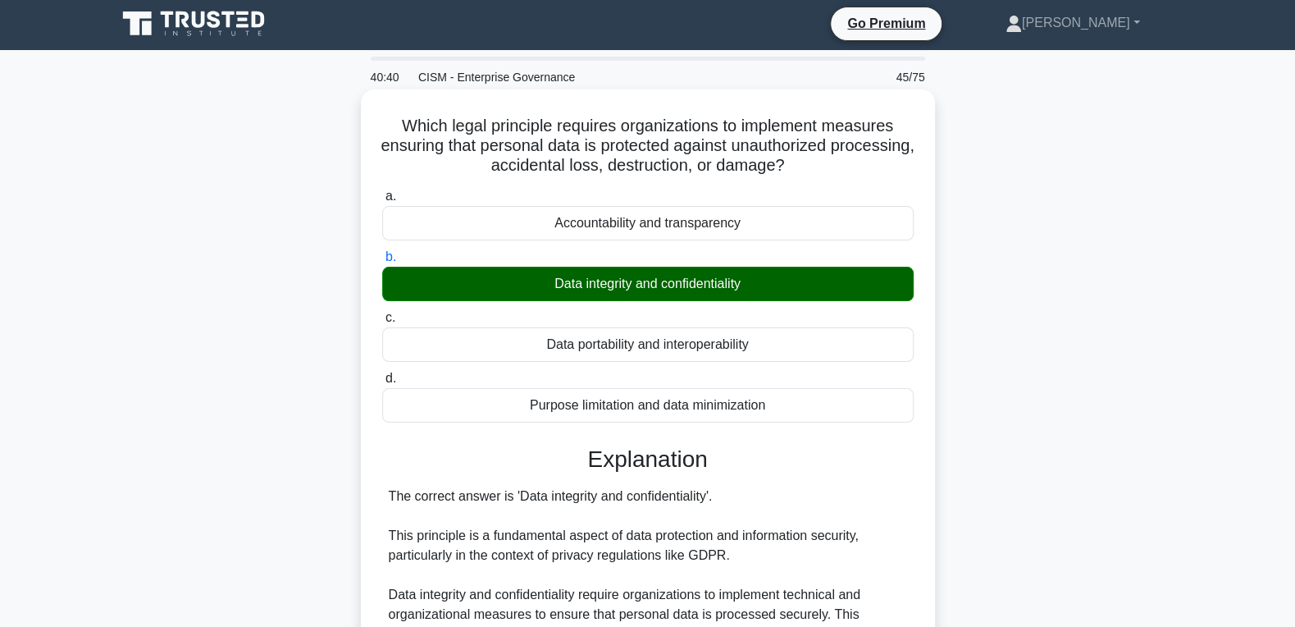
scroll to position [0, 0]
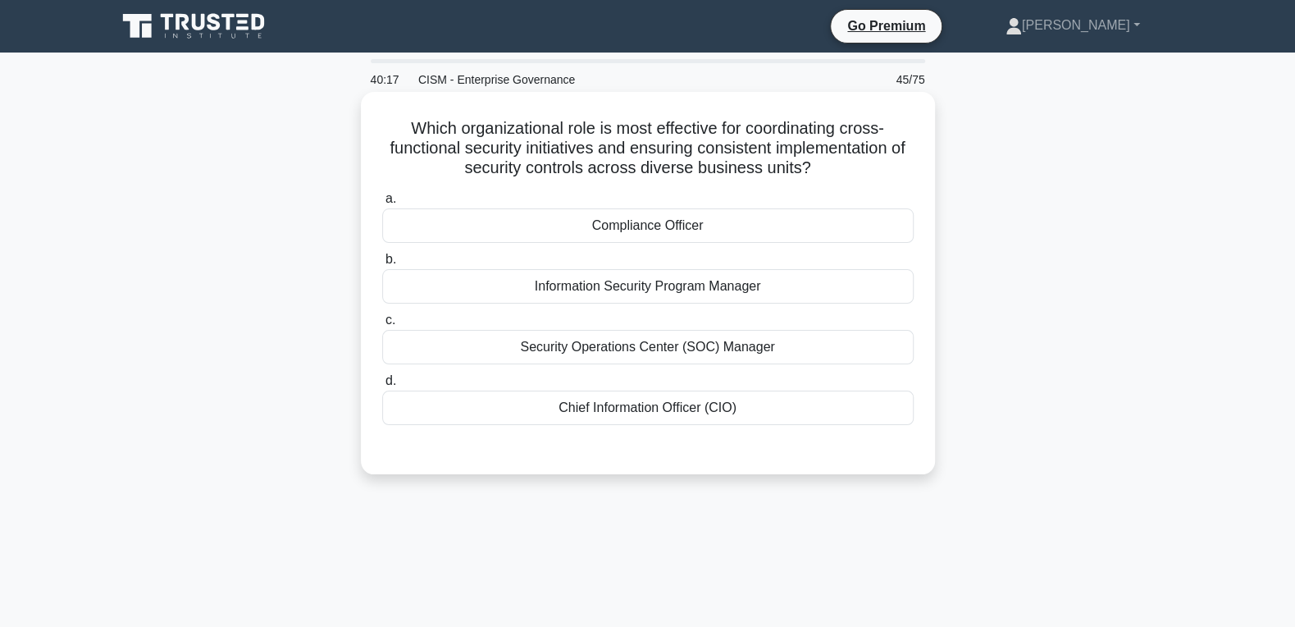
click at [673, 285] on div "Information Security Program Manager" at bounding box center [647, 286] width 531 height 34
click at [382, 265] on input "b. Information Security Program Manager" at bounding box center [382, 259] width 0 height 11
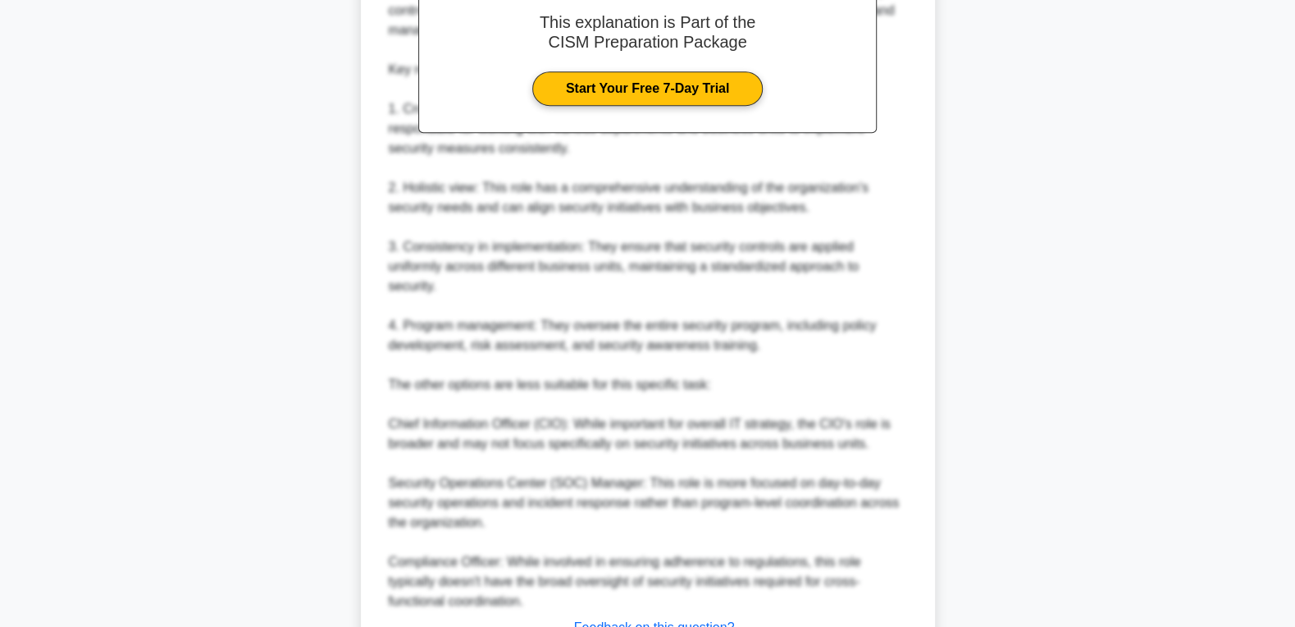
scroll to position [658, 0]
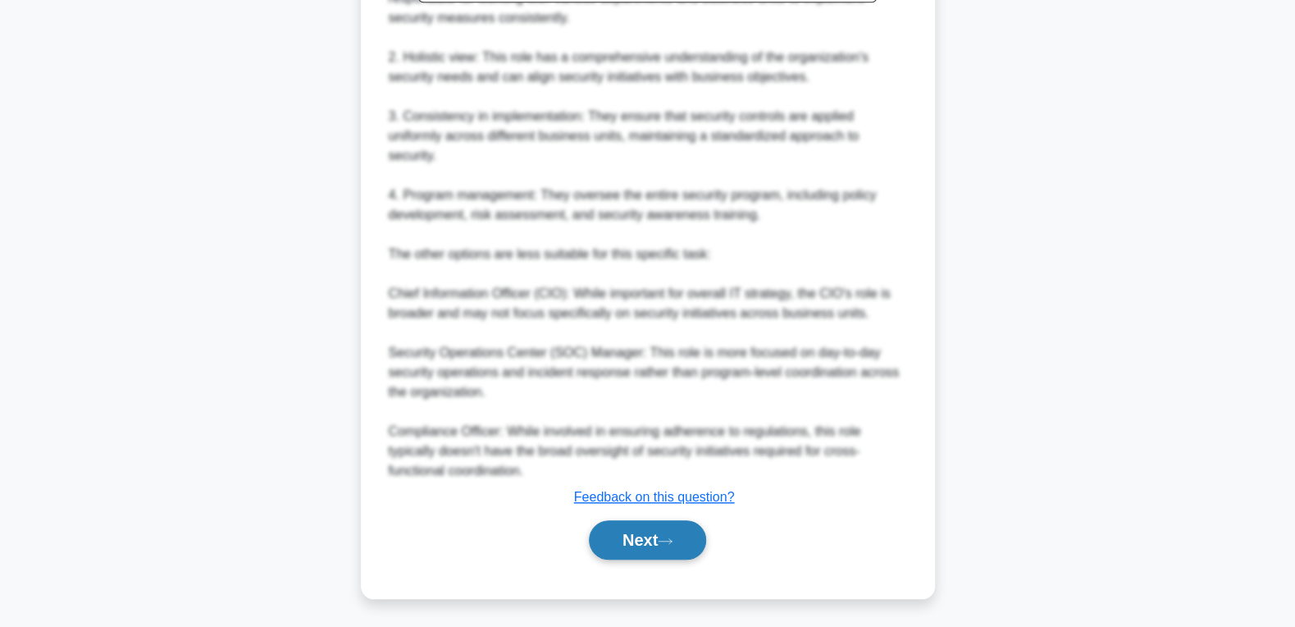
click at [642, 556] on button "Next" at bounding box center [647, 539] width 117 height 39
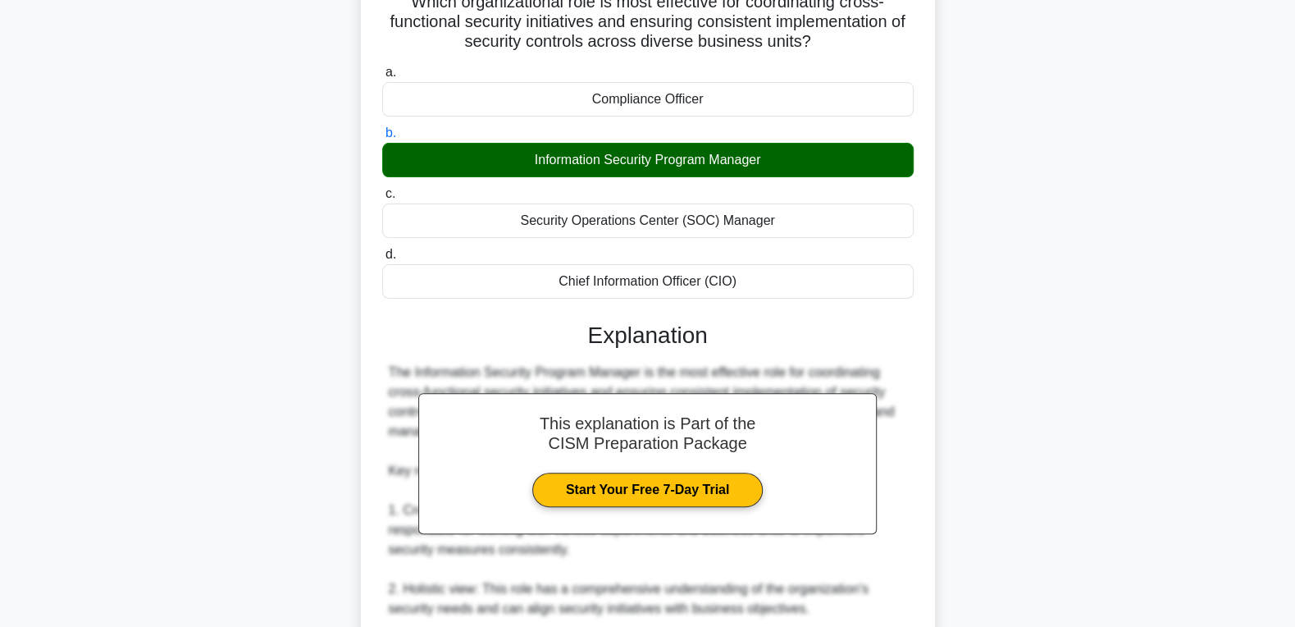
scroll to position [42, 0]
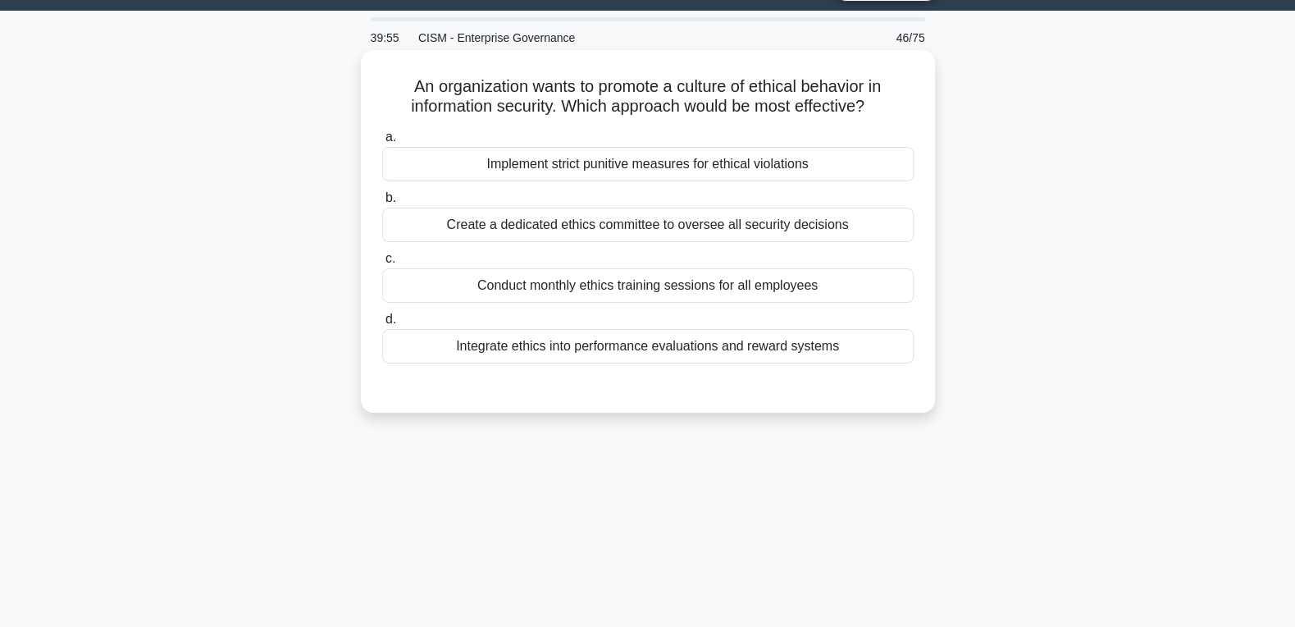
click at [627, 349] on div "Integrate ethics into performance evaluations and reward systems" at bounding box center [647, 346] width 531 height 34
click at [382, 325] on input "d. Integrate ethics into performance evaluations and reward systems" at bounding box center [382, 319] width 0 height 11
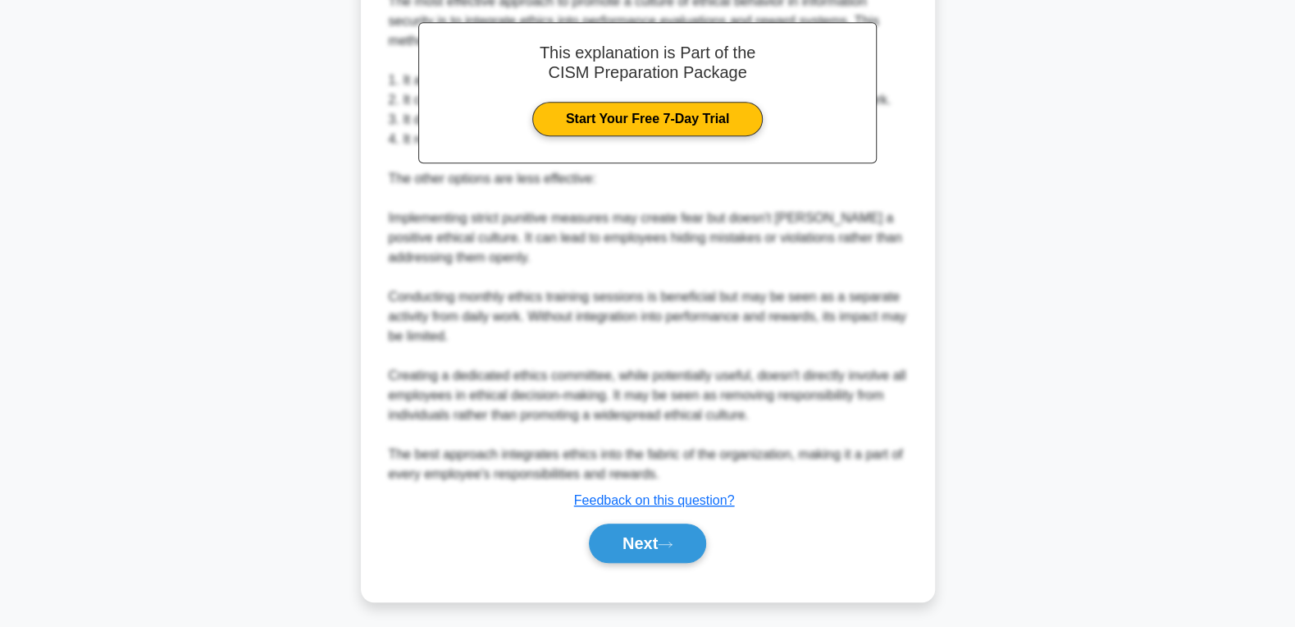
scroll to position [481, 0]
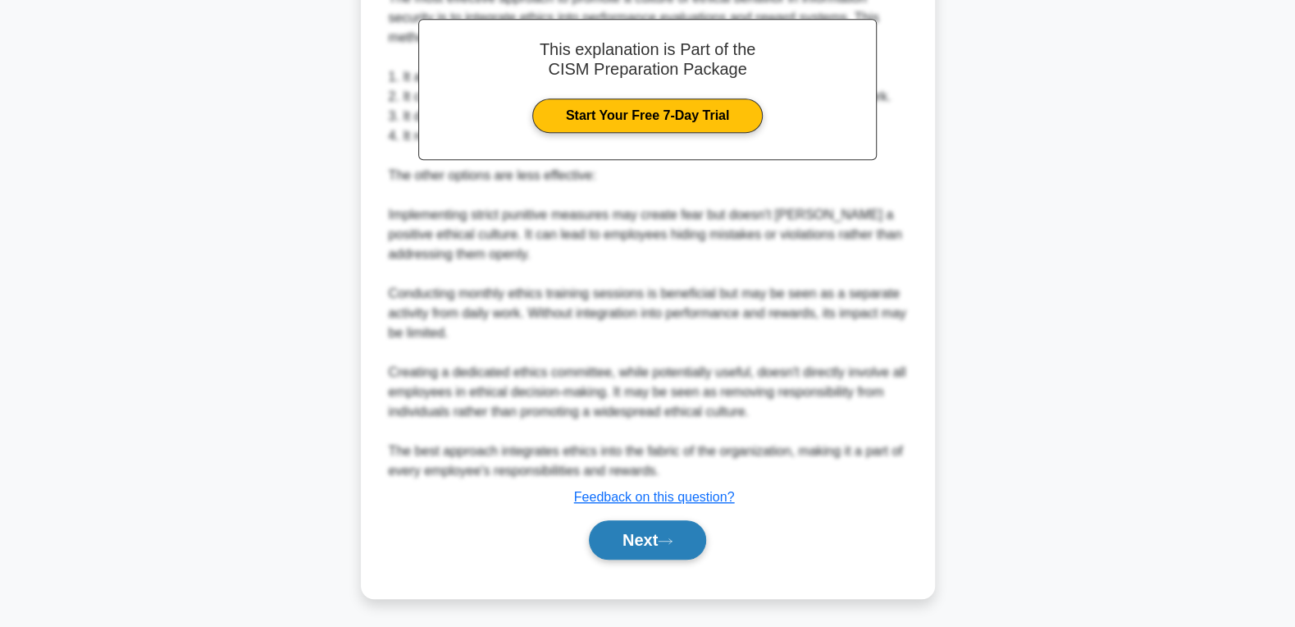
click at [640, 535] on button "Next" at bounding box center [647, 539] width 117 height 39
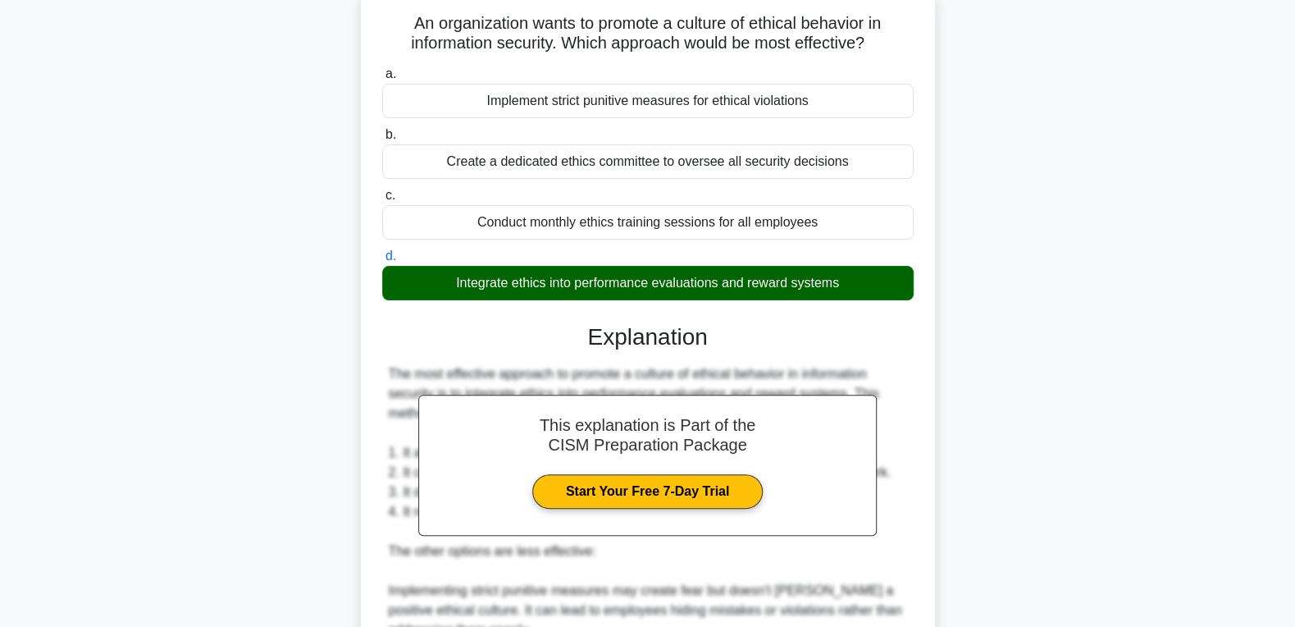
scroll to position [0, 0]
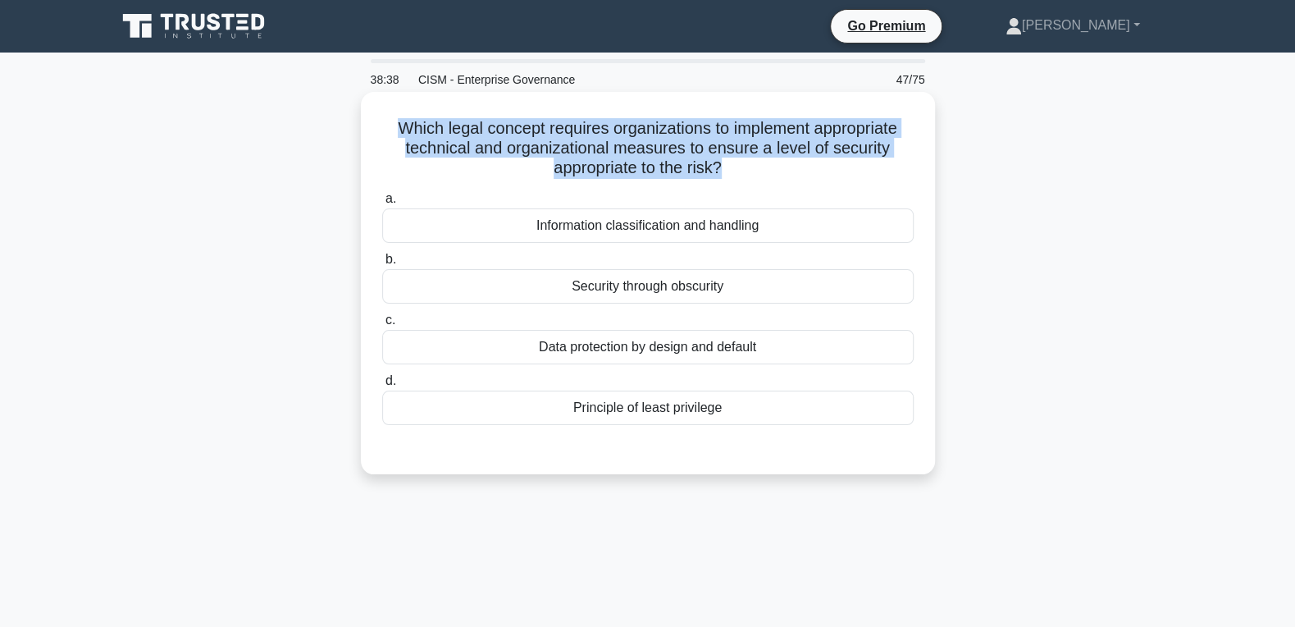
drag, startPoint x: 707, startPoint y: 395, endPoint x: 382, endPoint y: 125, distance: 422.2
click at [382, 125] on div "Which legal concept requires organizations to implement appropriate technical a…" at bounding box center [647, 282] width 561 height 369
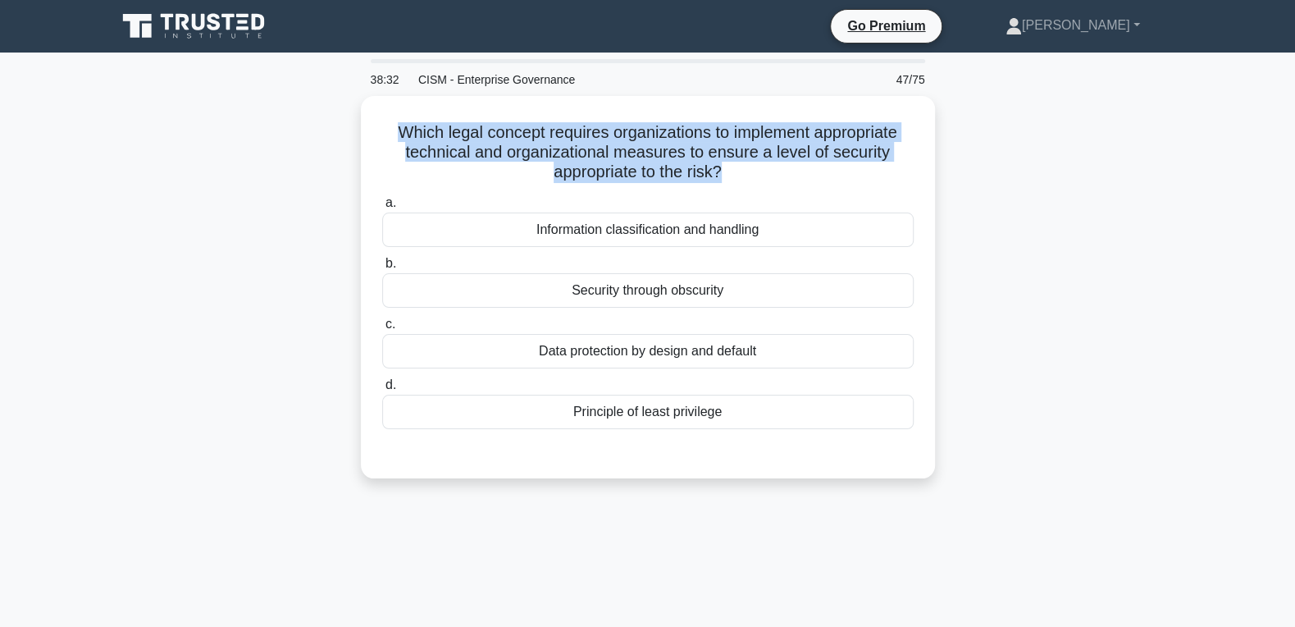
click at [1037, 182] on div "Which legal concept requires organizations to implement appropriate technical a…" at bounding box center [648, 297] width 1082 height 402
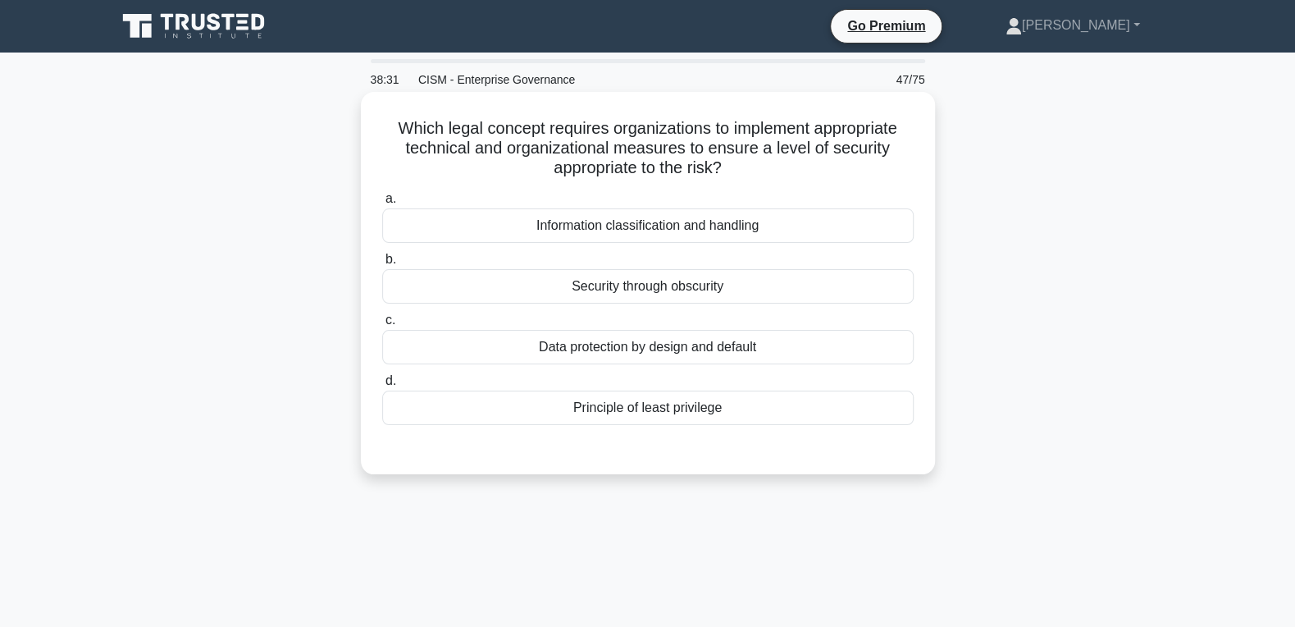
click at [673, 353] on div "Data protection by design and default" at bounding box center [647, 347] width 531 height 34
click at [382, 326] on input "c. Data protection by design and default" at bounding box center [382, 320] width 0 height 11
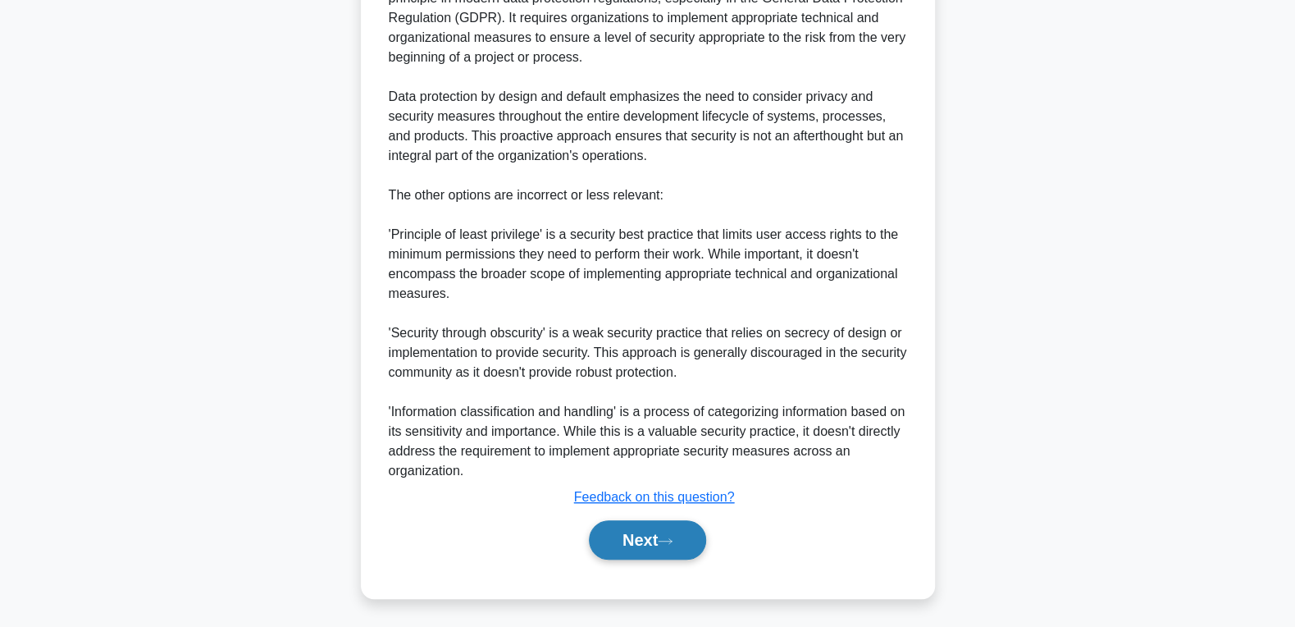
click at [640, 538] on button "Next" at bounding box center [647, 539] width 117 height 39
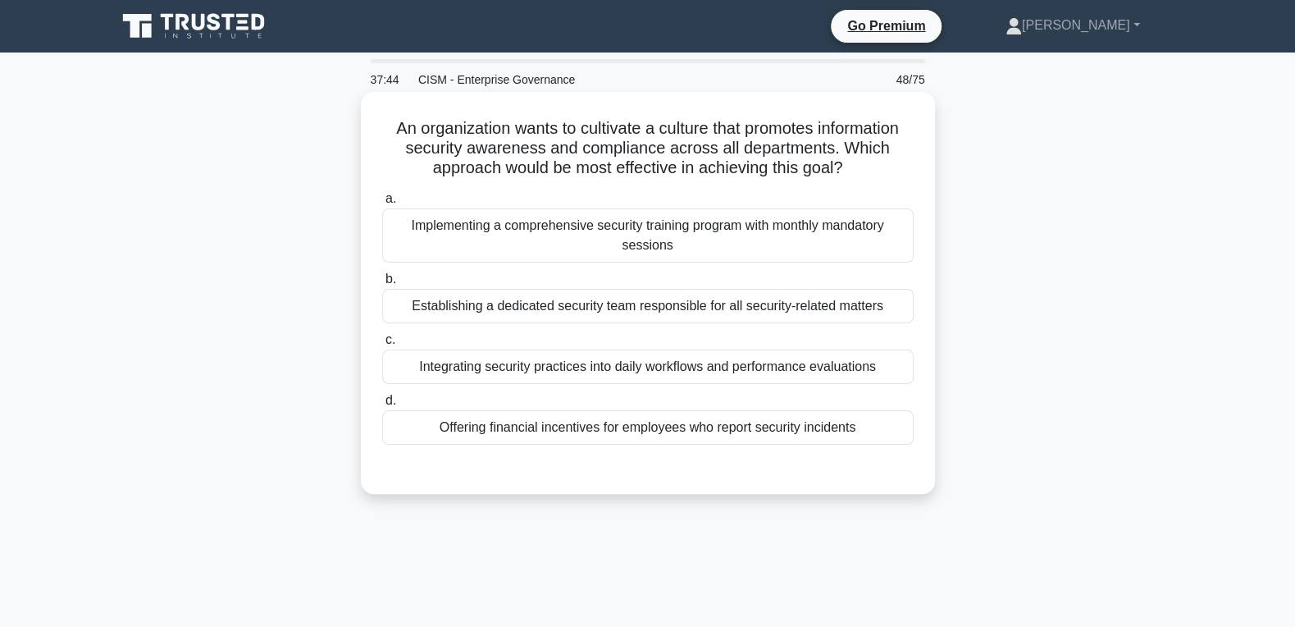
click at [653, 366] on div "Integrating security practices into daily workflows and performance evaluations" at bounding box center [647, 366] width 531 height 34
click at [382, 345] on input "c. Integrating security practices into daily workflows and performance evaluati…" at bounding box center [382, 340] width 0 height 11
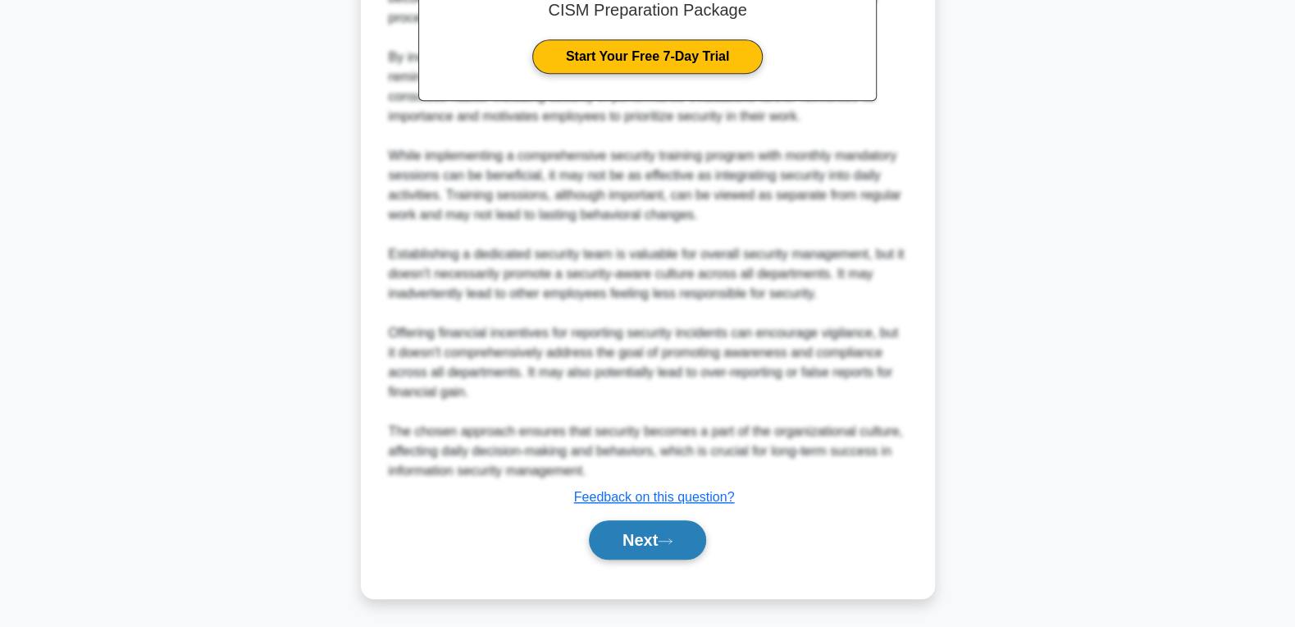
click at [645, 533] on button "Next" at bounding box center [647, 539] width 117 height 39
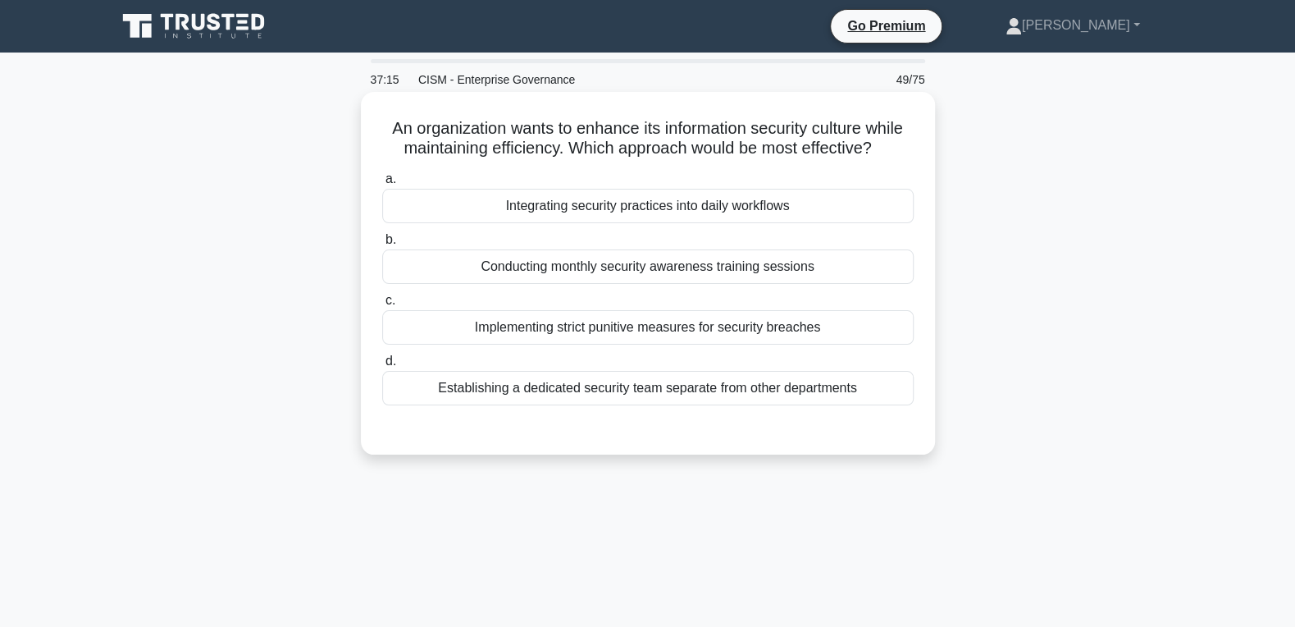
click at [727, 216] on div "Integrating security practices into daily workflows" at bounding box center [647, 206] width 531 height 34
click at [382, 185] on input "a. Integrating security practices into daily workflows" at bounding box center [382, 179] width 0 height 11
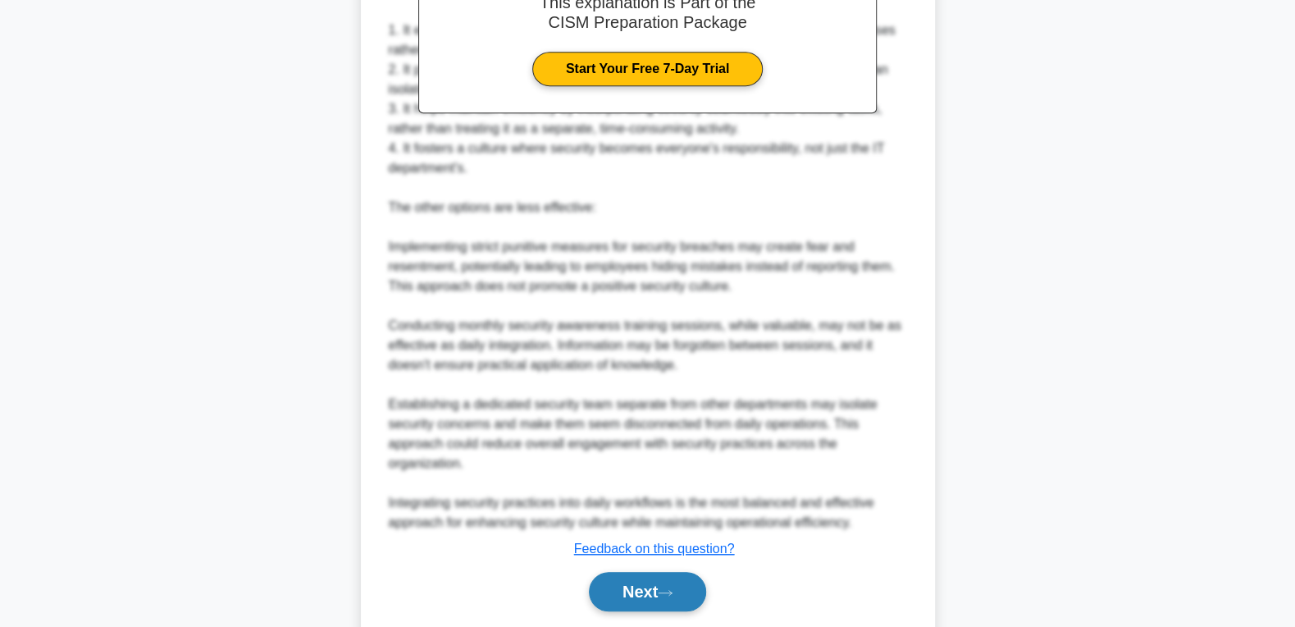
click at [659, 585] on button "Next" at bounding box center [647, 591] width 117 height 39
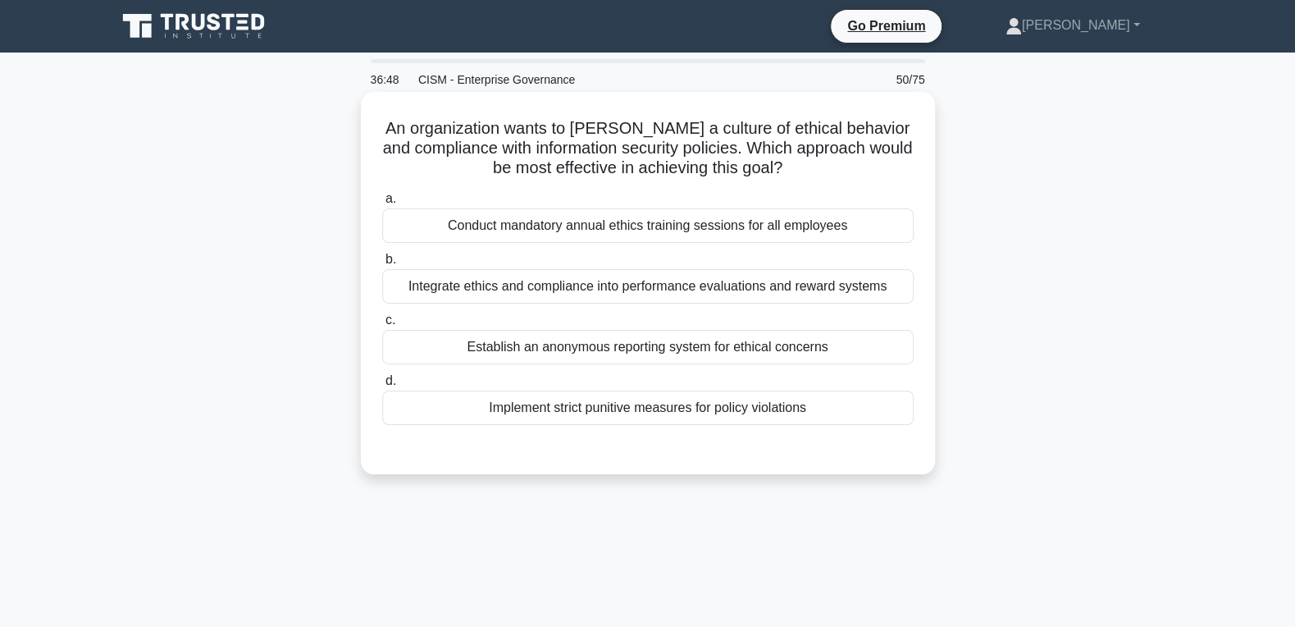
click at [580, 287] on div "Integrate ethics and compliance into performance evaluations and reward systems" at bounding box center [647, 286] width 531 height 34
click at [382, 265] on input "b. Integrate ethics and compliance into performance evaluations and reward syst…" at bounding box center [382, 259] width 0 height 11
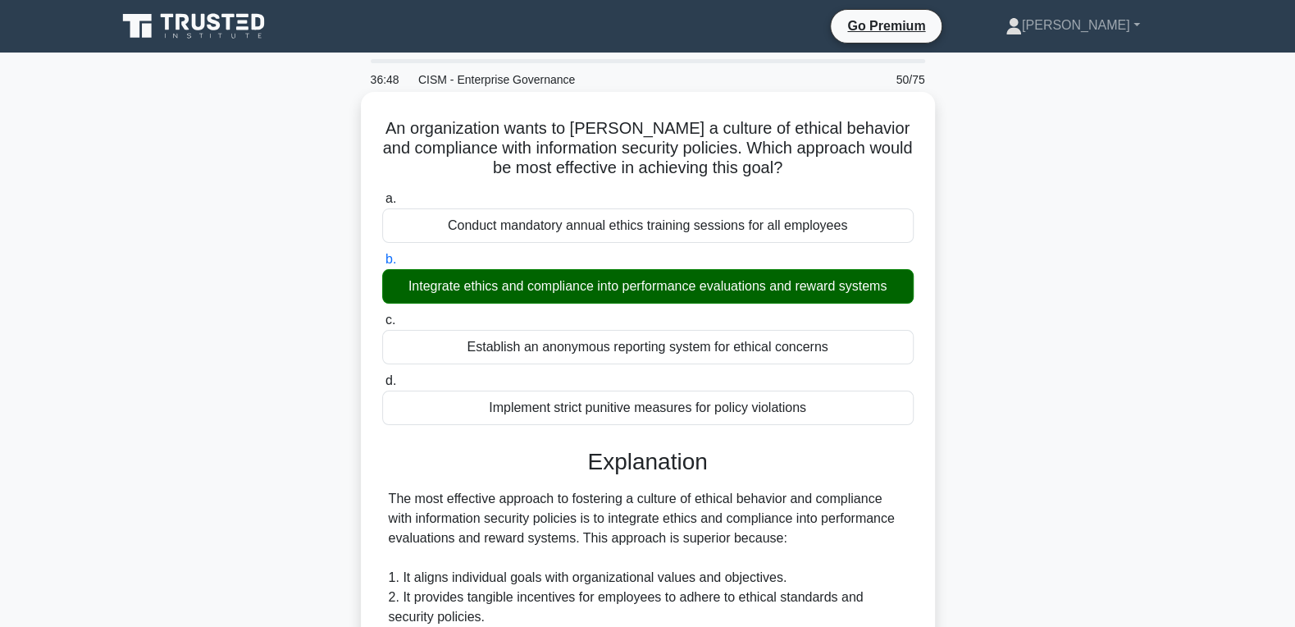
scroll to position [500, 0]
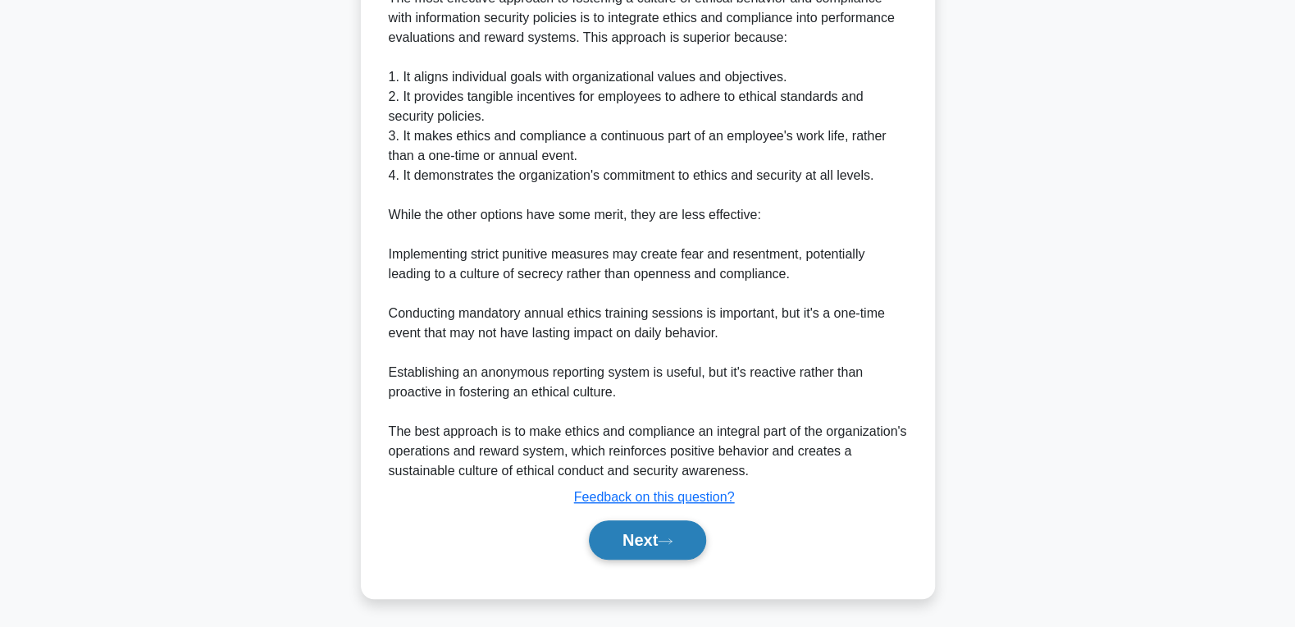
click at [623, 534] on button "Next" at bounding box center [647, 539] width 117 height 39
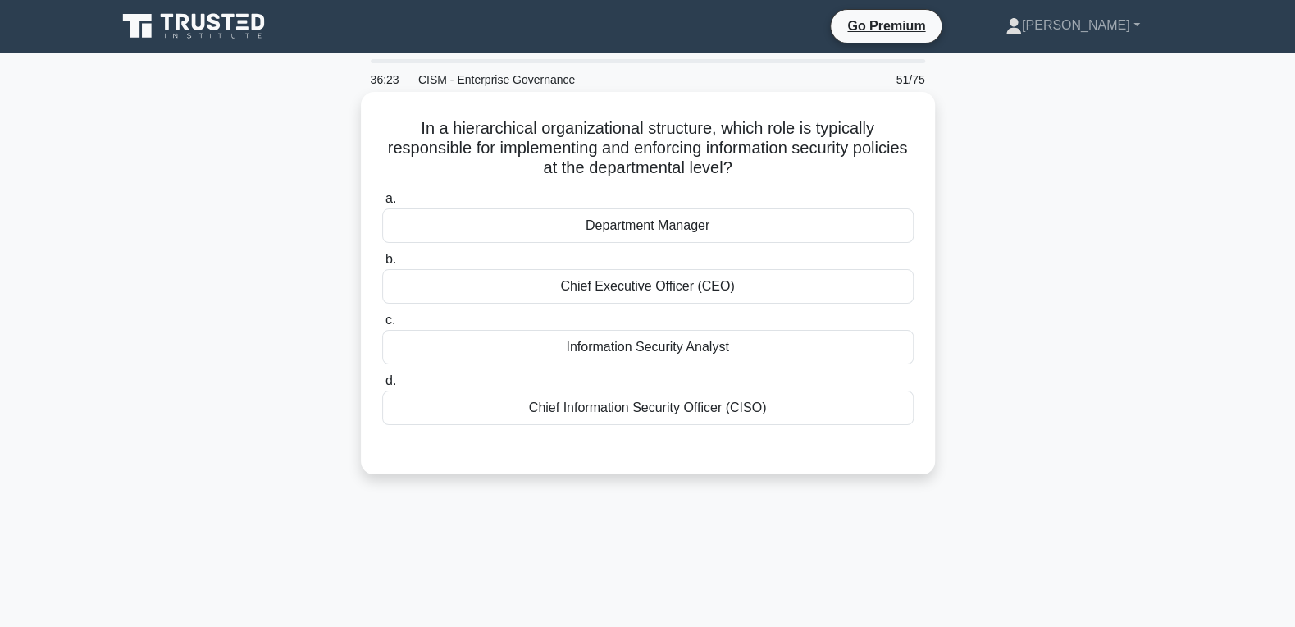
click at [613, 412] on div "Chief Information Security Officer (CISO)" at bounding box center [647, 407] width 531 height 34
click at [382, 386] on input "d. Chief Information Security Officer (CISO)" at bounding box center [382, 381] width 0 height 11
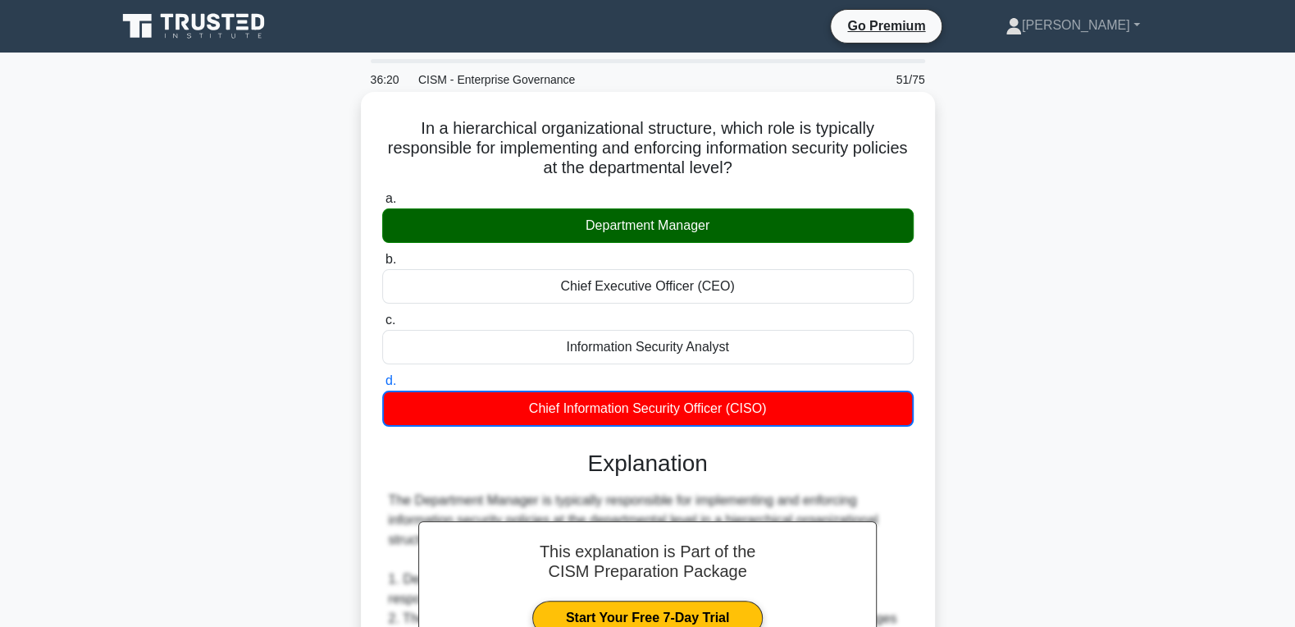
drag, startPoint x: 717, startPoint y: 222, endPoint x: 560, endPoint y: 210, distance: 157.1
click at [560, 210] on div "Department Manager" at bounding box center [647, 225] width 531 height 34
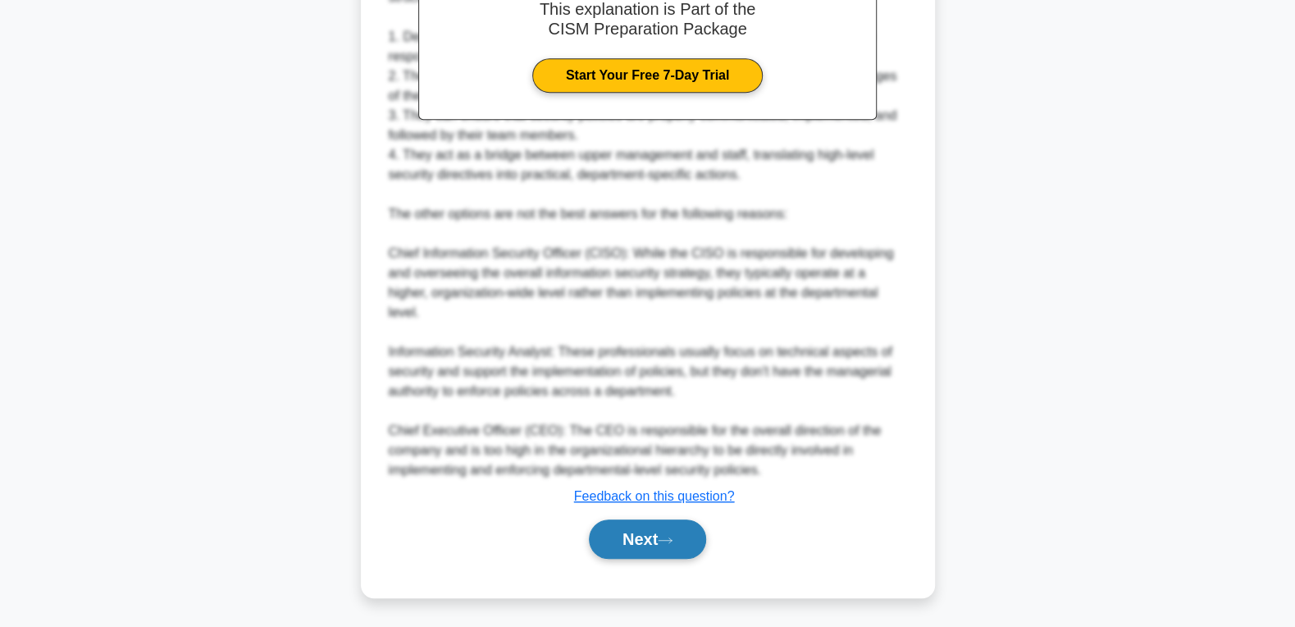
click at [640, 522] on button "Next" at bounding box center [647, 538] width 117 height 39
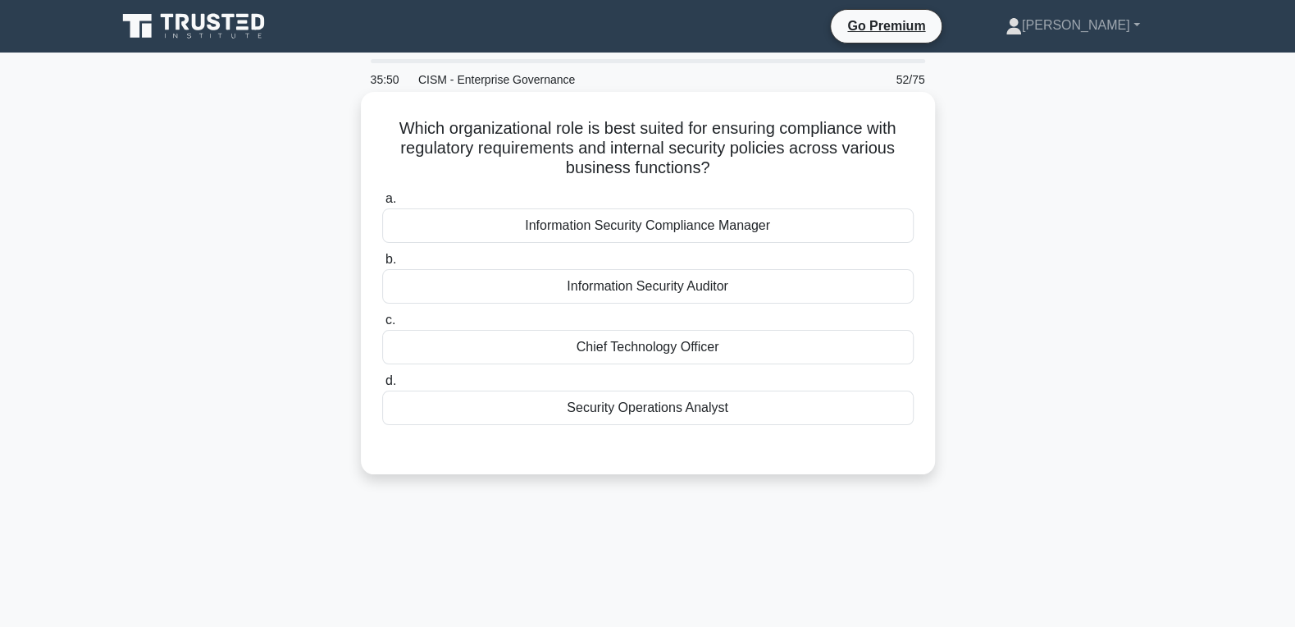
click at [598, 226] on div "Information Security Compliance Manager" at bounding box center [647, 225] width 531 height 34
click at [382, 204] on input "a. Information Security Compliance Manager" at bounding box center [382, 199] width 0 height 11
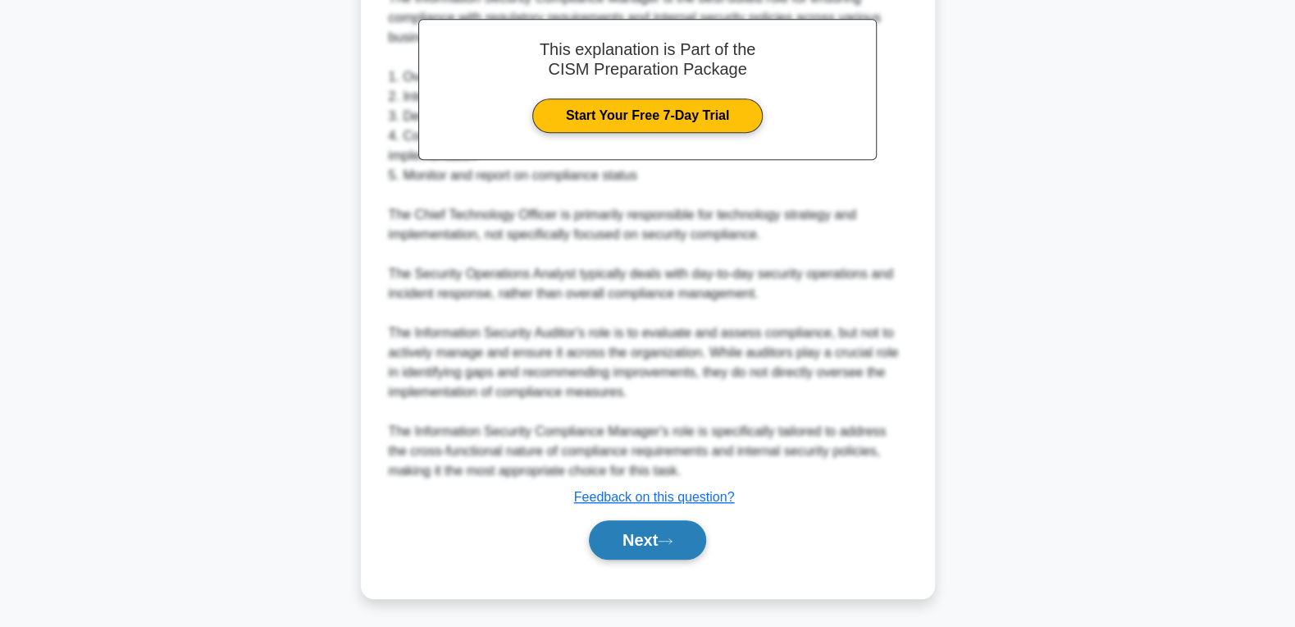
click at [617, 549] on button "Next" at bounding box center [647, 539] width 117 height 39
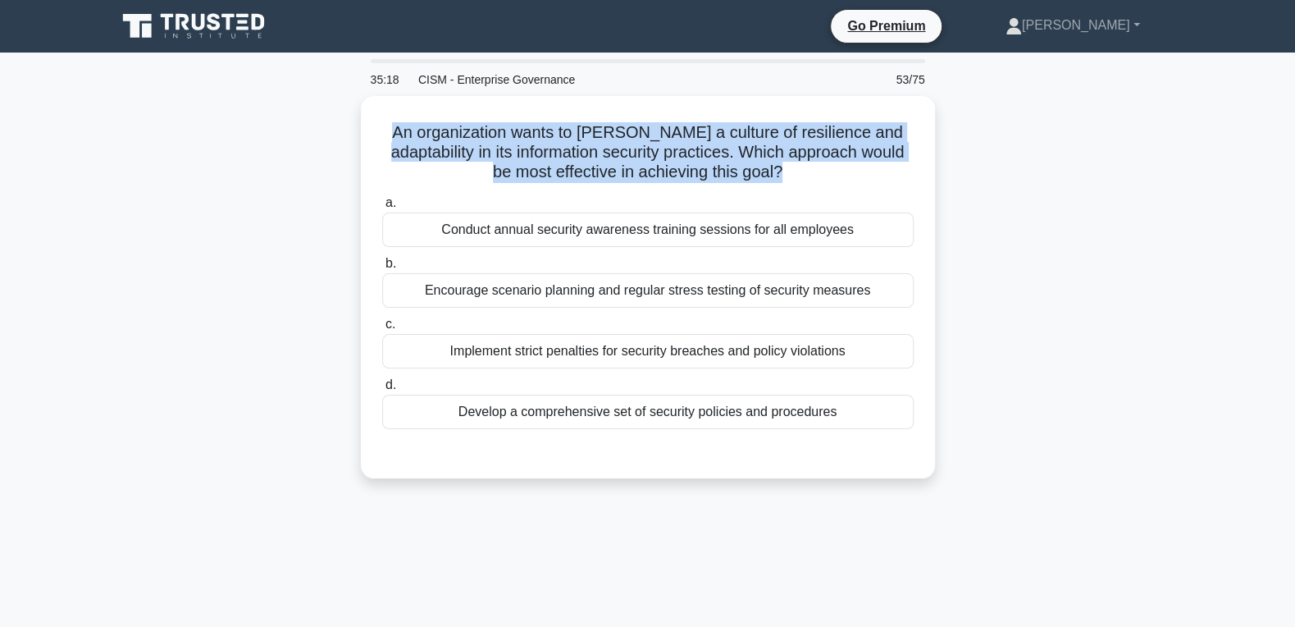
drag, startPoint x: 811, startPoint y: 389, endPoint x: 312, endPoint y: 139, distance: 557.8
click at [312, 139] on div "An organization wants to foster a culture of resilience and adaptability in its…" at bounding box center [648, 297] width 1082 height 402
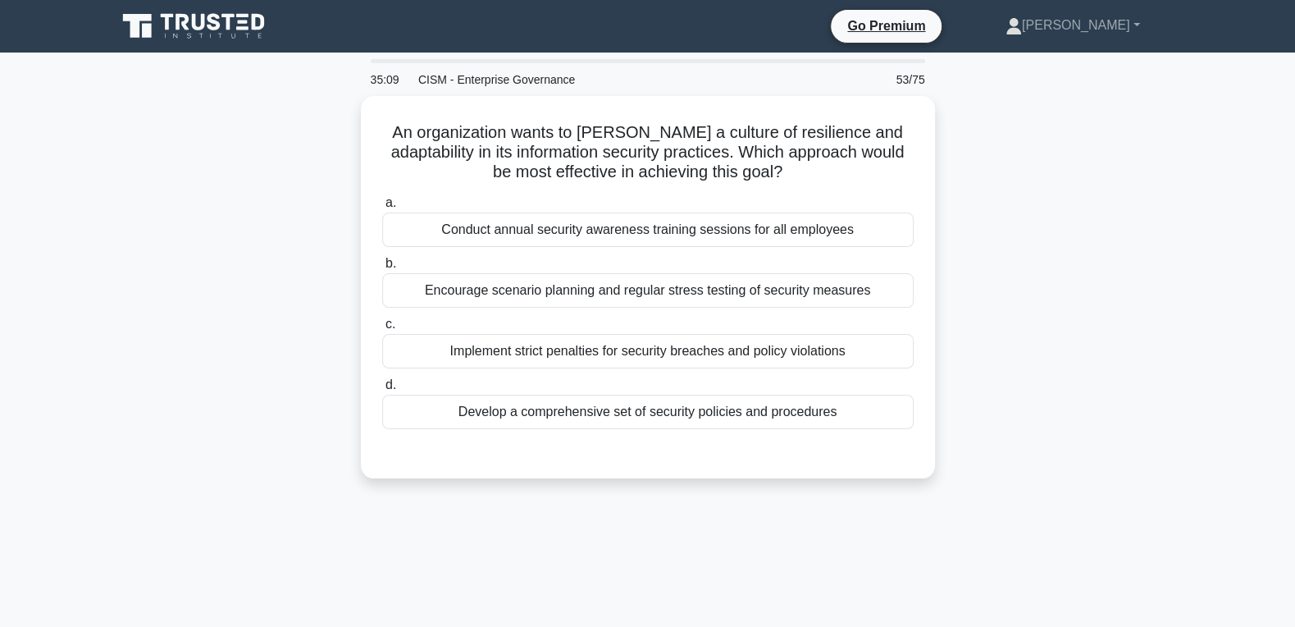
click at [1010, 309] on div "An organization wants to foster a culture of resilience and adaptability in its…" at bounding box center [648, 297] width 1082 height 402
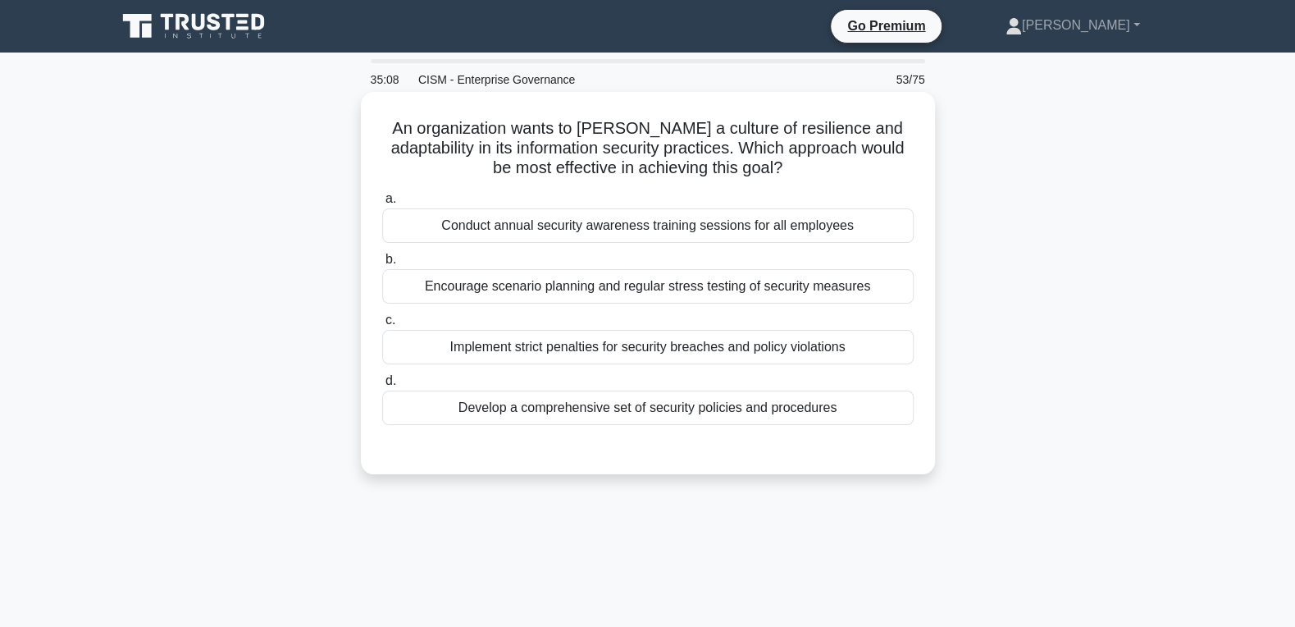
click at [797, 289] on div "Encourage scenario planning and regular stress testing of security measures" at bounding box center [647, 286] width 531 height 34
click at [382, 265] on input "b. Encourage scenario planning and regular stress testing of security measures" at bounding box center [382, 259] width 0 height 11
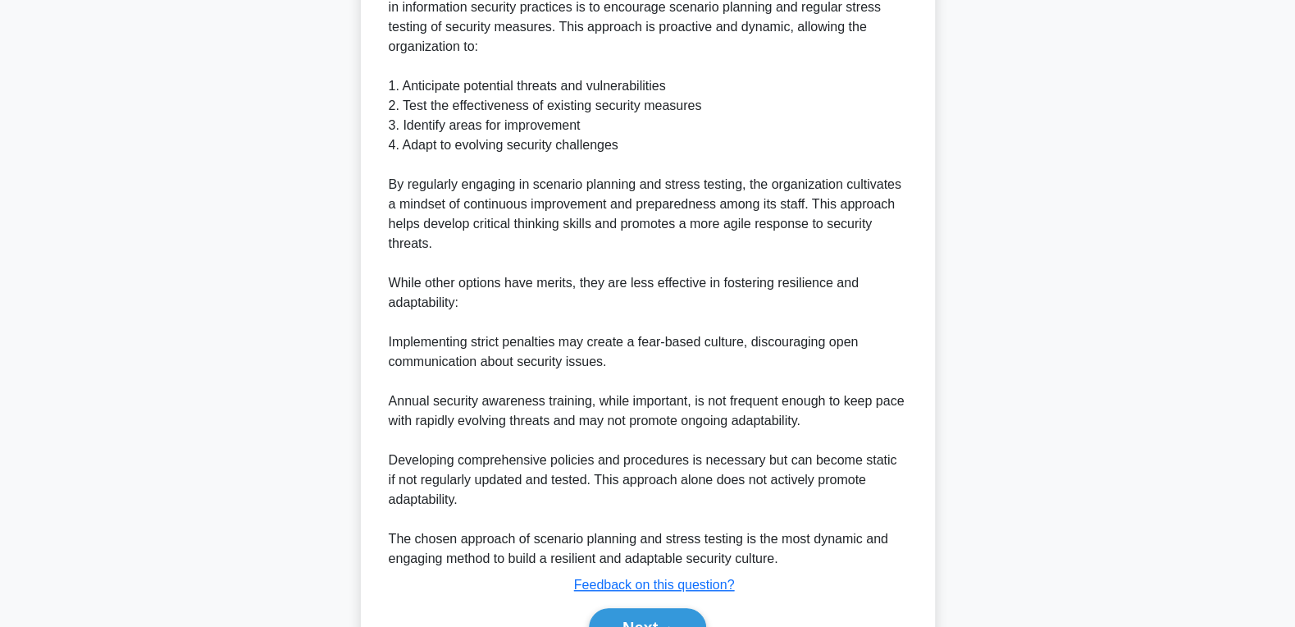
scroll to position [599, 0]
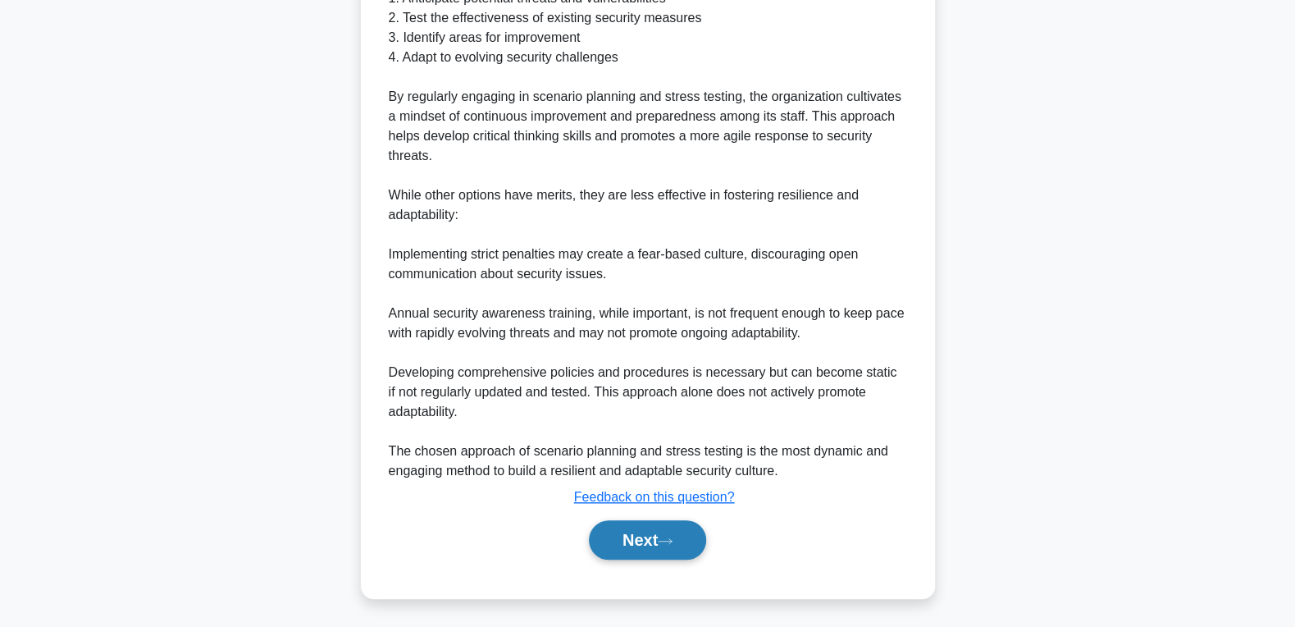
click at [645, 531] on button "Next" at bounding box center [647, 539] width 117 height 39
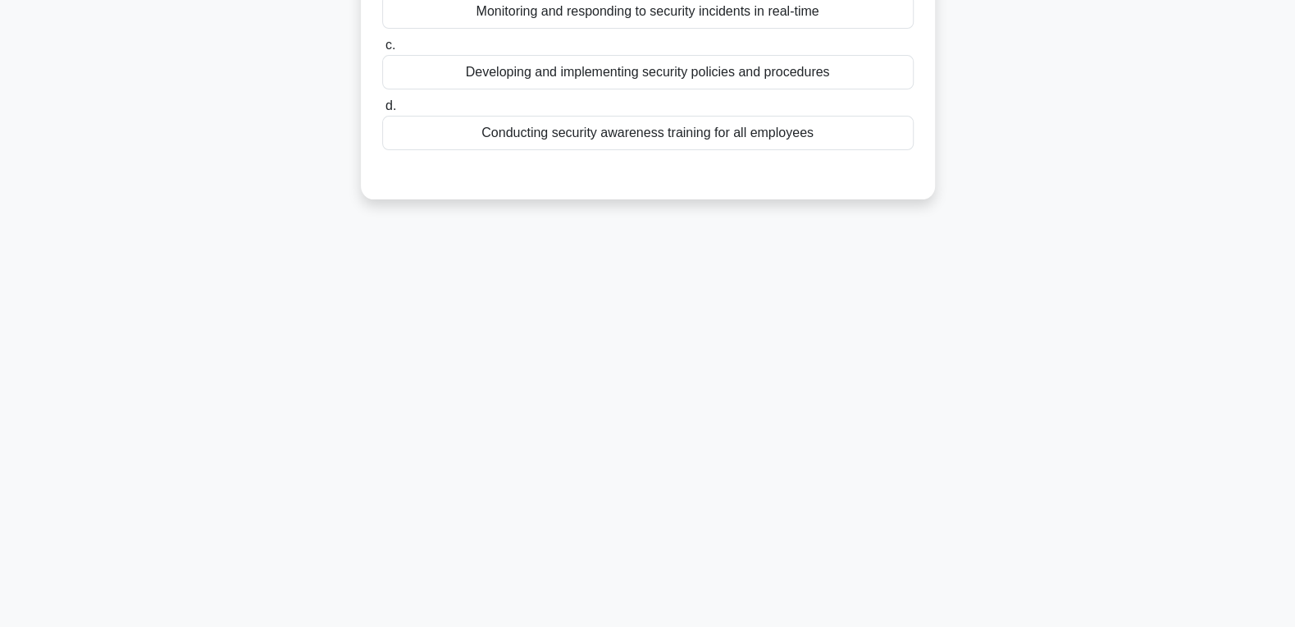
scroll to position [259, 0]
click at [1134, 241] on div "34:50 CISM - Enterprise Governance 54/75 Which of the following best describes …" at bounding box center [648, 210] width 1082 height 820
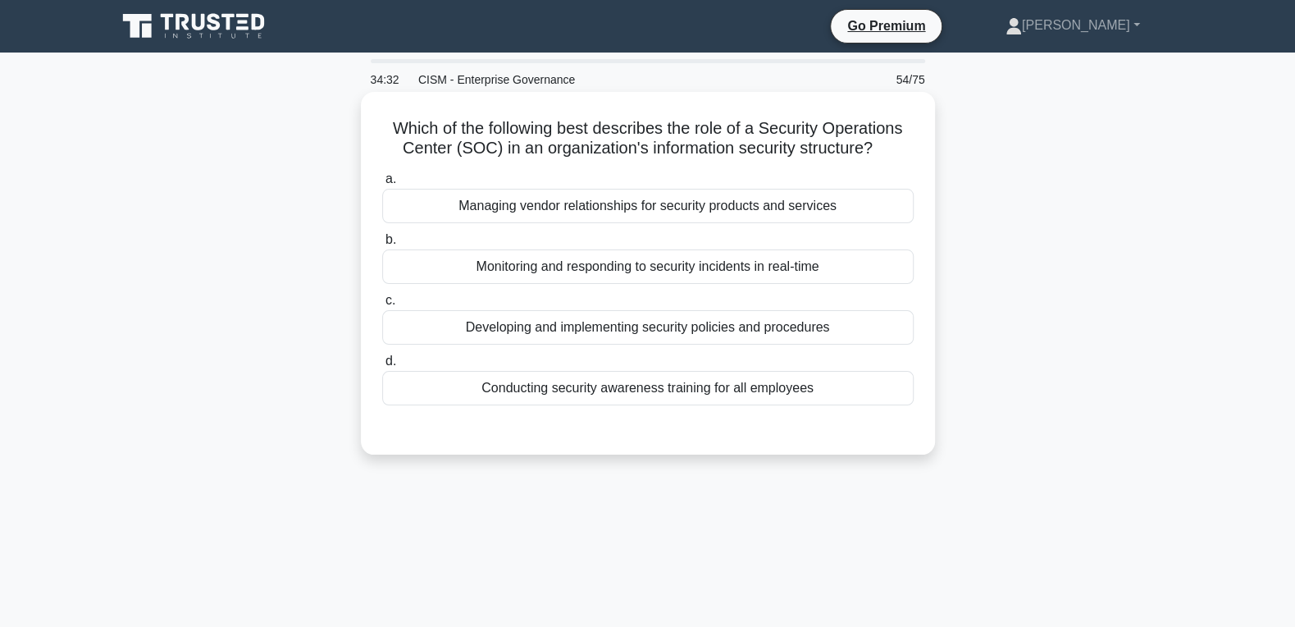
click at [599, 262] on div "Monitoring and responding to security incidents in real-time" at bounding box center [647, 266] width 531 height 34
click at [382, 245] on input "b. Monitoring and responding to security incidents in real-time" at bounding box center [382, 240] width 0 height 11
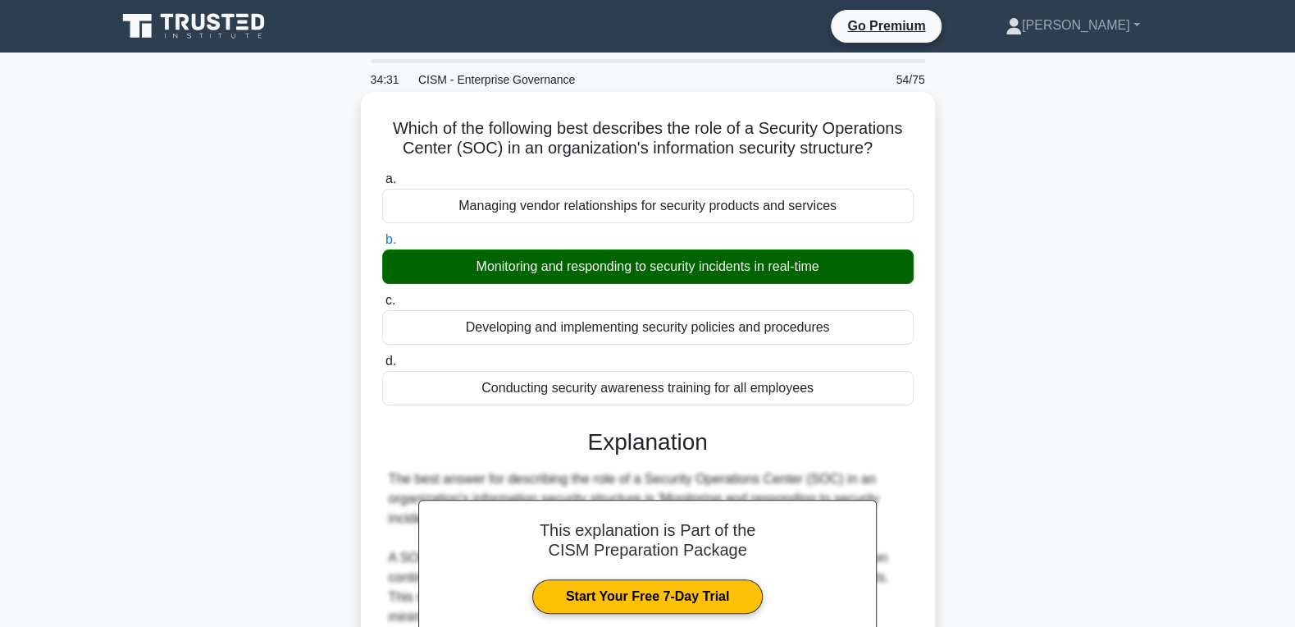
scroll to position [481, 0]
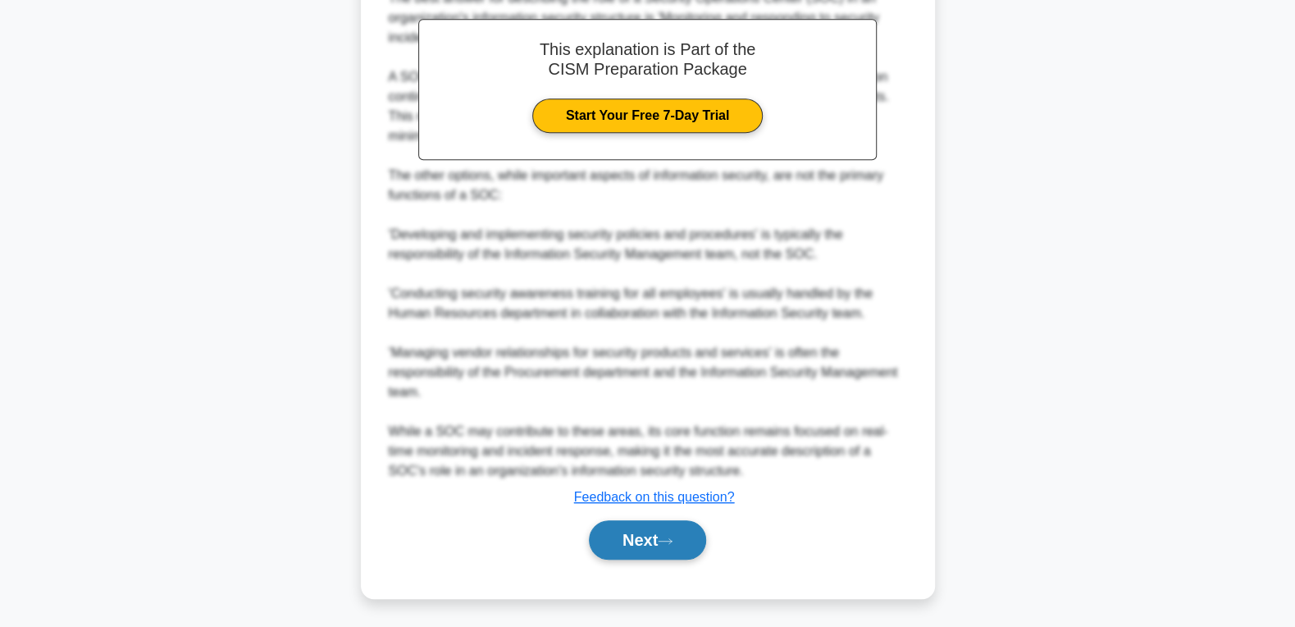
click at [650, 541] on button "Next" at bounding box center [647, 539] width 117 height 39
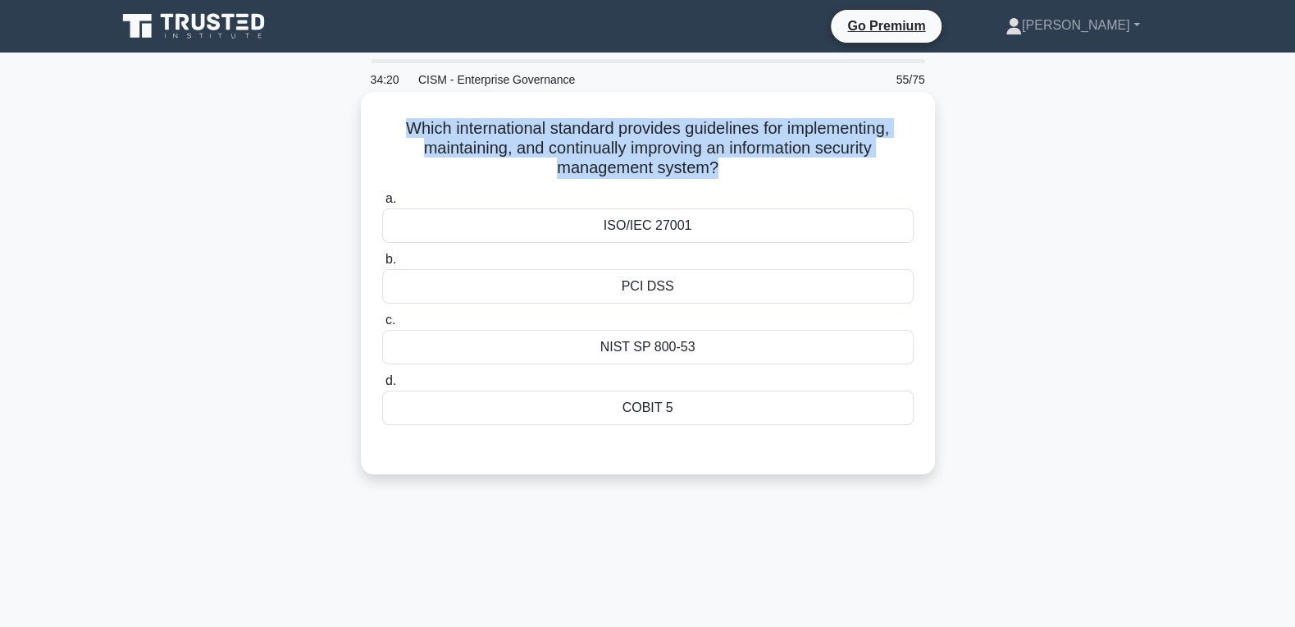
drag, startPoint x: 703, startPoint y: 417, endPoint x: 402, endPoint y: 135, distance: 411.9
click at [402, 135] on div "Which international standard provides guidelines for implementing, maintaining,…" at bounding box center [647, 282] width 561 height 369
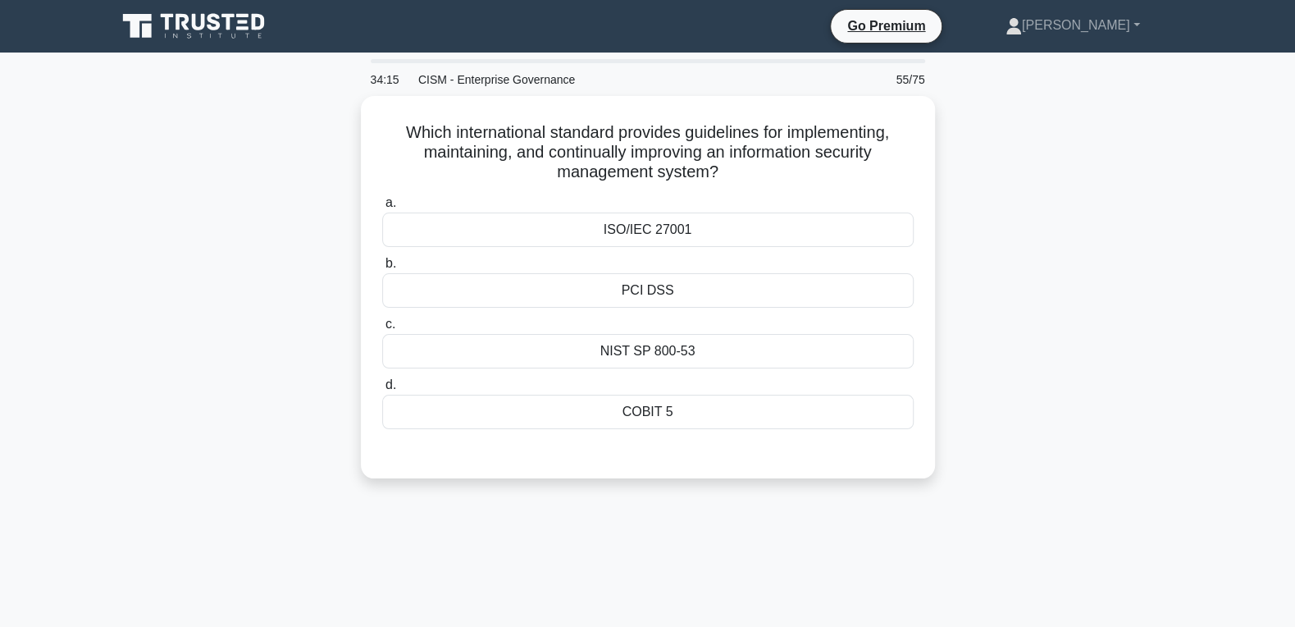
click at [1011, 198] on div "Which international standard provides guidelines for implementing, maintaining,…" at bounding box center [648, 297] width 1082 height 402
click at [768, 224] on div "ISO/IEC 27001" at bounding box center [647, 225] width 531 height 34
click at [382, 204] on input "a. ISO/IEC 27001" at bounding box center [382, 199] width 0 height 11
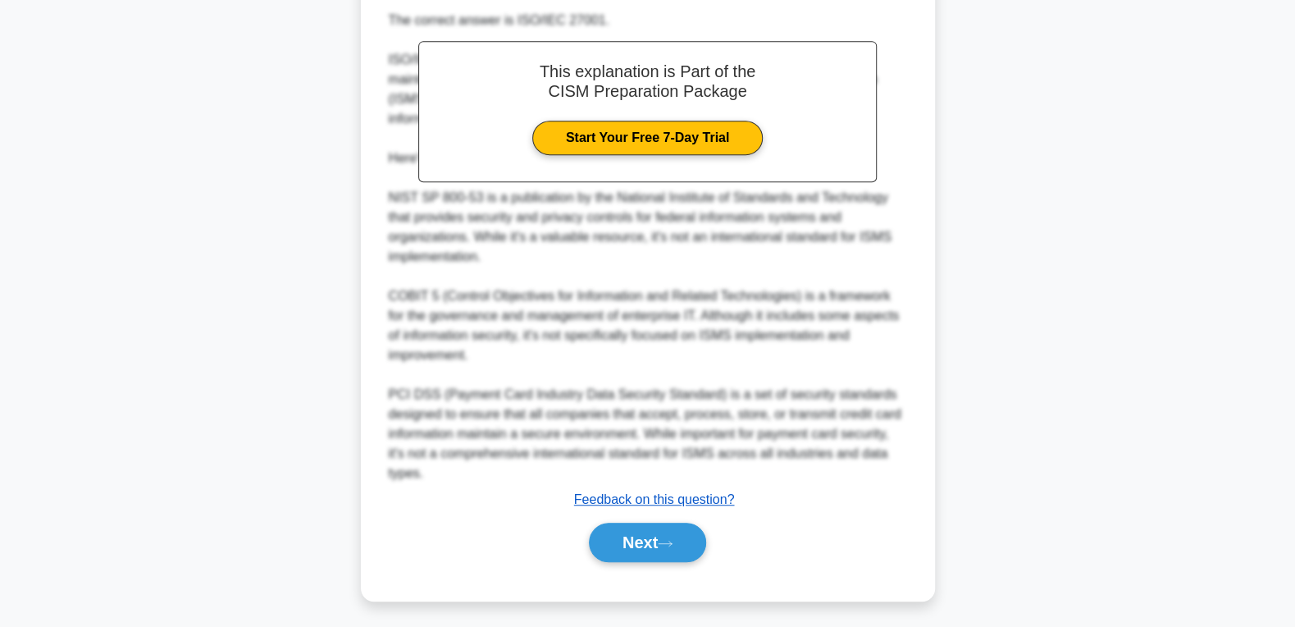
scroll to position [481, 0]
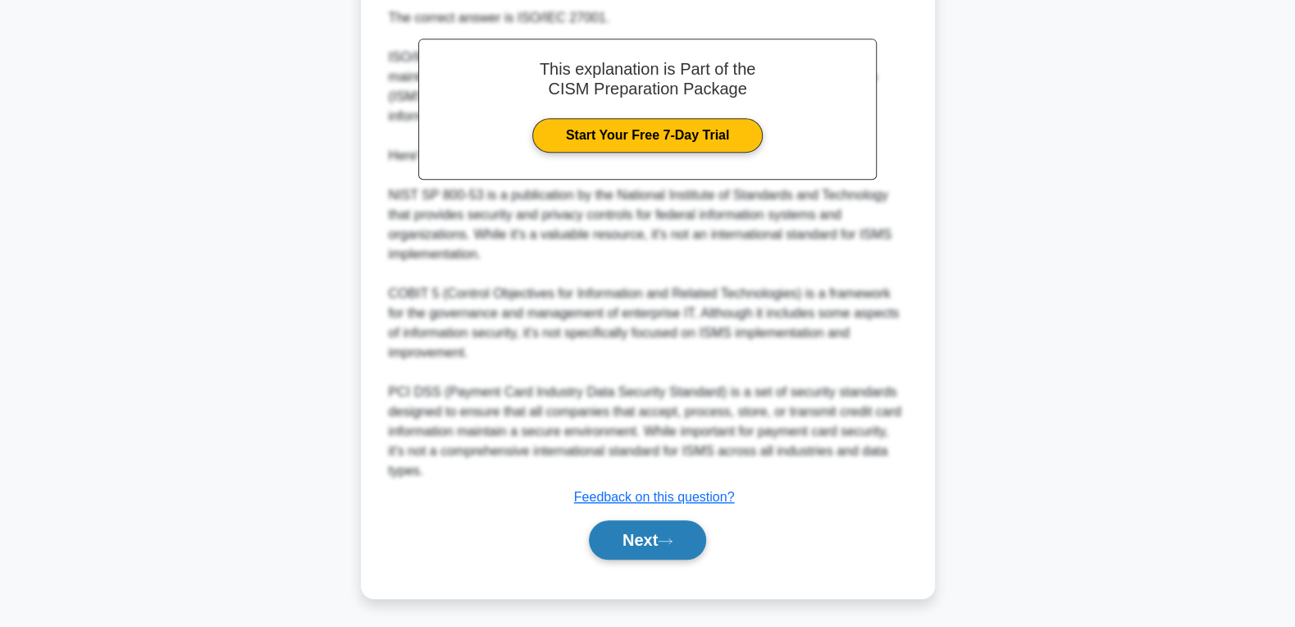
click at [631, 528] on button "Next" at bounding box center [647, 539] width 117 height 39
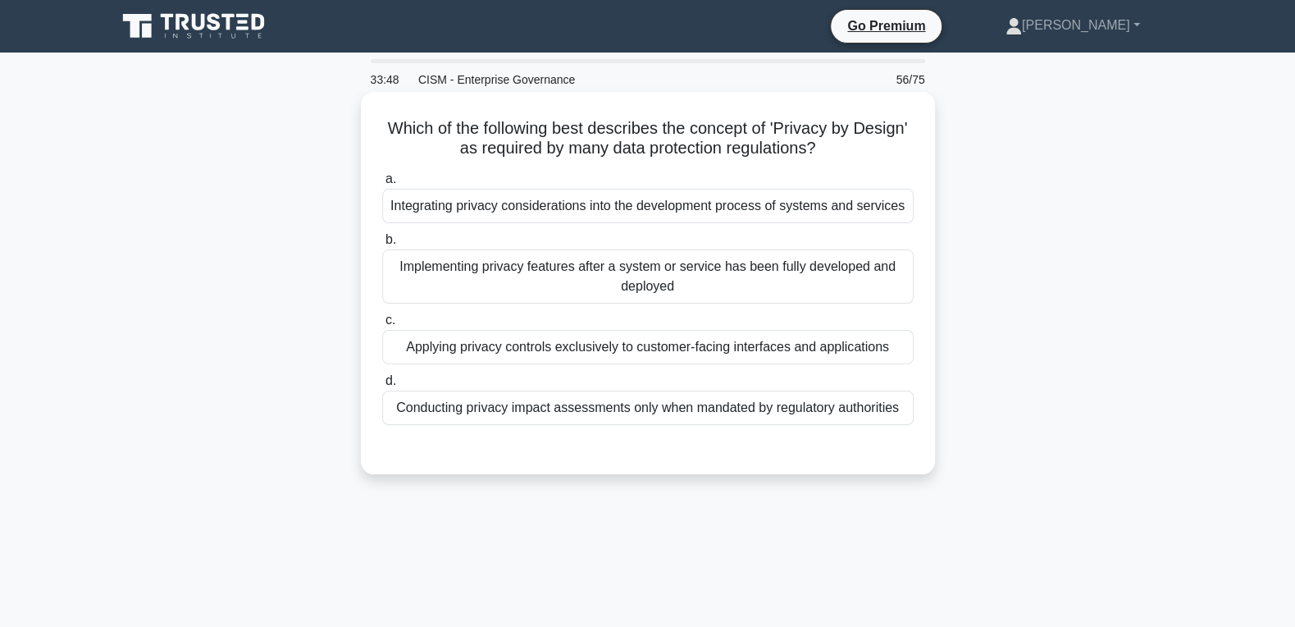
click at [514, 213] on div "Integrating privacy considerations into the development process of systems and …" at bounding box center [647, 206] width 531 height 34
click at [382, 185] on input "a. Integrating privacy considerations into the development process of systems a…" at bounding box center [382, 179] width 0 height 11
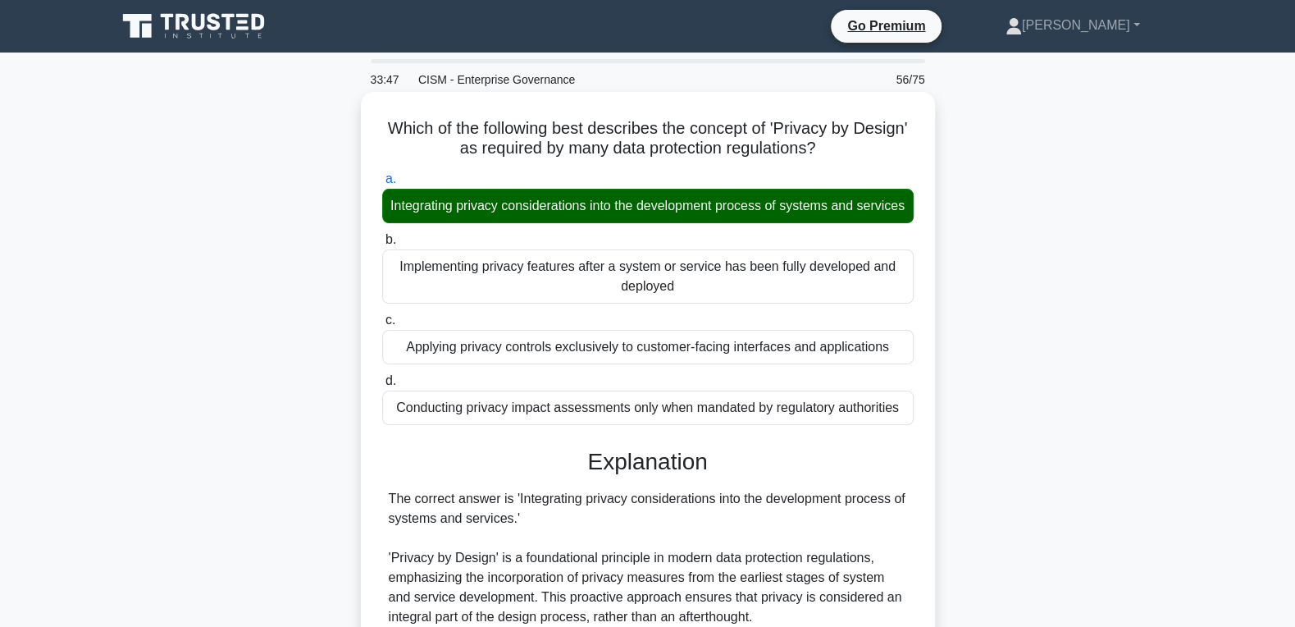
scroll to position [527, 0]
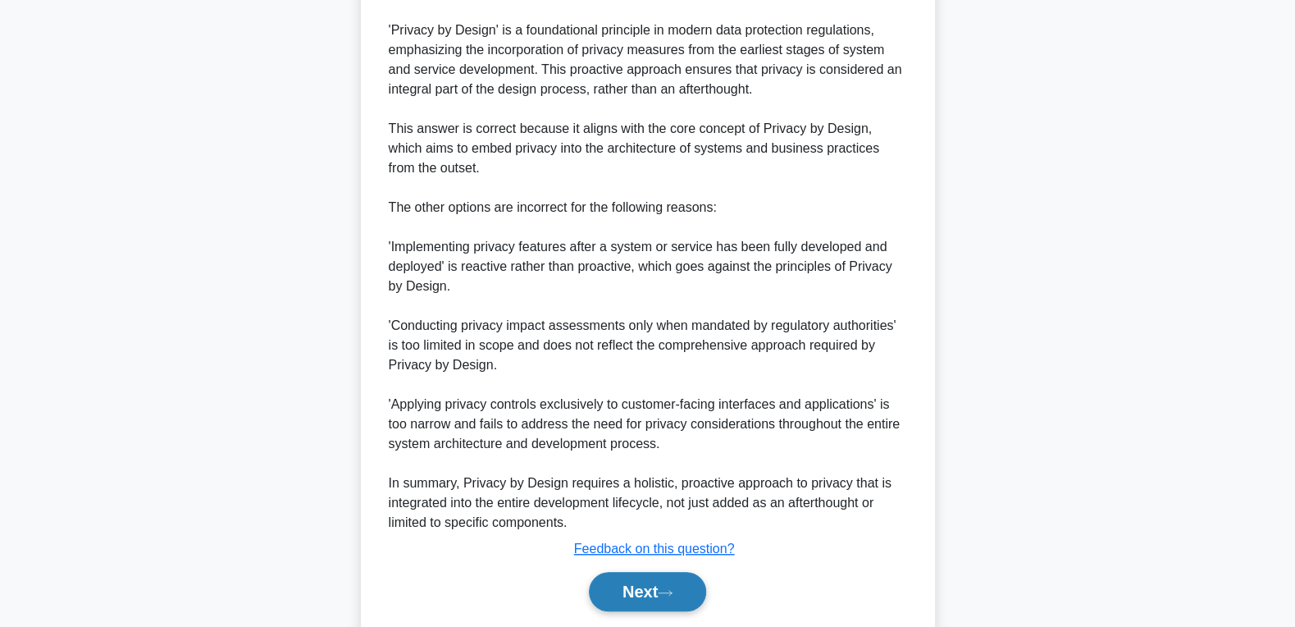
click at [622, 577] on button "Next" at bounding box center [647, 591] width 117 height 39
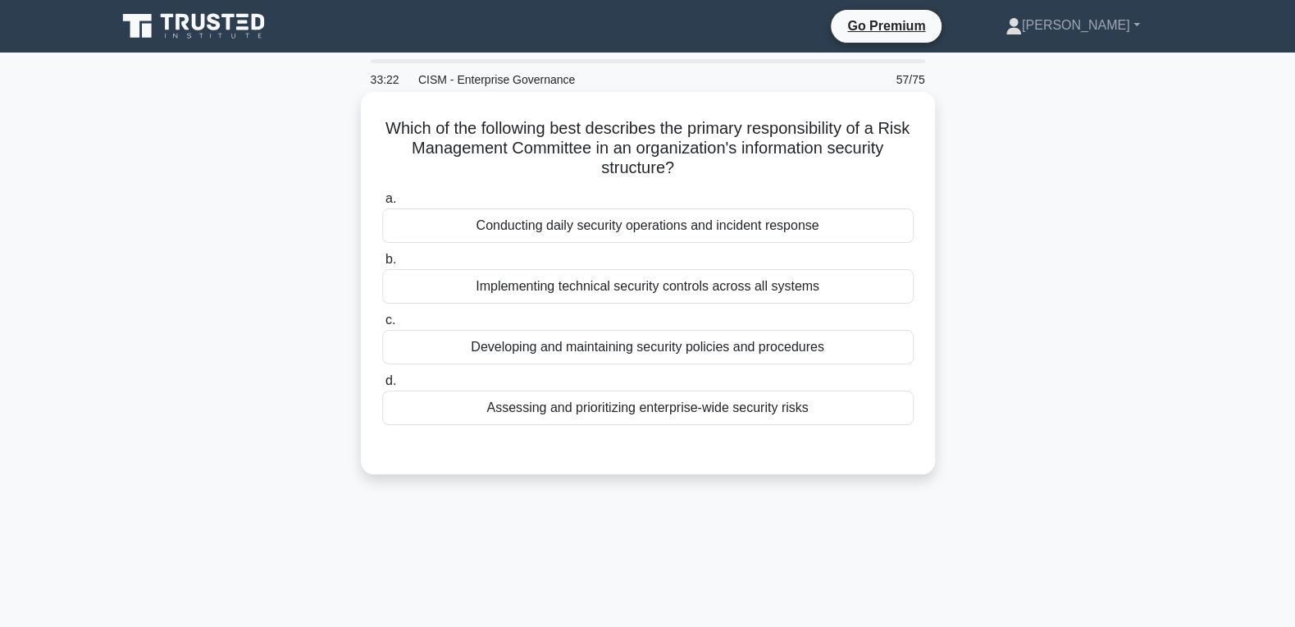
click at [586, 408] on div "Assessing and prioritizing enterprise-wide security risks" at bounding box center [647, 407] width 531 height 34
click at [382, 386] on input "d. Assessing and prioritizing enterprise-wide security risks" at bounding box center [382, 381] width 0 height 11
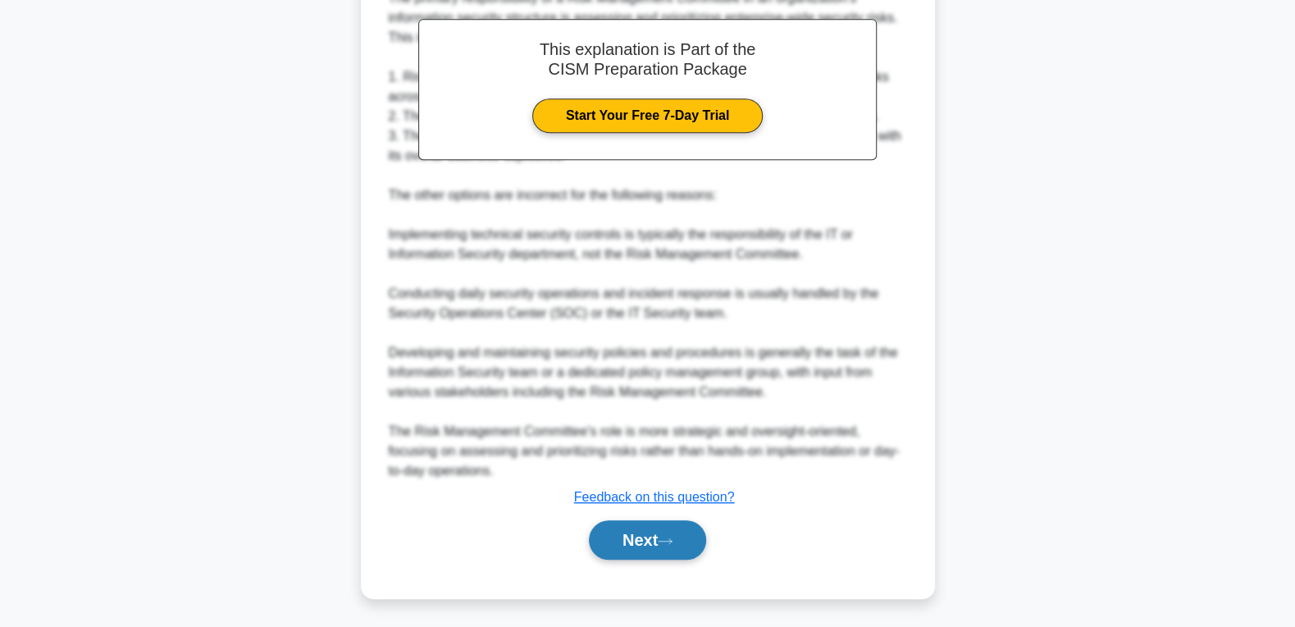
click at [633, 549] on button "Next" at bounding box center [647, 539] width 117 height 39
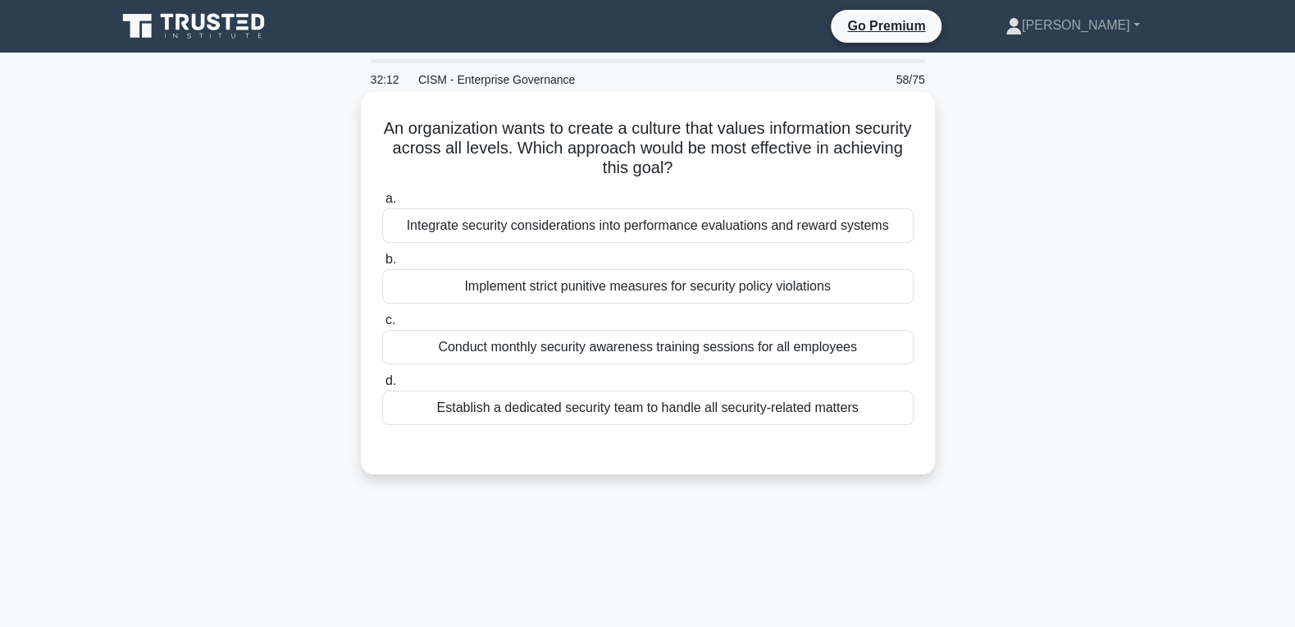
click at [494, 222] on div "Integrate security considerations into performance evaluations and reward syste…" at bounding box center [647, 225] width 531 height 34
click at [382, 204] on input "a. Integrate security considerations into performance evaluations and reward sy…" at bounding box center [382, 199] width 0 height 11
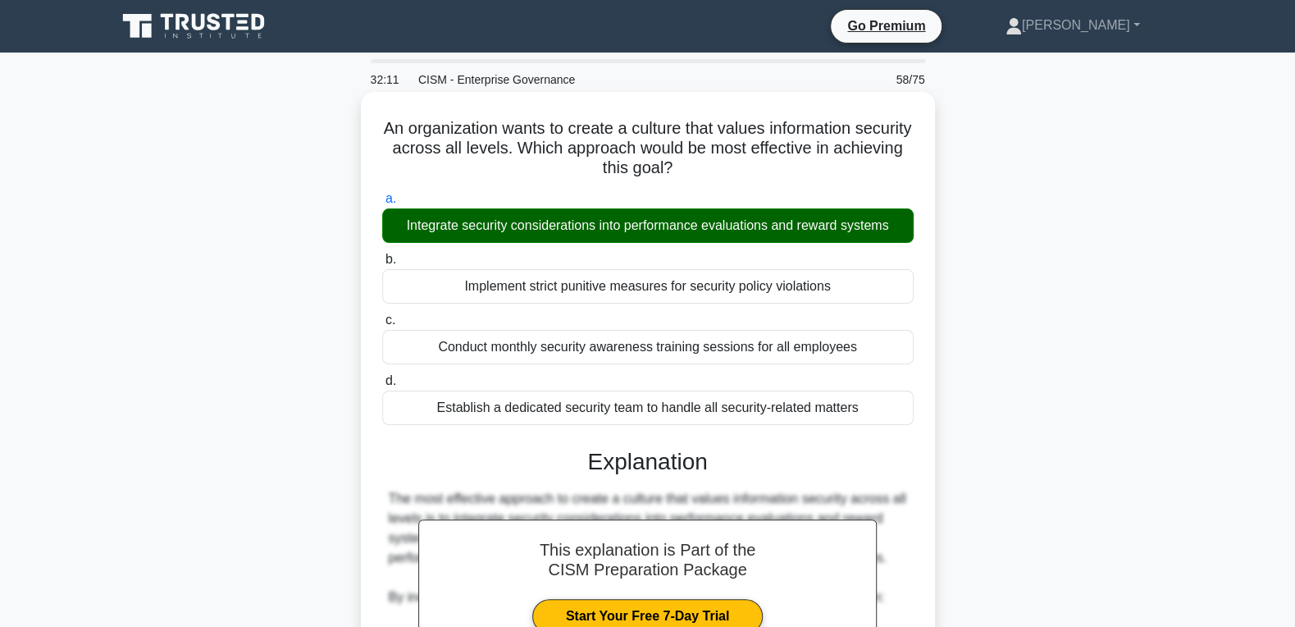
scroll to position [559, 0]
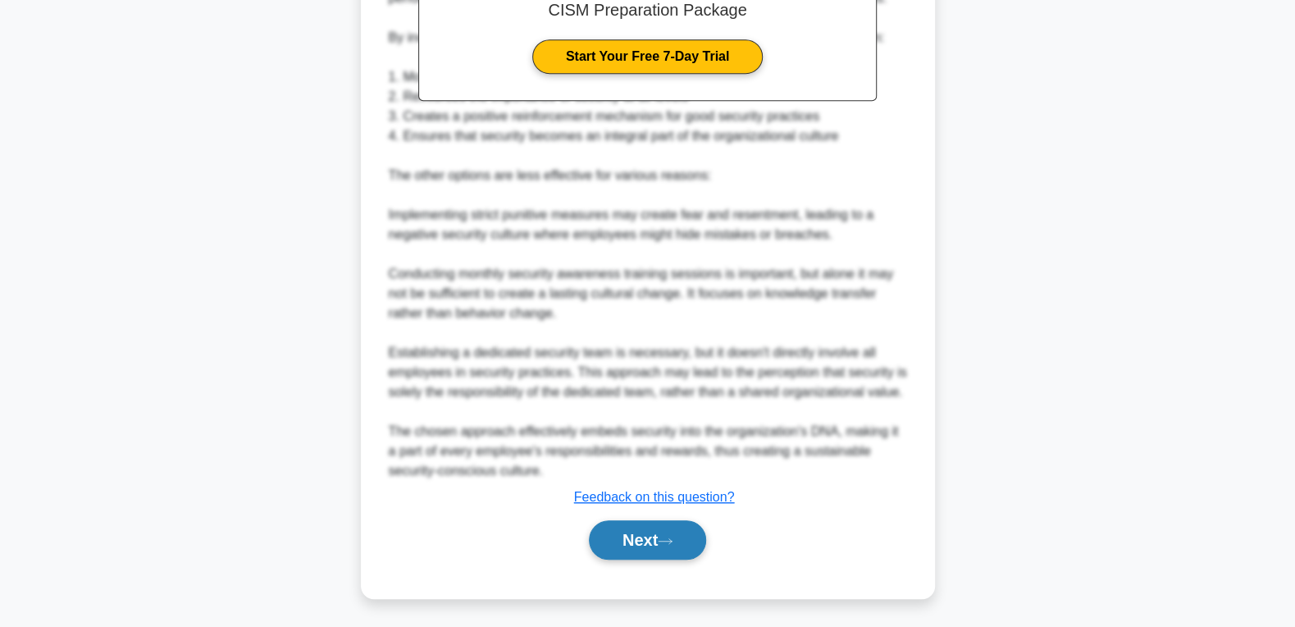
click at [616, 546] on button "Next" at bounding box center [647, 539] width 117 height 39
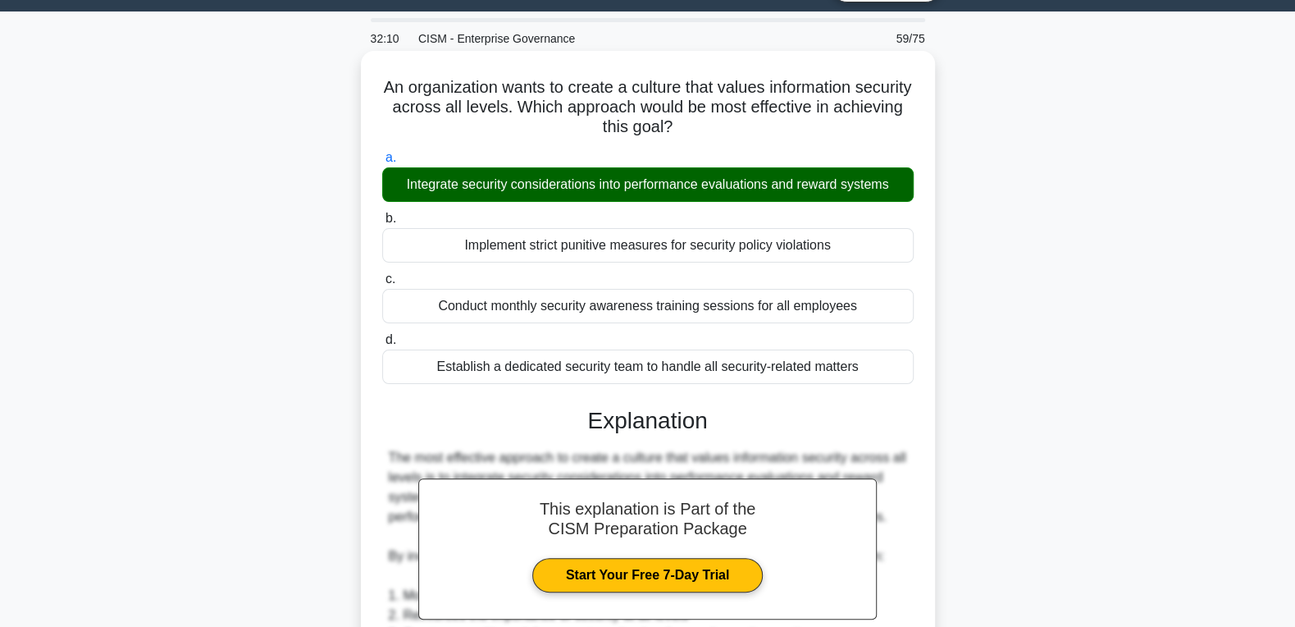
scroll to position [31, 0]
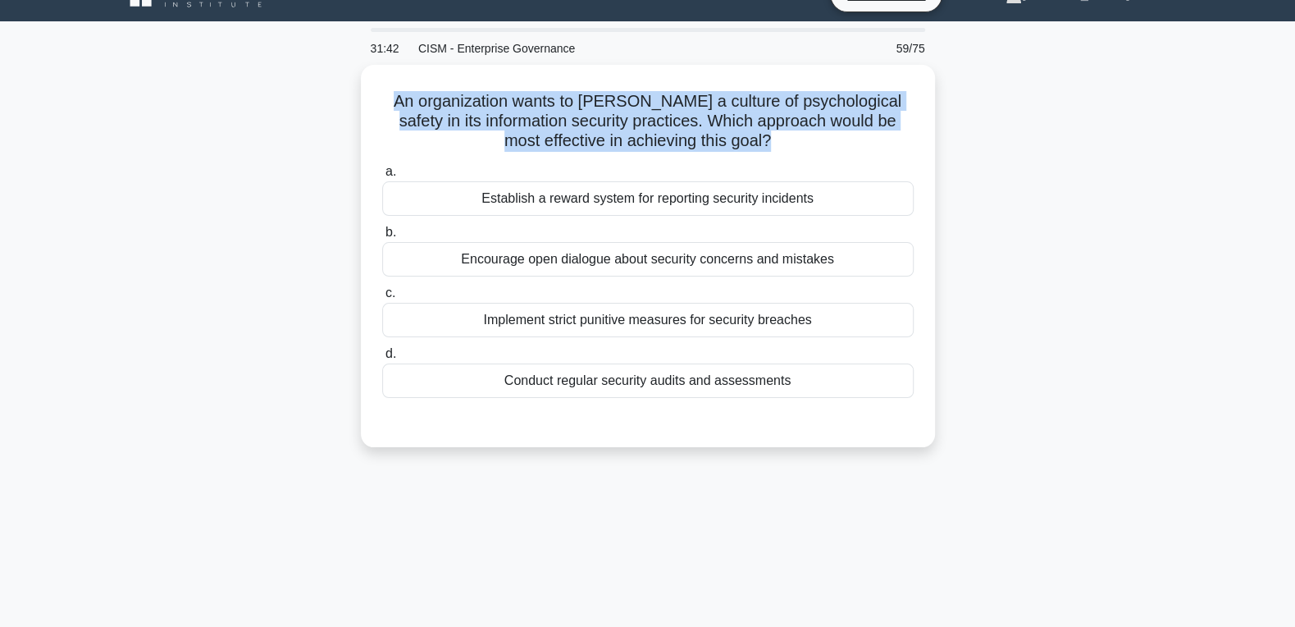
drag, startPoint x: 800, startPoint y: 380, endPoint x: 349, endPoint y: 103, distance: 529.4
click at [349, 103] on div "An organization wants to foster a culture of psychological safety in its inform…" at bounding box center [648, 266] width 1082 height 402
click at [93, 256] on main "31:20 CISM - Enterprise Governance 59/75 An organization wants to foster a cult…" at bounding box center [647, 437] width 1295 height 833
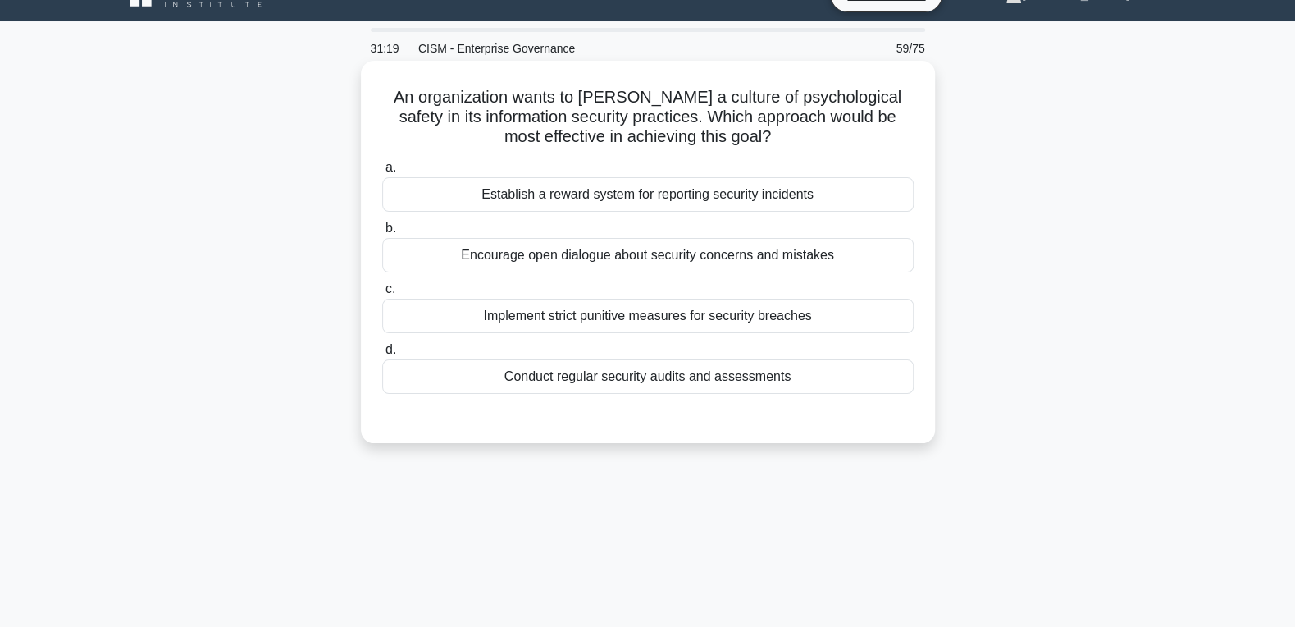
click at [597, 260] on div "Encourage open dialogue about security concerns and mistakes" at bounding box center [647, 255] width 531 height 34
click at [382, 234] on input "b. Encourage open dialogue about security concerns and mistakes" at bounding box center [382, 228] width 0 height 11
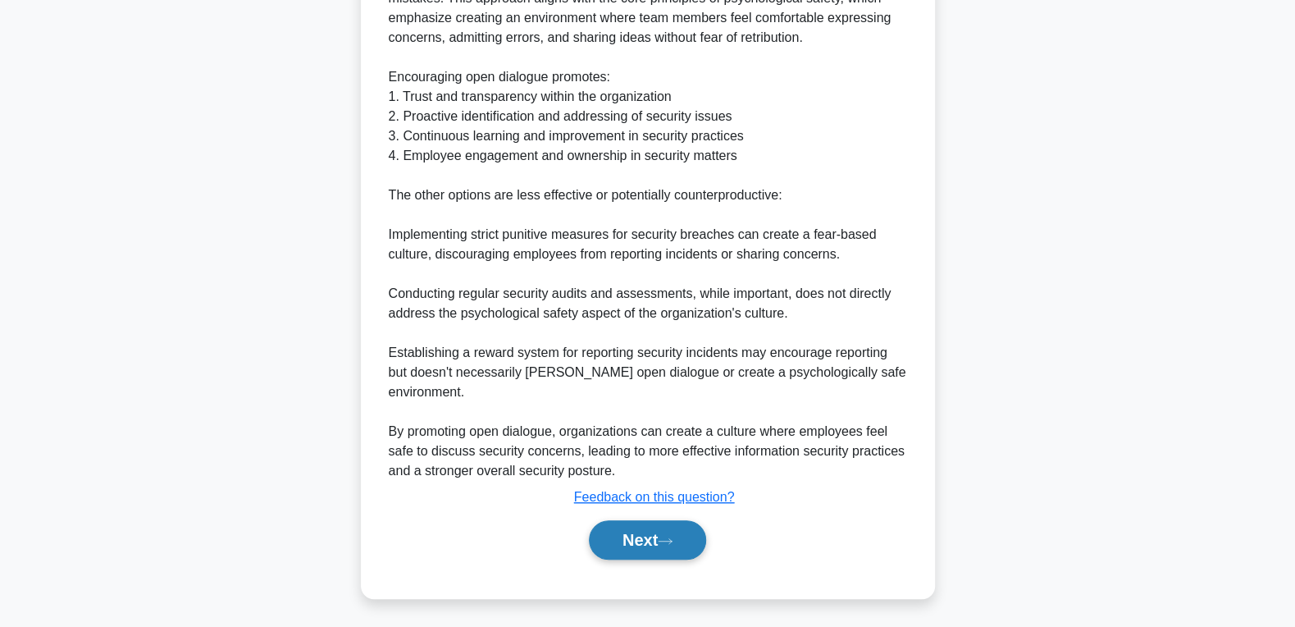
click at [655, 527] on button "Next" at bounding box center [647, 539] width 117 height 39
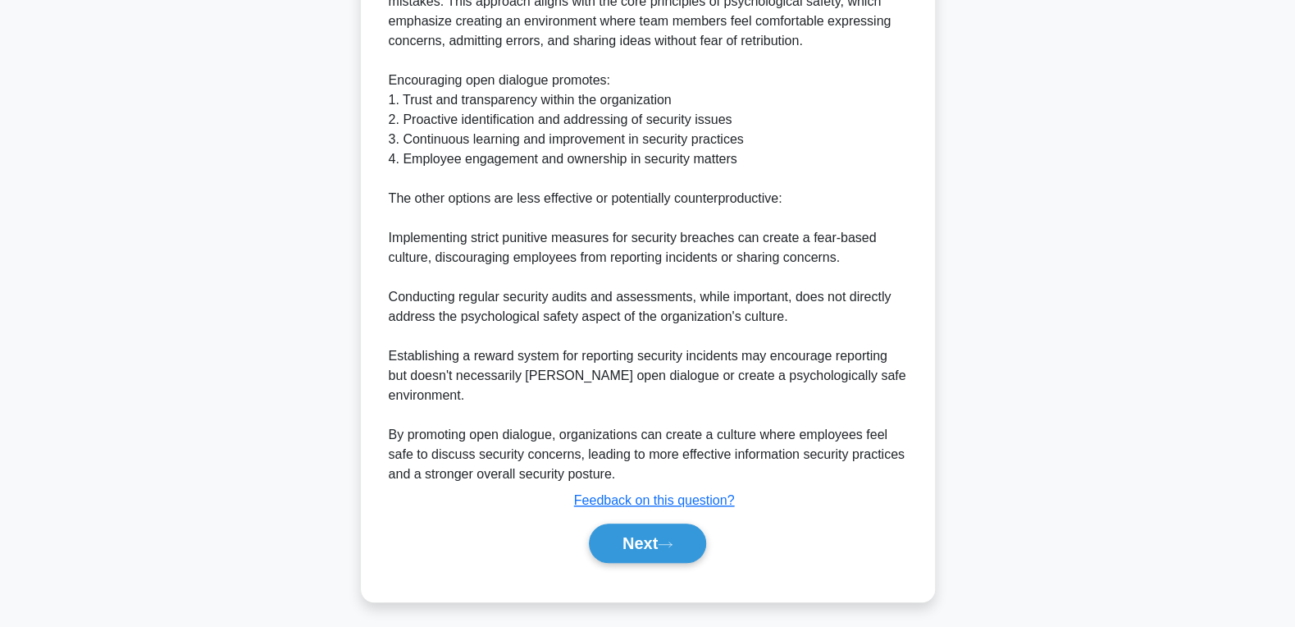
scroll to position [0, 0]
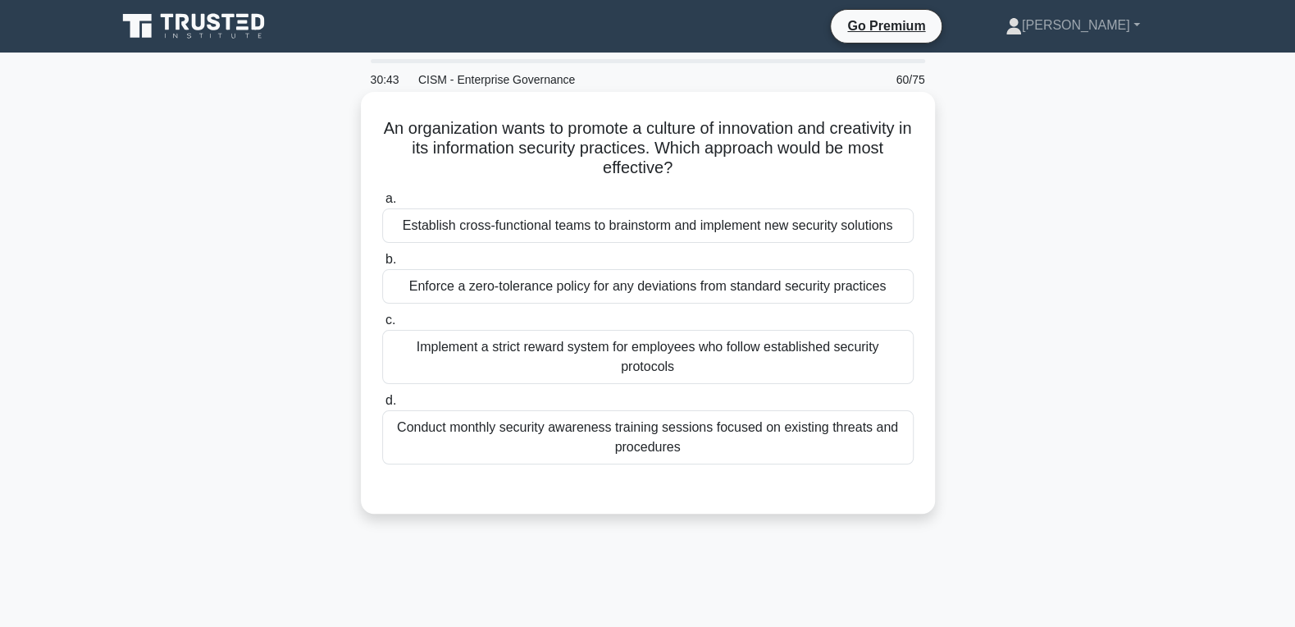
click at [621, 248] on div "a. Establish cross-functional teams to brainstorm and implement new security so…" at bounding box center [647, 326] width 551 height 282
click at [614, 235] on div "Establish cross-functional teams to brainstorm and implement new security solut…" at bounding box center [647, 225] width 531 height 34
click at [382, 204] on input "a. Establish cross-functional teams to brainstorm and implement new security so…" at bounding box center [382, 199] width 0 height 11
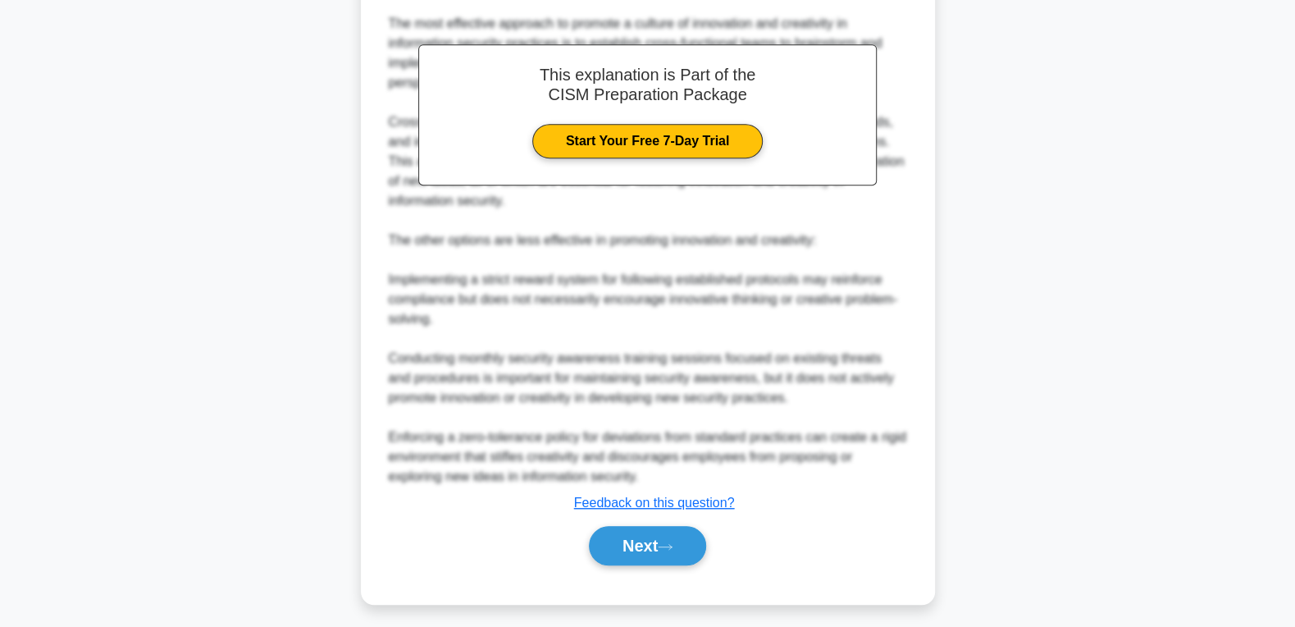
scroll to position [520, 0]
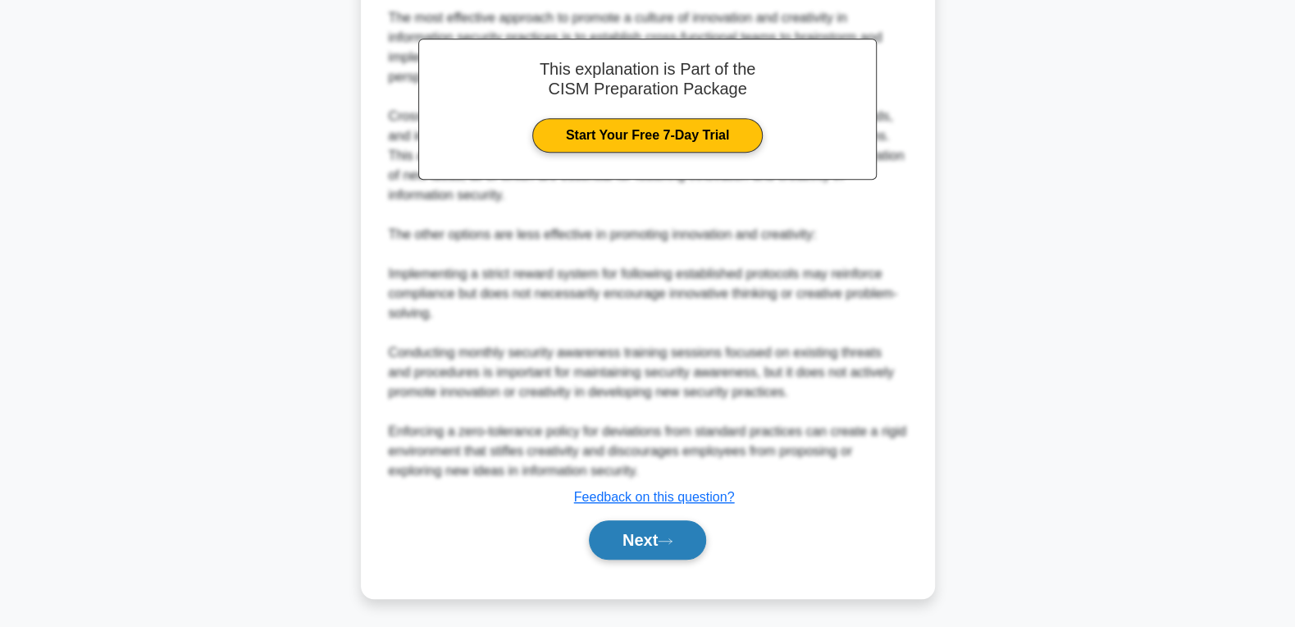
click at [614, 545] on button "Next" at bounding box center [647, 539] width 117 height 39
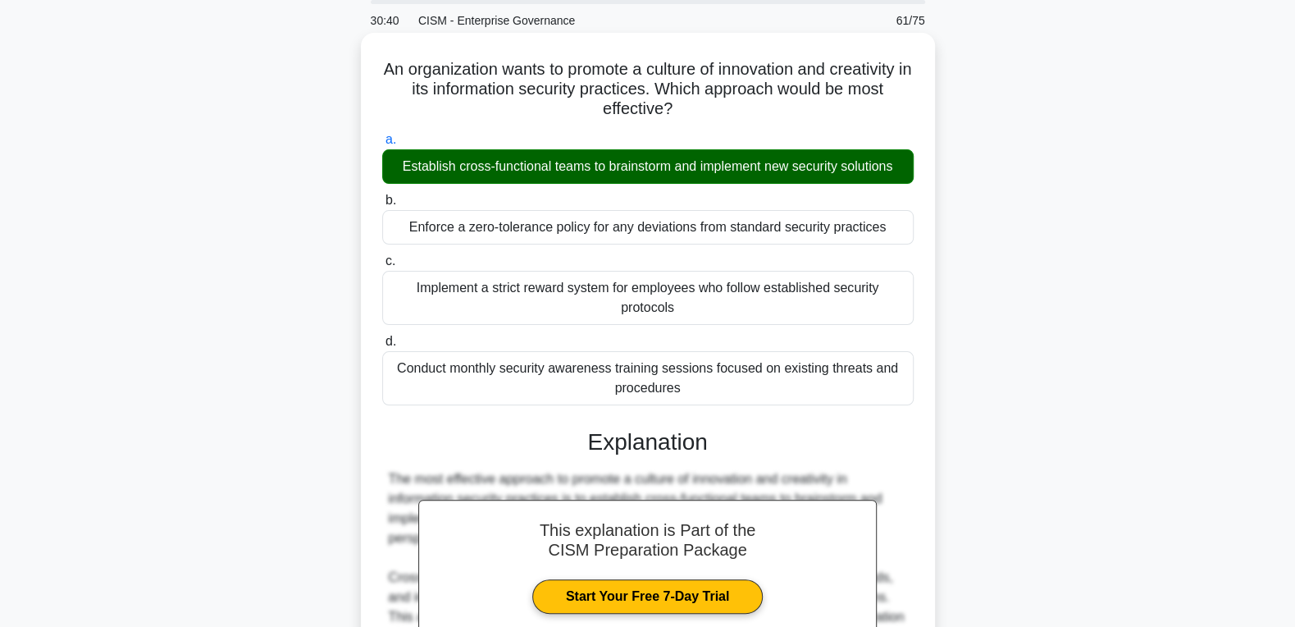
scroll to position [0, 0]
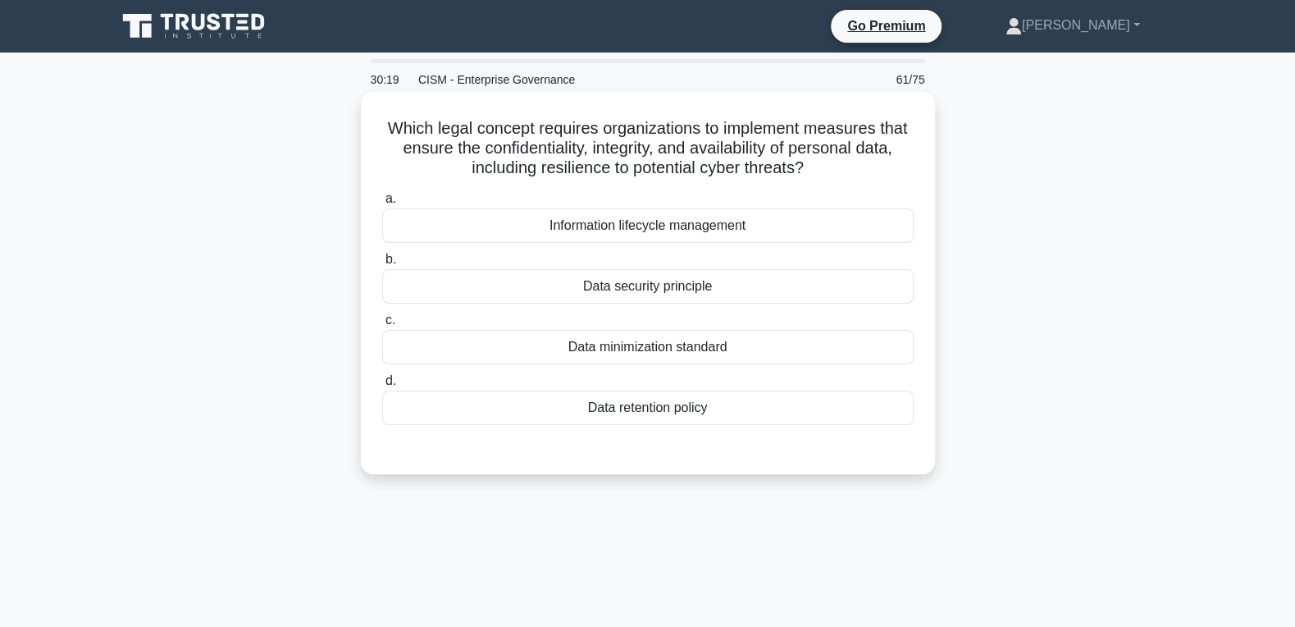
click at [693, 303] on div "Data security principle" at bounding box center [647, 286] width 531 height 34
click at [382, 265] on input "b. Data security principle" at bounding box center [382, 259] width 0 height 11
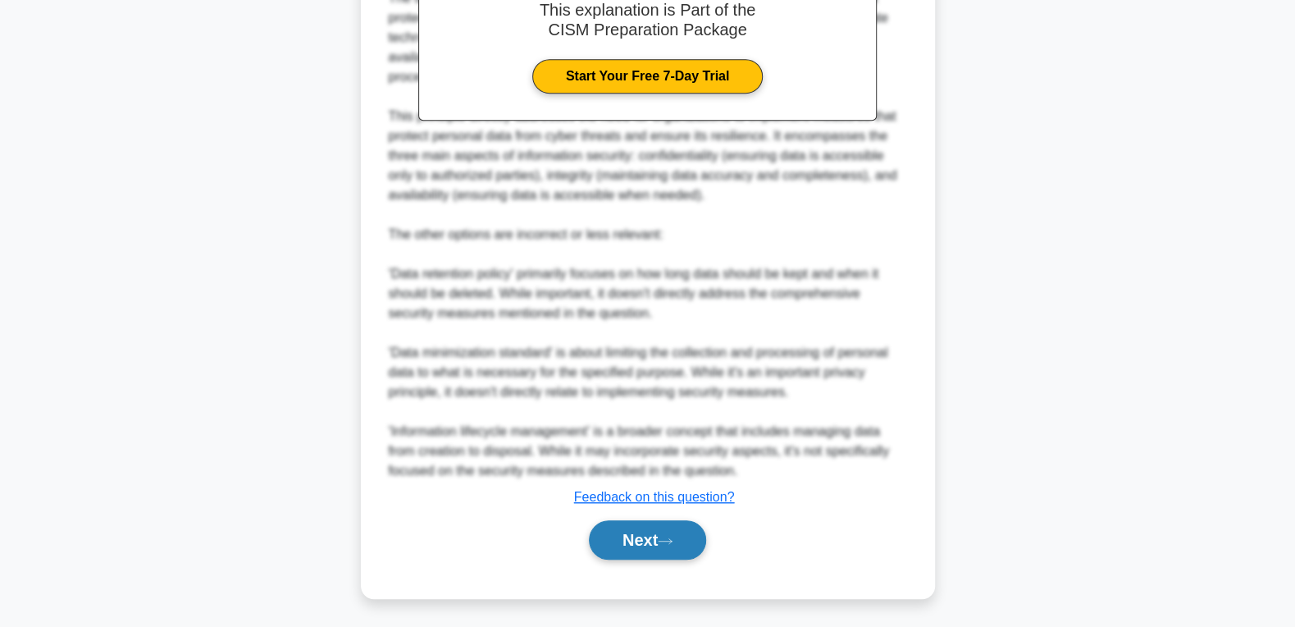
click at [649, 551] on button "Next" at bounding box center [647, 539] width 117 height 39
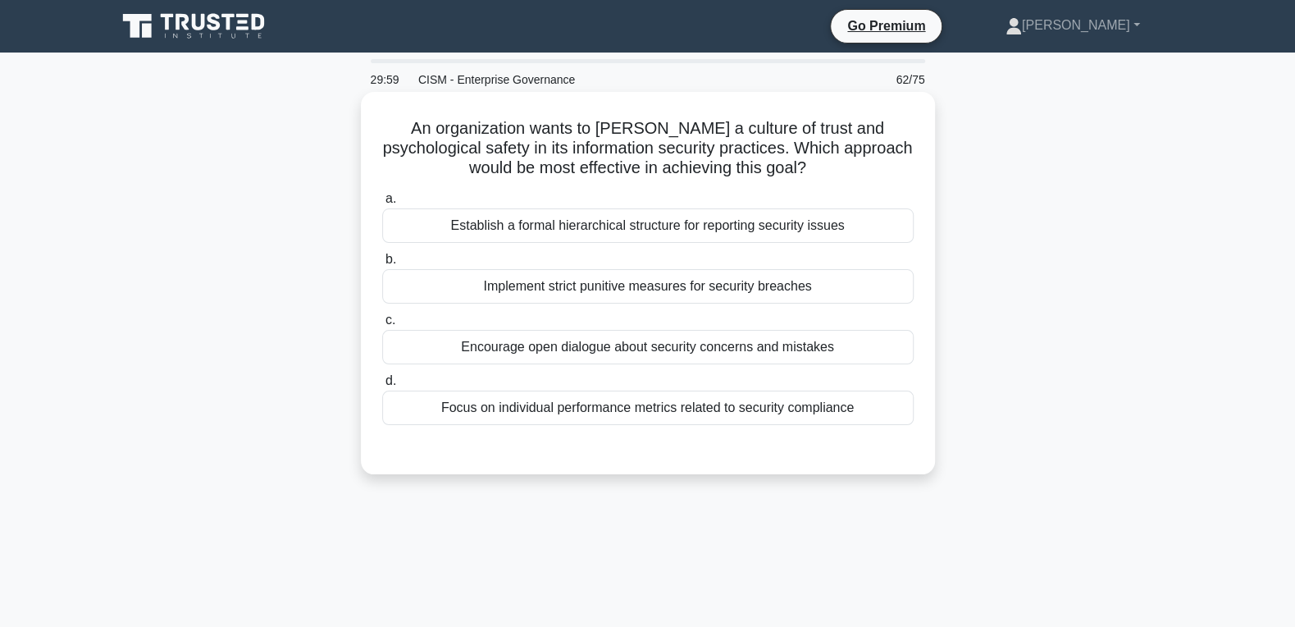
click at [705, 349] on div "Encourage open dialogue about security concerns and mistakes" at bounding box center [647, 347] width 531 height 34
click at [382, 326] on input "c. Encourage open dialogue about security concerns and mistakes" at bounding box center [382, 320] width 0 height 11
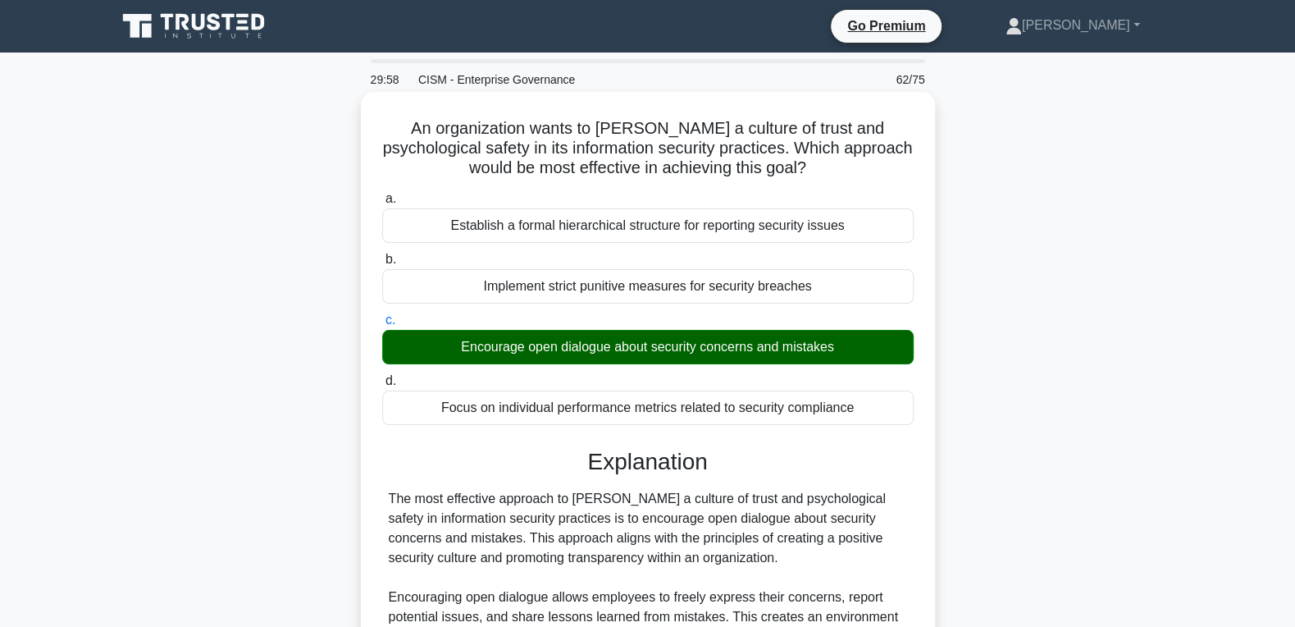
scroll to position [527, 0]
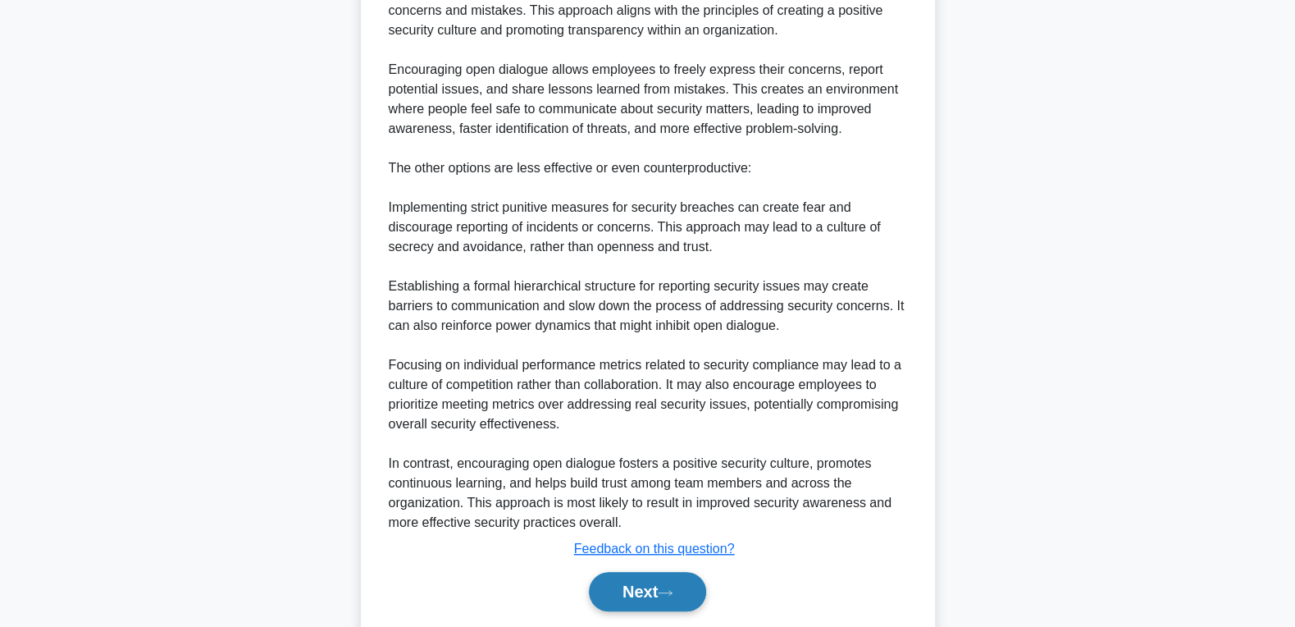
click at [645, 585] on button "Next" at bounding box center [647, 591] width 117 height 39
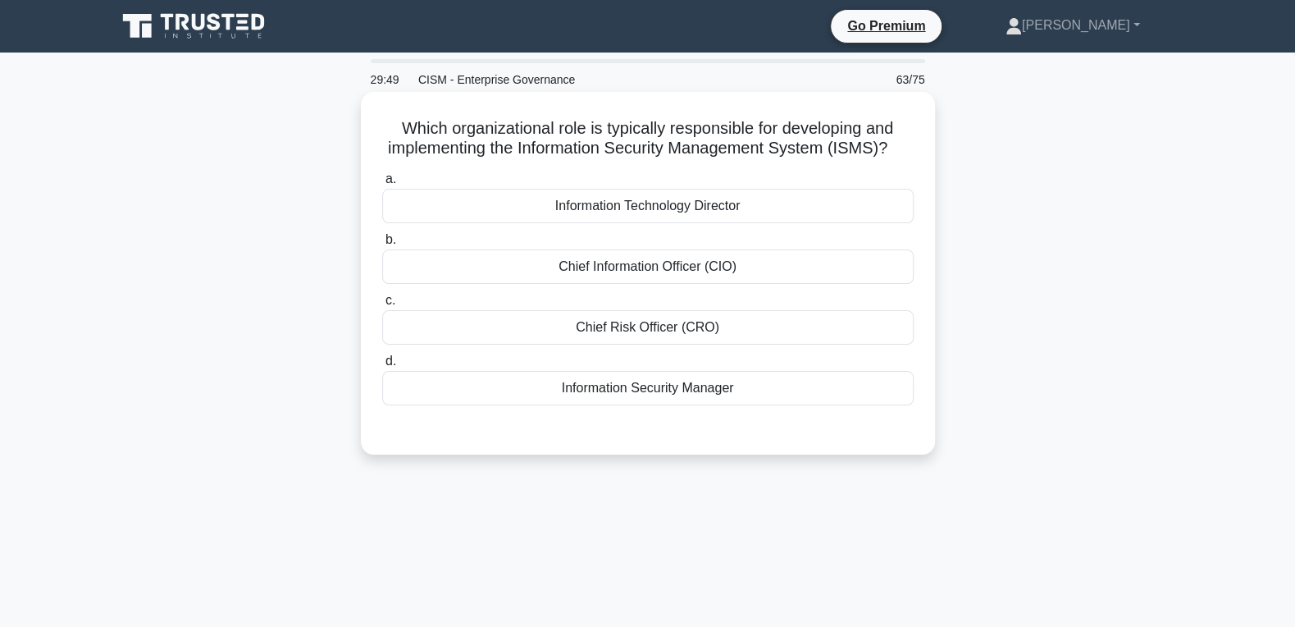
click at [694, 391] on div "Information Security Manager" at bounding box center [647, 388] width 531 height 34
click at [382, 367] on input "d. Information Security Manager" at bounding box center [382, 361] width 0 height 11
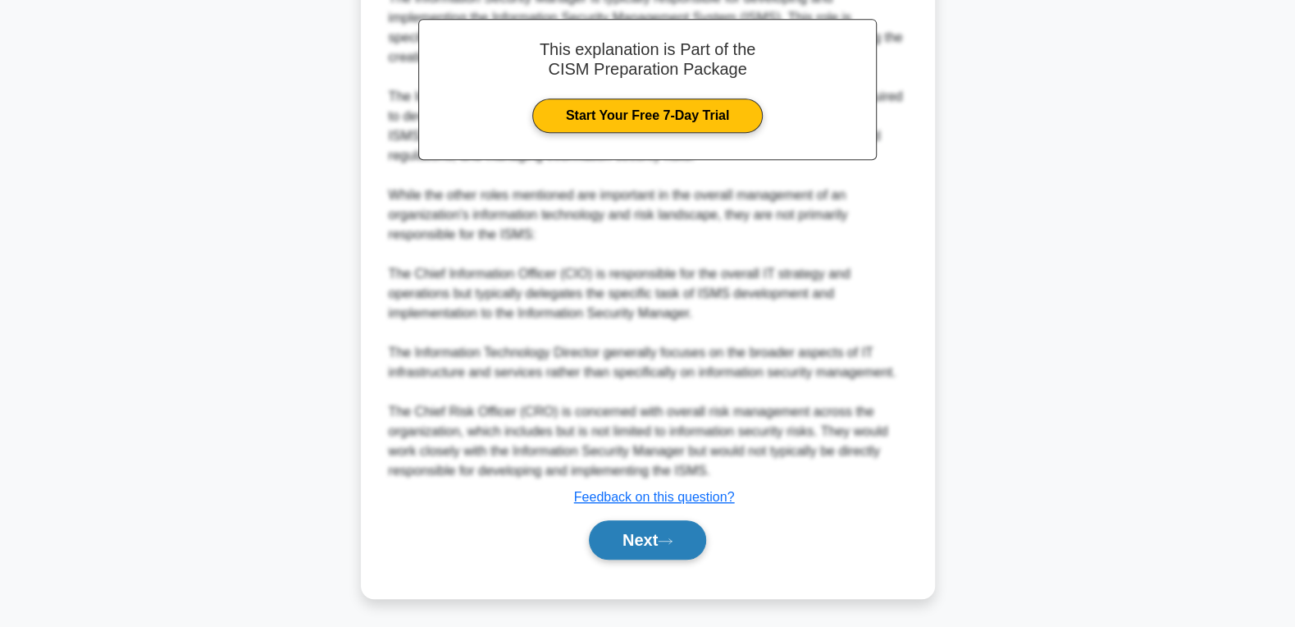
click at [646, 531] on button "Next" at bounding box center [647, 539] width 117 height 39
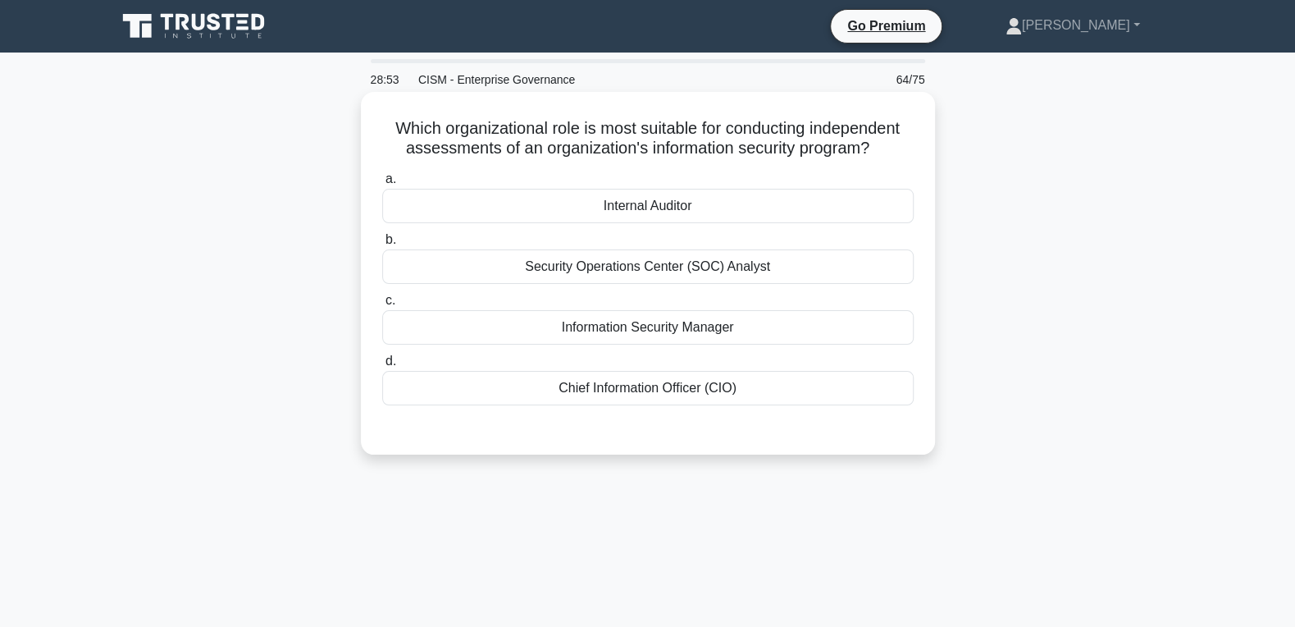
click at [720, 216] on div "Internal Auditor" at bounding box center [647, 206] width 531 height 34
click at [382, 185] on input "a. Internal Auditor" at bounding box center [382, 179] width 0 height 11
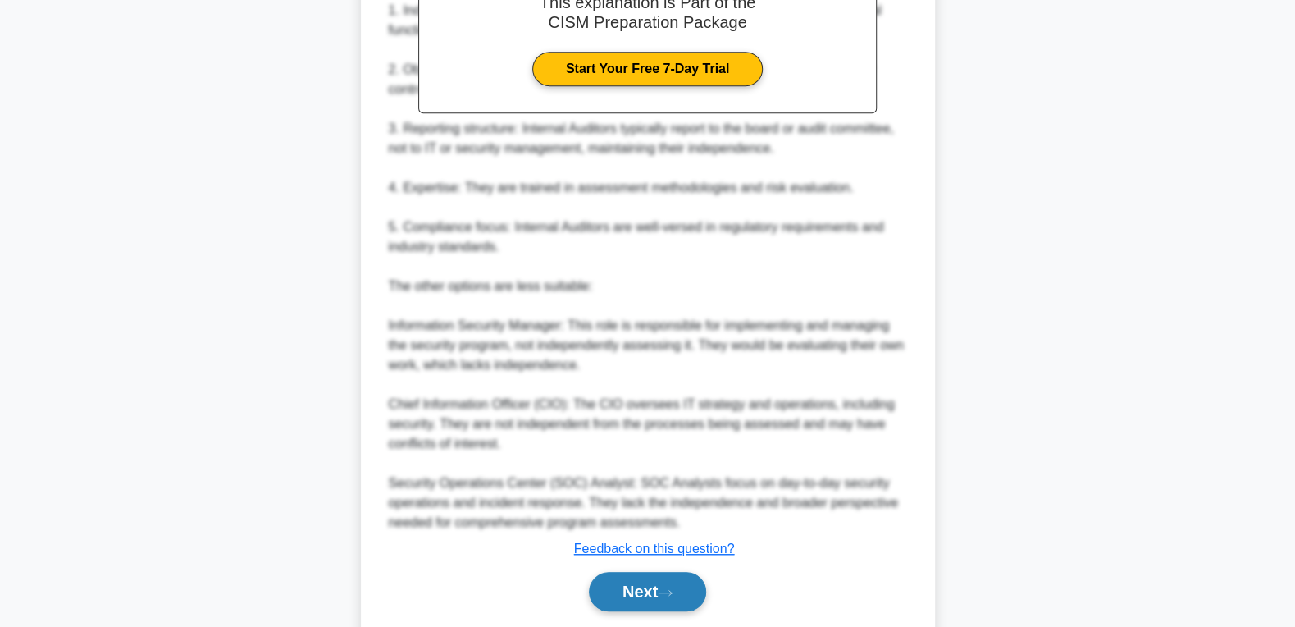
click at [640, 576] on button "Next" at bounding box center [647, 591] width 117 height 39
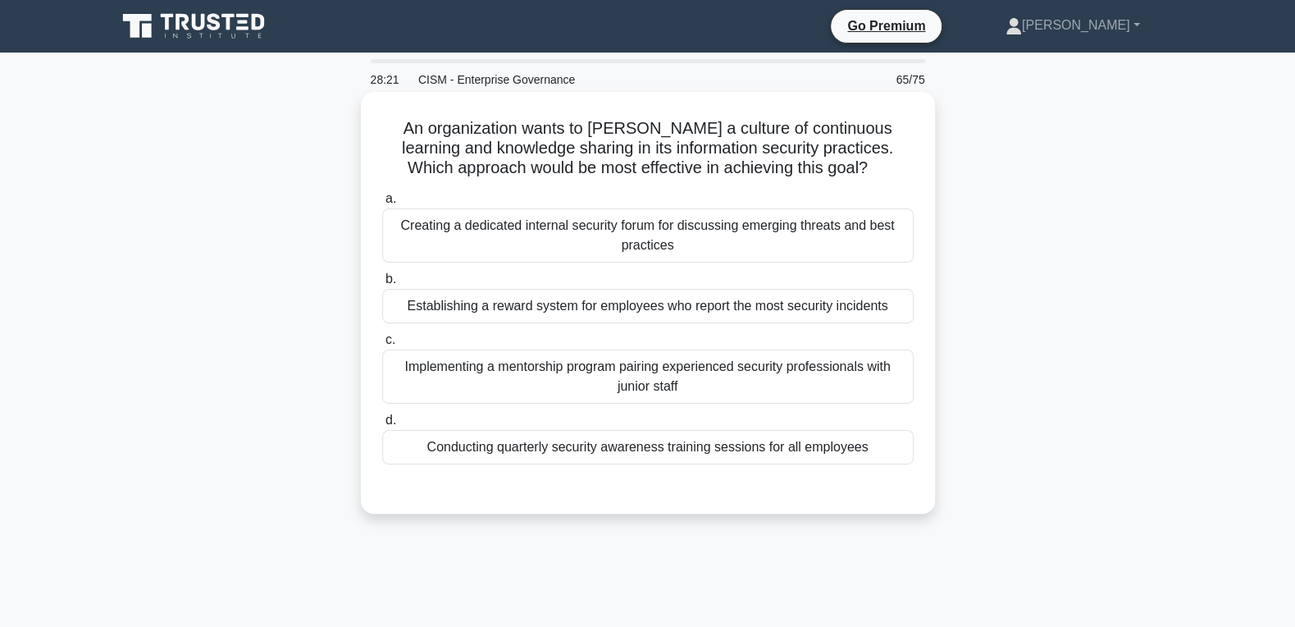
click at [609, 374] on div "Implementing a mentorship program pairing experienced security professionals wi…" at bounding box center [647, 376] width 531 height 54
click at [382, 345] on input "c. Implementing a mentorship program pairing experienced security professionals…" at bounding box center [382, 340] width 0 height 11
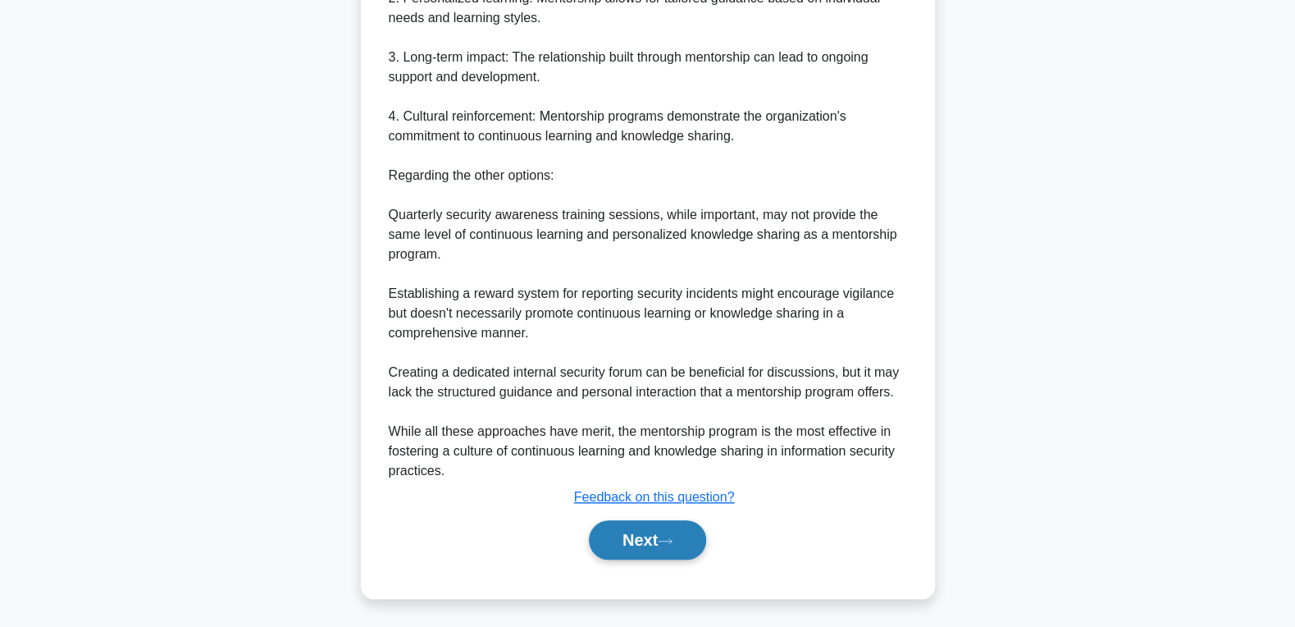
click at [613, 535] on button "Next" at bounding box center [647, 539] width 117 height 39
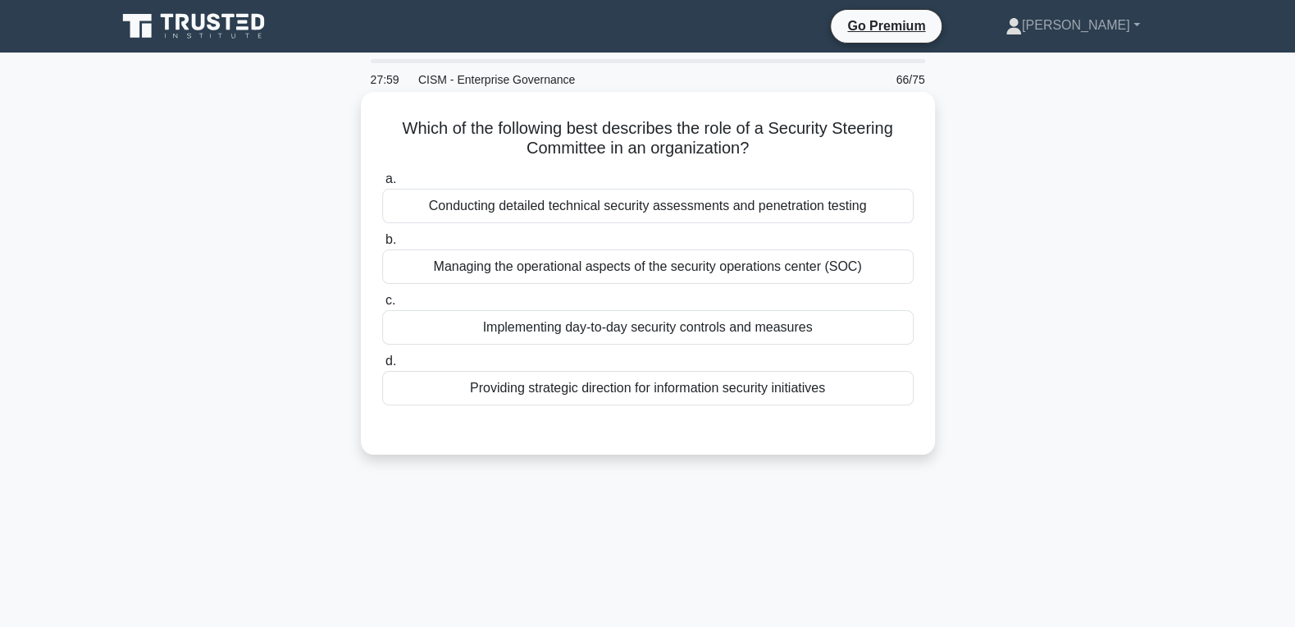
click at [680, 390] on div "Providing strategic direction for information security initiatives" at bounding box center [647, 388] width 531 height 34
click at [382, 367] on input "d. Providing strategic direction for information security initiatives" at bounding box center [382, 361] width 0 height 11
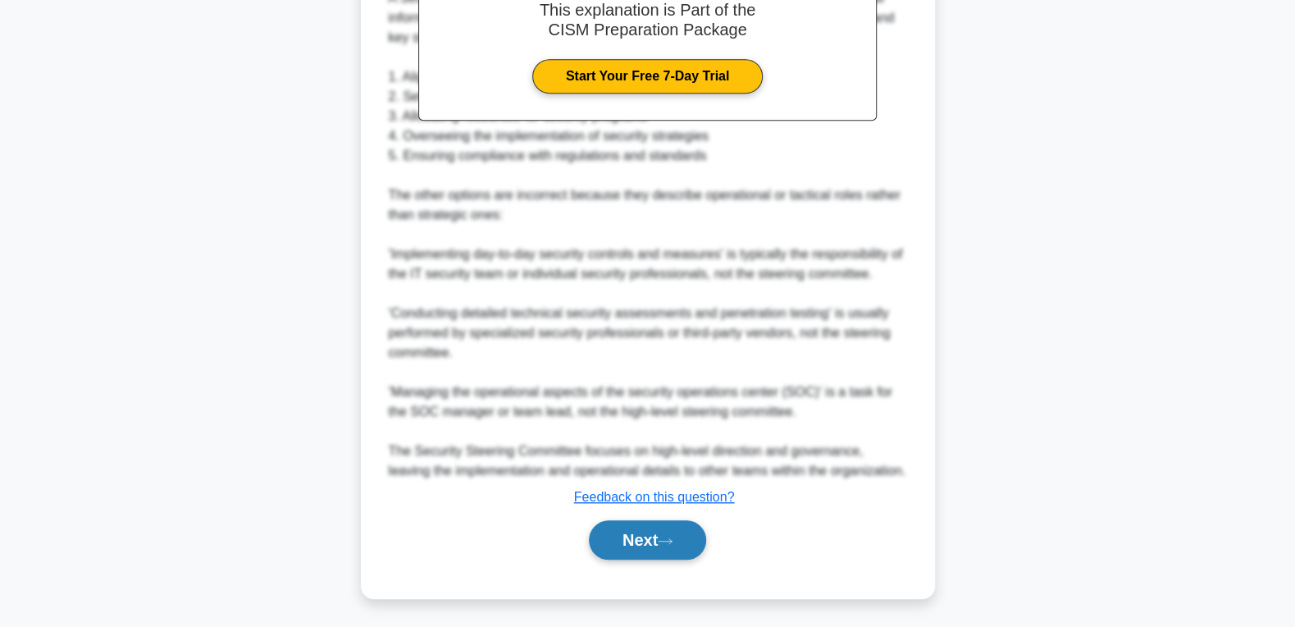
click at [622, 547] on button "Next" at bounding box center [647, 539] width 117 height 39
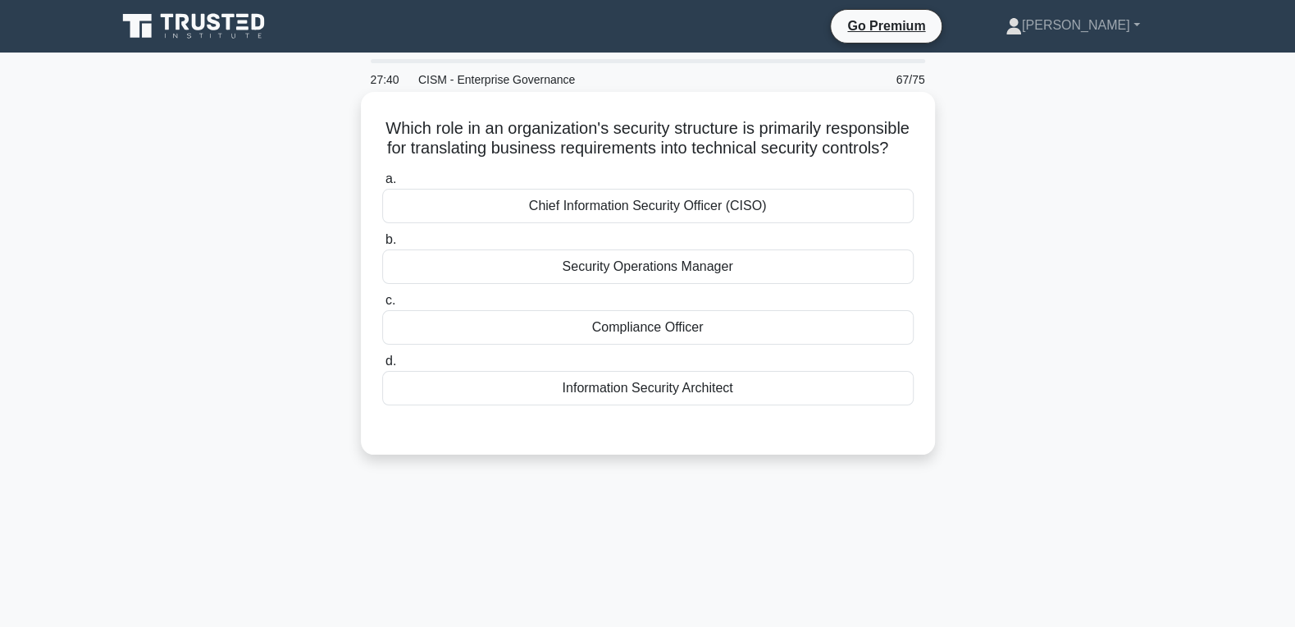
click at [754, 210] on div "Chief Information Security Officer (CISO)" at bounding box center [647, 206] width 531 height 34
click at [382, 185] on input "a. Chief Information Security Officer (CISO)" at bounding box center [382, 179] width 0 height 11
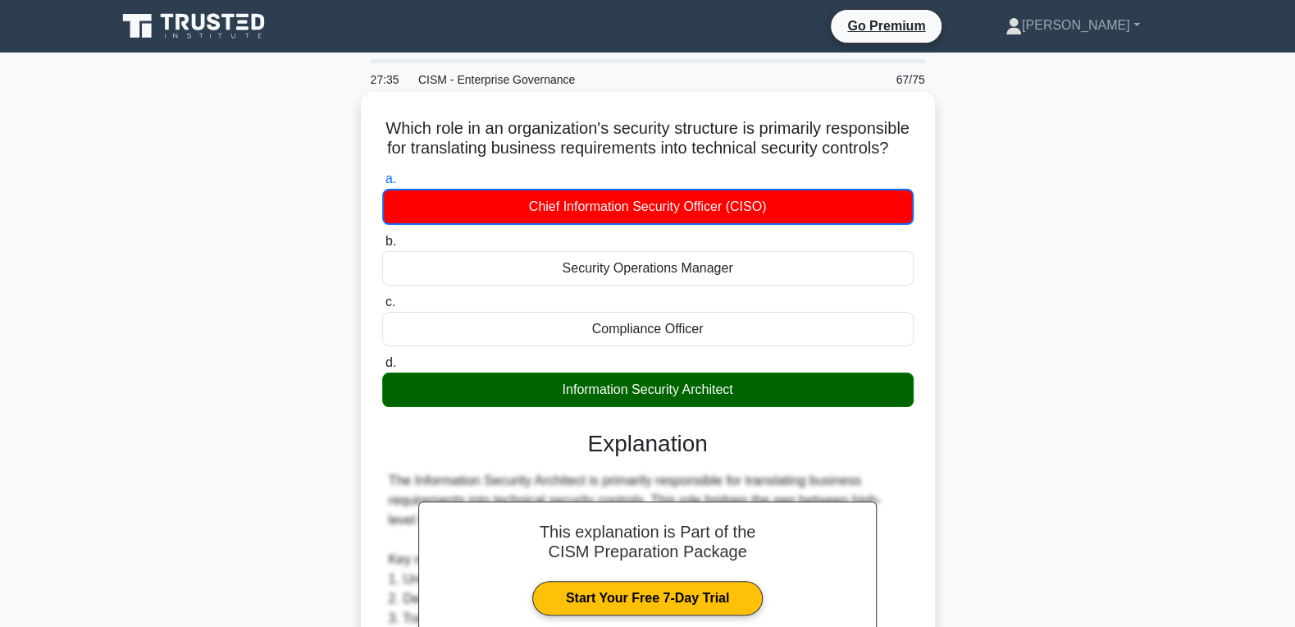
drag, startPoint x: 389, startPoint y: 129, endPoint x: 762, endPoint y: 387, distance: 453.8
click at [760, 391] on div "Which role in an organization's security structure is primarily responsible for…" at bounding box center [647, 566] width 561 height 936
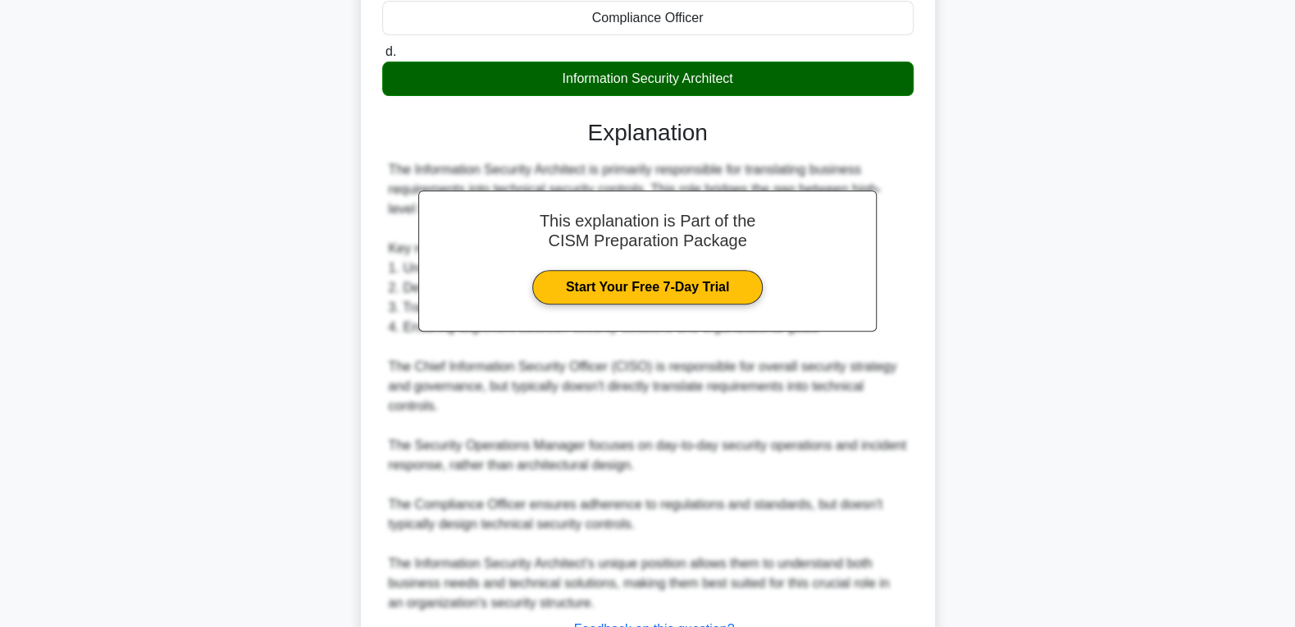
scroll to position [443, 0]
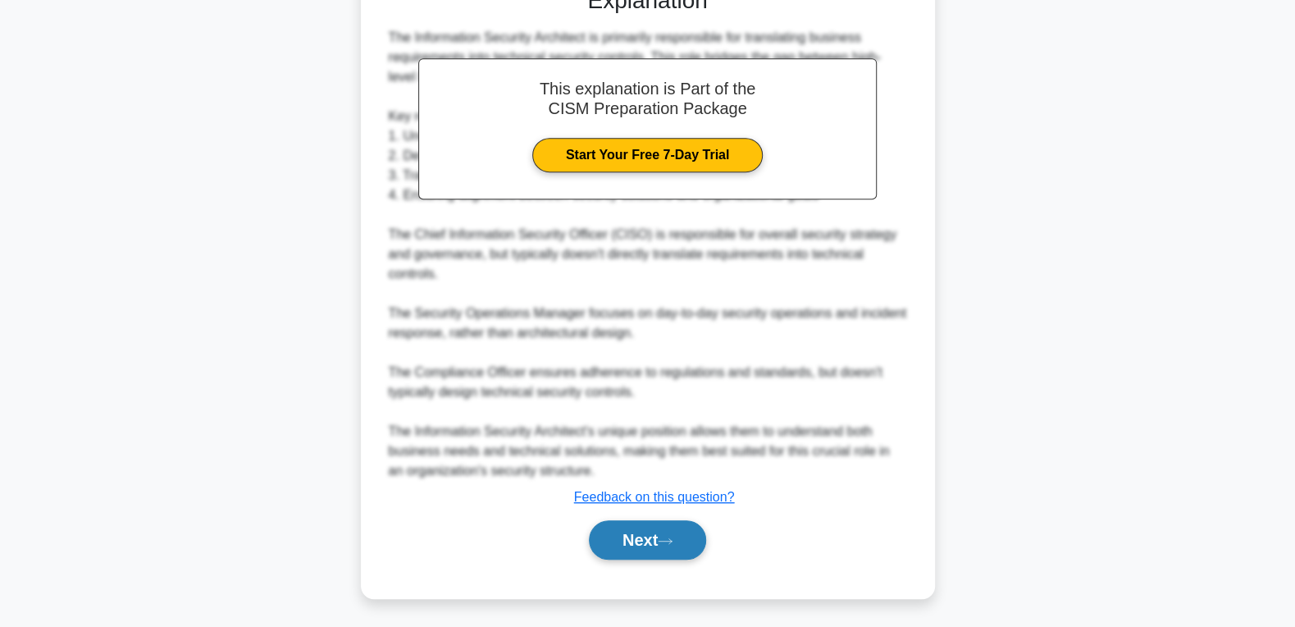
click at [645, 540] on button "Next" at bounding box center [647, 539] width 117 height 39
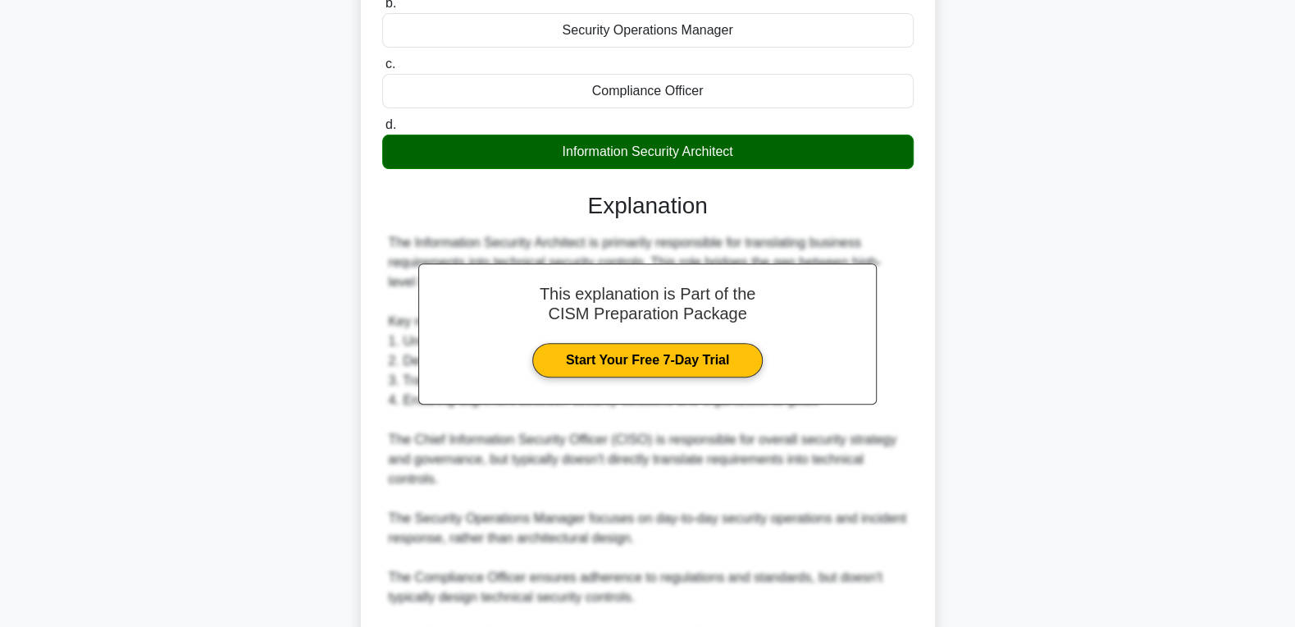
scroll to position [0, 0]
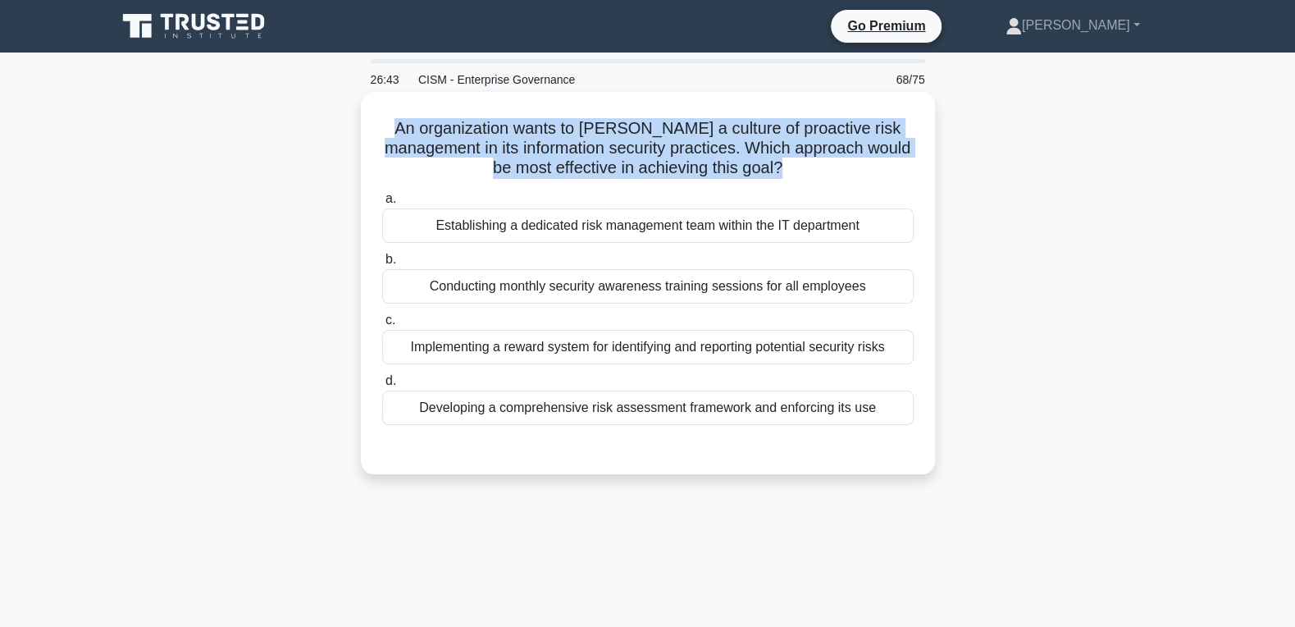
drag, startPoint x: 890, startPoint y: 411, endPoint x: 372, endPoint y: 137, distance: 585.5
click at [372, 137] on div "An organization wants to foster a culture of proactive risk management in its i…" at bounding box center [647, 282] width 561 height 369
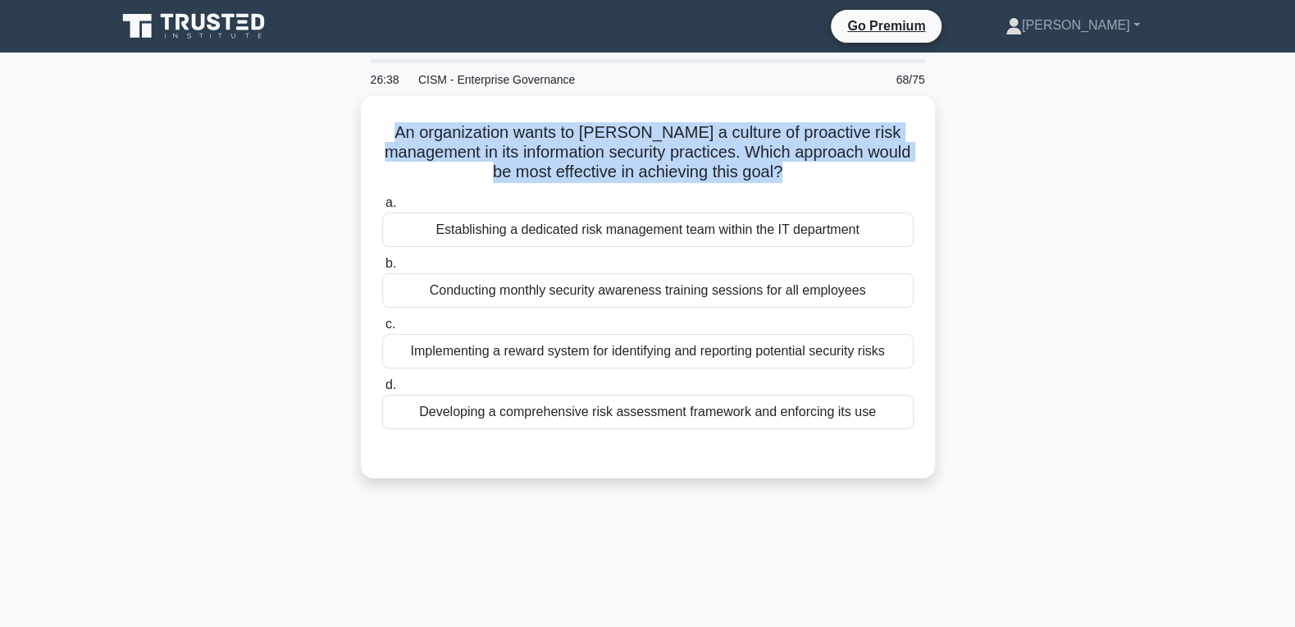
click at [1018, 263] on div "An organization wants to foster a culture of proactive risk management in its i…" at bounding box center [648, 297] width 1082 height 402
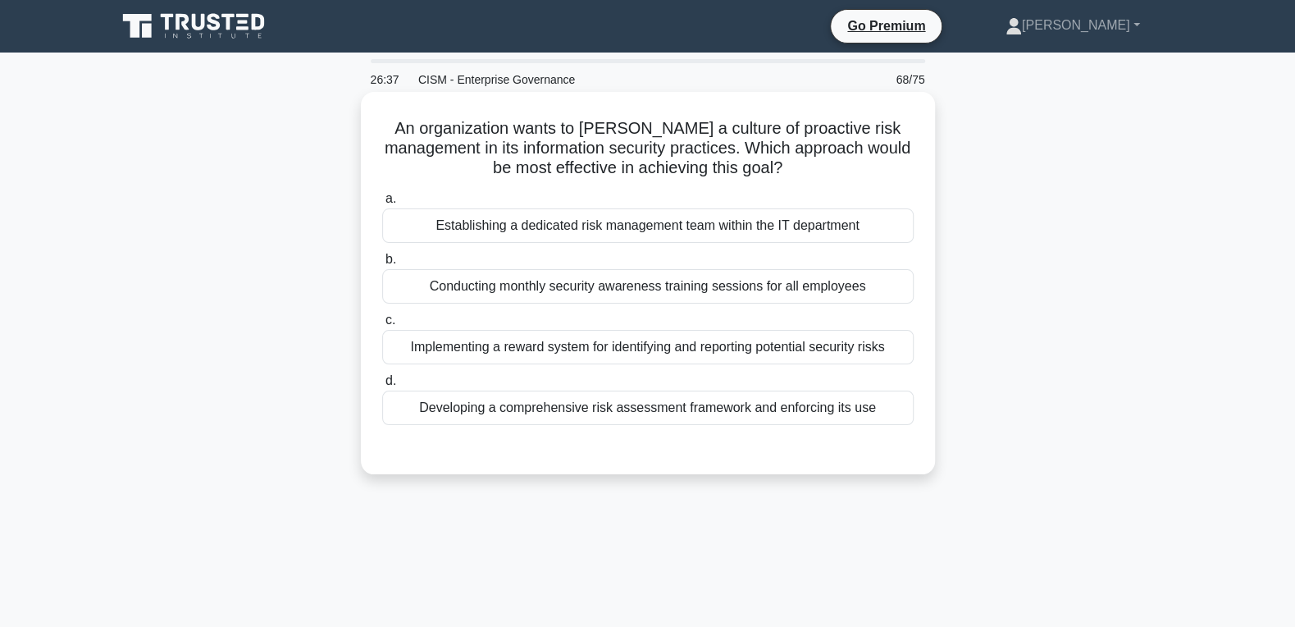
click at [730, 407] on div "Developing a comprehensive risk assessment framework and enforcing its use" at bounding box center [647, 407] width 531 height 34
click at [382, 386] on input "d. Developing a comprehensive risk assessment framework and enforcing its use" at bounding box center [382, 381] width 0 height 11
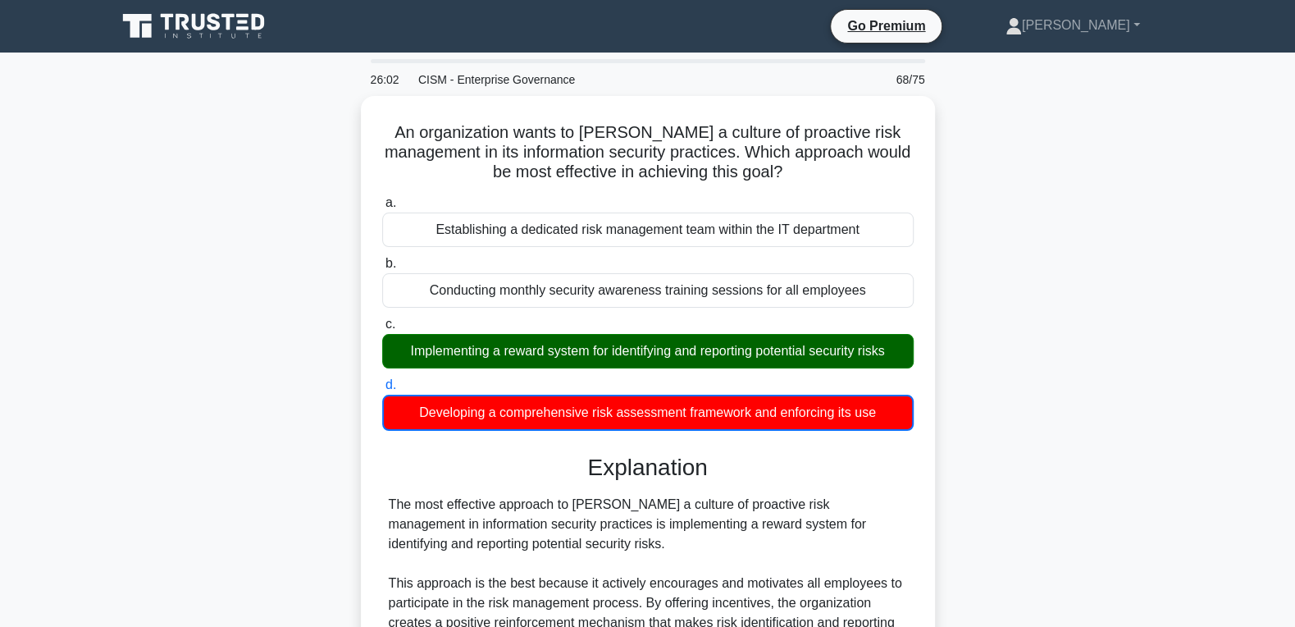
click at [93, 371] on main "26:02 CISM - Enterprise Governance 68/75 An organization wants to foster a cult…" at bounding box center [647, 600] width 1295 height 1097
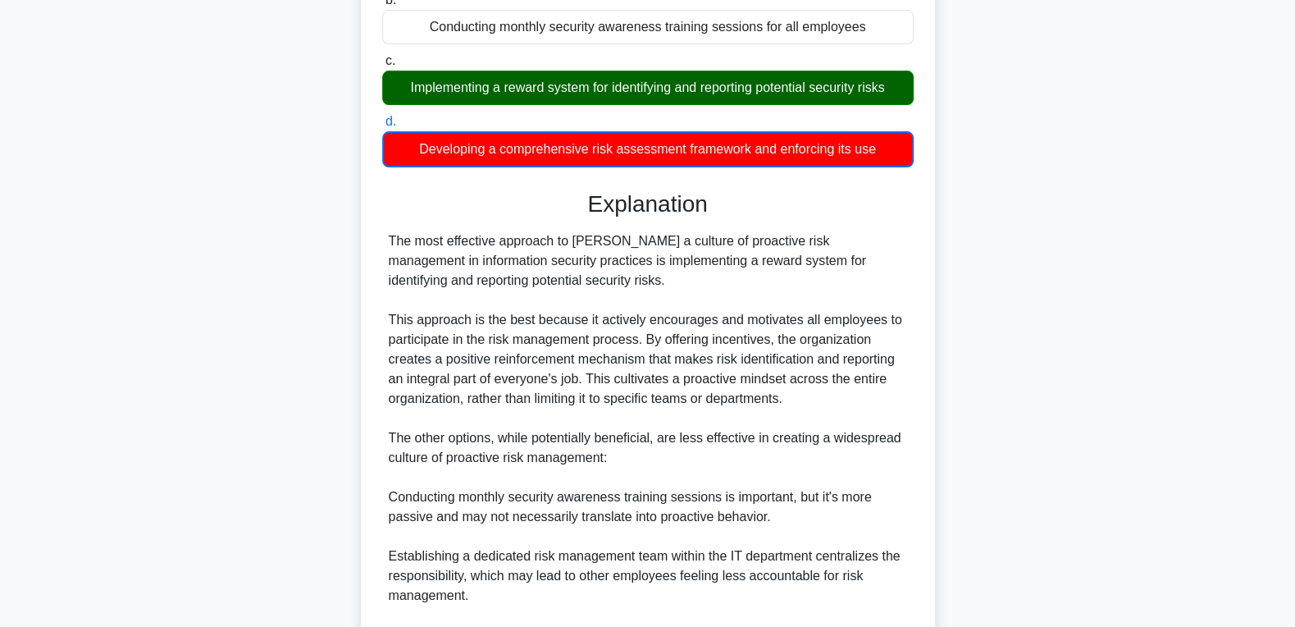
scroll to position [522, 0]
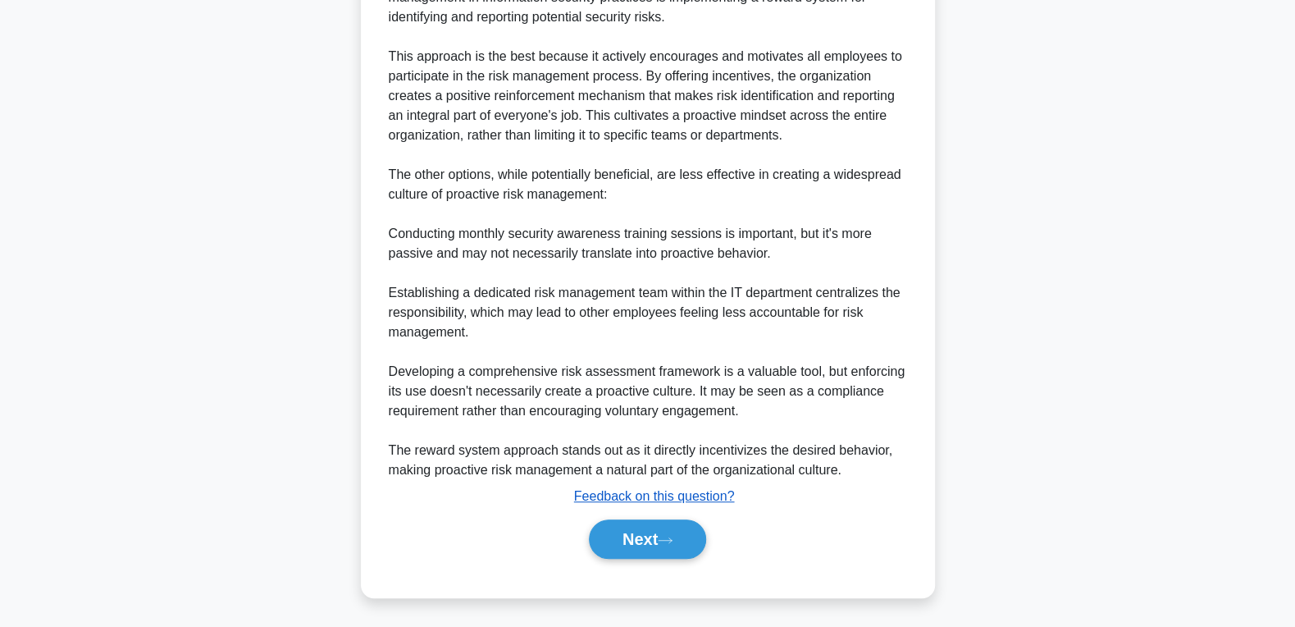
click at [676, 500] on u "Feedback on this question?" at bounding box center [654, 496] width 161 height 14
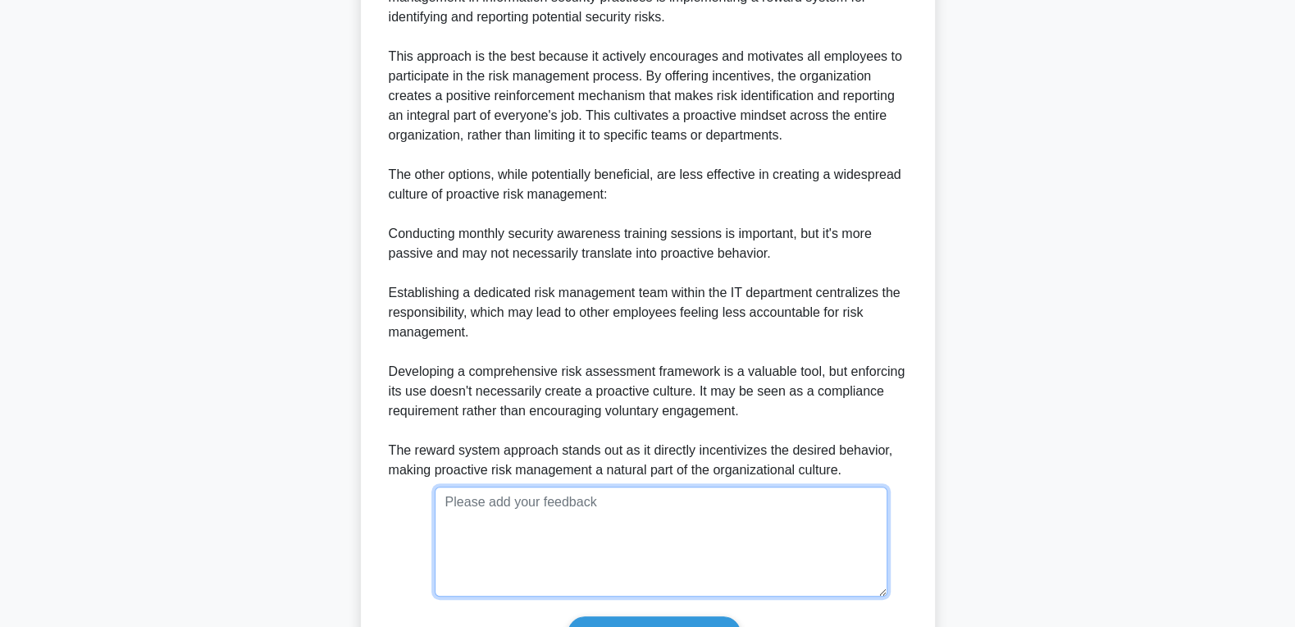
click at [619, 502] on textarea at bounding box center [661, 541] width 453 height 110
paste textarea "Developing a comprehensive risk assessment framework and enforcing its use 🛡️ W…"
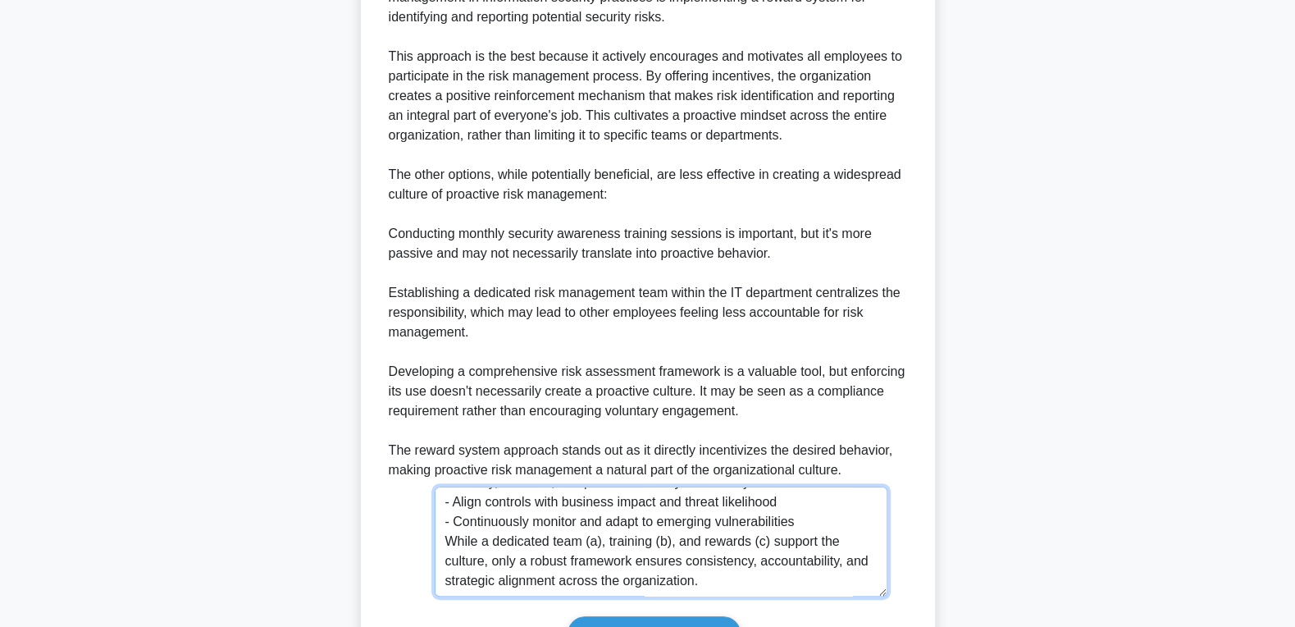
scroll to position [138, 0]
type textarea "Developing a comprehensive risk assessment framework and enforcing its use 🛡️ W…"
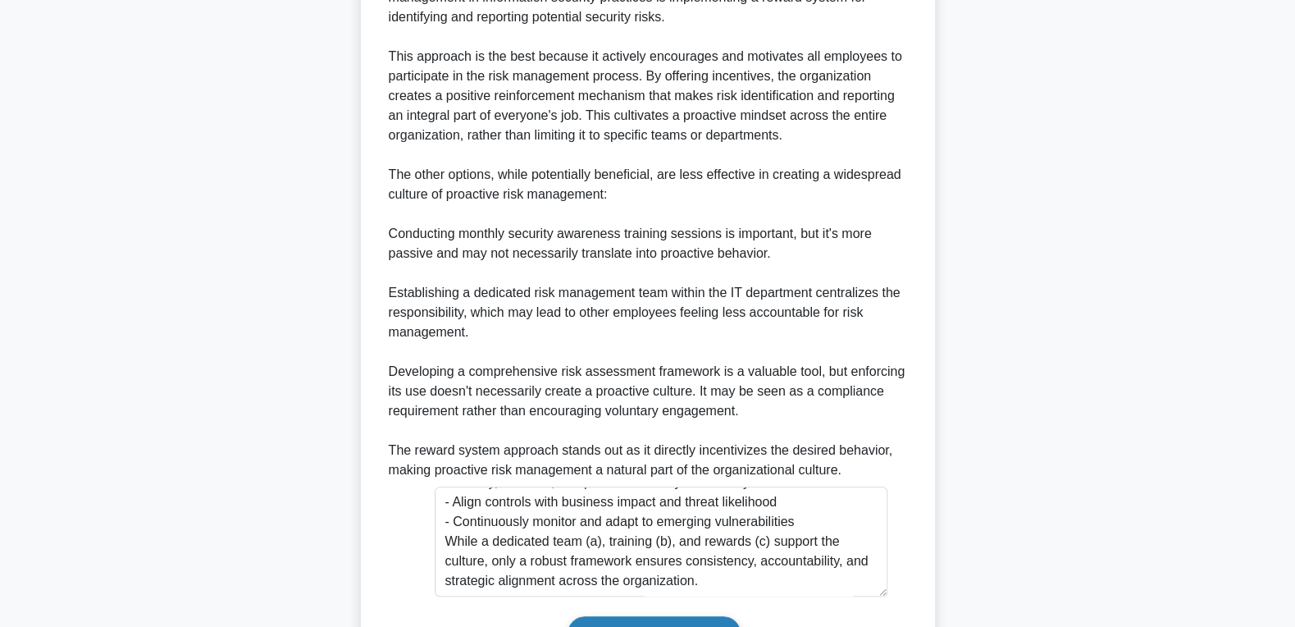
click at [669, 622] on input "Submit feedback" at bounding box center [653, 633] width 172 height 34
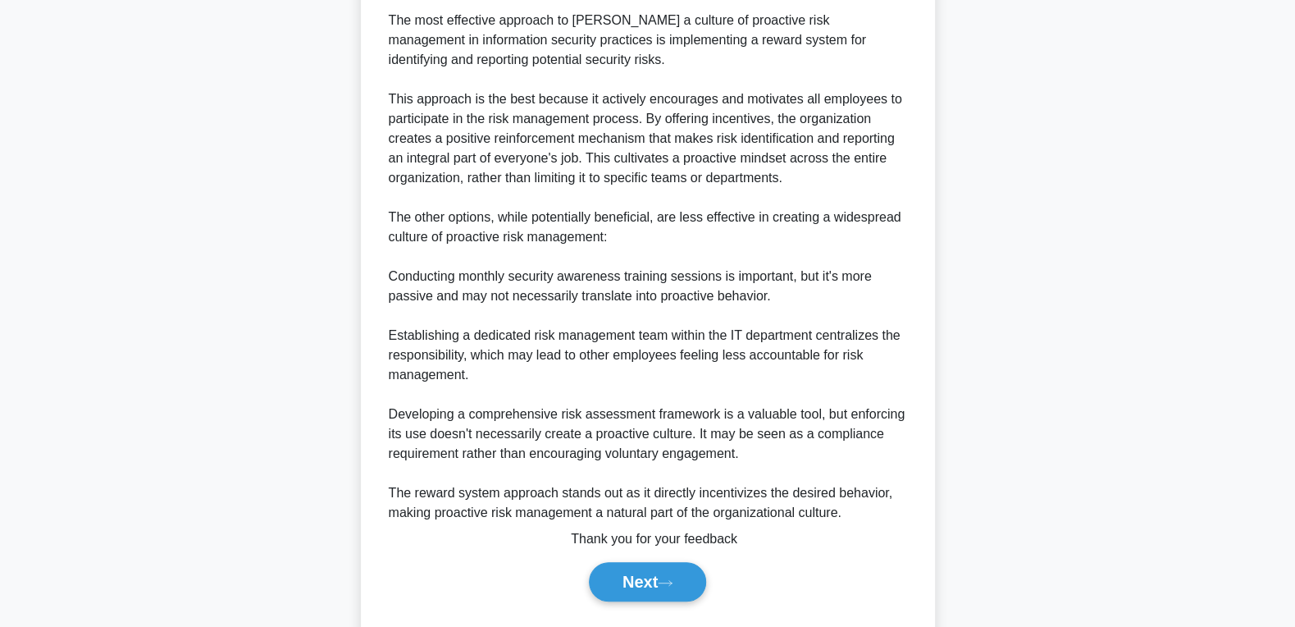
scroll to position [522, 0]
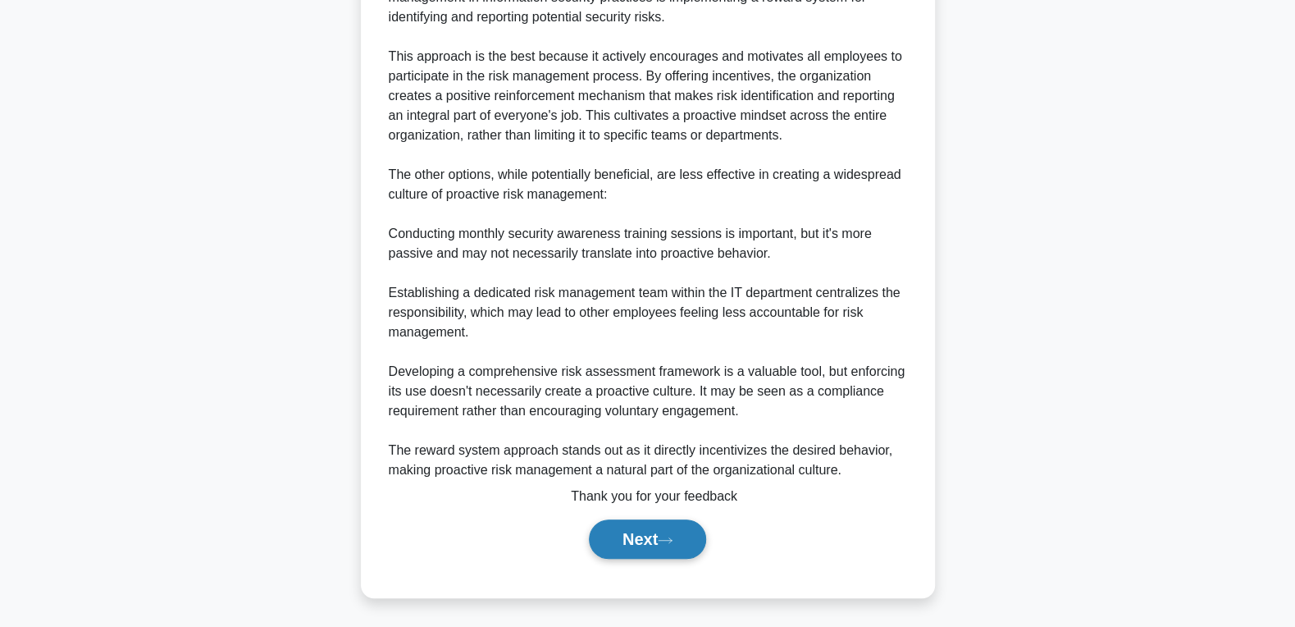
click at [632, 534] on button "Next" at bounding box center [647, 538] width 117 height 39
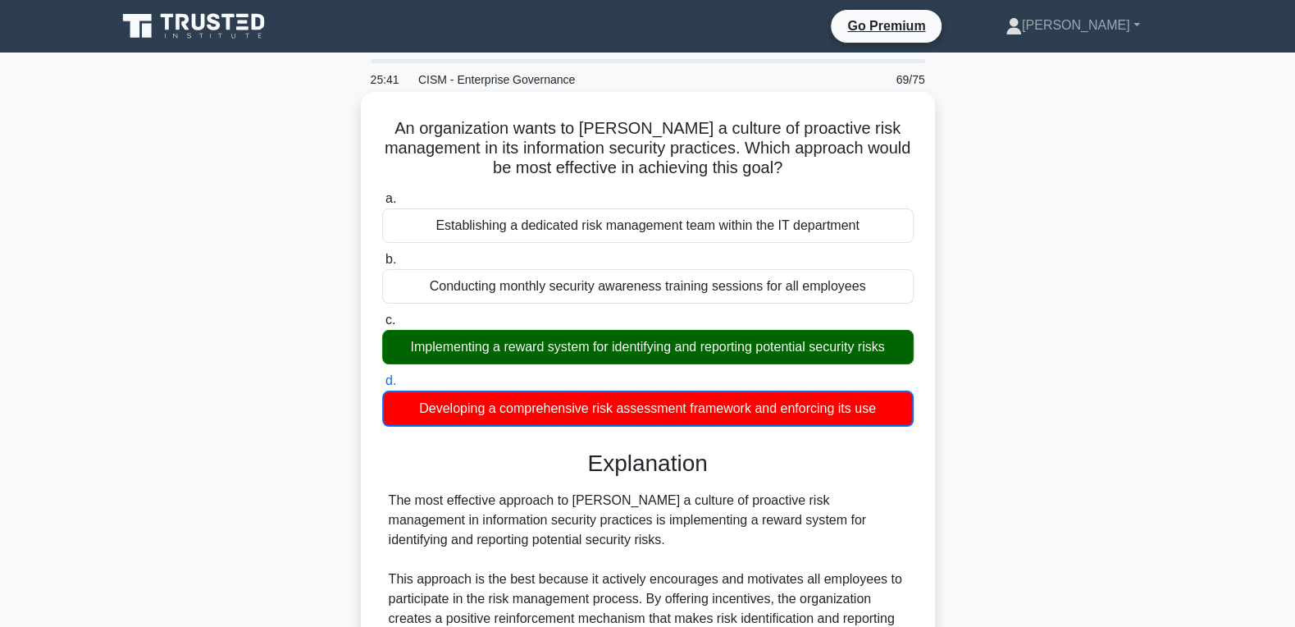
scroll to position [0, 0]
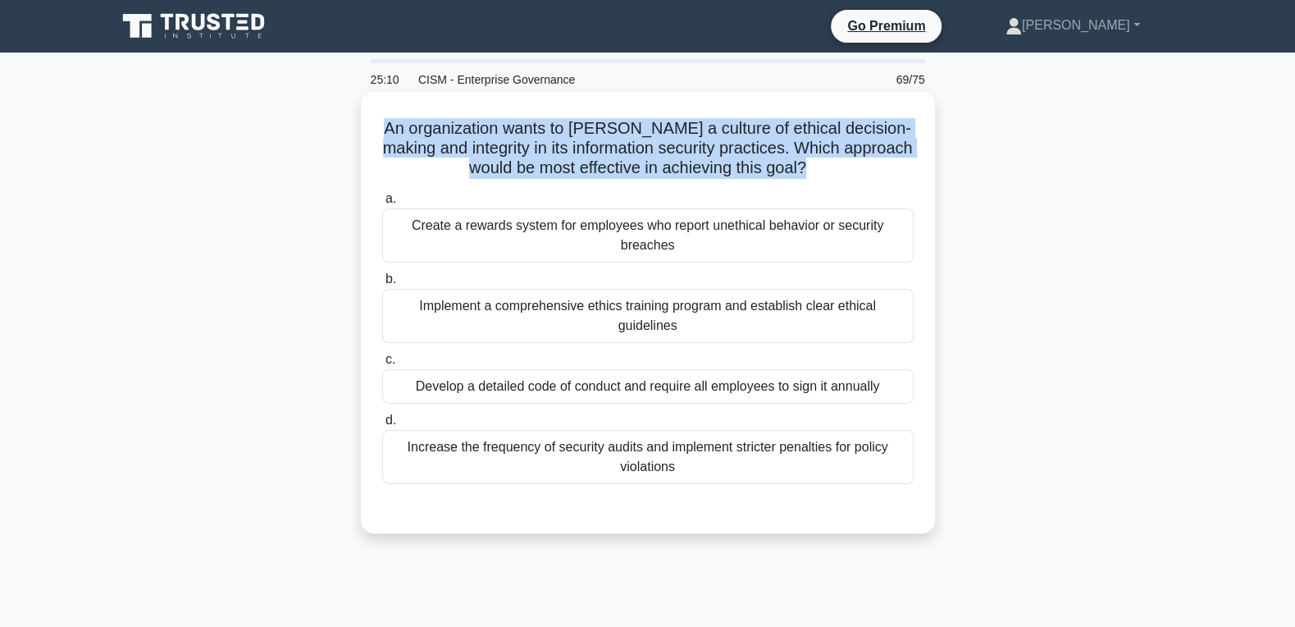
drag, startPoint x: 683, startPoint y: 451, endPoint x: 369, endPoint y: 127, distance: 451.2
click at [369, 127] on div "An organization wants to foster a culture of ethical decision-making and integr…" at bounding box center [647, 312] width 561 height 428
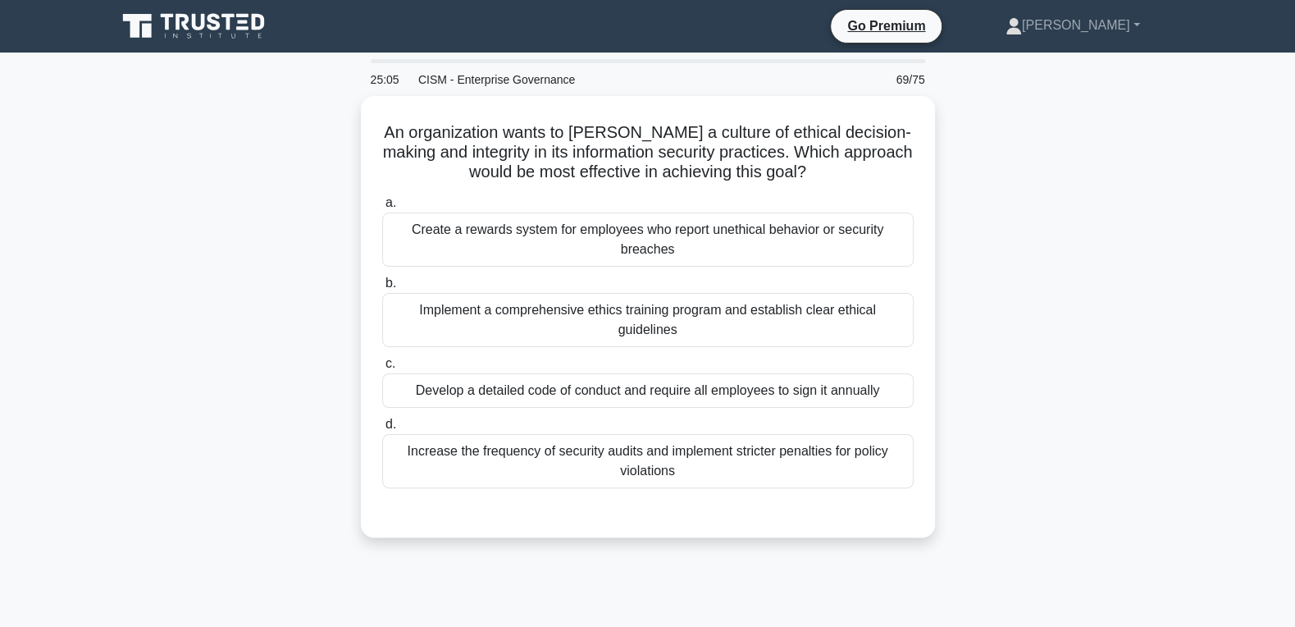
click at [1069, 317] on div "An organization wants to foster a culture of ethical decision-making and integr…" at bounding box center [648, 326] width 1082 height 461
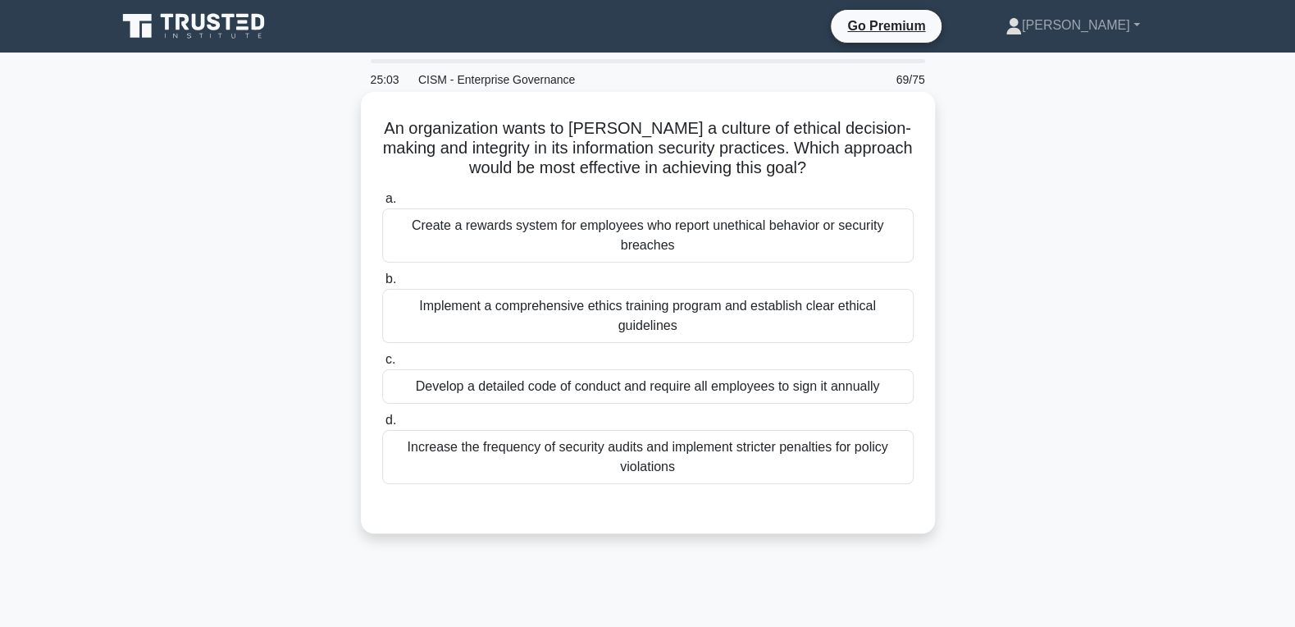
click at [677, 310] on div "Implement a comprehensive ethics training program and establish clear ethical g…" at bounding box center [647, 316] width 531 height 54
click at [382, 285] on input "b. Implement a comprehensive ethics training program and establish clear ethica…" at bounding box center [382, 279] width 0 height 11
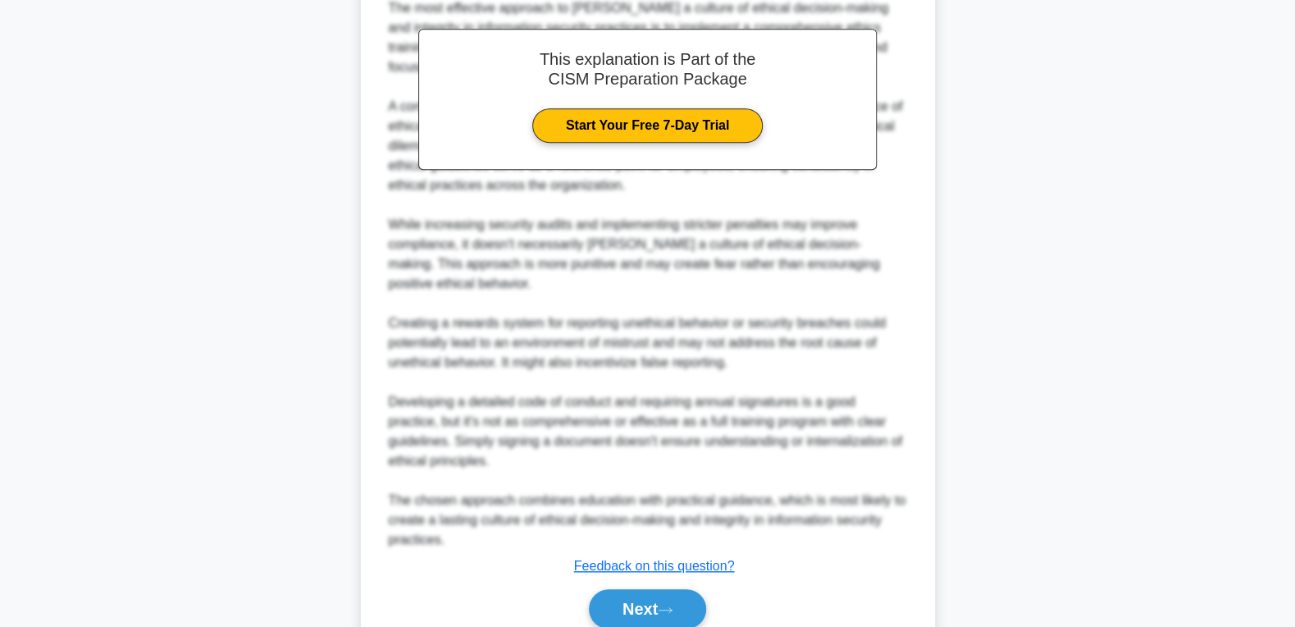
scroll to position [618, 0]
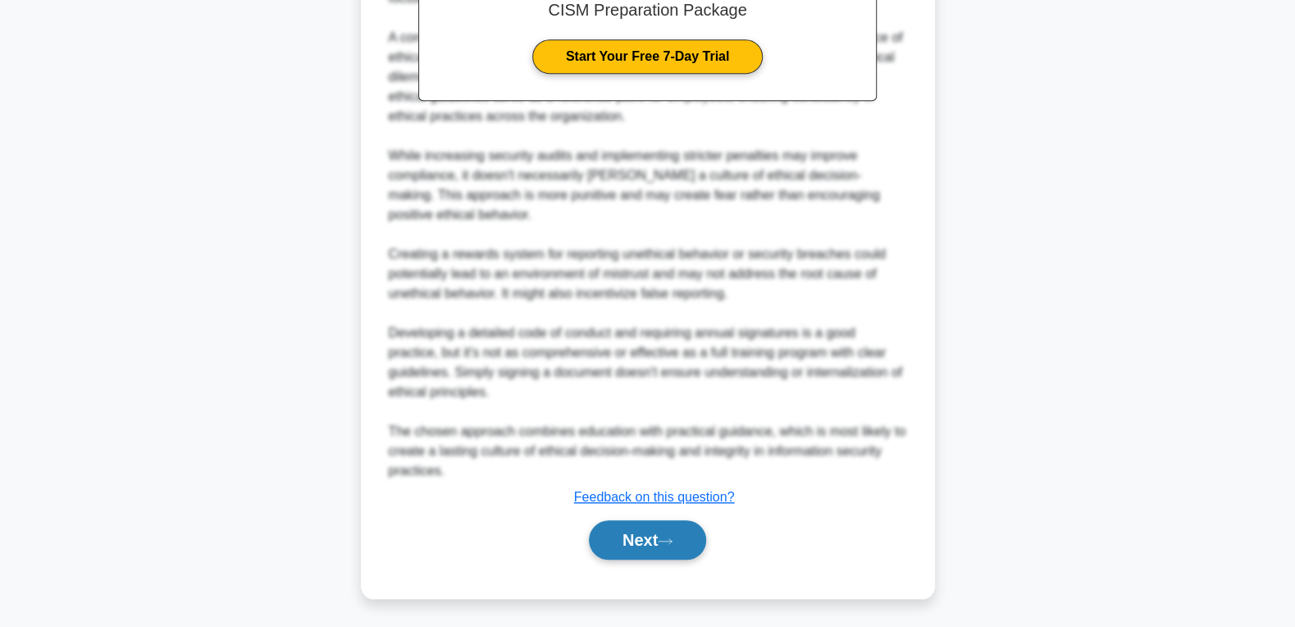
click at [601, 544] on button "Next" at bounding box center [647, 539] width 117 height 39
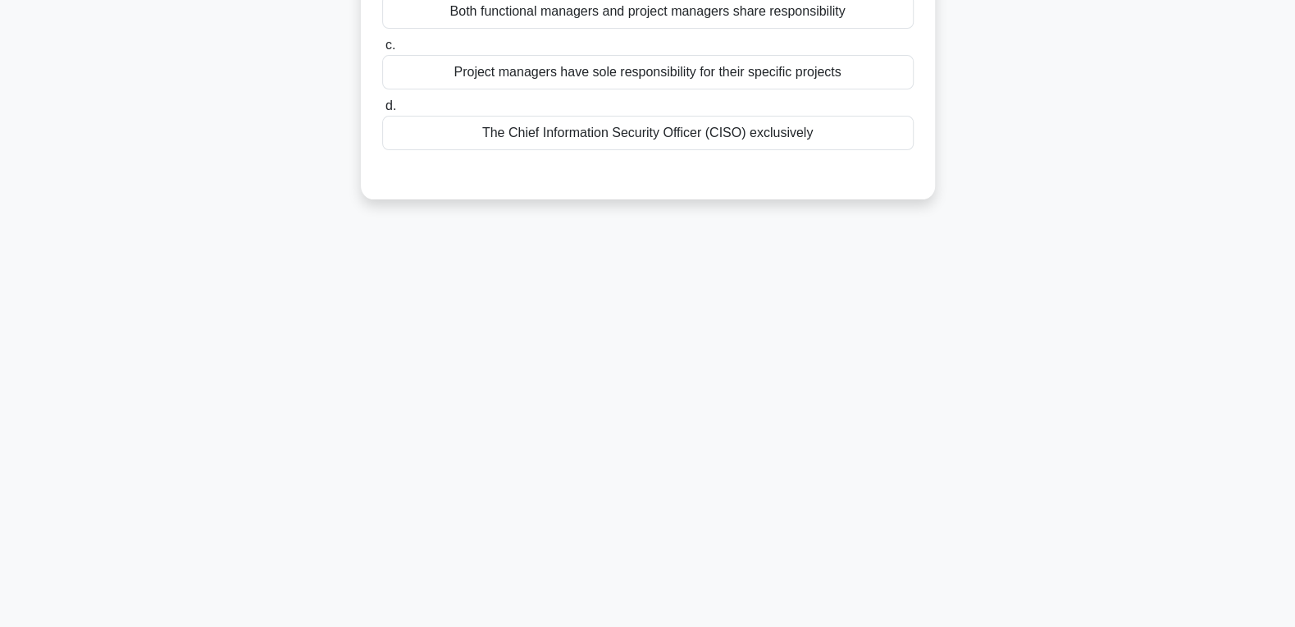
scroll to position [0, 0]
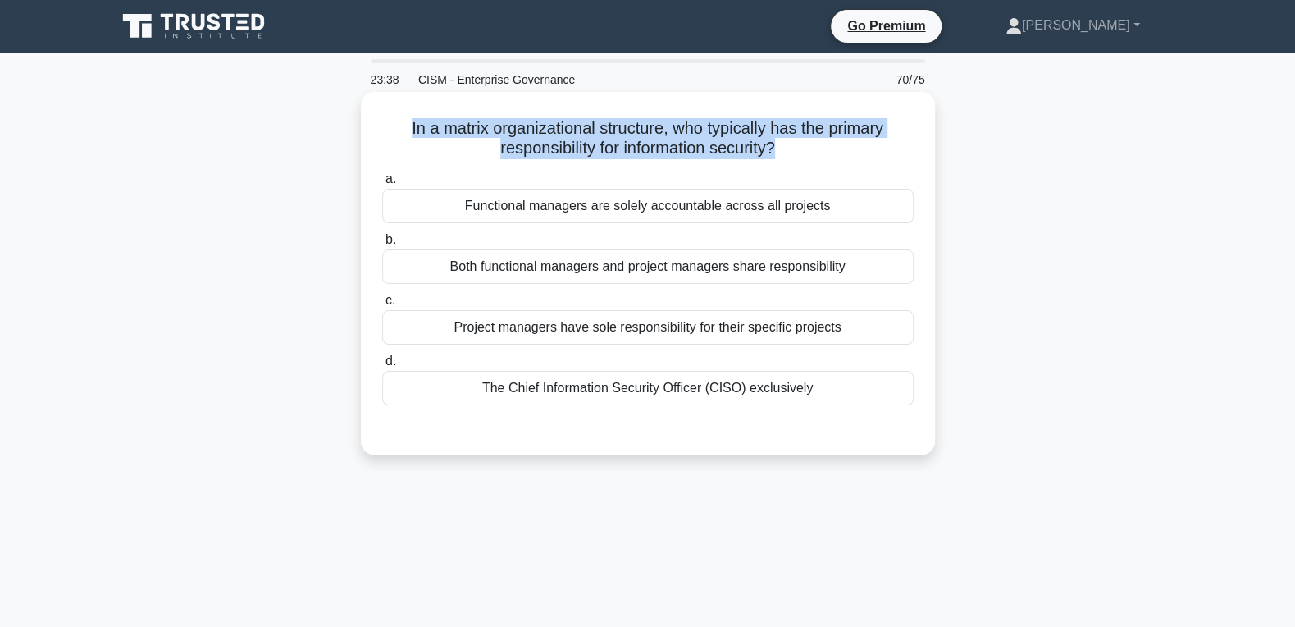
drag, startPoint x: 818, startPoint y: 397, endPoint x: 393, endPoint y: 132, distance: 501.3
click at [393, 132] on div "In a matrix organizational structure, who typically has the primary responsibil…" at bounding box center [647, 272] width 561 height 349
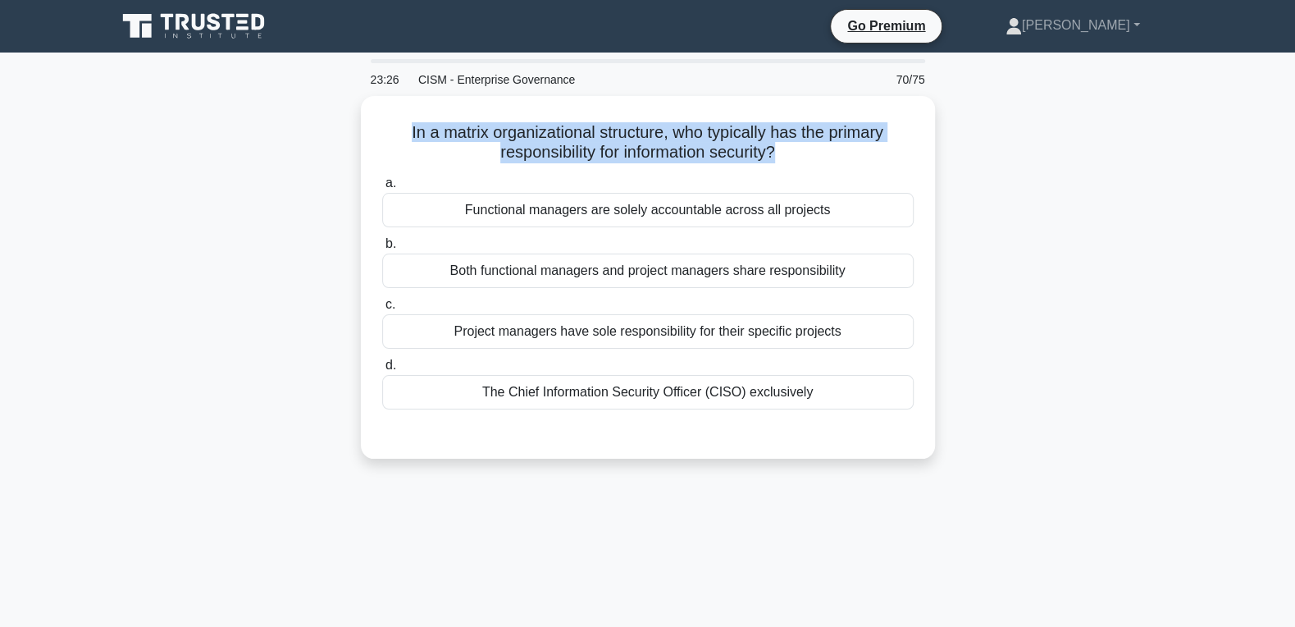
click at [1143, 256] on div "In a matrix organizational structure, who typically has the primary responsibil…" at bounding box center [648, 287] width 1082 height 382
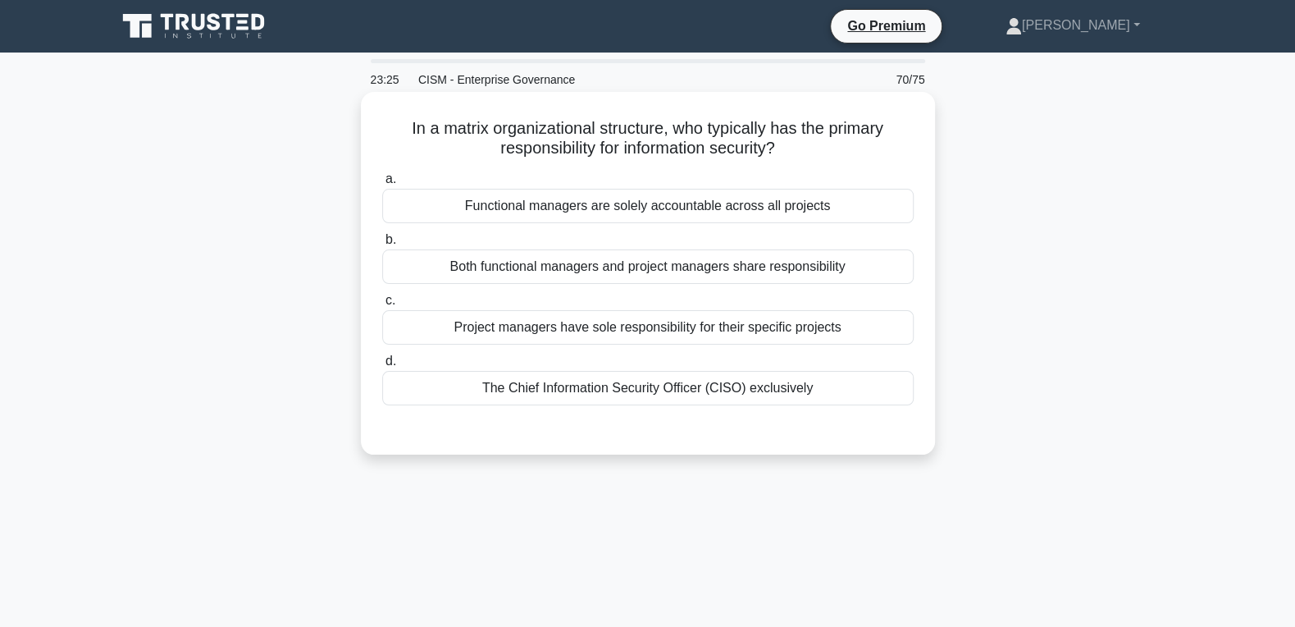
click at [638, 265] on div "Both functional managers and project managers share responsibility" at bounding box center [647, 266] width 531 height 34
click at [382, 245] on input "b. Both functional managers and project managers share responsibility" at bounding box center [382, 240] width 0 height 11
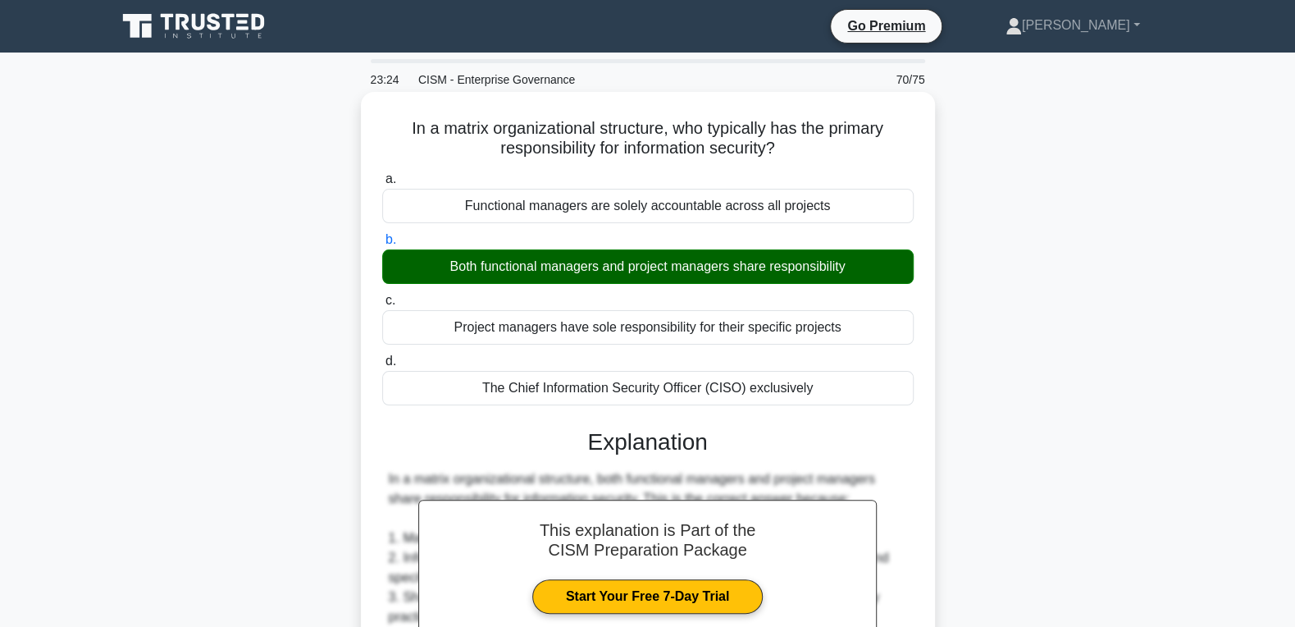
scroll to position [382, 0]
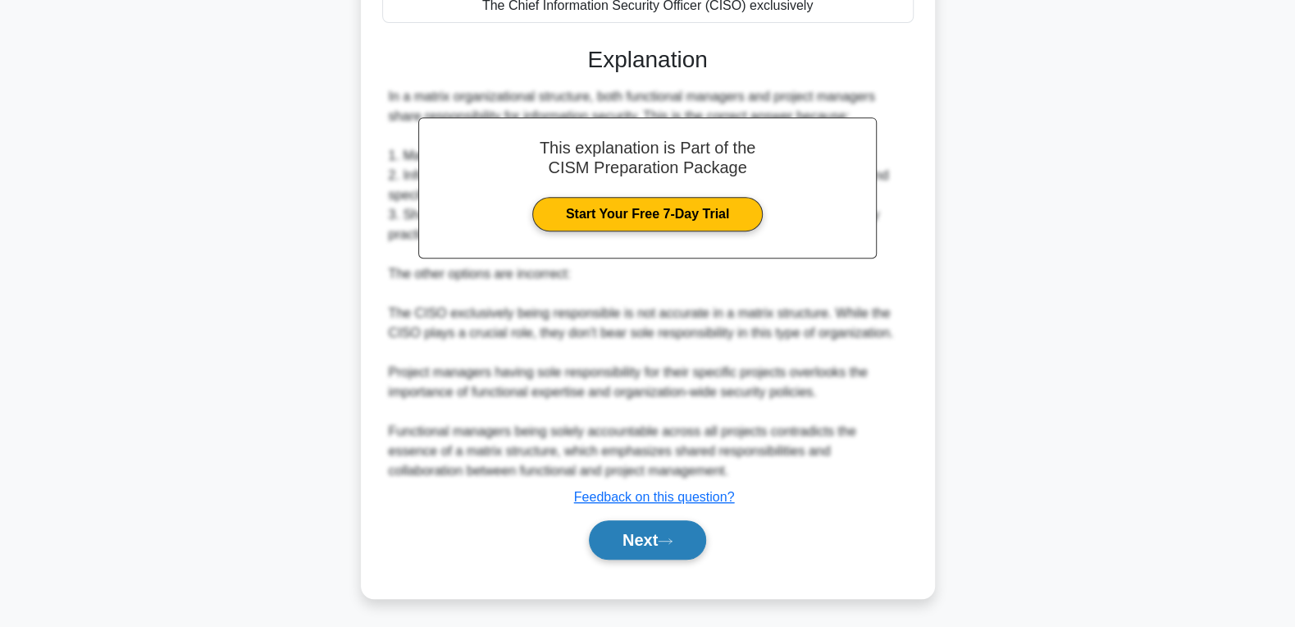
click at [608, 554] on button "Next" at bounding box center [647, 539] width 117 height 39
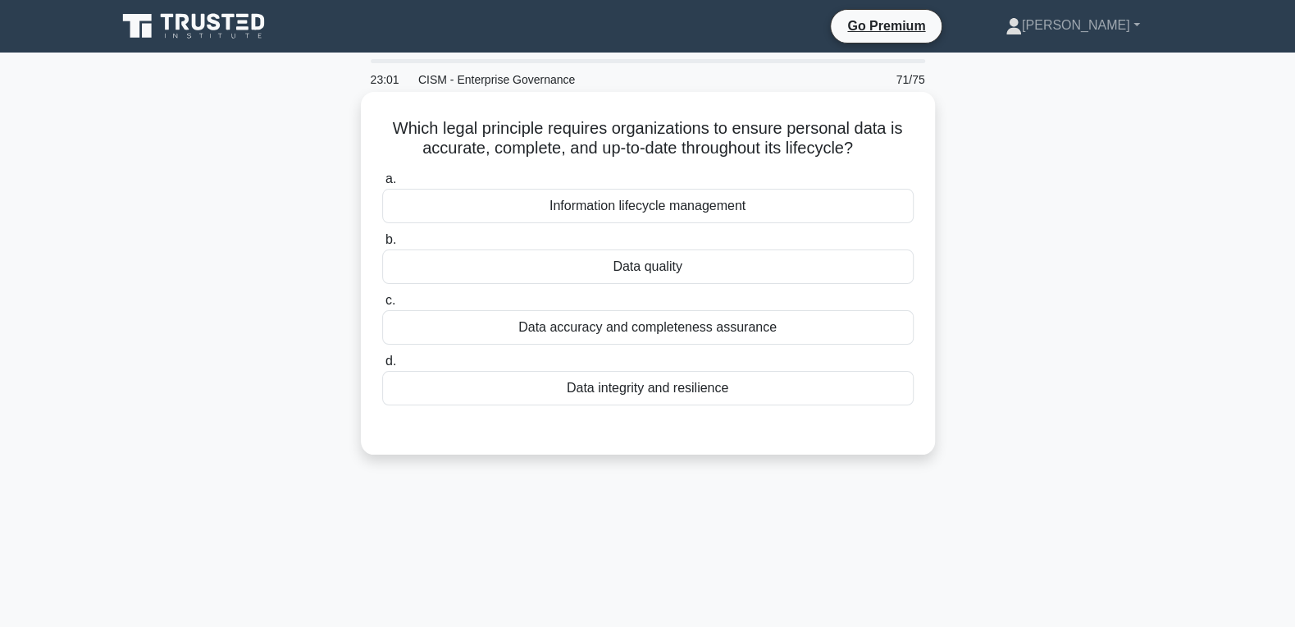
click at [686, 333] on div "Data accuracy and completeness assurance" at bounding box center [647, 327] width 531 height 34
click at [382, 306] on input "c. Data accuracy and completeness assurance" at bounding box center [382, 300] width 0 height 11
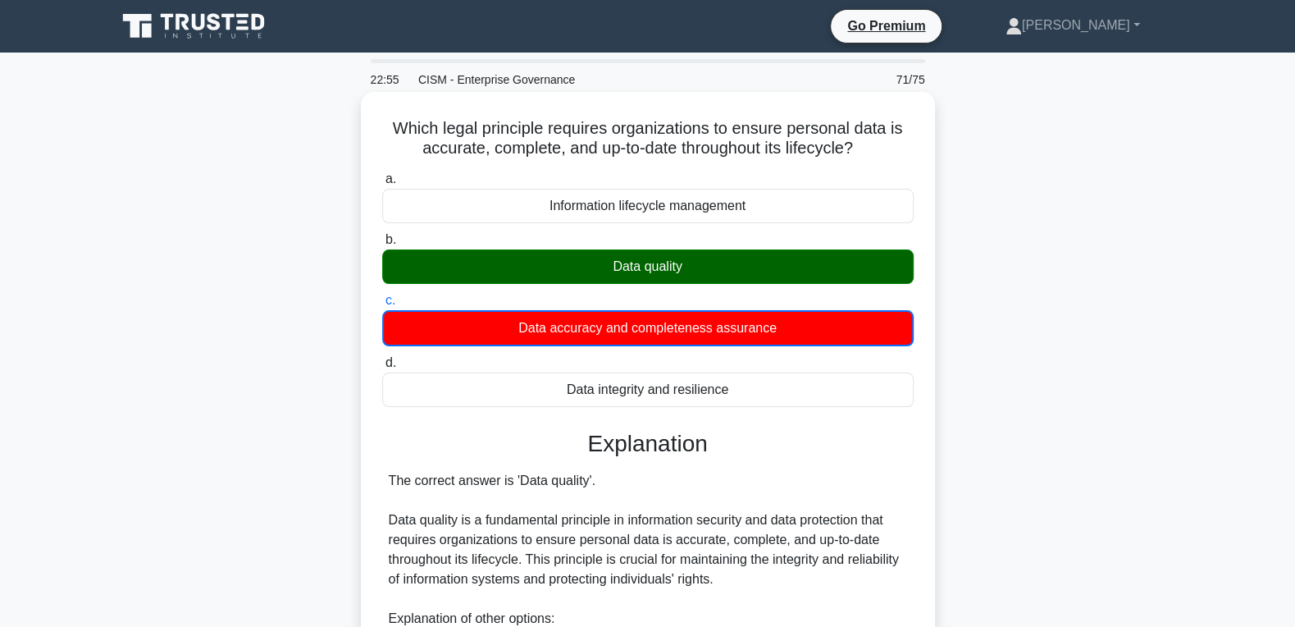
scroll to position [345, 0]
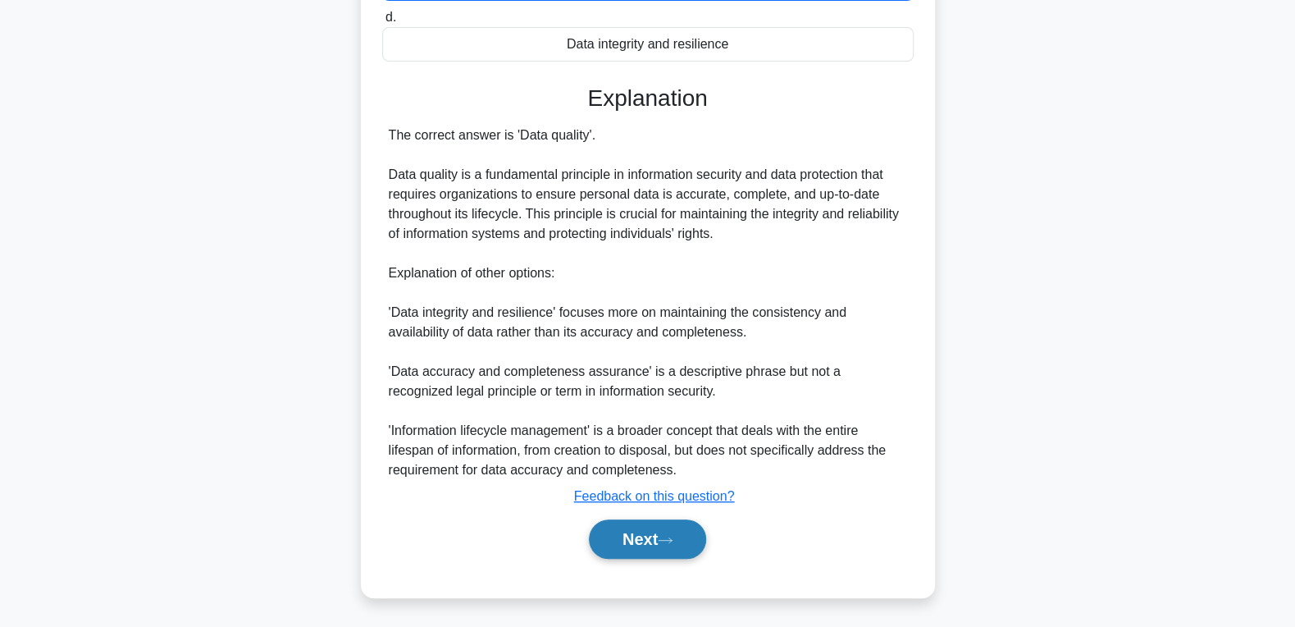
click at [641, 536] on button "Next" at bounding box center [647, 538] width 117 height 39
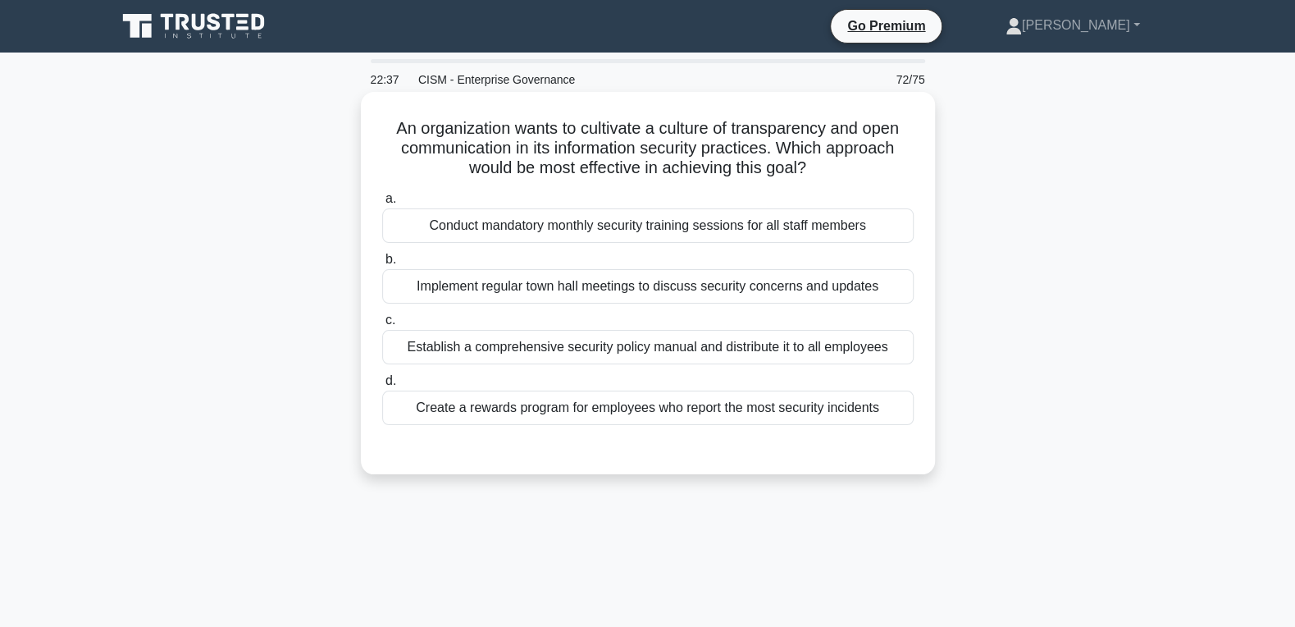
click at [517, 276] on div "Implement regular town hall meetings to discuss security concerns and updates" at bounding box center [647, 286] width 531 height 34
click at [382, 265] on input "b. Implement regular town hall meetings to discuss security concerns and updates" at bounding box center [382, 259] width 0 height 11
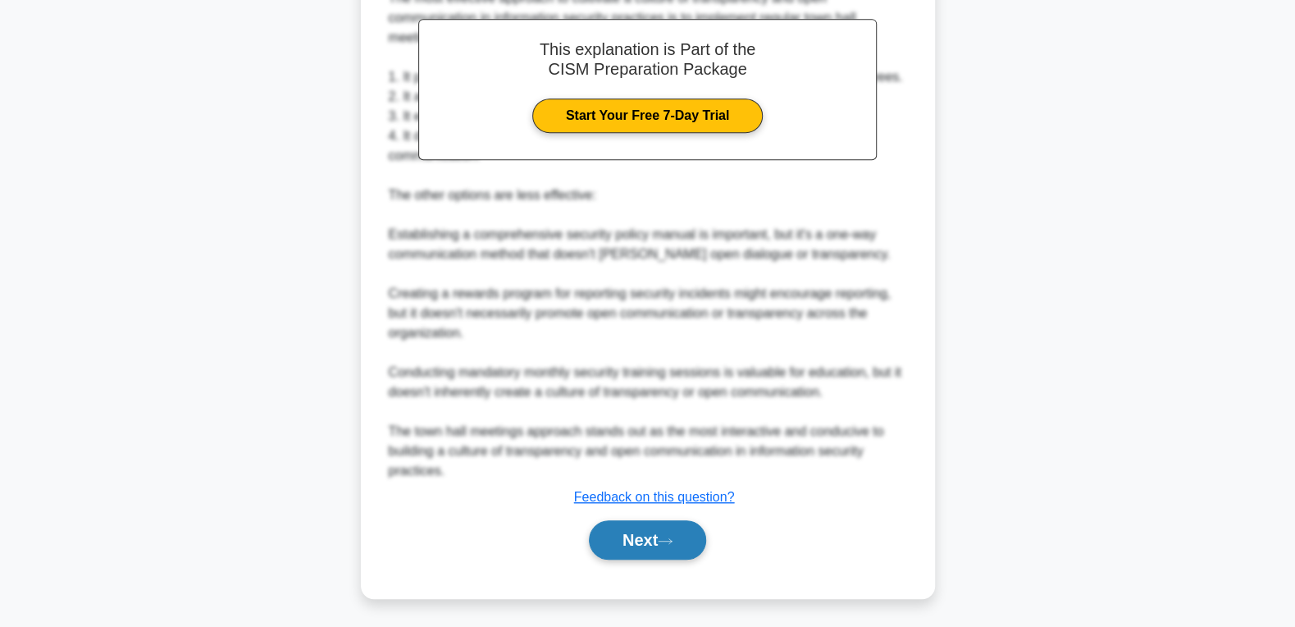
click at [617, 539] on button "Next" at bounding box center [647, 539] width 117 height 39
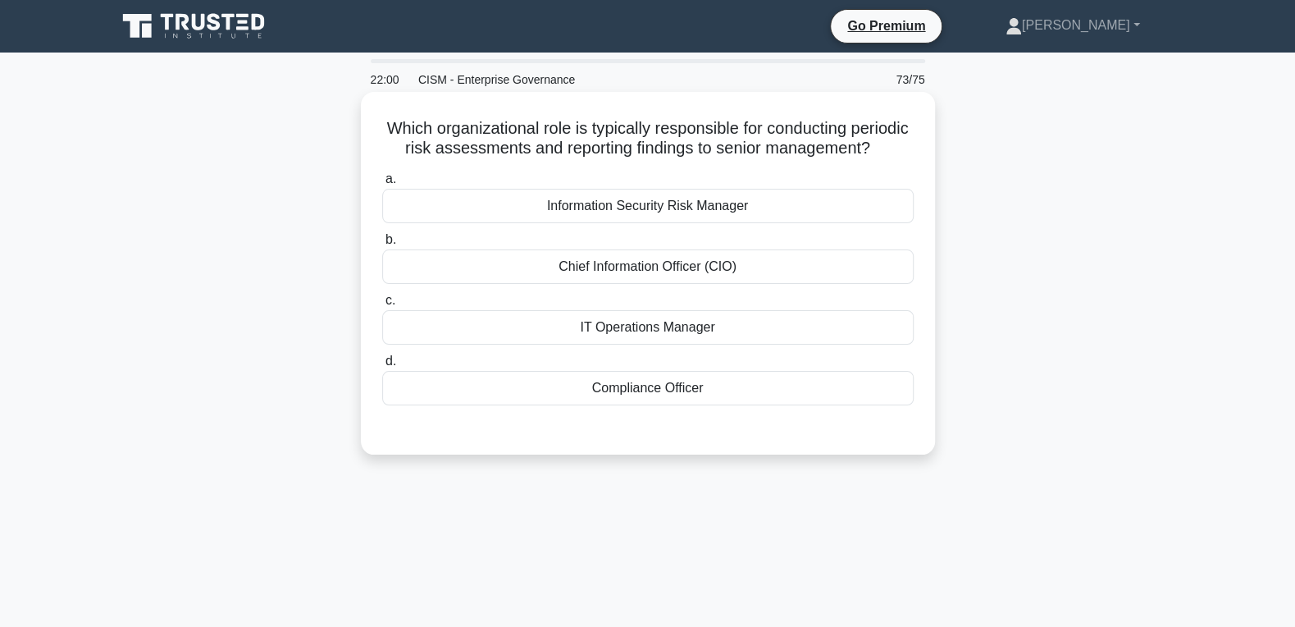
click at [629, 209] on div "Information Security Risk Manager" at bounding box center [647, 206] width 531 height 34
click at [382, 185] on input "a. Information Security Risk Manager" at bounding box center [382, 179] width 0 height 11
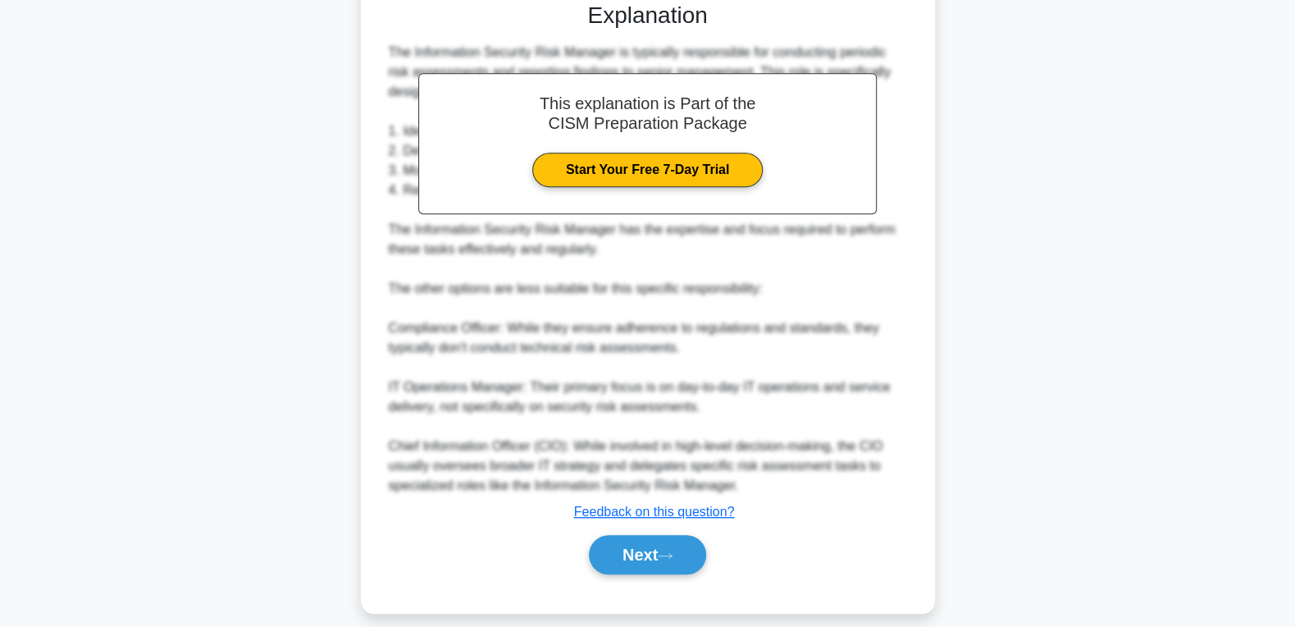
scroll to position [441, 0]
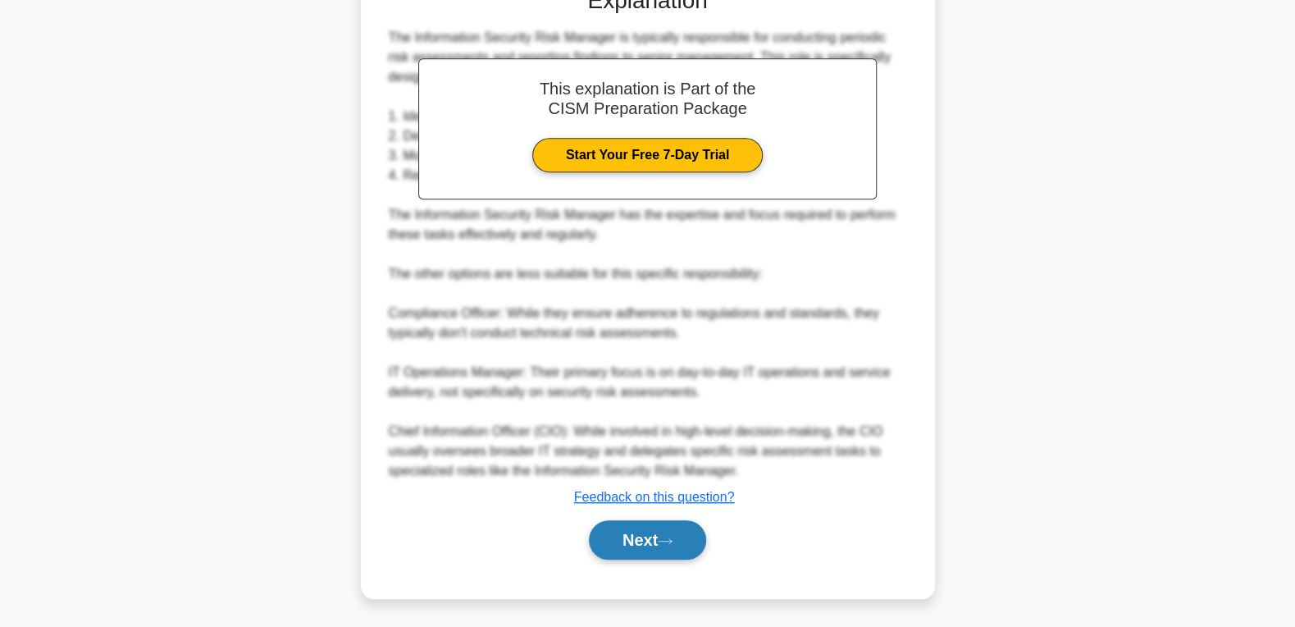
click at [627, 537] on button "Next" at bounding box center [647, 539] width 117 height 39
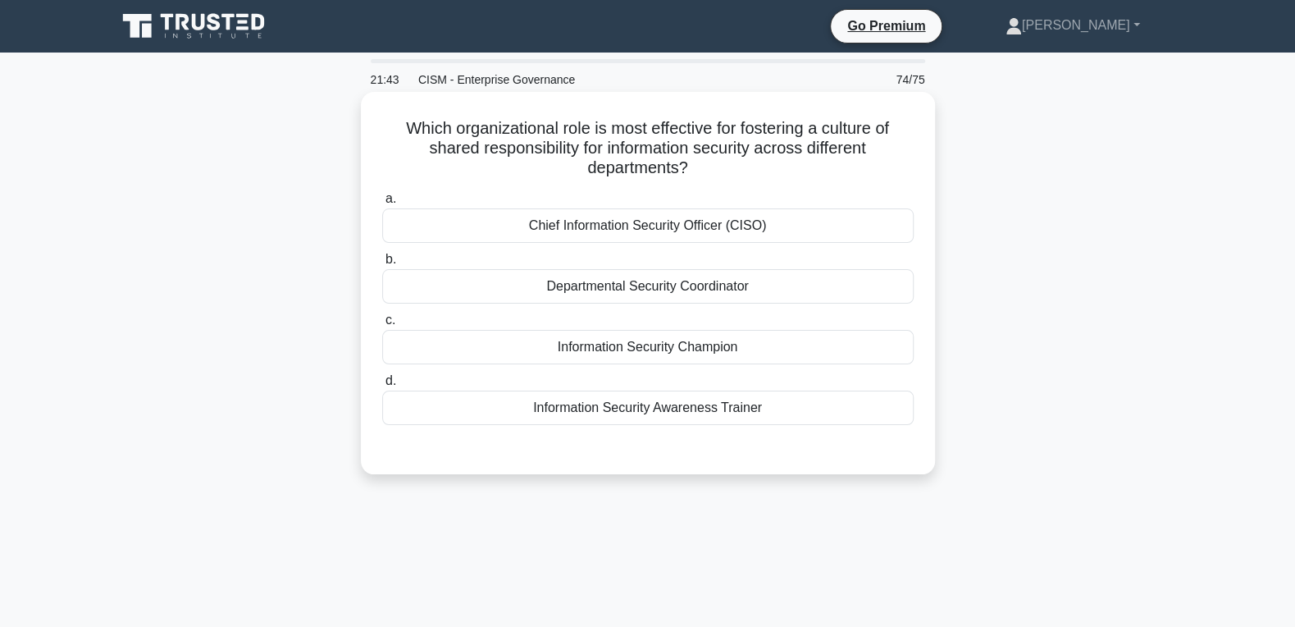
click at [782, 291] on div "Departmental Security Coordinator" at bounding box center [647, 286] width 531 height 34
click at [382, 265] on input "b. Departmental Security Coordinator" at bounding box center [382, 259] width 0 height 11
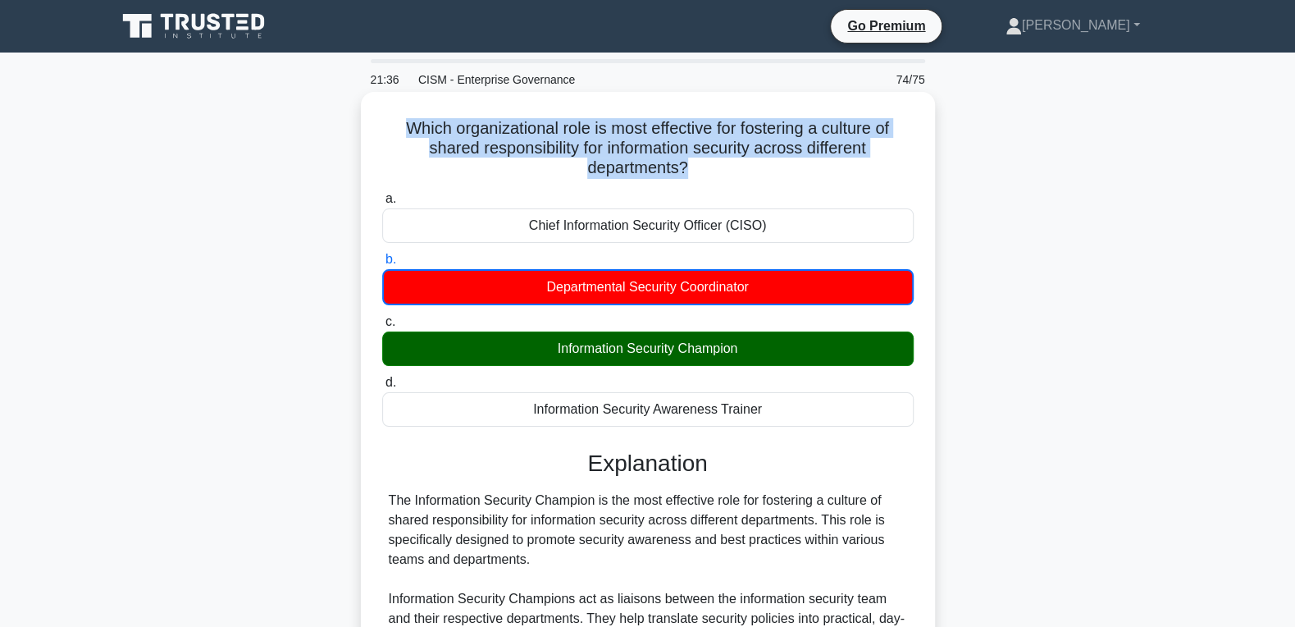
drag, startPoint x: 764, startPoint y: 408, endPoint x: 385, endPoint y: 126, distance: 472.3
click at [385, 126] on div "Which organizational role is most effective for fostering a culture of shared r…" at bounding box center [647, 625] width 561 height 1054
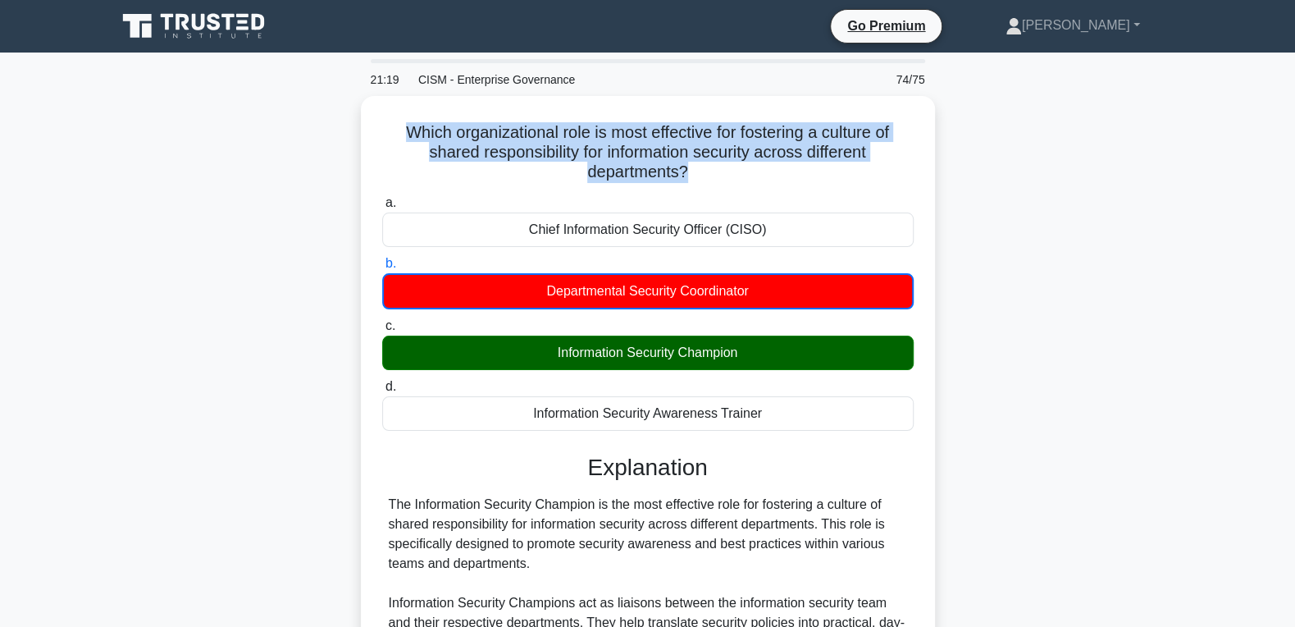
click at [1096, 207] on div "Which organizational role is most effective for fostering a culture of shared r…" at bounding box center [648, 639] width 1082 height 1087
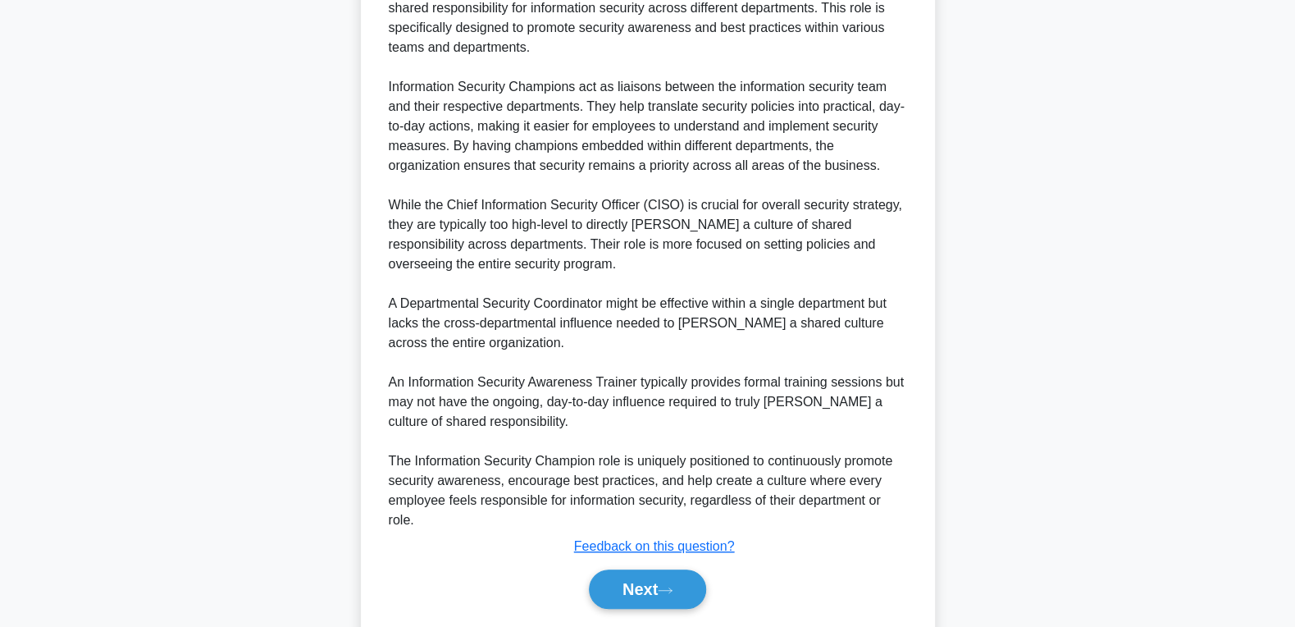
scroll to position [562, 0]
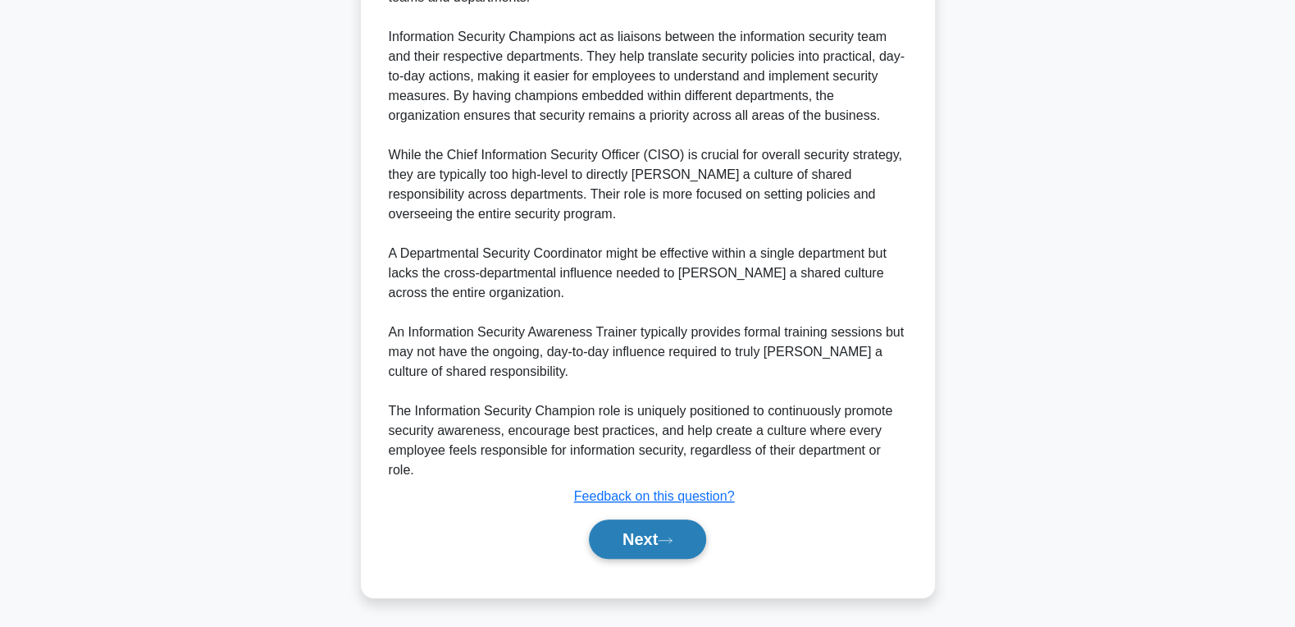
click at [621, 543] on button "Next" at bounding box center [647, 538] width 117 height 39
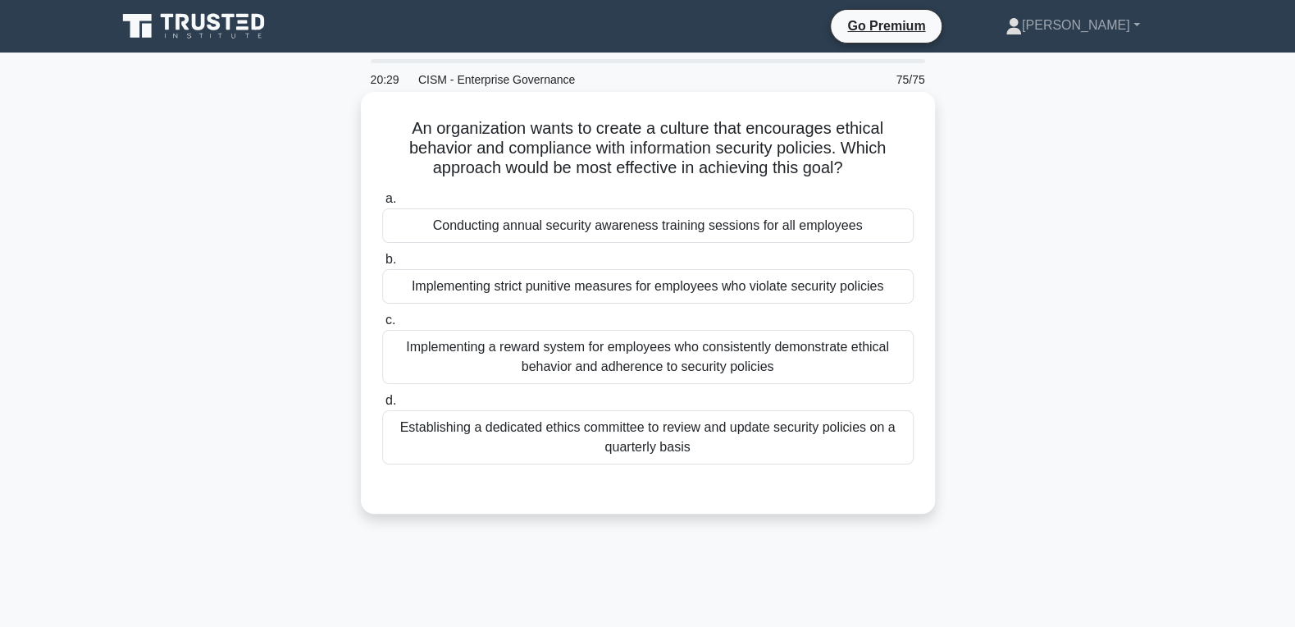
click at [630, 350] on div "Implementing a reward system for employees who consistently demonstrate ethical…" at bounding box center [647, 357] width 531 height 54
click at [382, 326] on input "c. Implementing a reward system for employees who consistently demonstrate ethi…" at bounding box center [382, 320] width 0 height 11
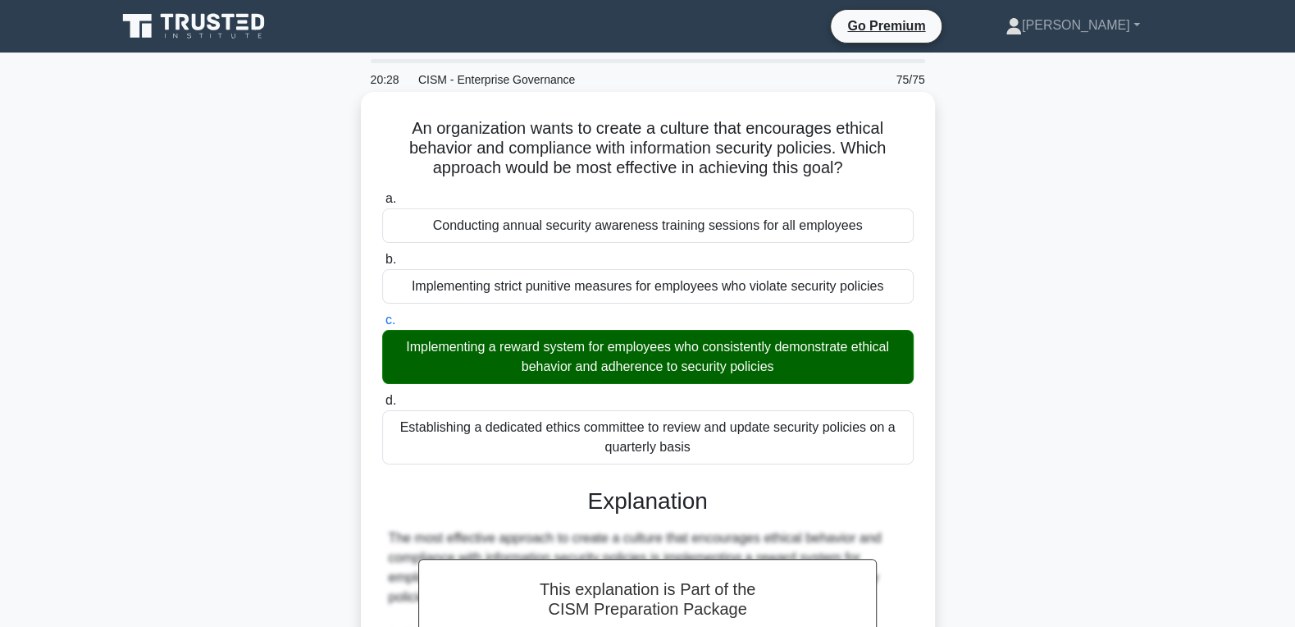
scroll to position [579, 0]
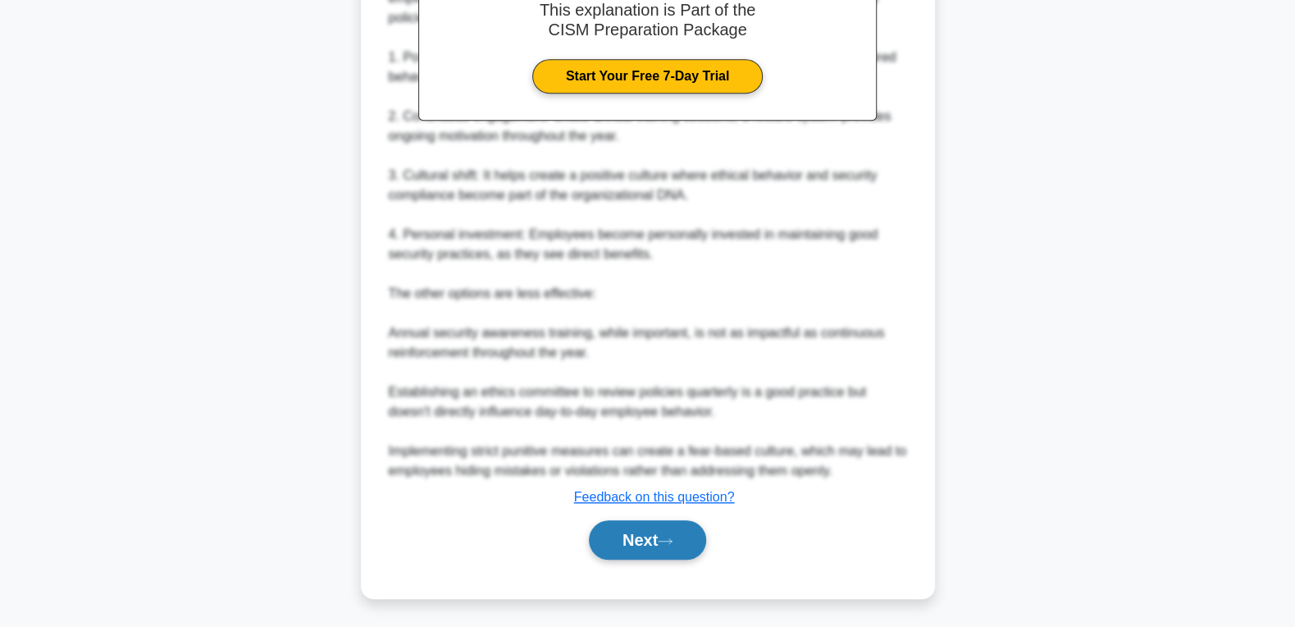
click at [635, 530] on button "Next" at bounding box center [647, 539] width 117 height 39
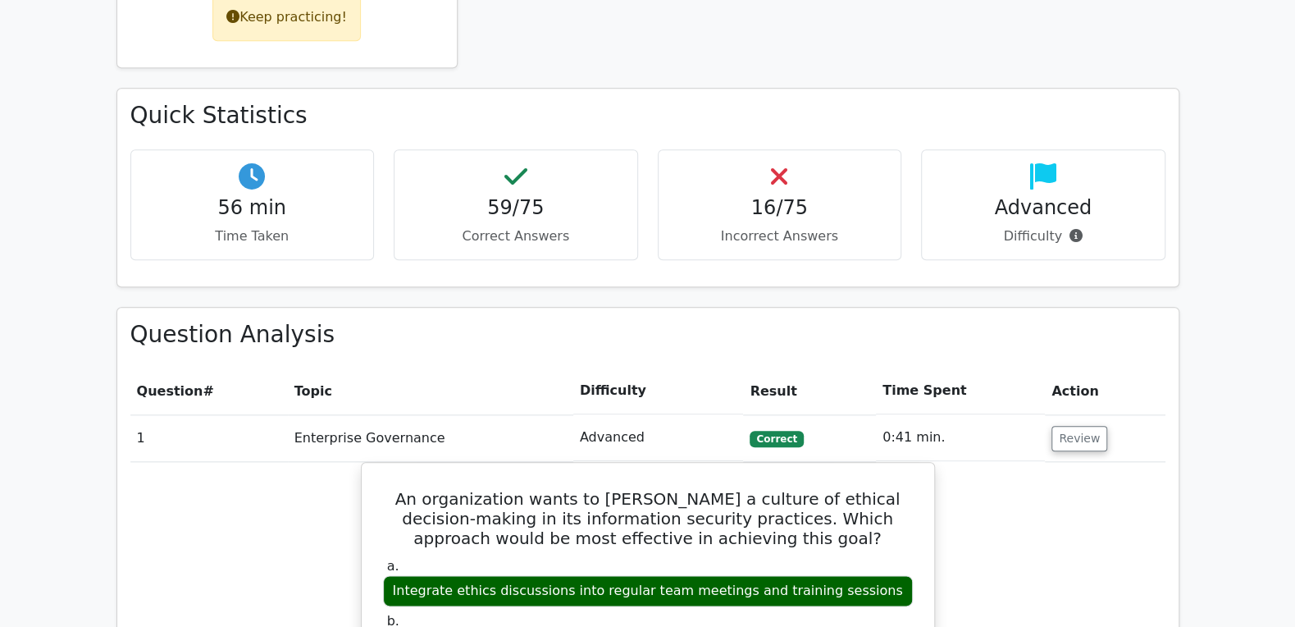
scroll to position [968, 0]
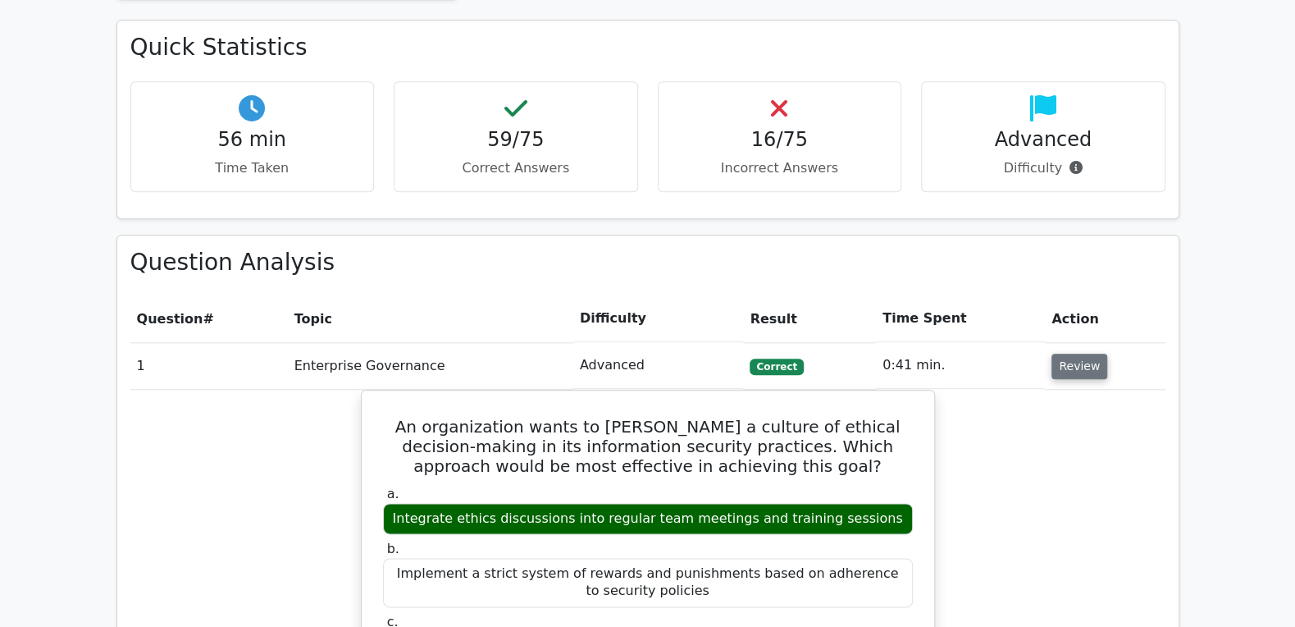
click at [1080, 353] on button "Review" at bounding box center [1079, 365] width 56 height 25
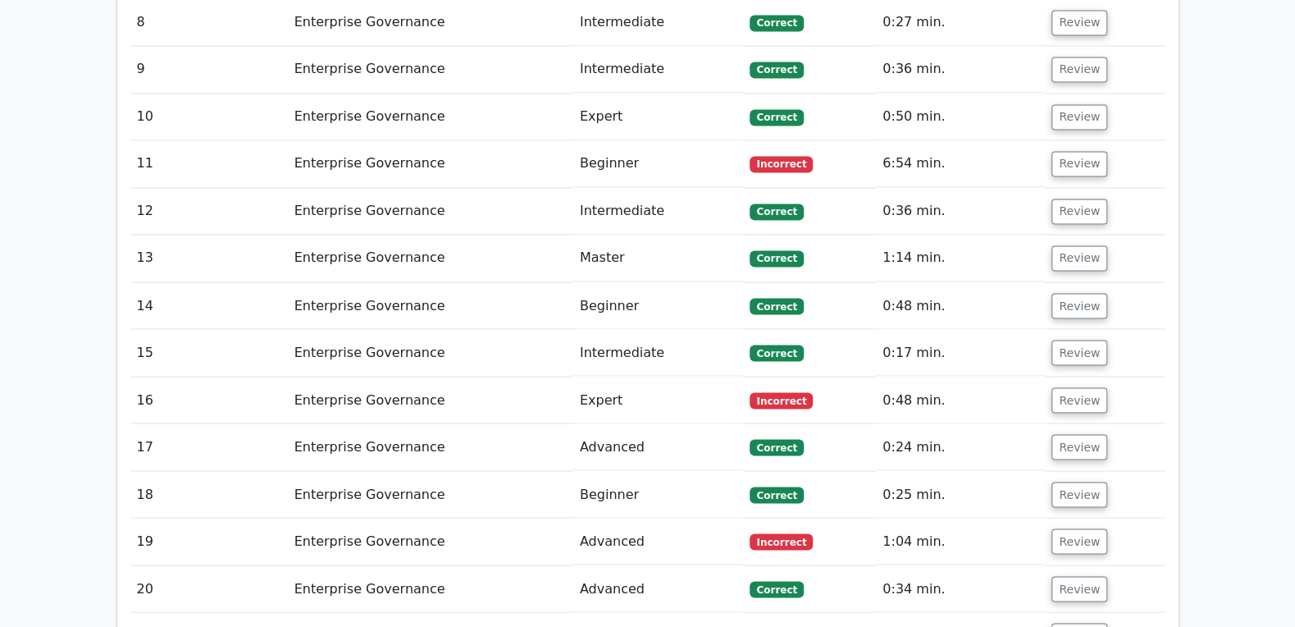
scroll to position [1671, 0]
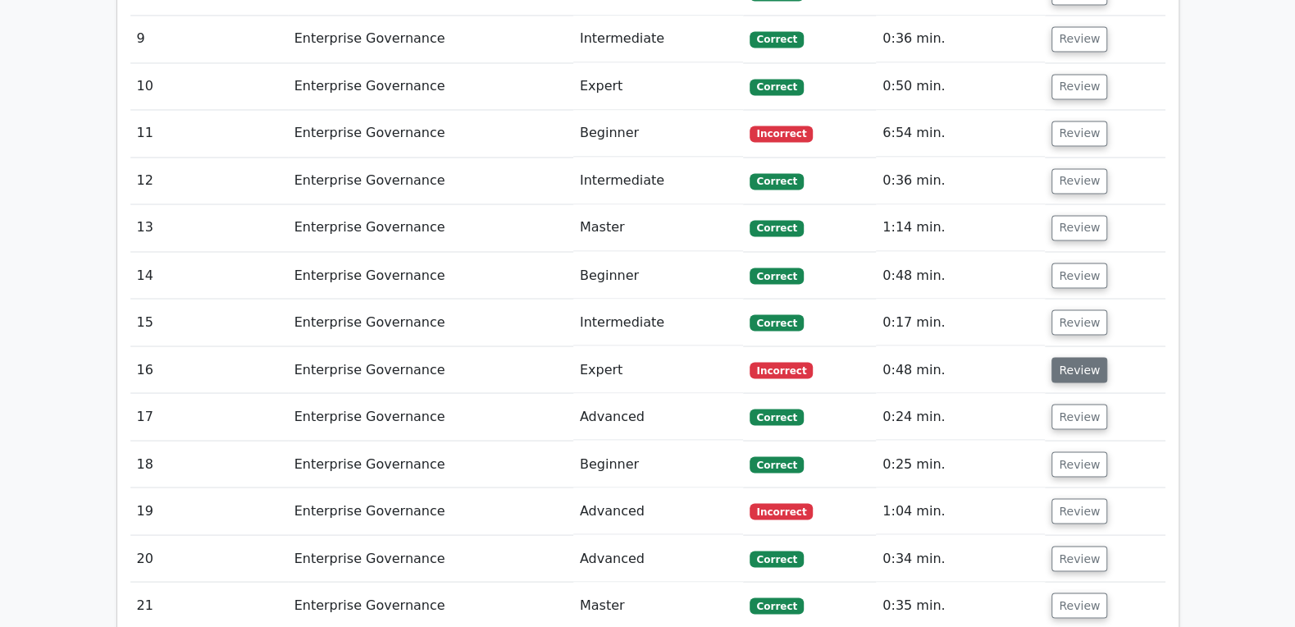
click at [1064, 357] on button "Review" at bounding box center [1079, 369] width 56 height 25
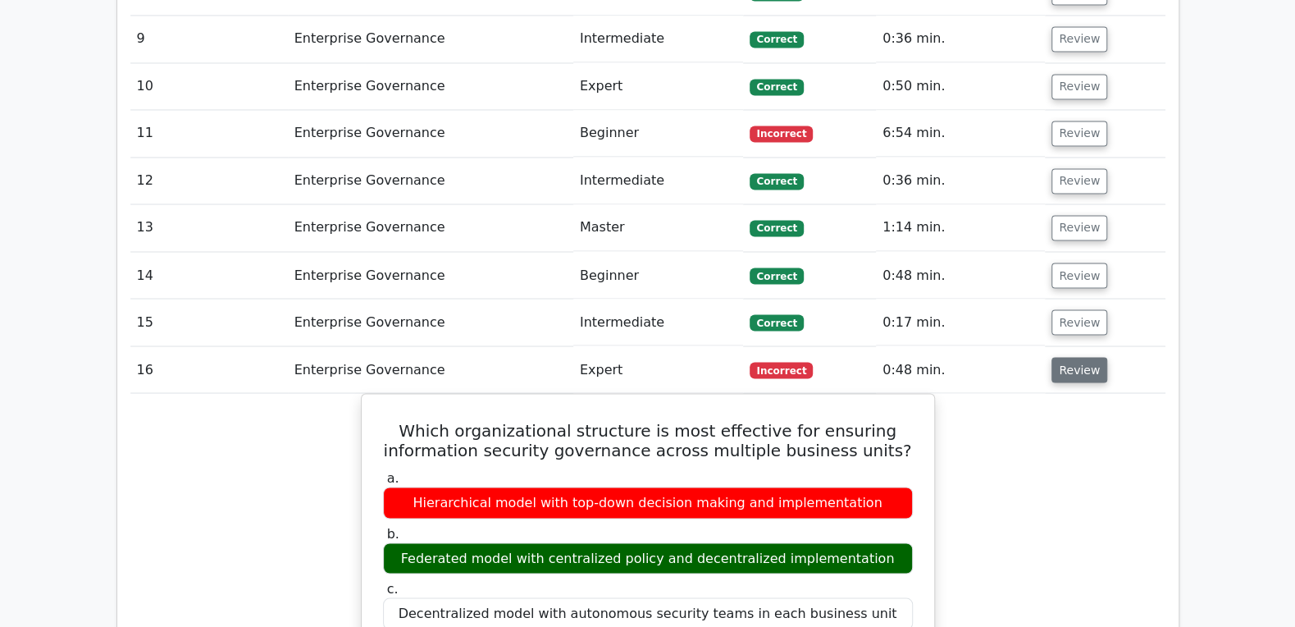
click at [1087, 357] on button "Review" at bounding box center [1079, 369] width 56 height 25
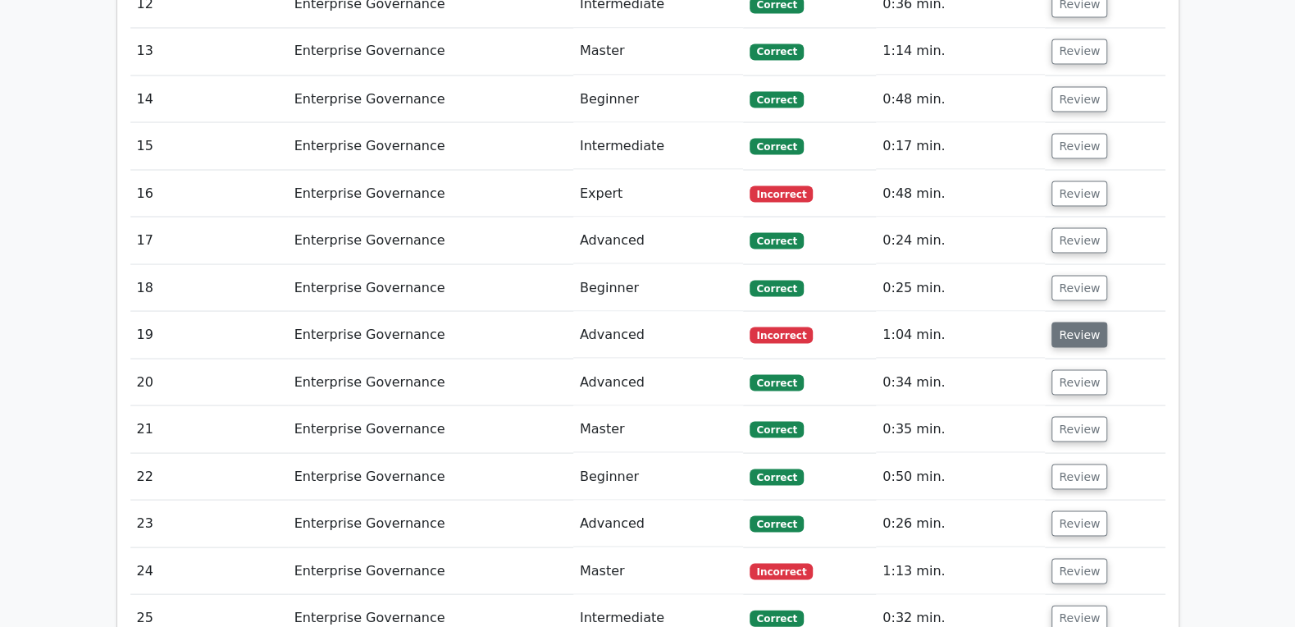
scroll to position [1935, 0]
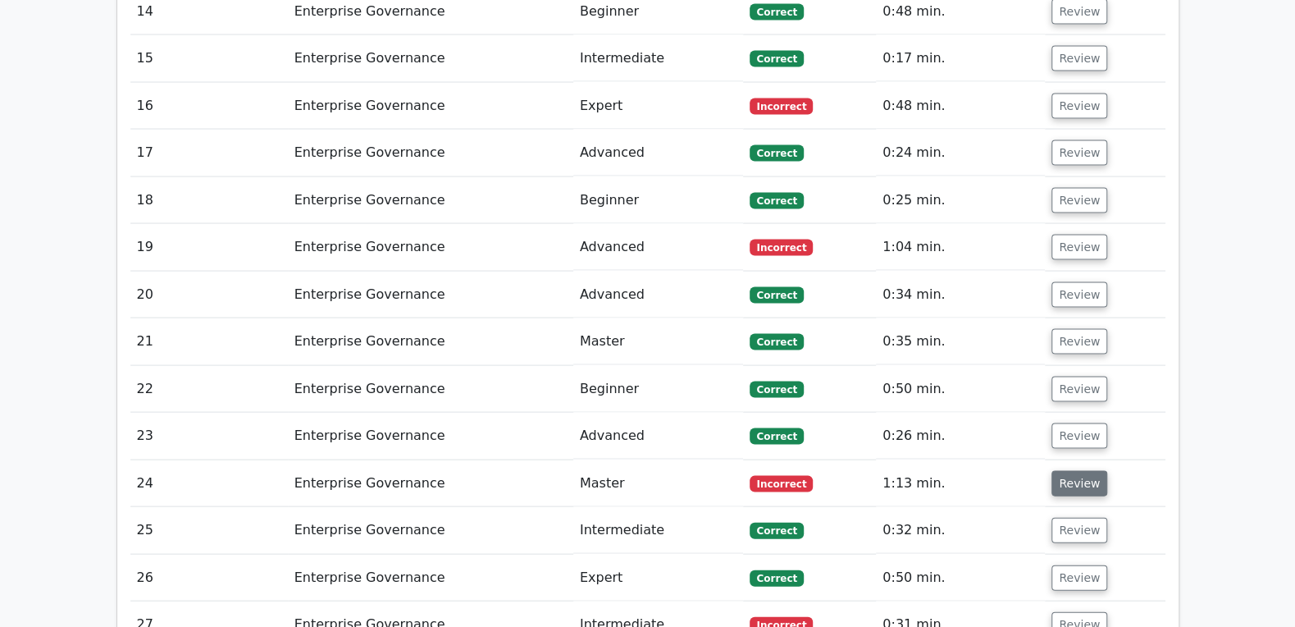
click at [1069, 470] on button "Review" at bounding box center [1079, 482] width 56 height 25
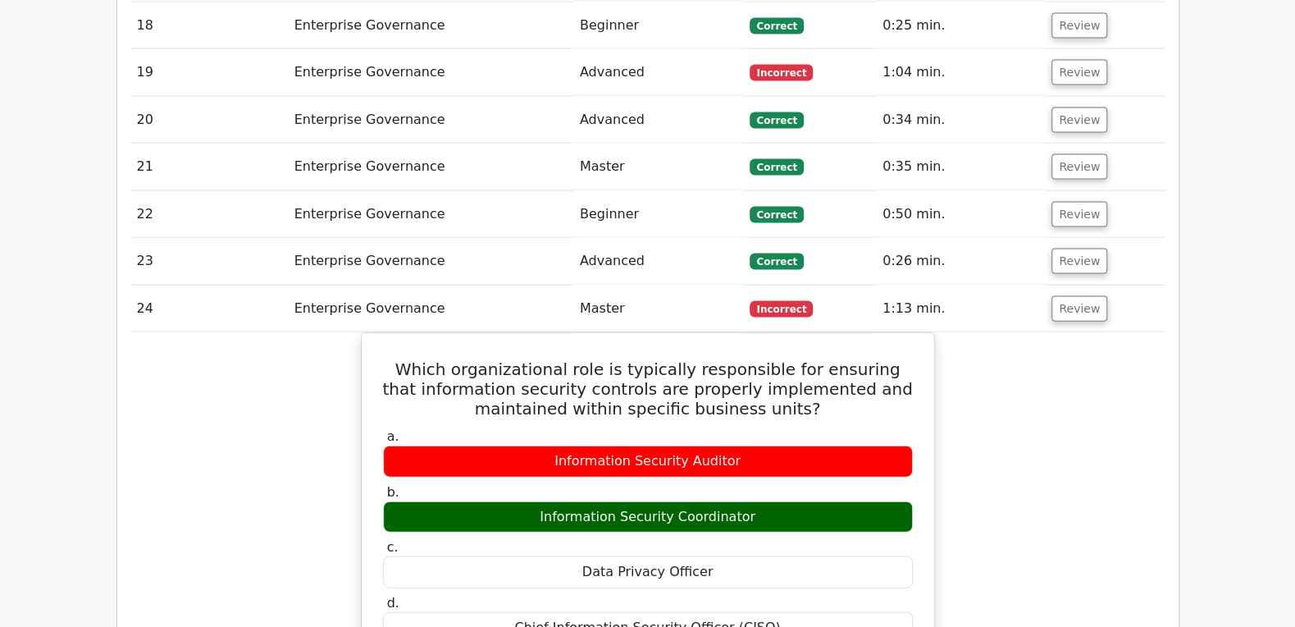
scroll to position [2112, 0]
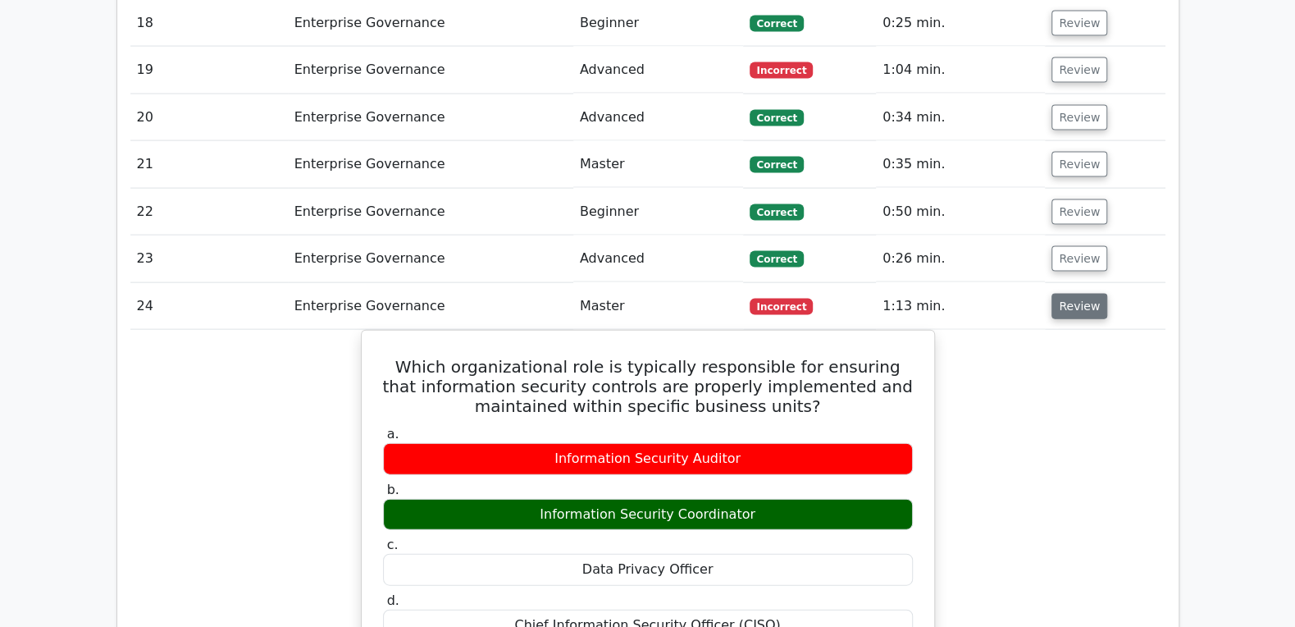
click at [1064, 294] on button "Review" at bounding box center [1079, 306] width 56 height 25
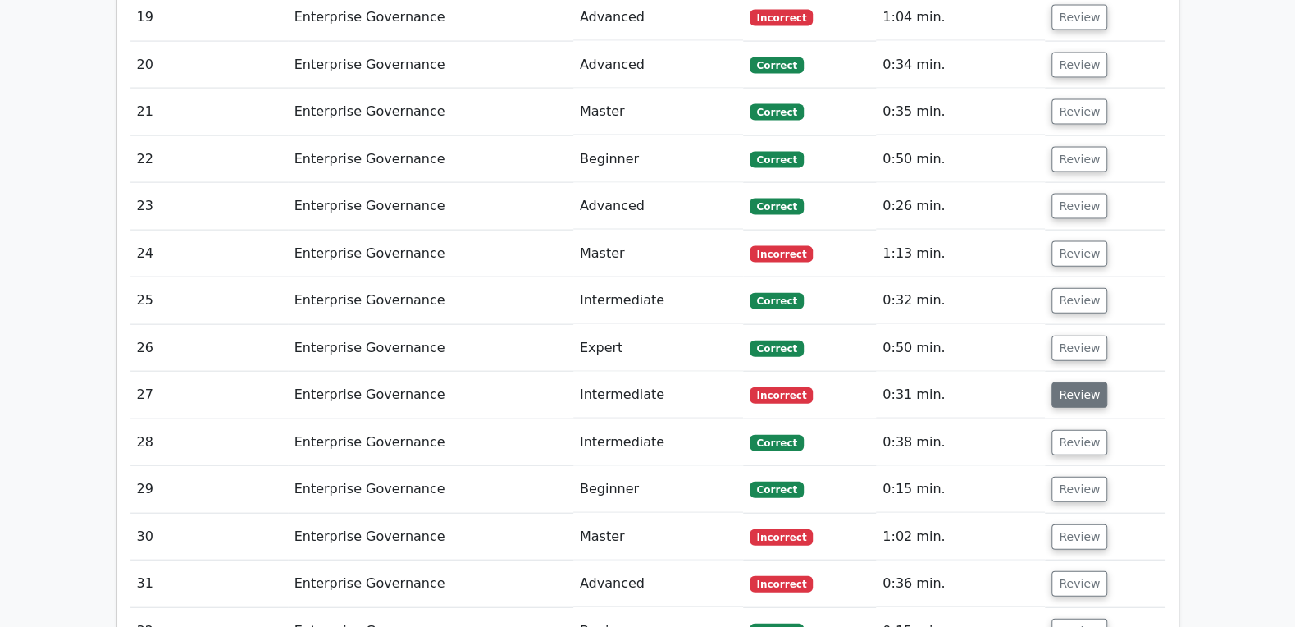
scroll to position [2199, 0]
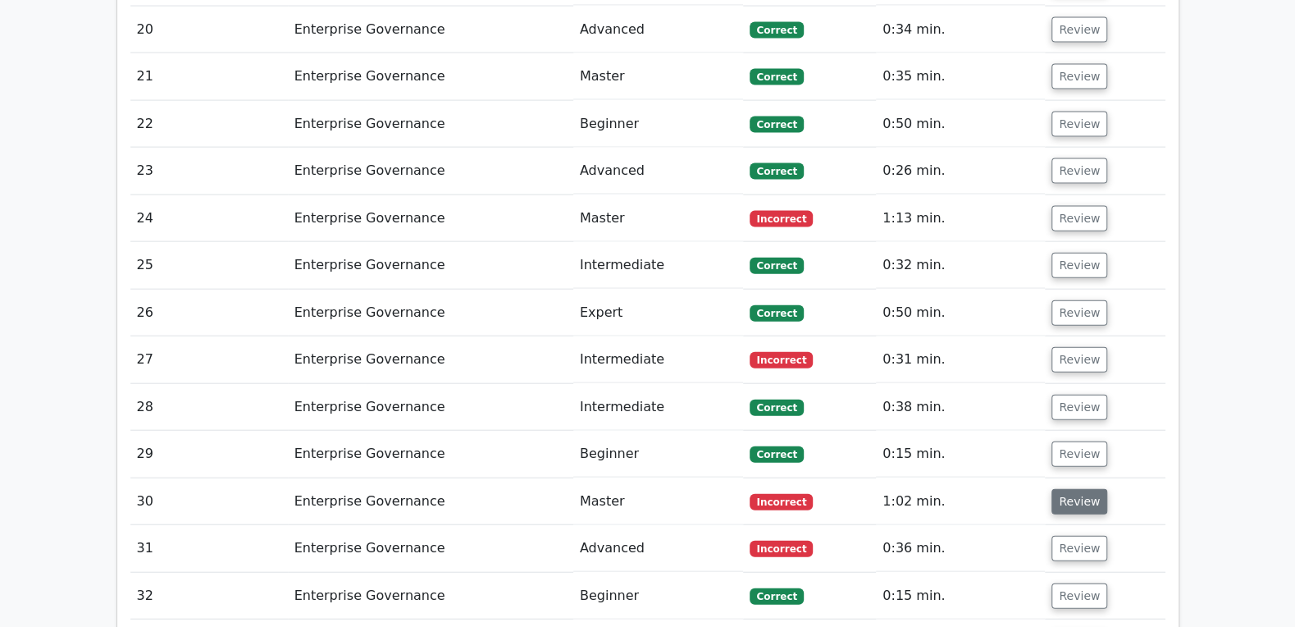
click at [1069, 489] on button "Review" at bounding box center [1079, 501] width 56 height 25
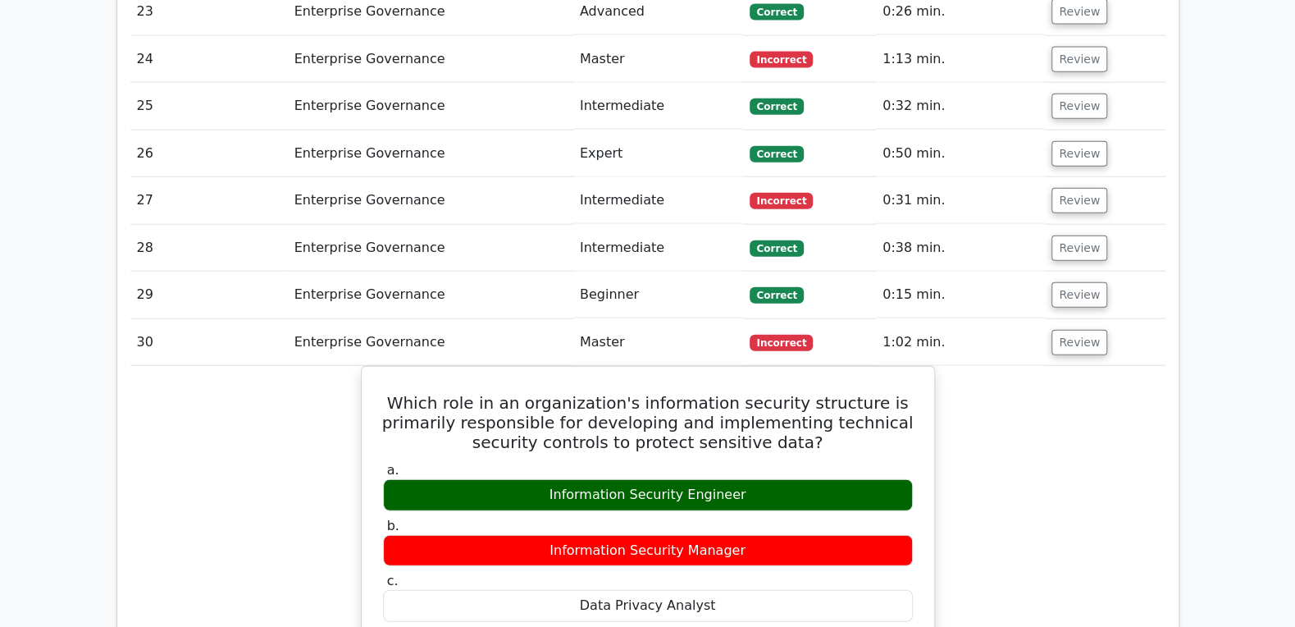
scroll to position [2463, 0]
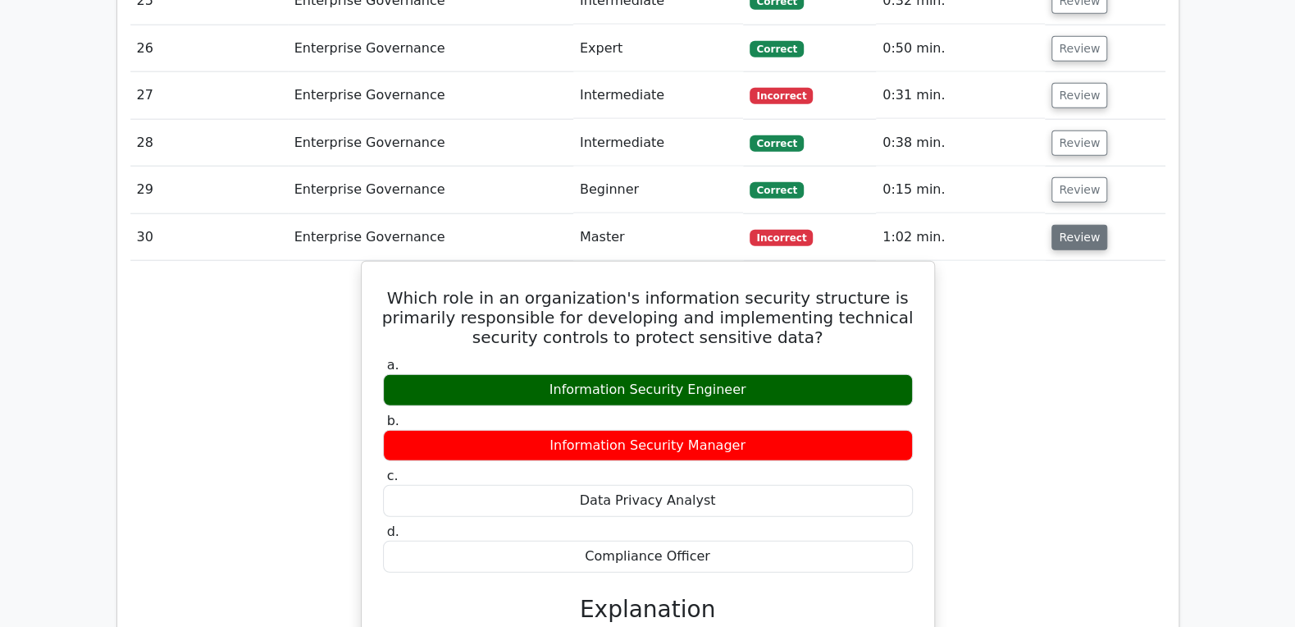
click at [1068, 225] on button "Review" at bounding box center [1079, 237] width 56 height 25
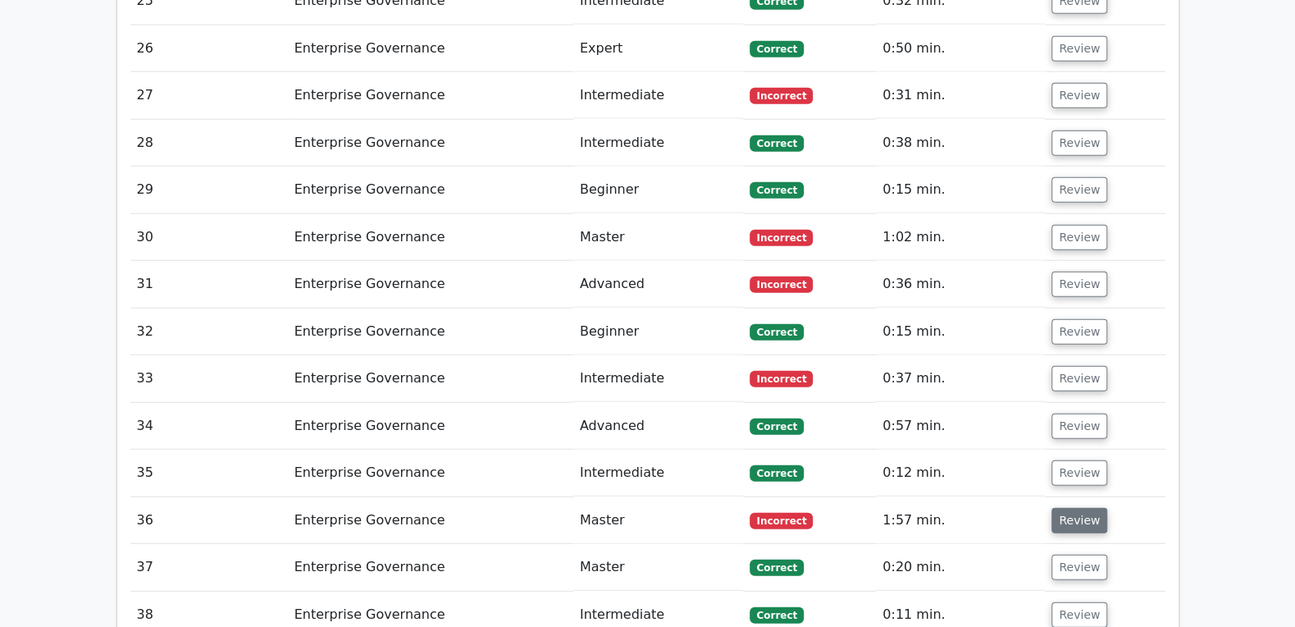
click at [1059, 508] on button "Review" at bounding box center [1079, 520] width 56 height 25
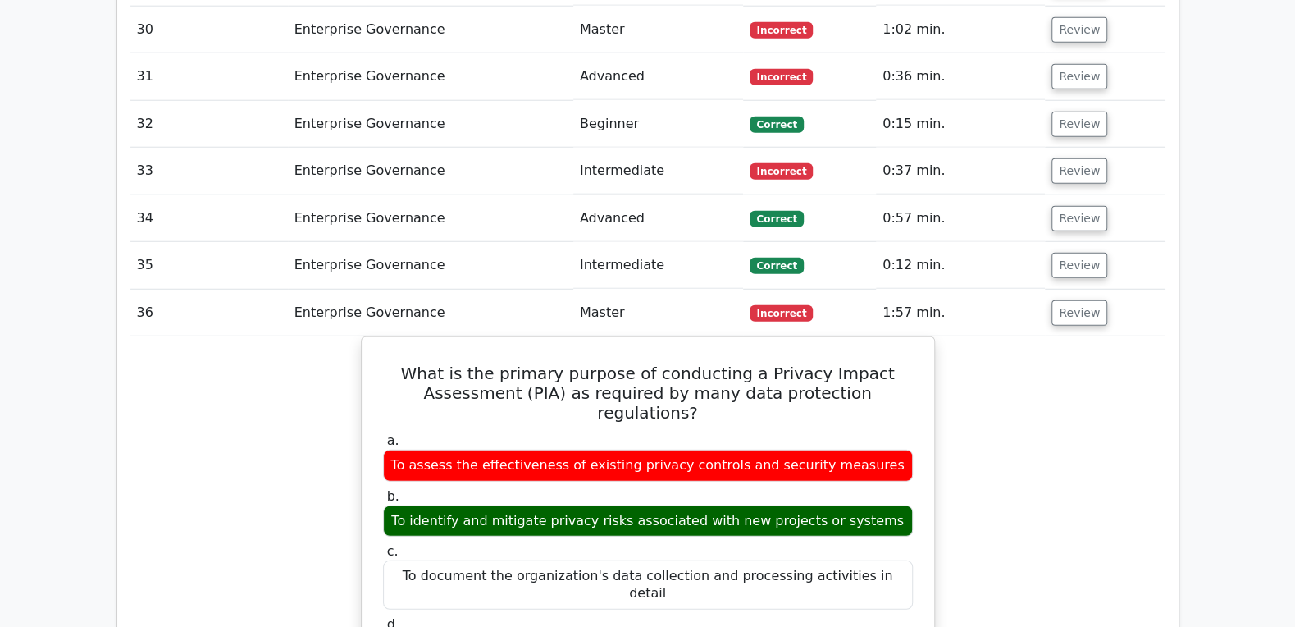
scroll to position [2727, 0]
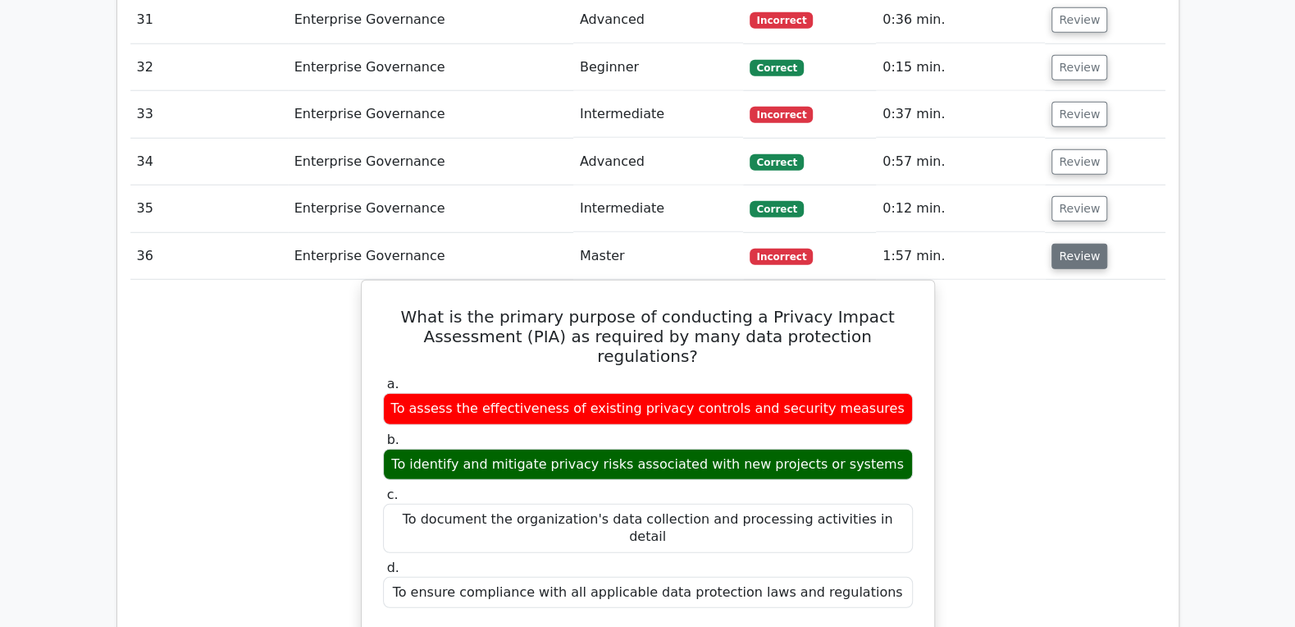
click at [1083, 244] on button "Review" at bounding box center [1079, 256] width 56 height 25
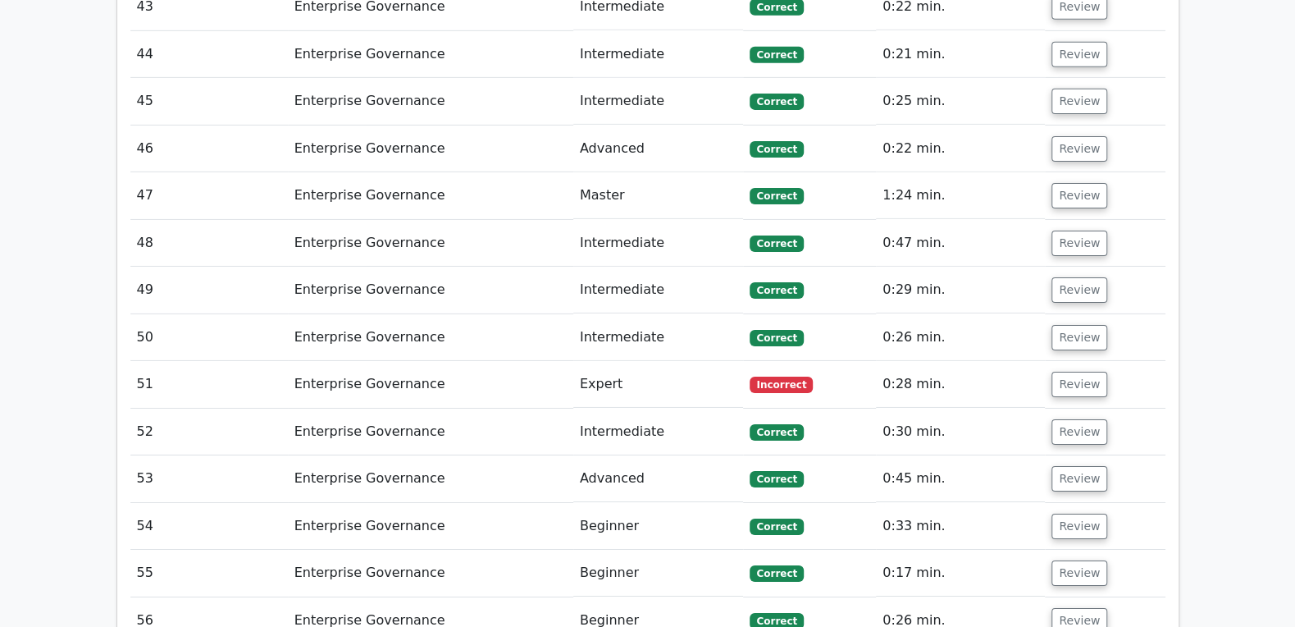
scroll to position [3343, 0]
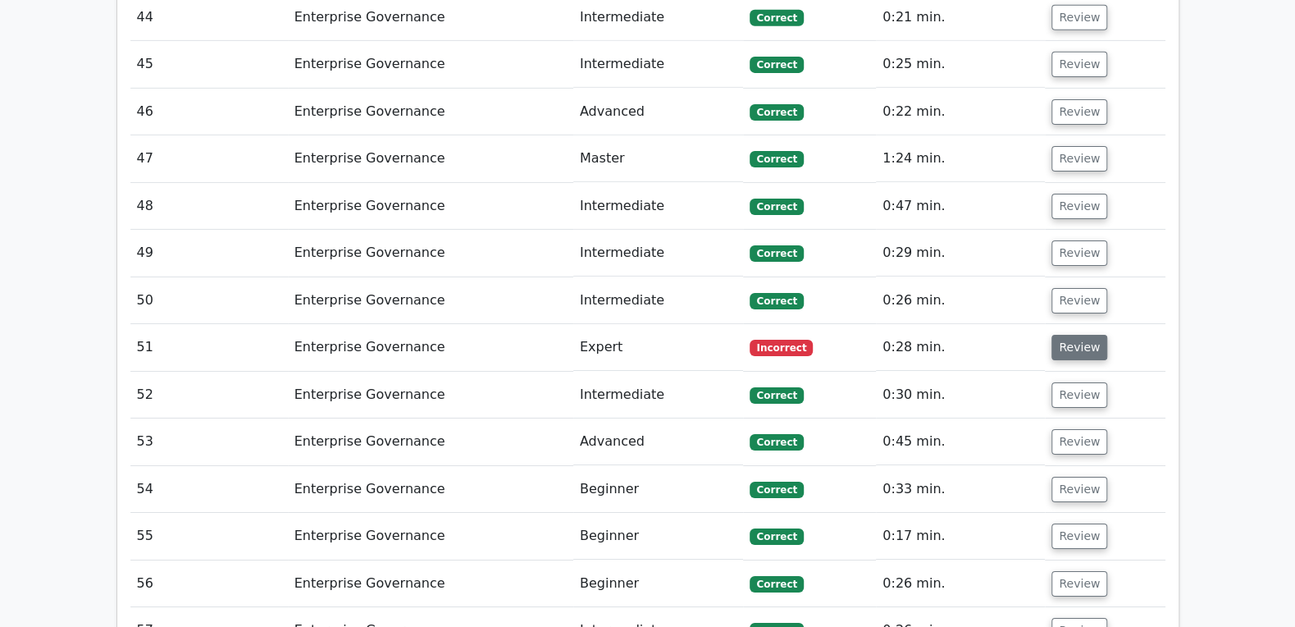
click at [1076, 335] on button "Review" at bounding box center [1079, 347] width 56 height 25
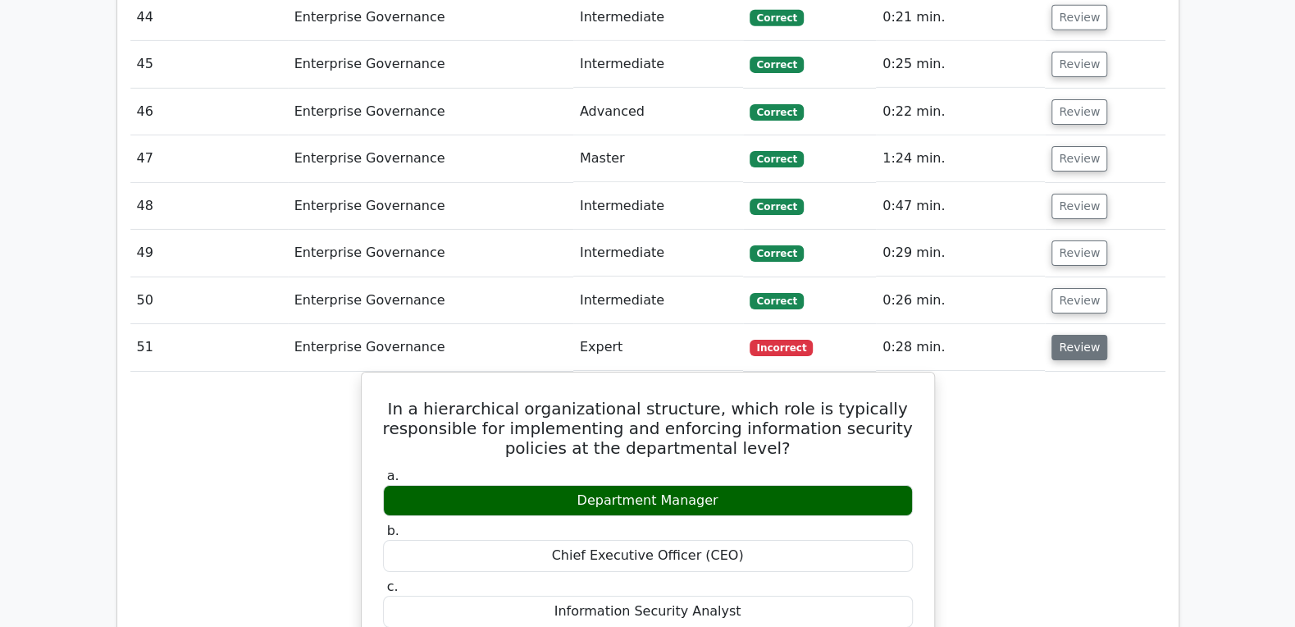
click at [1076, 335] on button "Review" at bounding box center [1079, 347] width 56 height 25
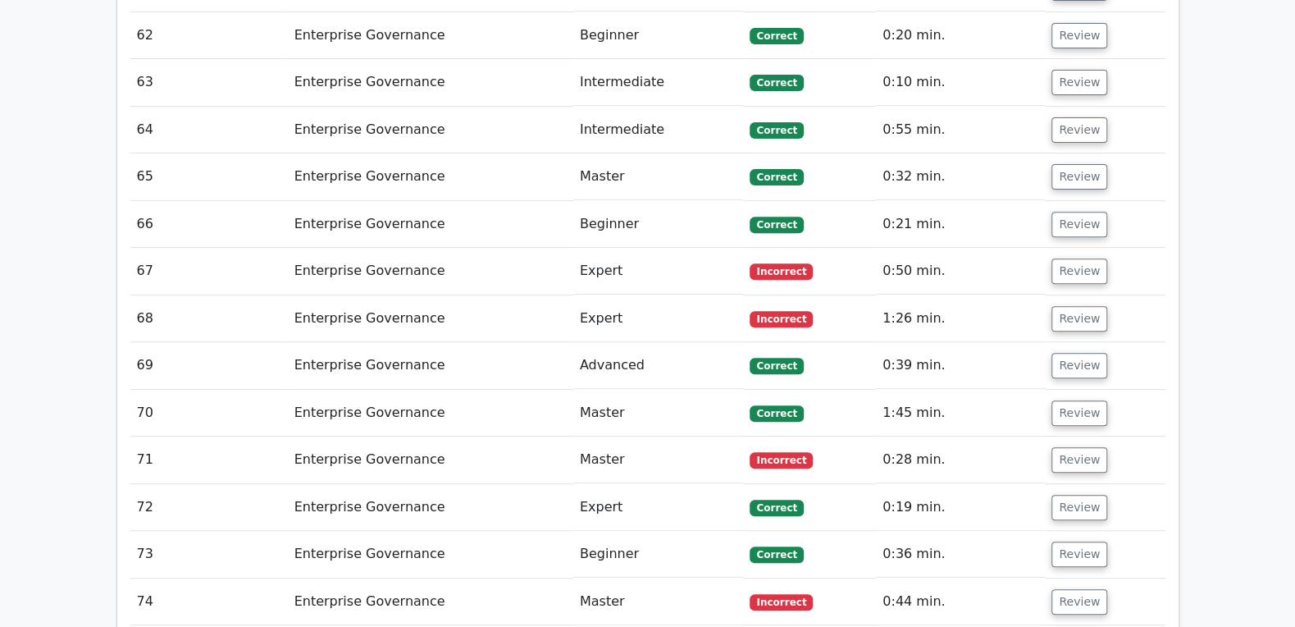
scroll to position [4223, 0]
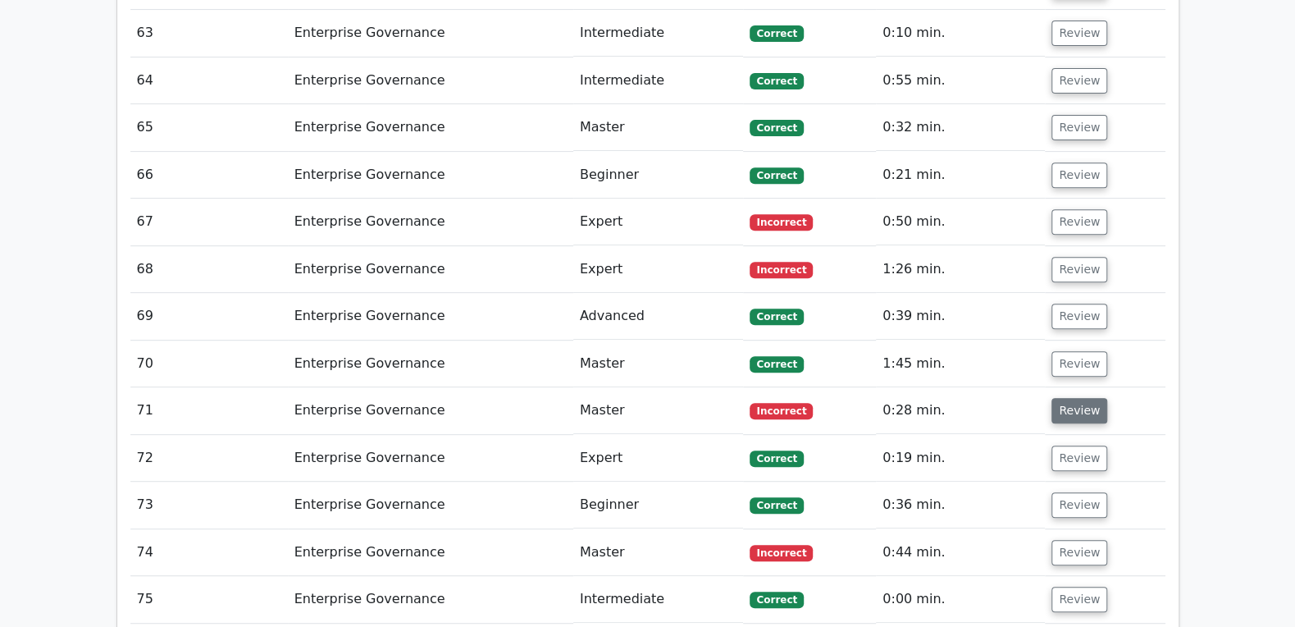
click at [1077, 398] on button "Review" at bounding box center [1079, 410] width 56 height 25
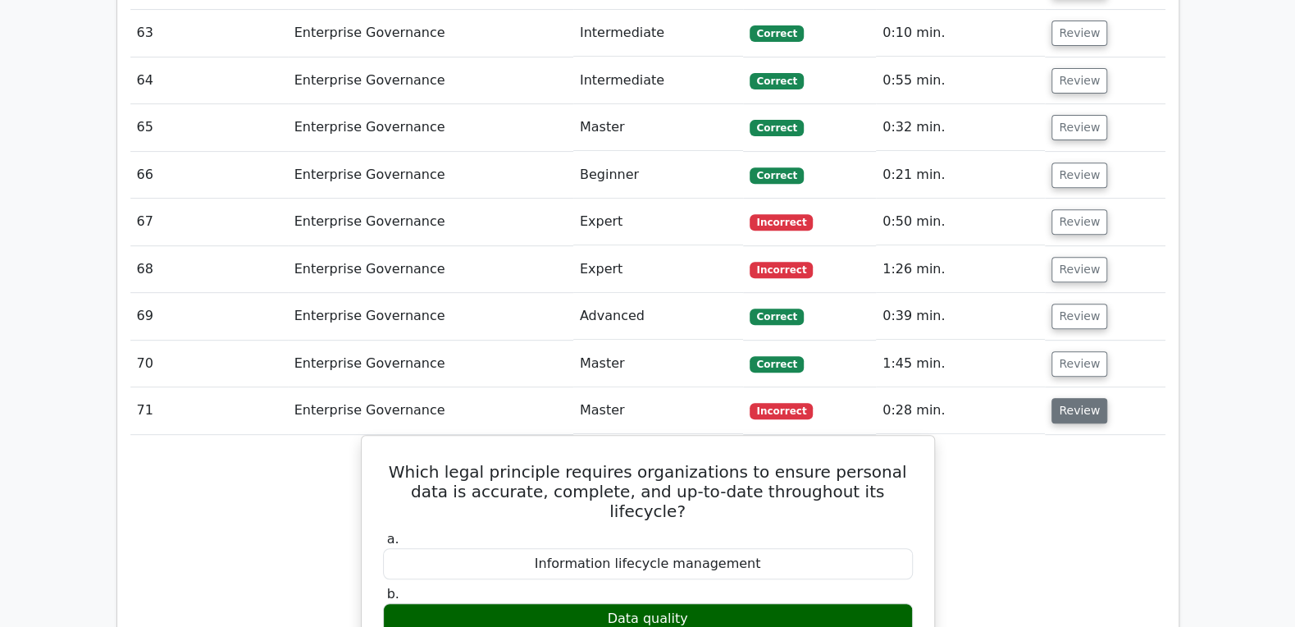
click at [1077, 398] on button "Review" at bounding box center [1079, 410] width 56 height 25
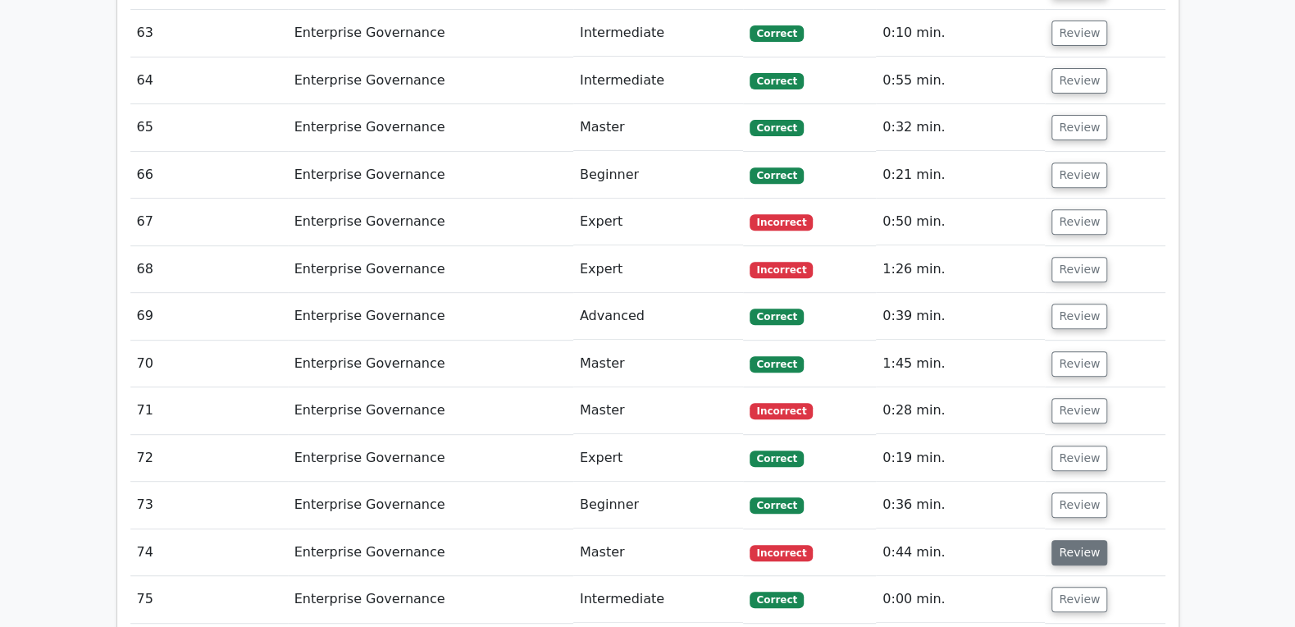
click at [1065, 540] on button "Review" at bounding box center [1079, 552] width 56 height 25
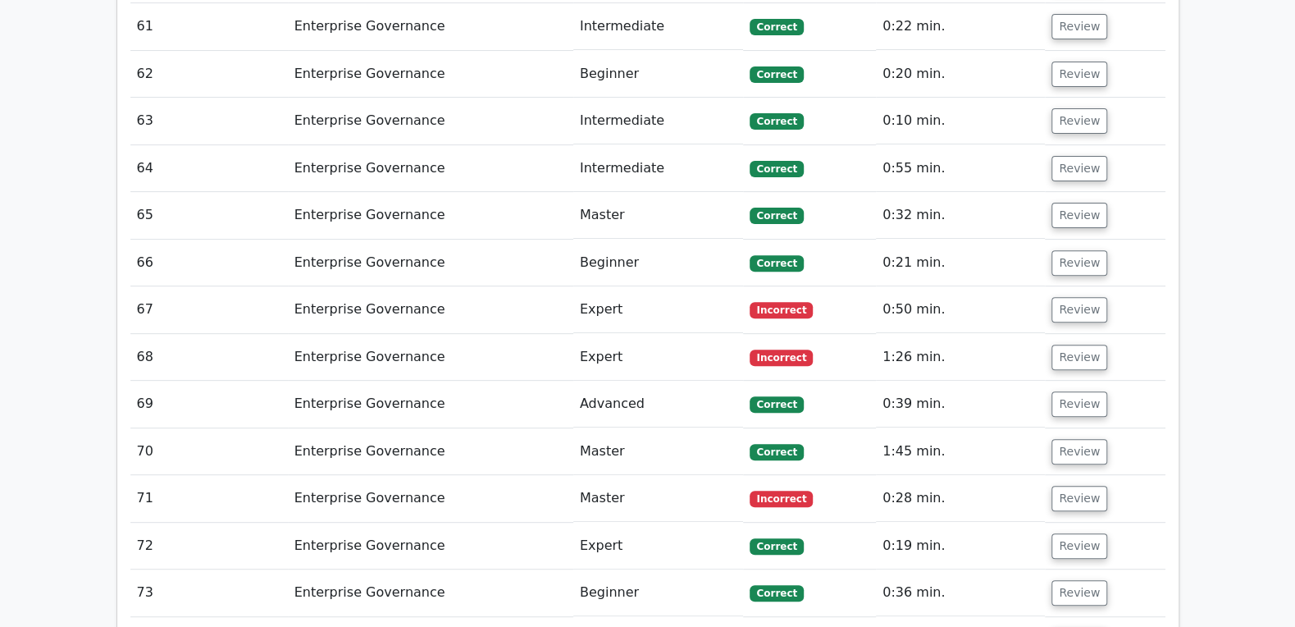
scroll to position [4135, 0]
click at [1081, 297] on button "Review" at bounding box center [1079, 309] width 56 height 25
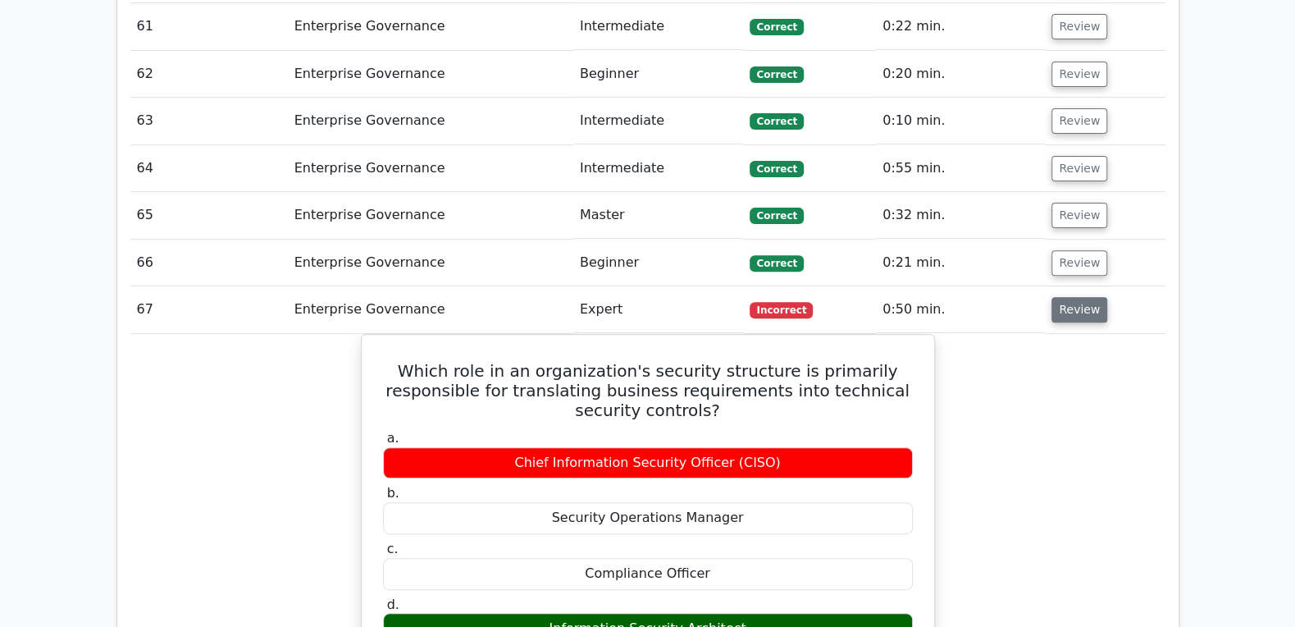
click at [1081, 297] on button "Review" at bounding box center [1079, 309] width 56 height 25
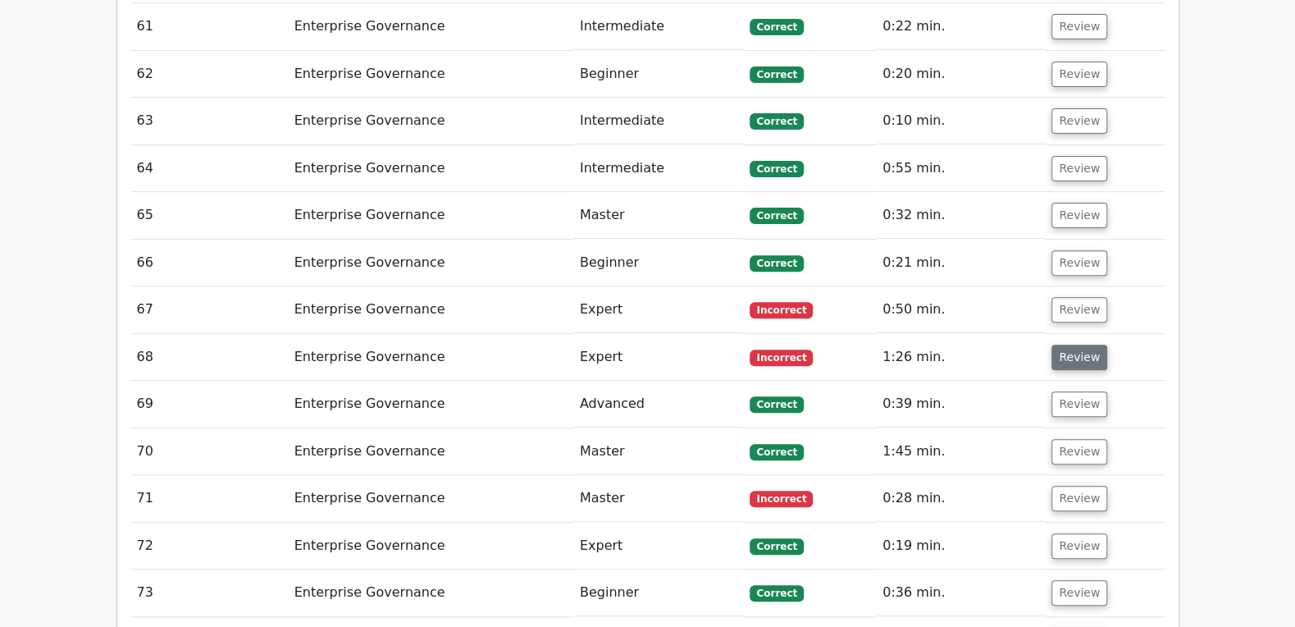
click at [1075, 344] on button "Review" at bounding box center [1079, 356] width 56 height 25
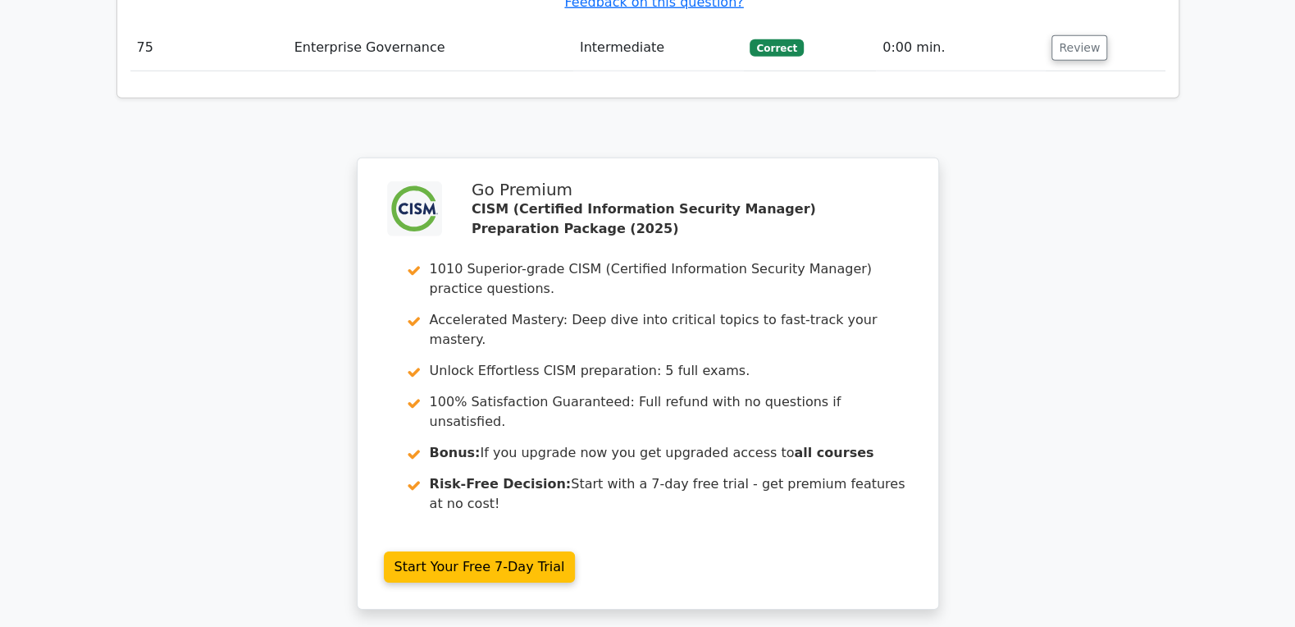
scroll to position [6819, 0]
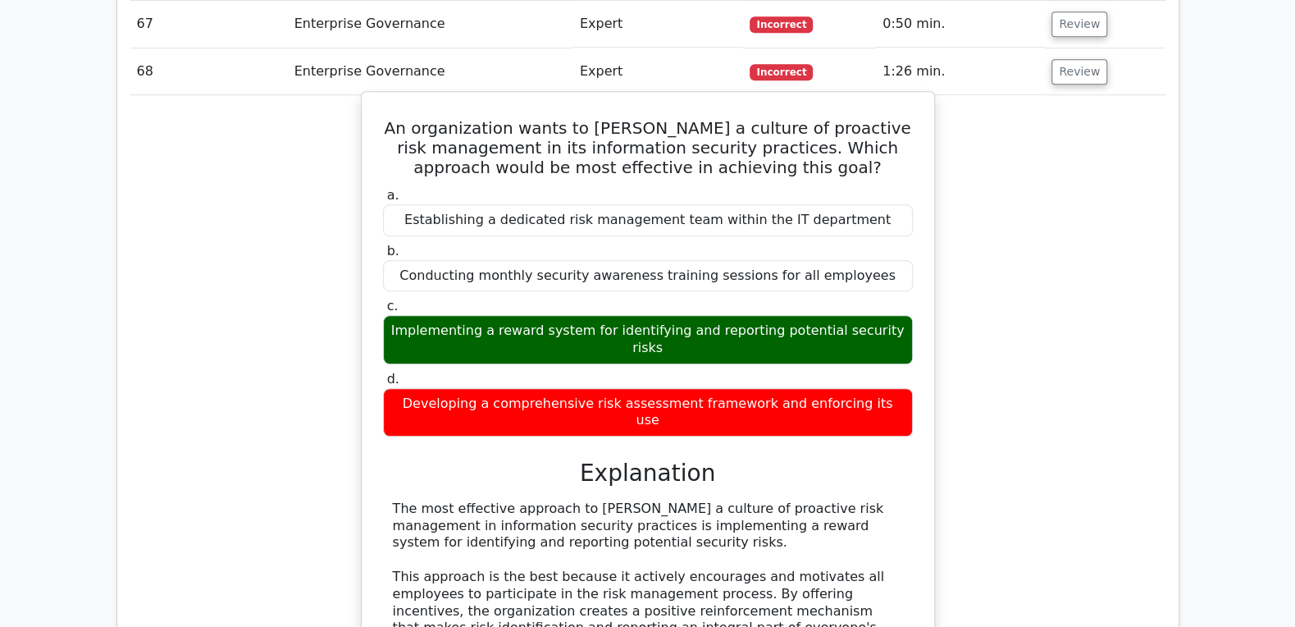
scroll to position [4355, 0]
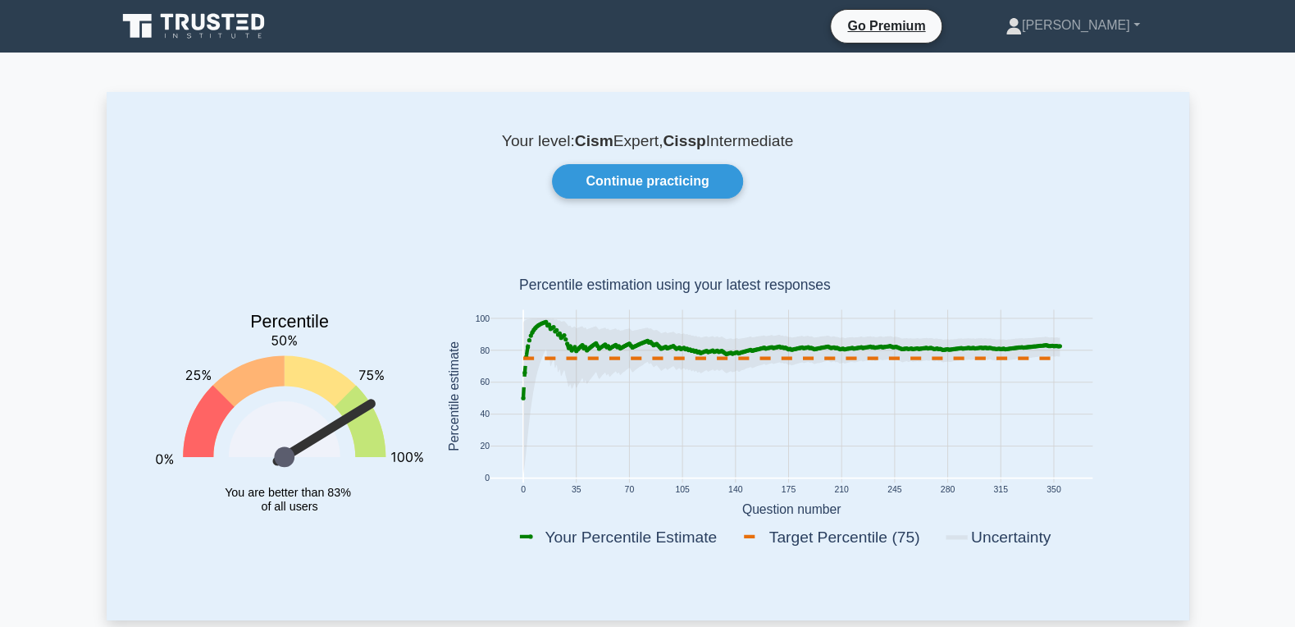
click at [521, 398] on icon at bounding box center [523, 398] width 4 height 4
drag, startPoint x: 522, startPoint y: 389, endPoint x: 1069, endPoint y: 345, distance: 549.5
click at [1069, 345] on icon "0 35 70 105 140 175 210 245 280 315 350 0 20 40 60 80 100 Your Percentile Estim…" at bounding box center [791, 399] width 717 height 322
click at [641, 183] on link "Continue practicing" at bounding box center [647, 181] width 190 height 34
